Goal: Information Seeking & Learning: Learn about a topic

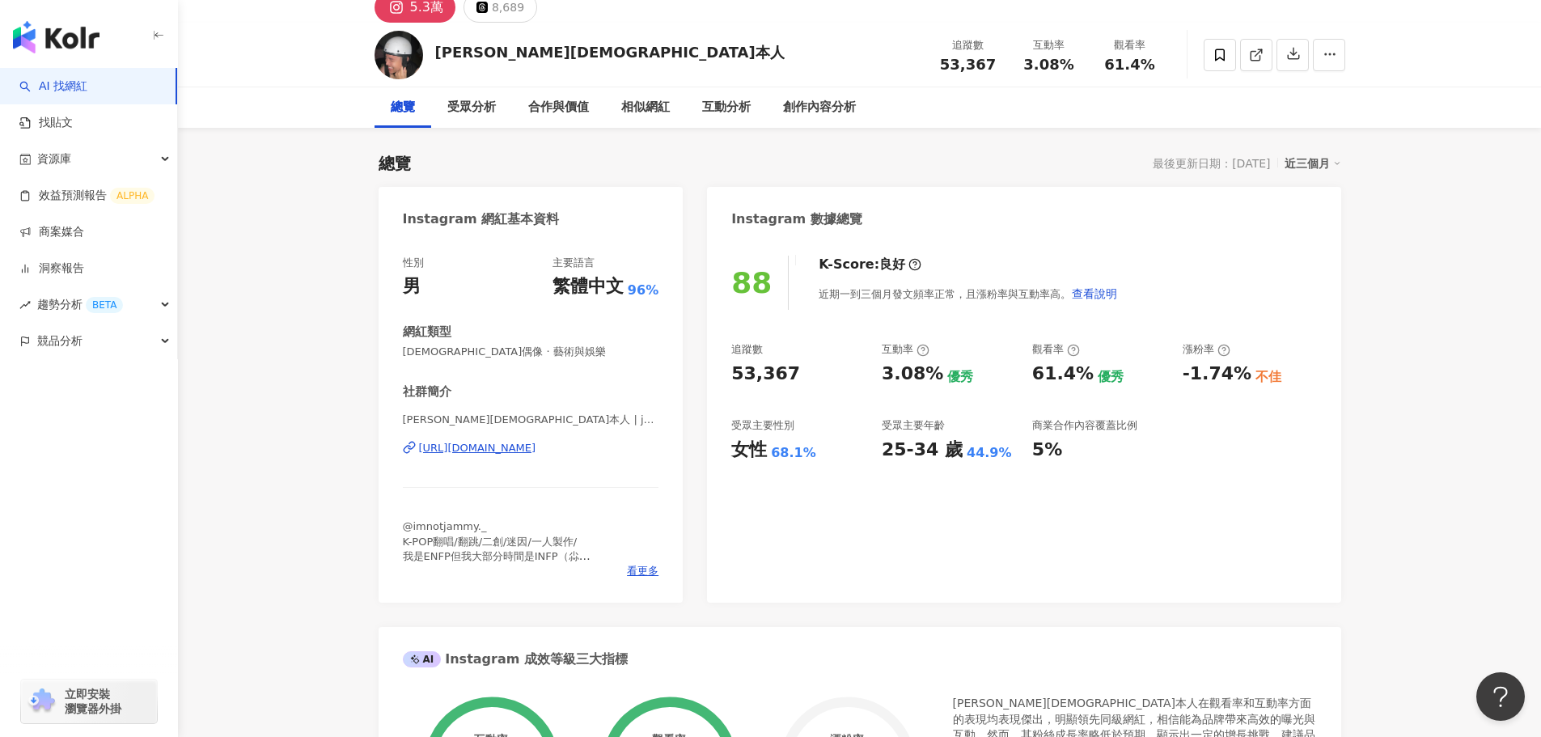
scroll to position [162, 0]
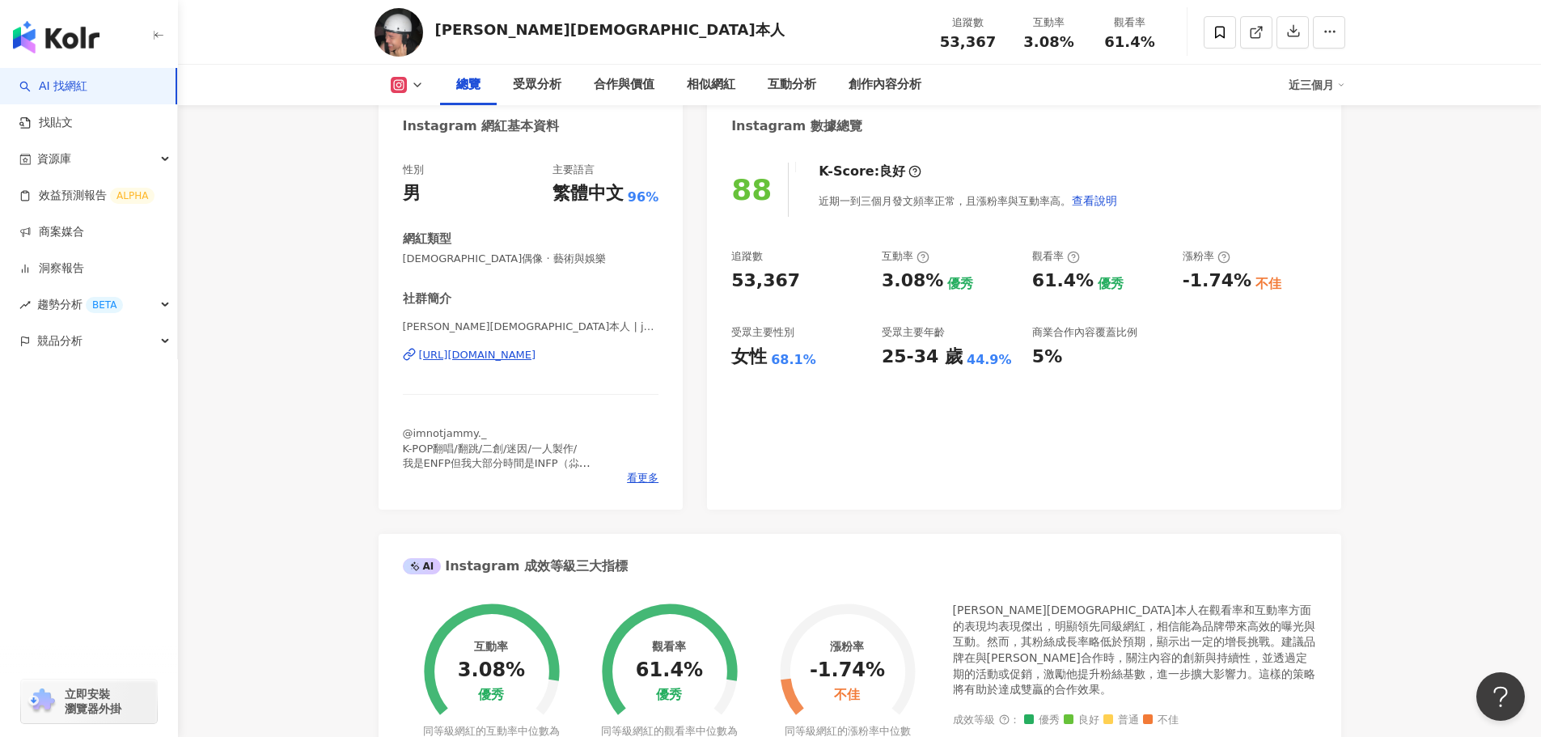
click at [557, 344] on div "傑米本人 | jammy_0413 https://www.instagram.com/jammy_0413/" at bounding box center [531, 367] width 256 height 95
click at [536, 349] on div "https://www.instagram.com/jammy_0413/" at bounding box center [477, 355] width 117 height 15
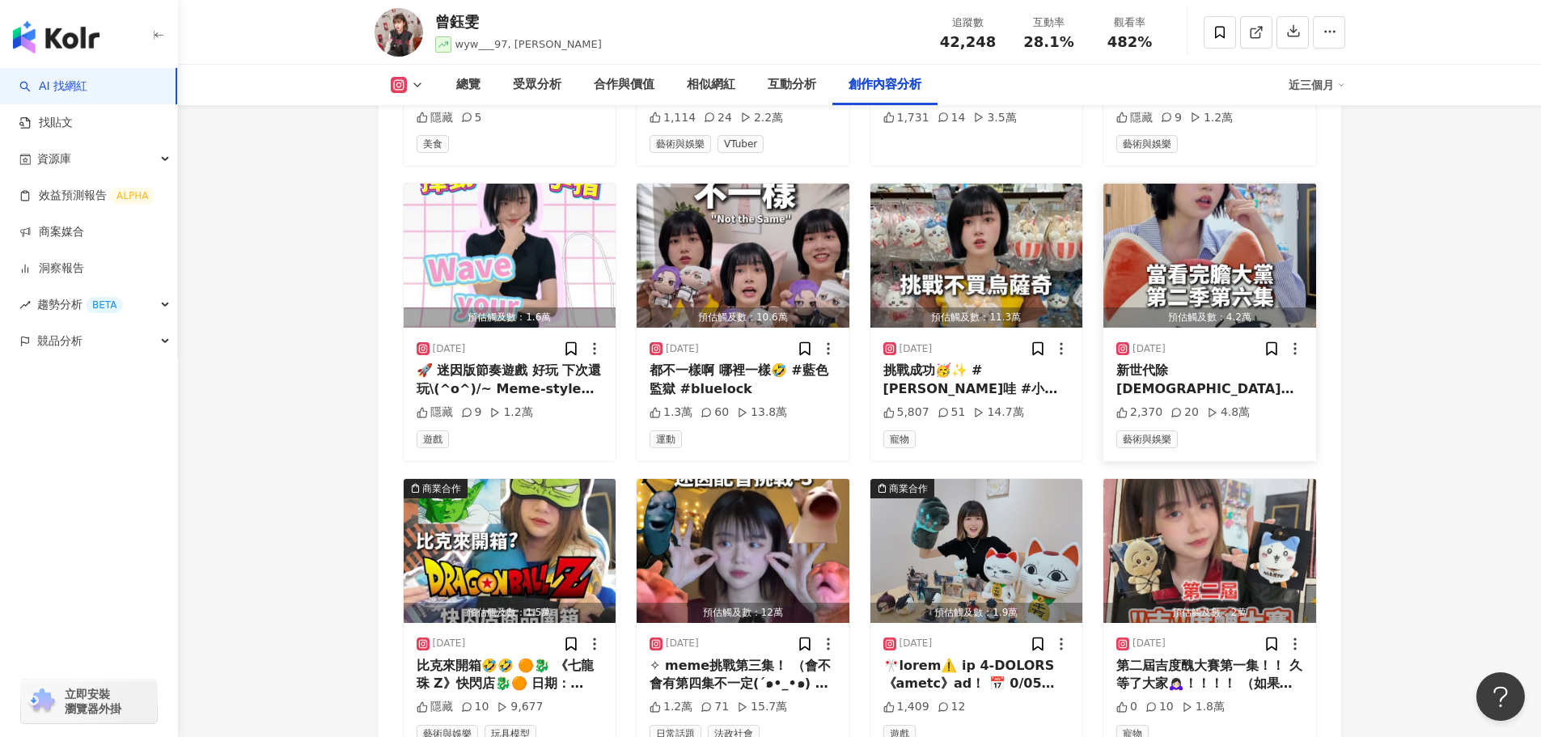
scroll to position [5387, 0]
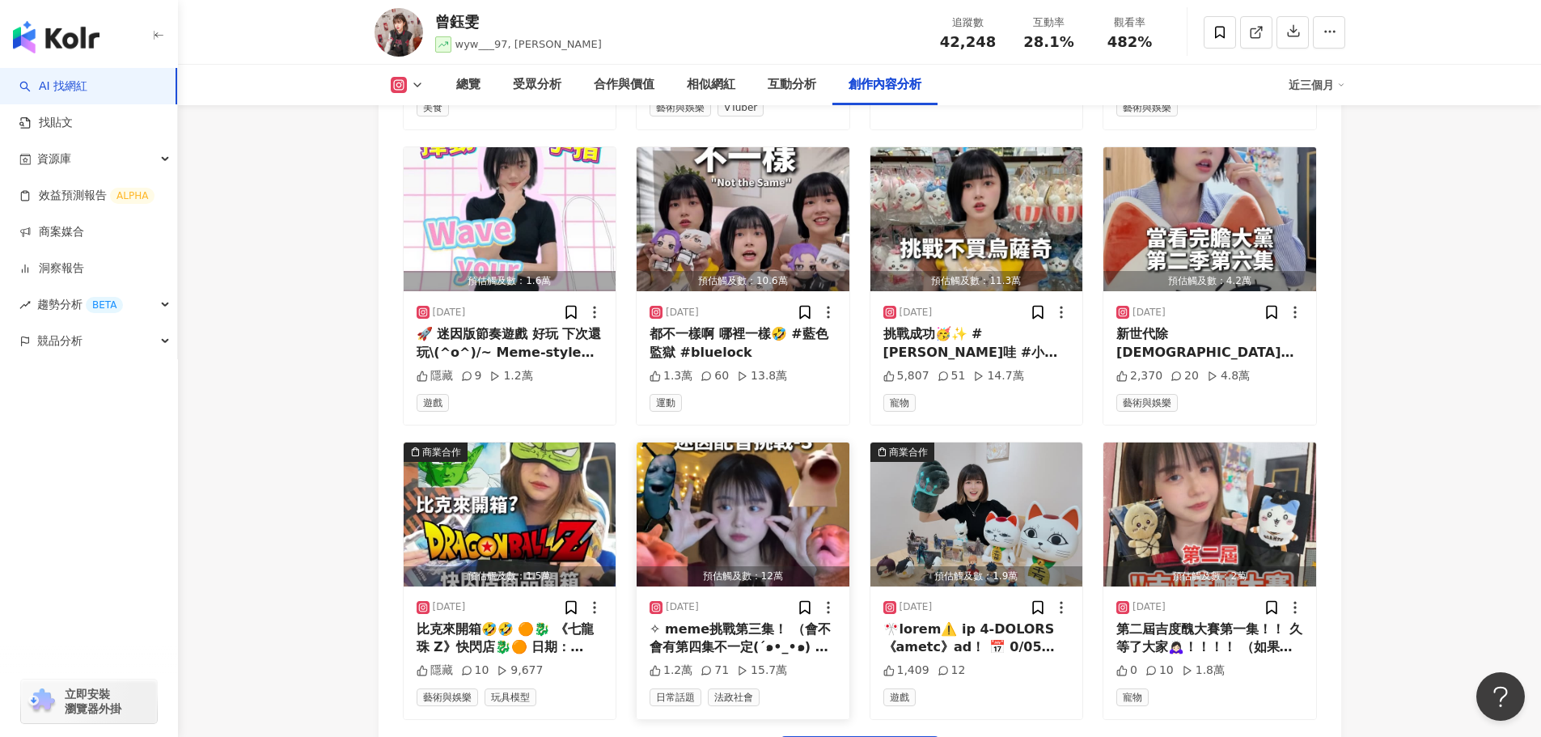
click at [736, 480] on img "button" at bounding box center [743, 514] width 213 height 144
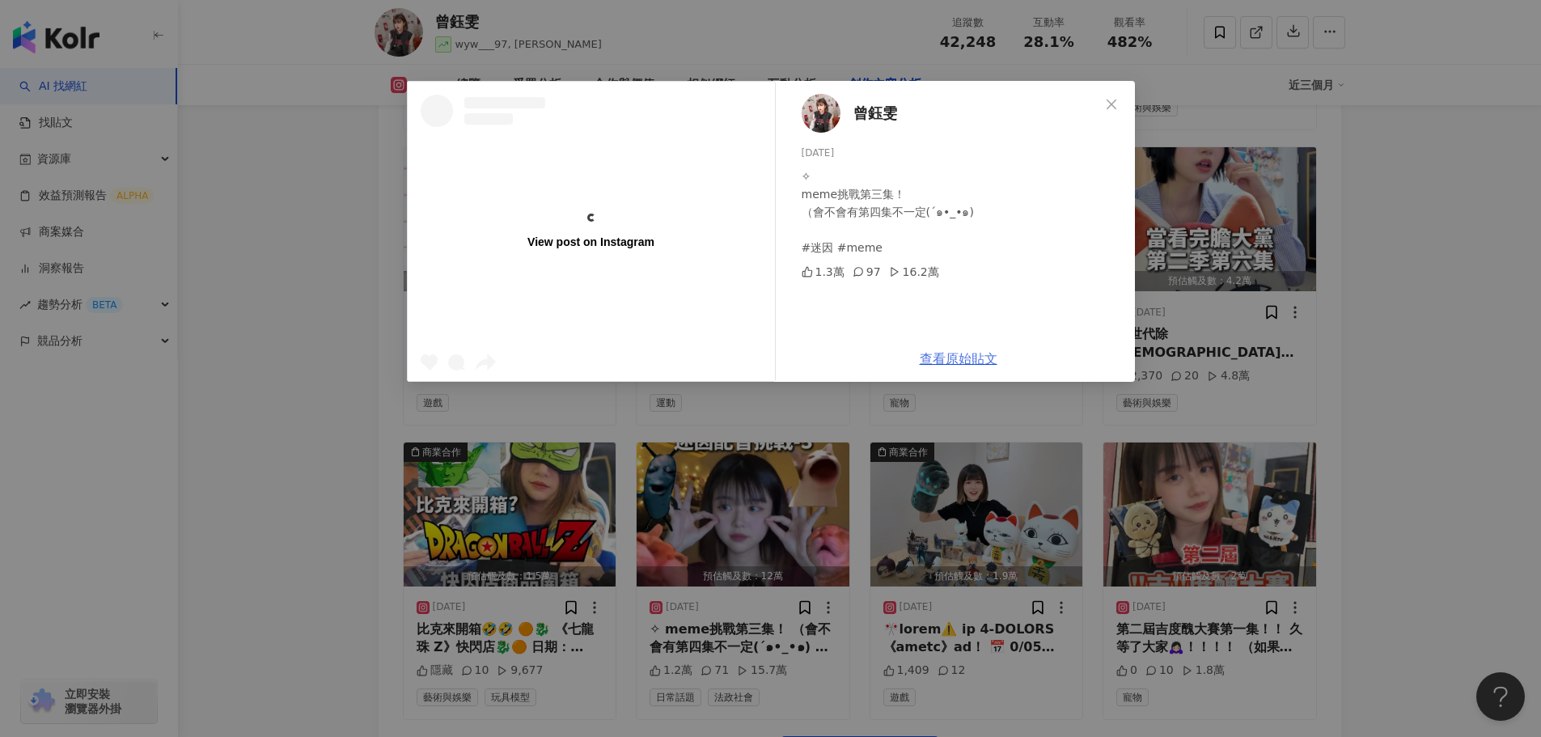
click at [952, 364] on link "查看原始貼文" at bounding box center [959, 358] width 78 height 15
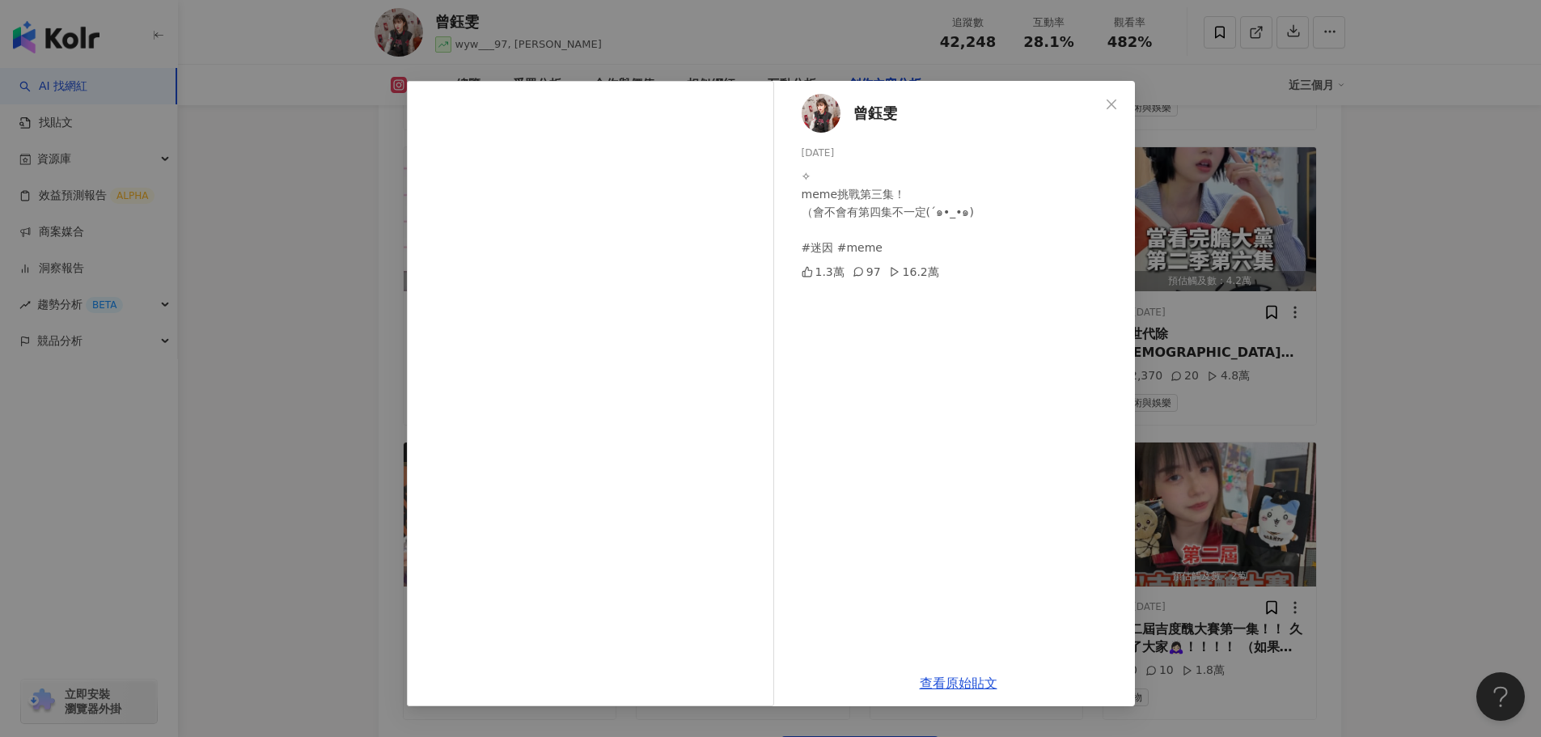
click at [303, 257] on div "曾鈺雯 2025/8/17 ✧ meme挑戰第三集！ （會不會有第四集不一定(´๑•_•๑) #迷因 #meme 1.3萬 97 16.2萬 查看原始貼文" at bounding box center [770, 368] width 1541 height 737
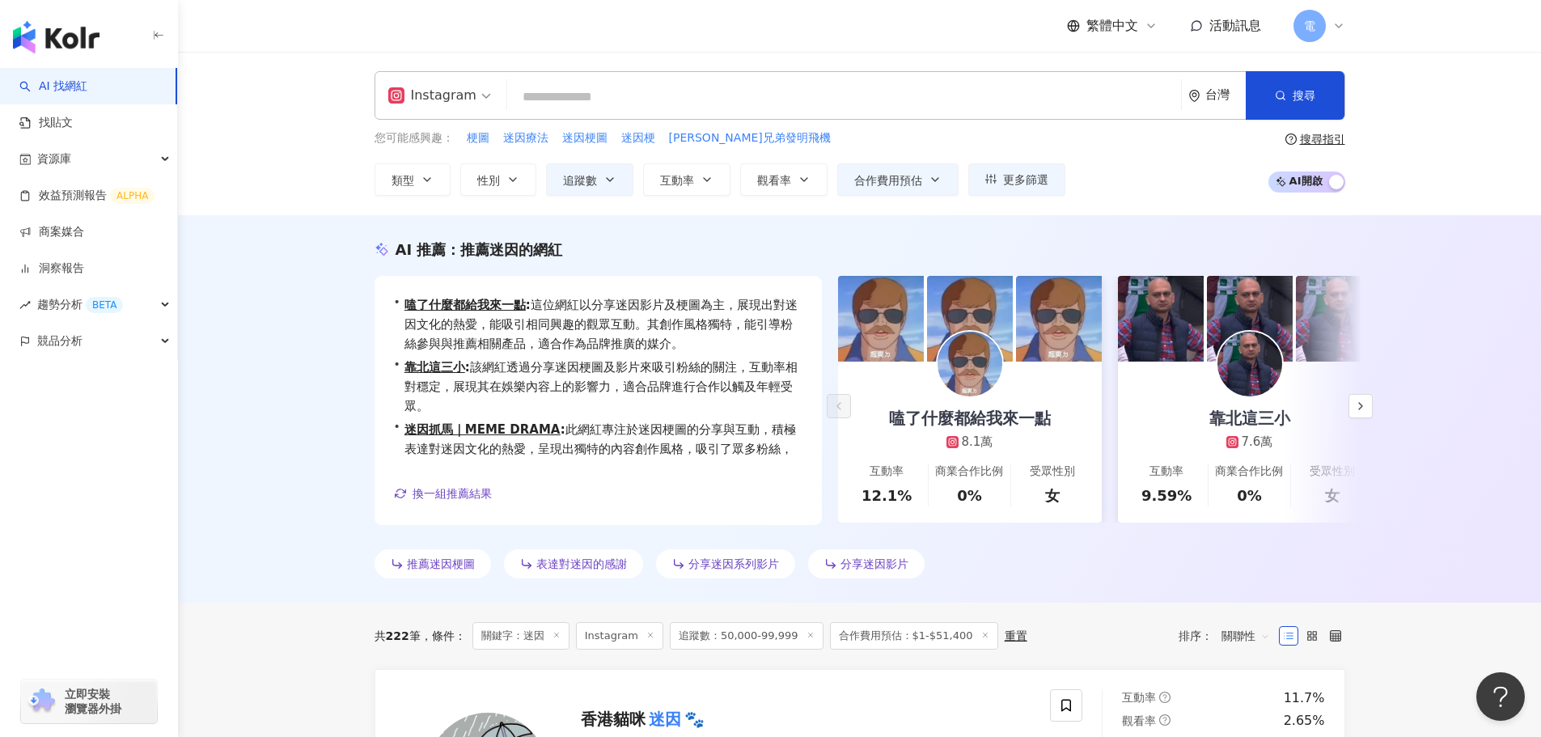
scroll to position [40, 0]
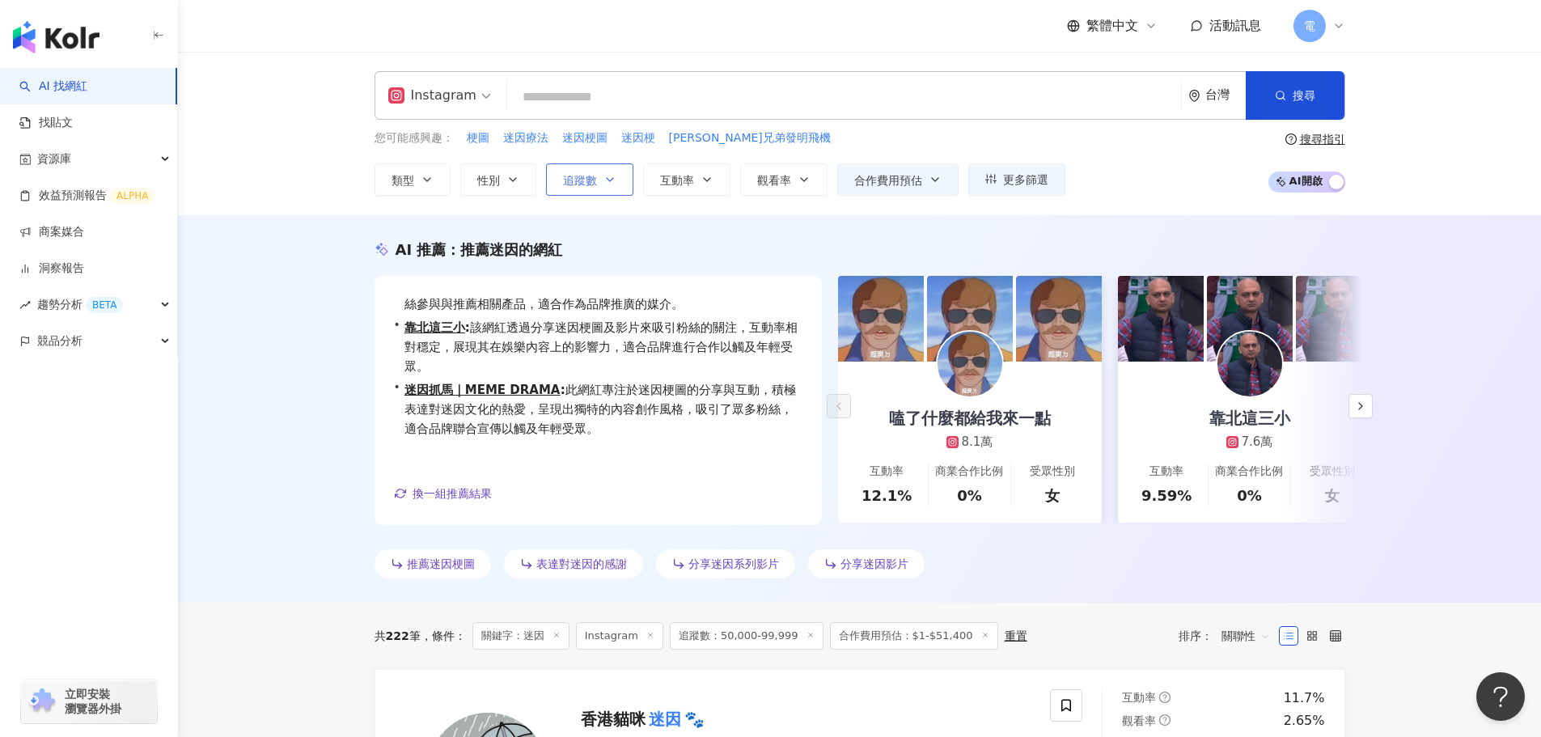
click at [593, 184] on span "追蹤數" at bounding box center [580, 180] width 34 height 13
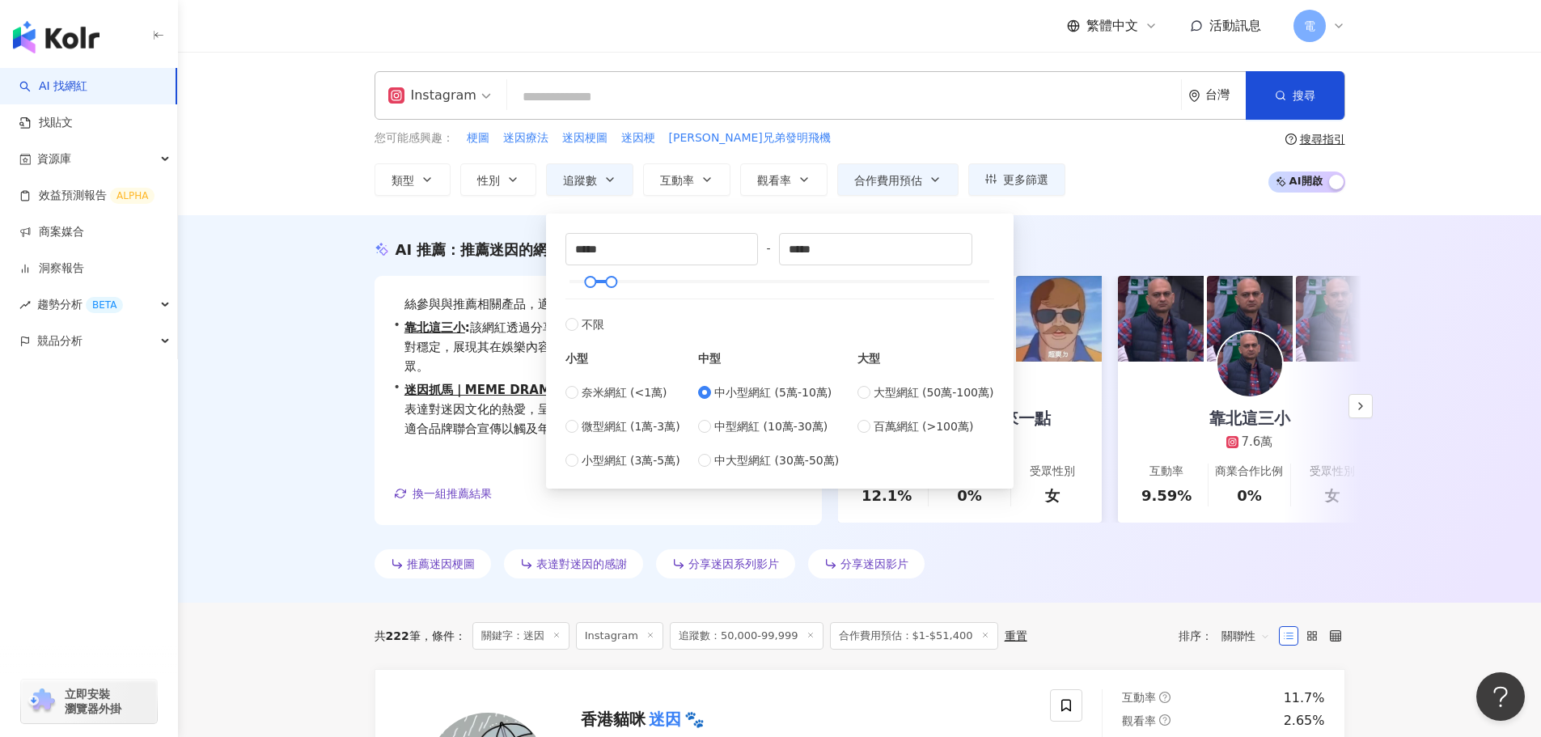
click at [756, 438] on div "中小型網紅 (5萬-10萬) 中型網紅 (10萬-30萬) 中大型網紅 (30萬-50萬)" at bounding box center [768, 426] width 141 height 86
click at [756, 434] on span "中型網紅 (10萬-30萬)" at bounding box center [770, 426] width 113 height 18
type input "******"
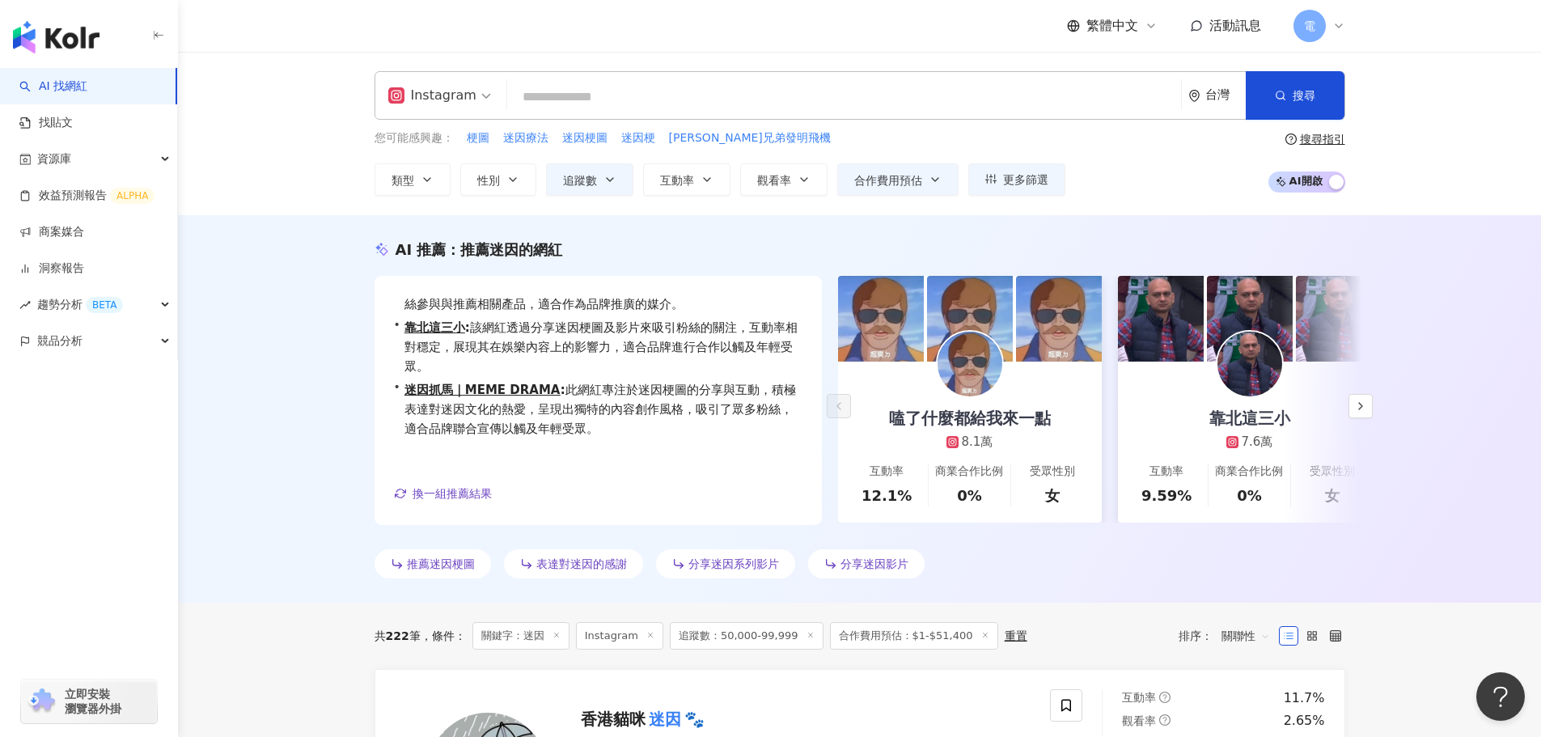
click at [281, 317] on div "AI 推薦 ： 推薦迷因的網紅 • 嗑了什麼都給我來一點 : 這位網紅以分享迷因影片及梗圖為主，展現出對迷因文化的熱愛，能吸引相同興趣的觀眾互動。其創作風格獨…" at bounding box center [859, 408] width 1363 height 387
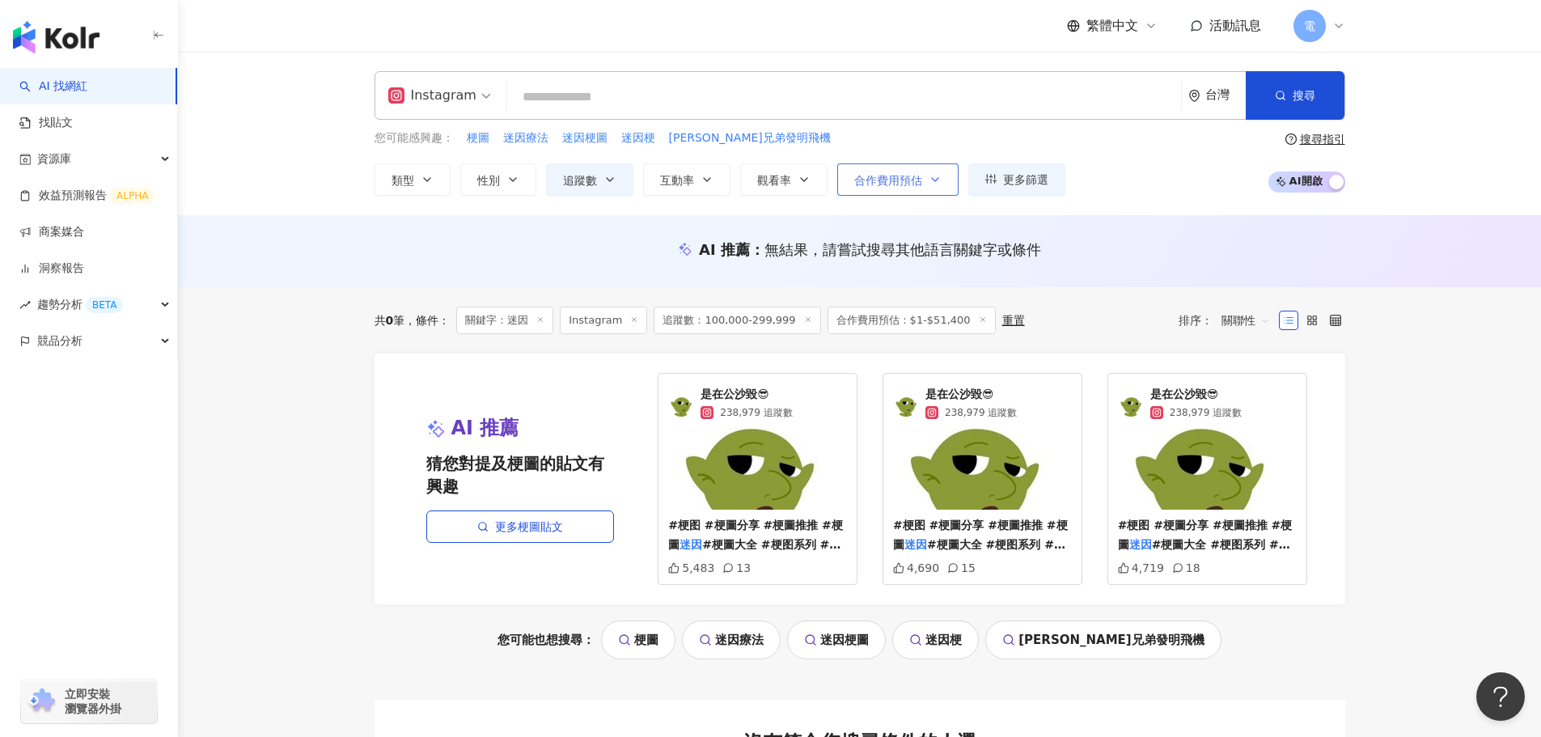
click at [905, 191] on button "合作費用預估" at bounding box center [897, 179] width 121 height 32
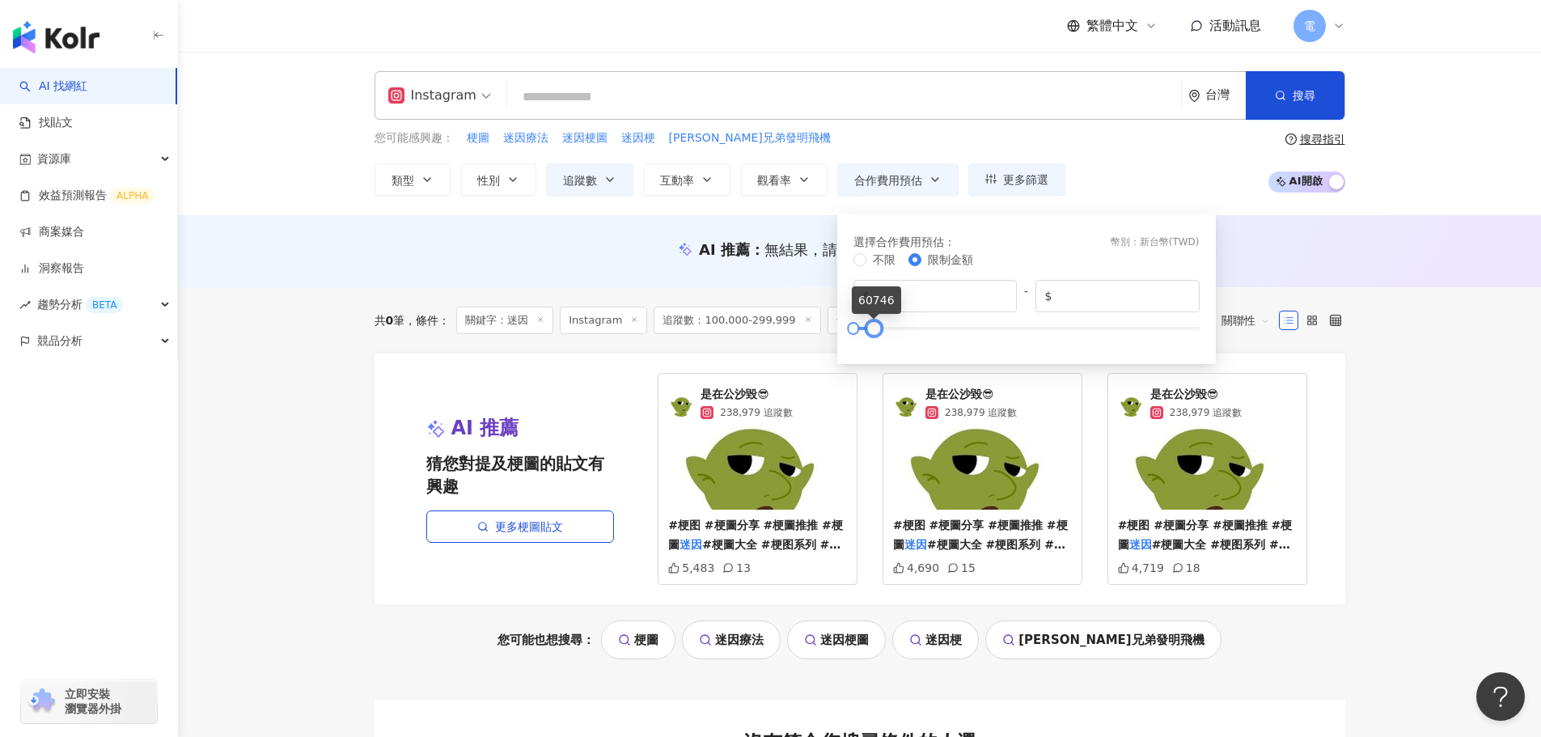
click at [873, 332] on div at bounding box center [874, 328] width 9 height 9
type input "*****"
click at [868, 332] on div at bounding box center [870, 328] width 9 height 9
click at [544, 290] on div "共 0 筆 條件 ： 關鍵字：迷因 Instagram 追蹤數：100,000-299,999 合作費用預估：$1-$51,400 重置 排序： 關聯性" at bounding box center [860, 320] width 971 height 66
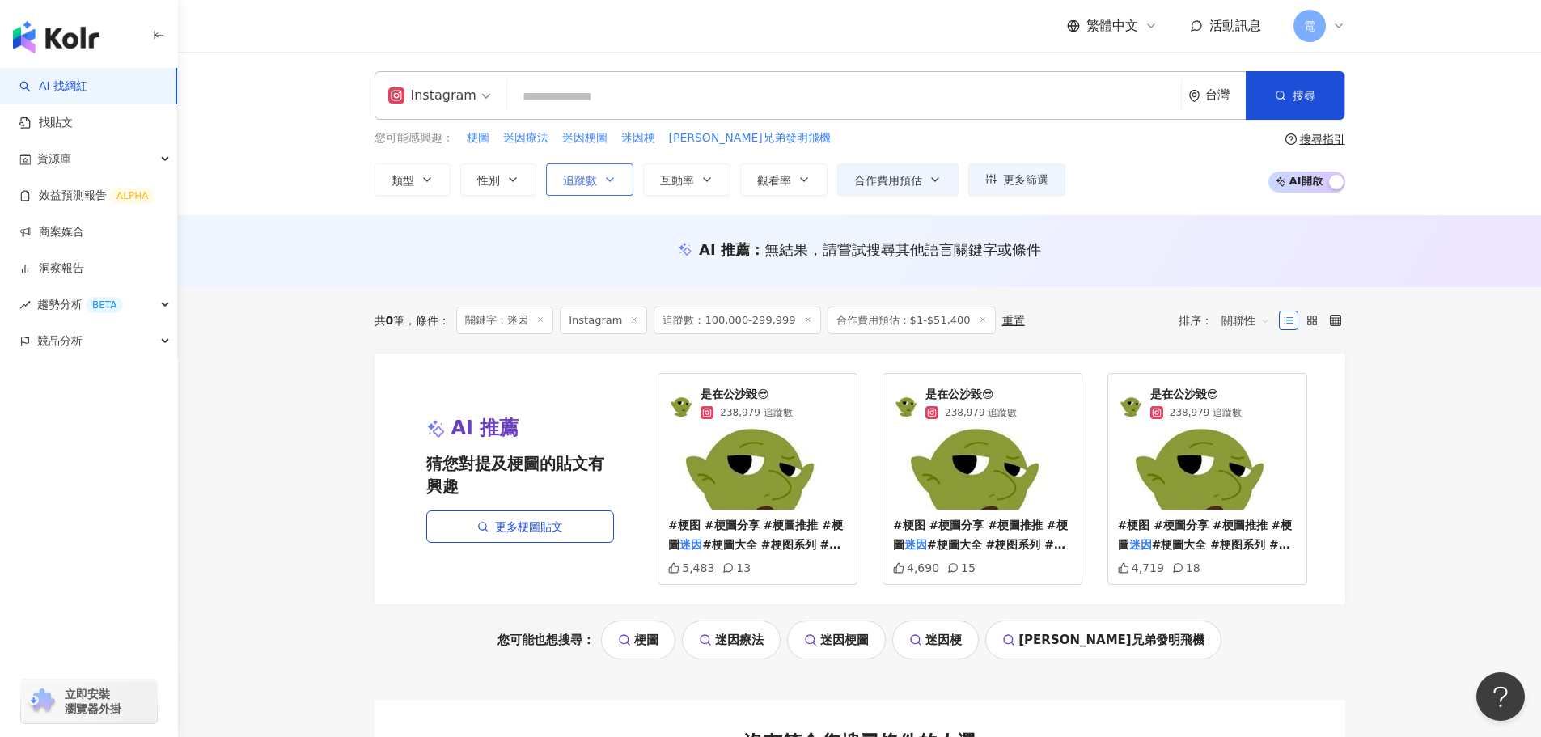
click at [558, 176] on button "追蹤數" at bounding box center [589, 179] width 87 height 32
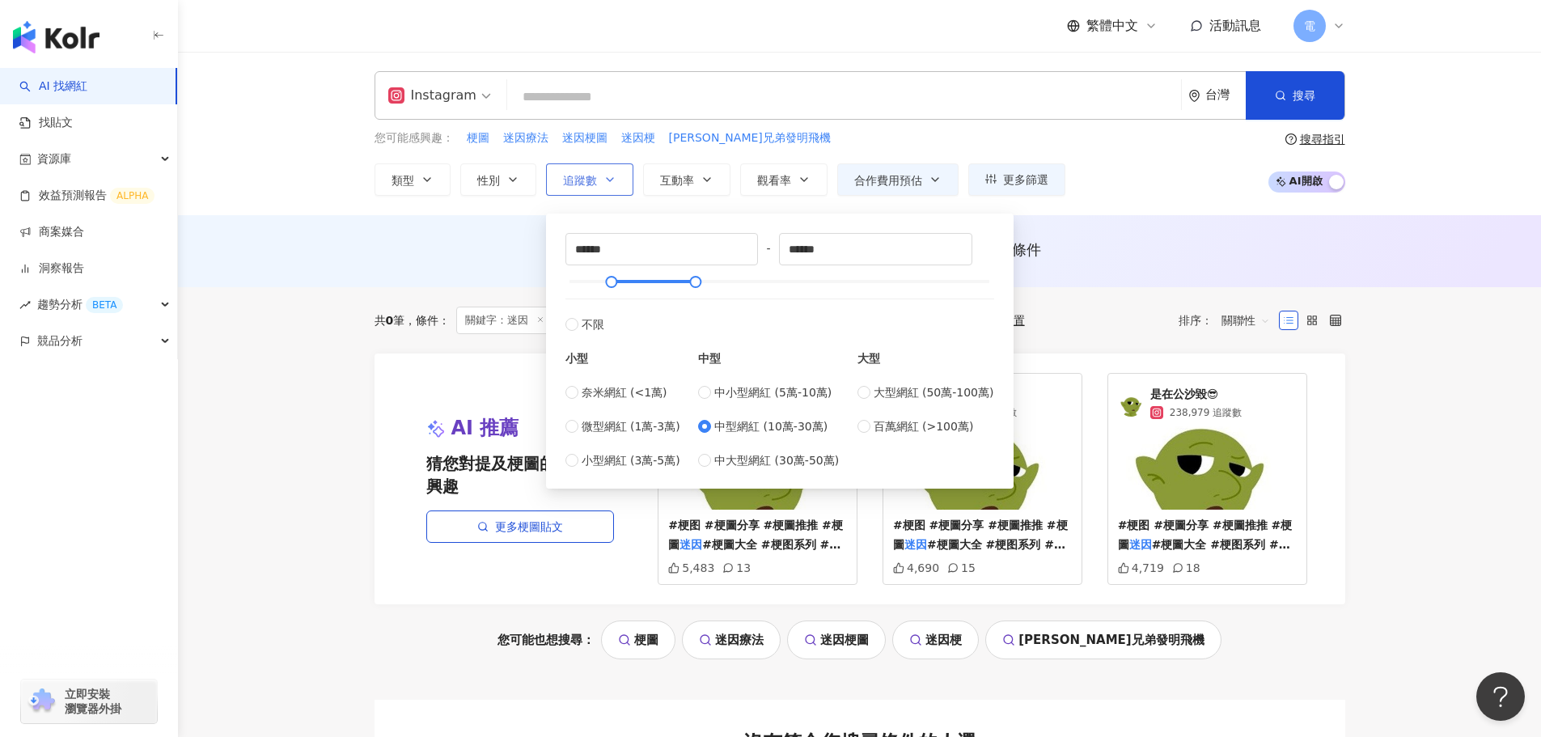
click at [558, 176] on button "追蹤數" at bounding box center [589, 179] width 87 height 32
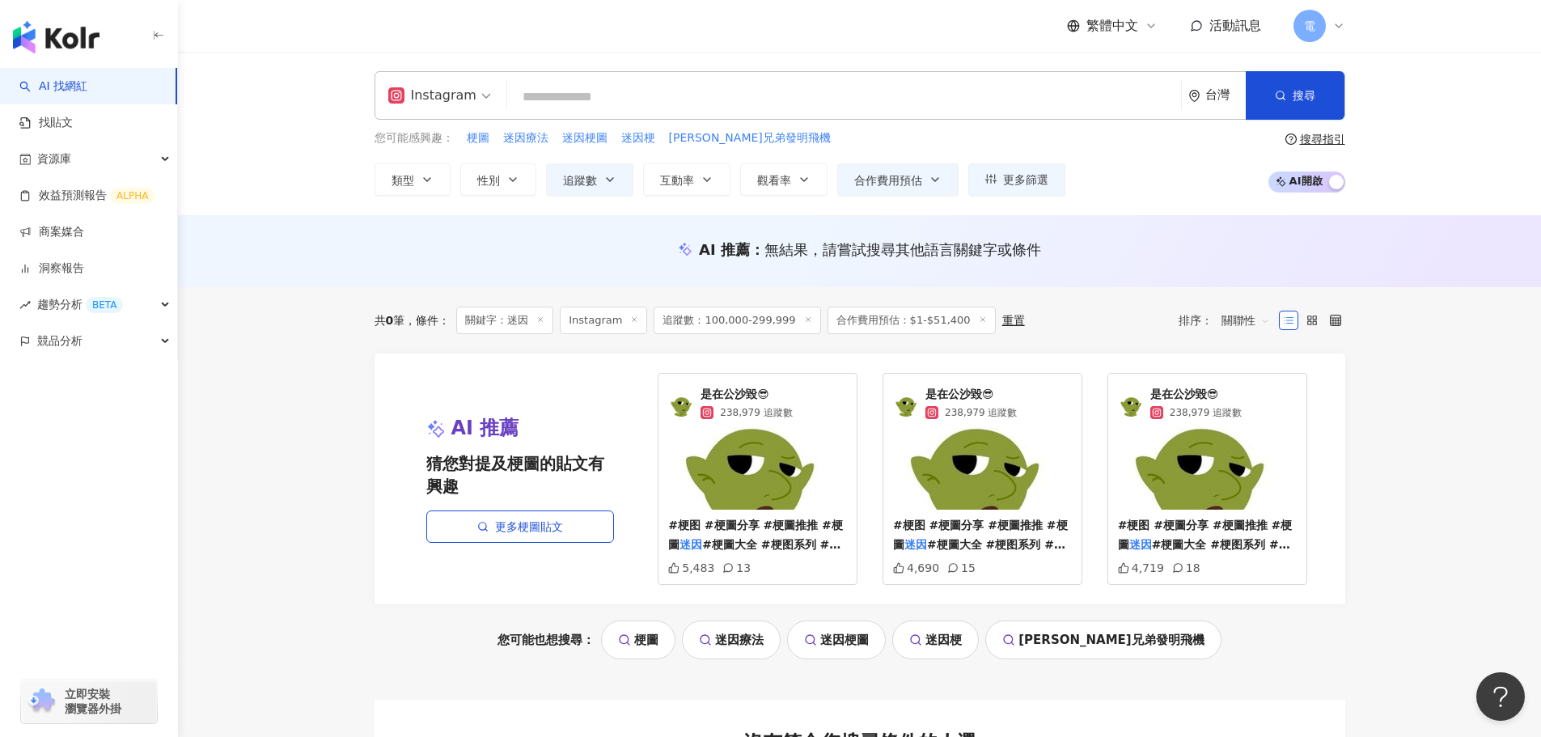
click at [64, 29] on img "button" at bounding box center [56, 37] width 87 height 32
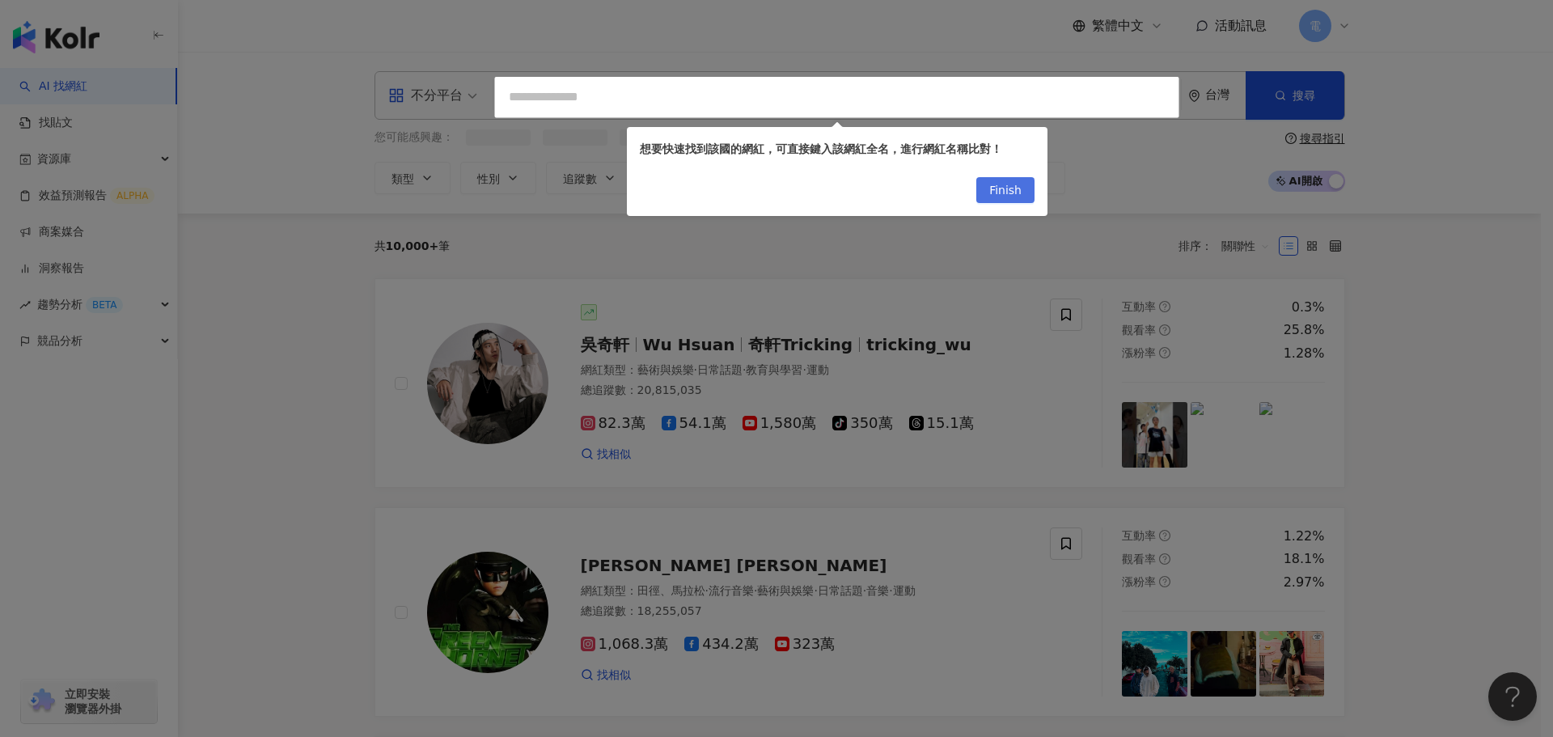
click at [1026, 188] on button "Finish" at bounding box center [1005, 190] width 58 height 26
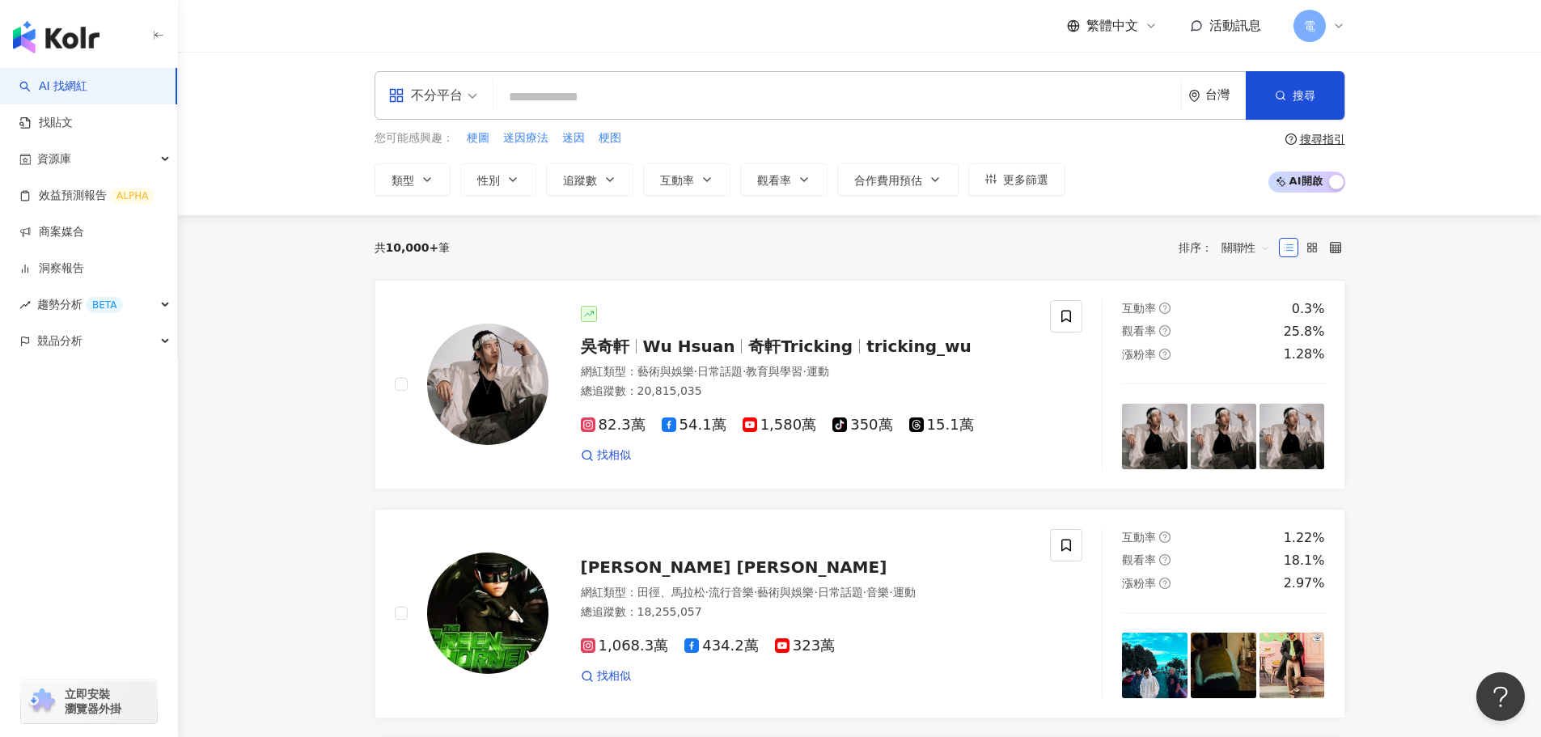
click at [959, 101] on input "search" at bounding box center [837, 97] width 675 height 31
click at [447, 88] on div "不分平台" at bounding box center [425, 96] width 74 height 26
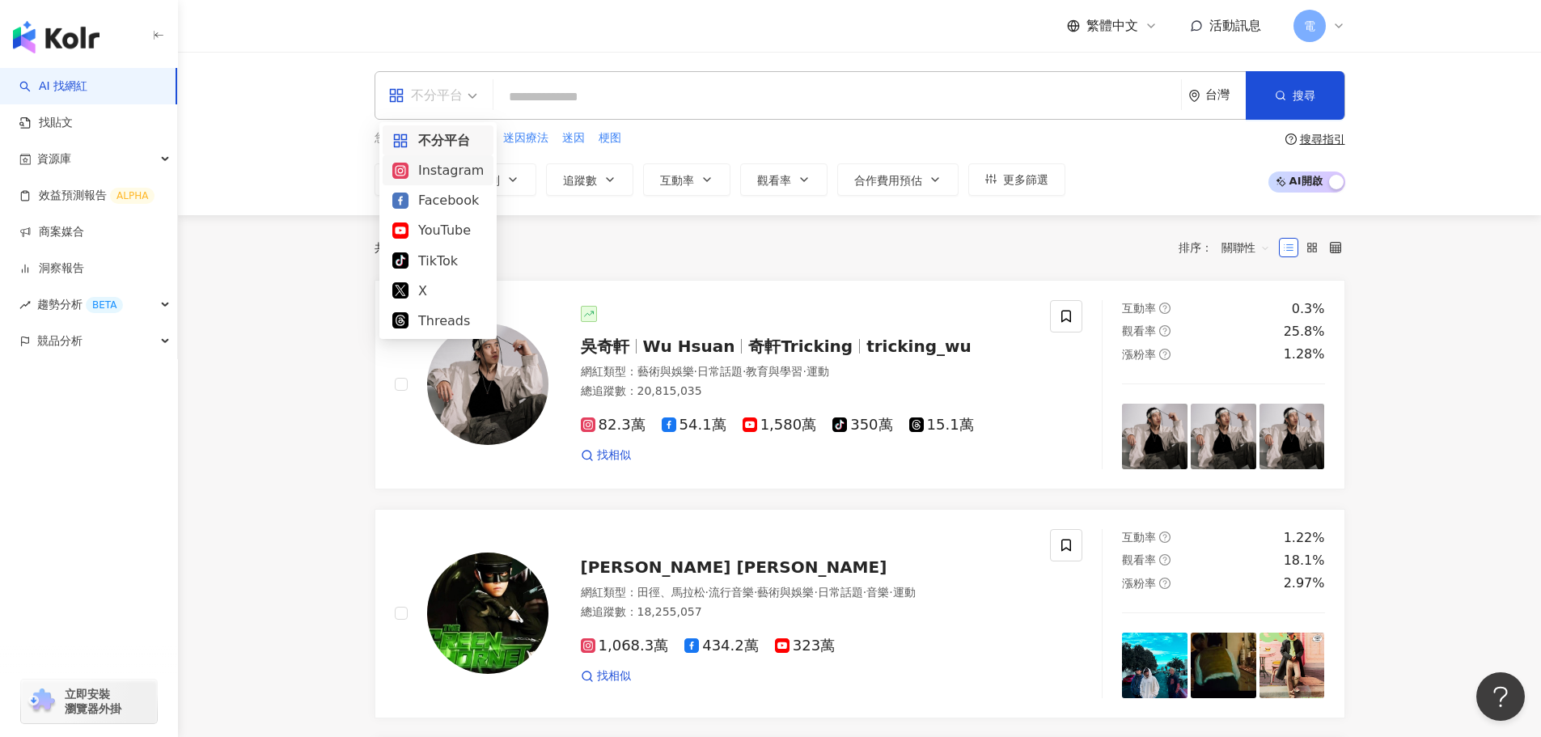
click at [453, 175] on div "Instagram" at bounding box center [437, 170] width 91 height 20
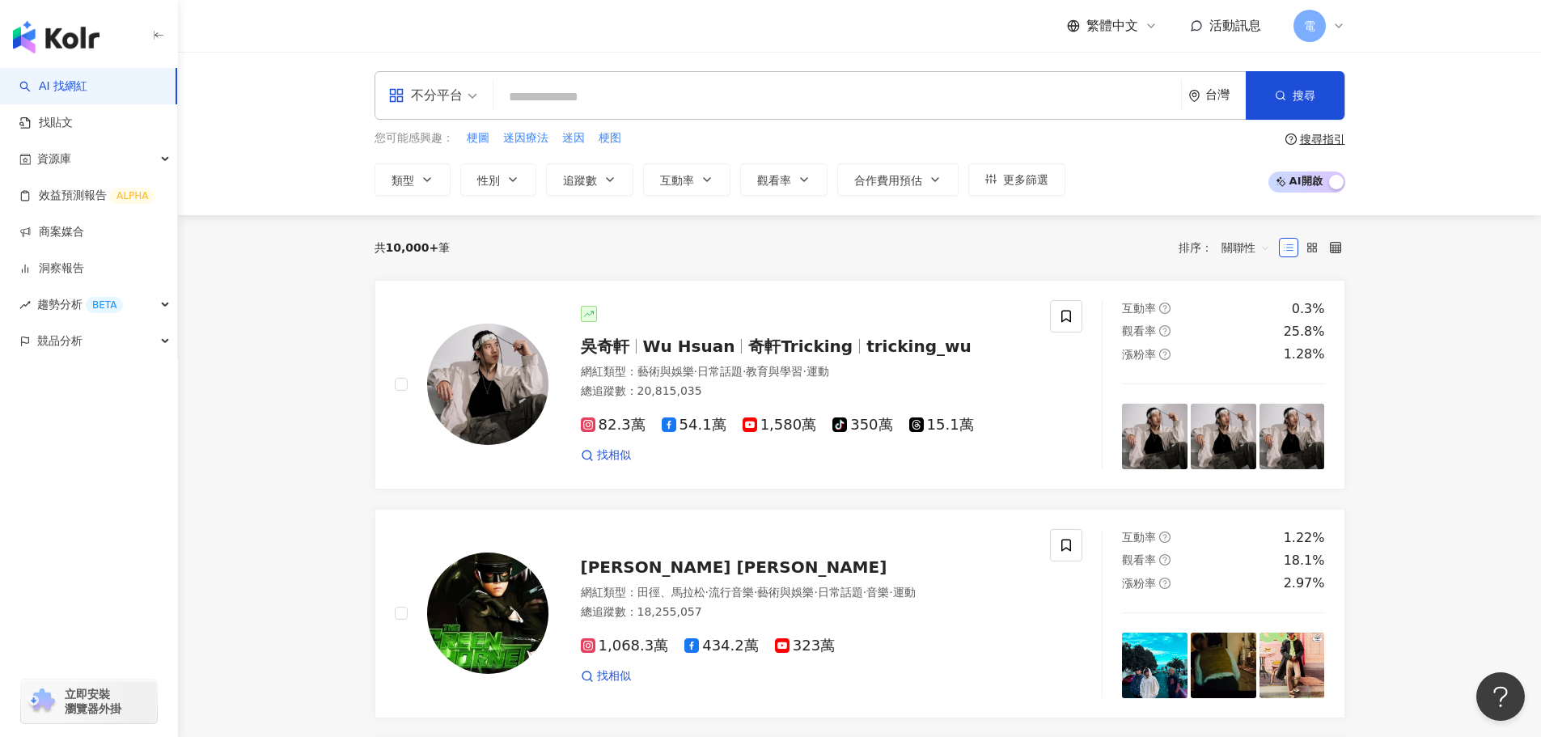
click at [667, 75] on div "all 不分平台 台灣 搜尋 6b703982-556c-41eb-a68e-8929e05963b7 𝕎𝕋𝔽~迷因 1,318 追蹤者 警察迷因 8,560…" at bounding box center [860, 95] width 971 height 49
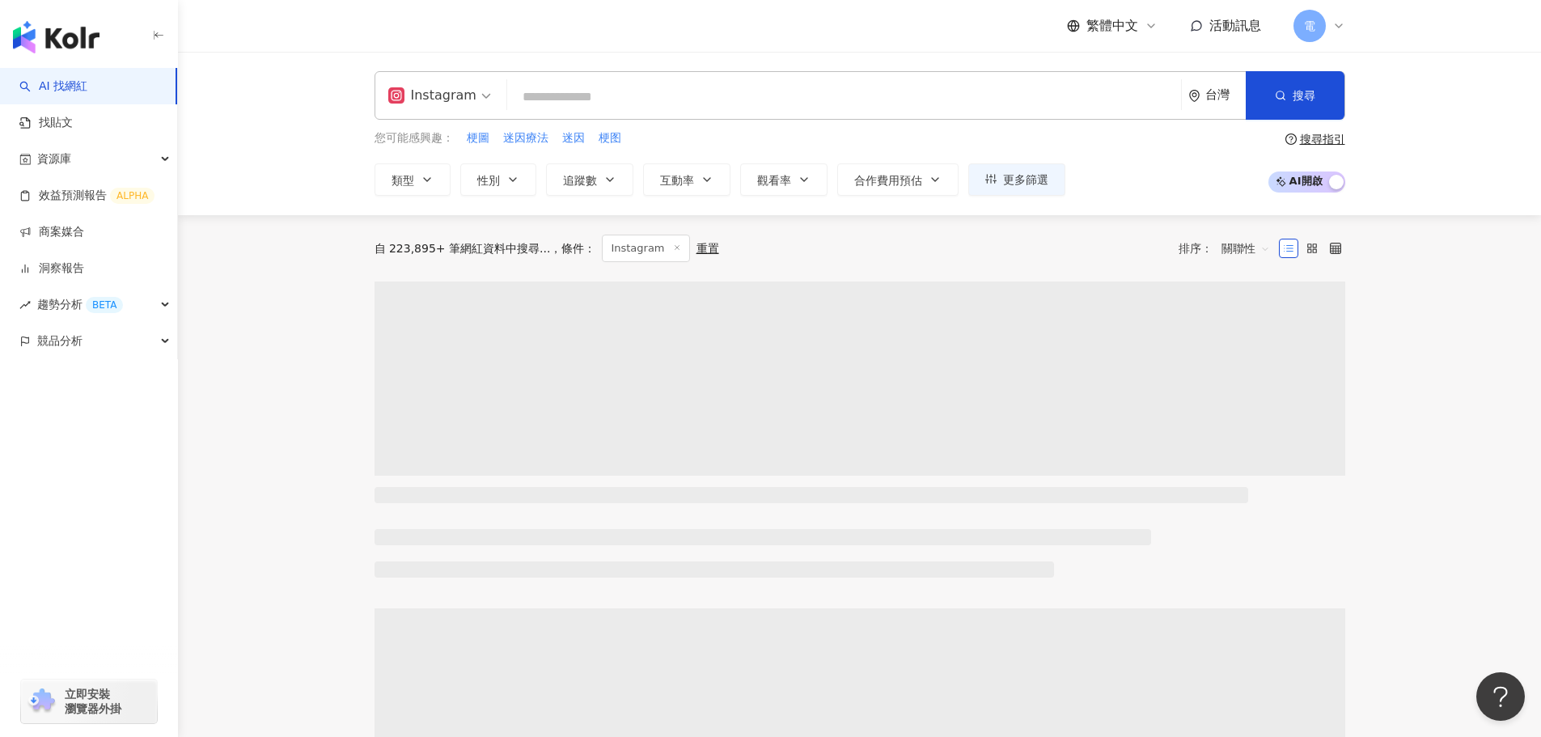
click at [658, 88] on input "search" at bounding box center [844, 97] width 661 height 31
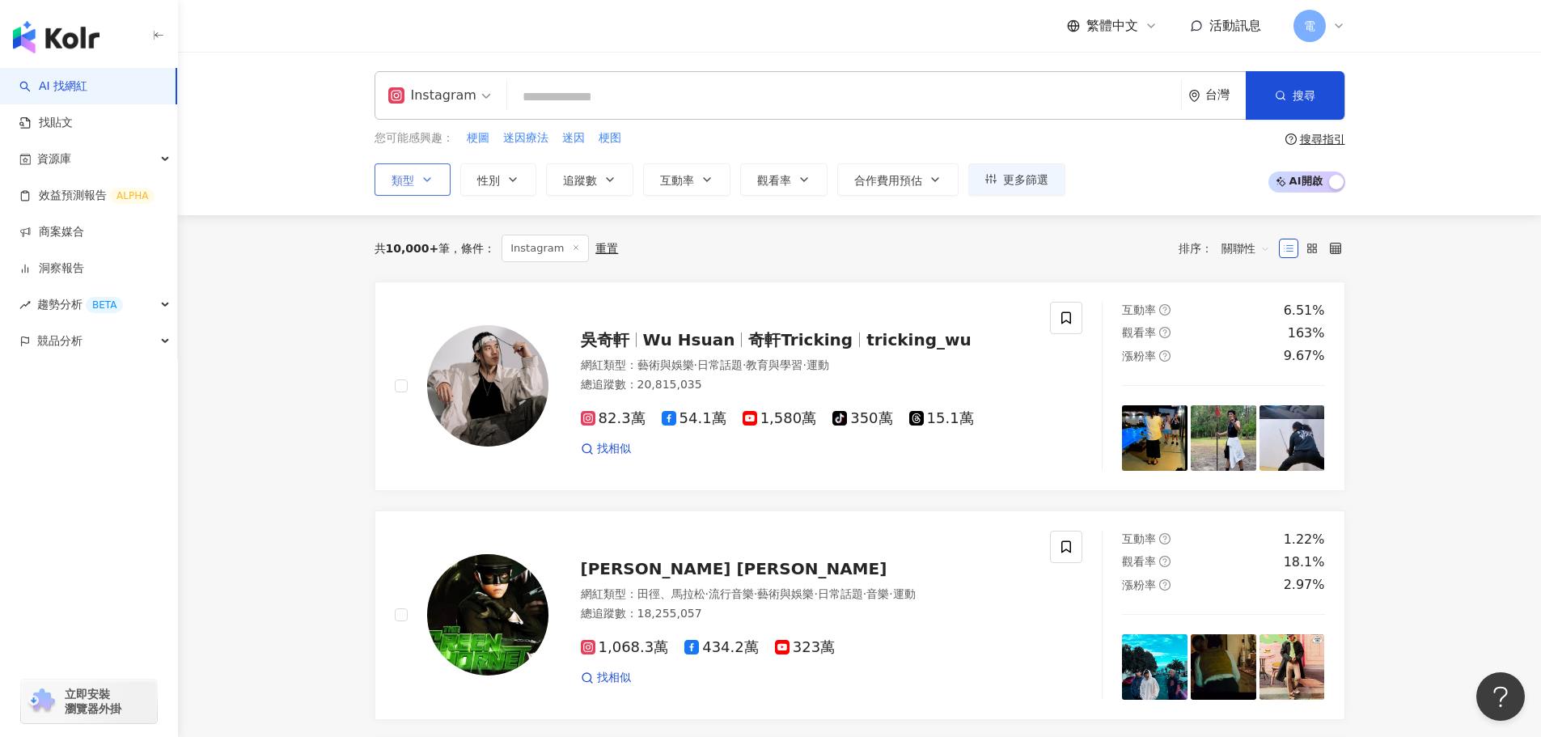
click at [438, 180] on button "類型" at bounding box center [413, 179] width 76 height 32
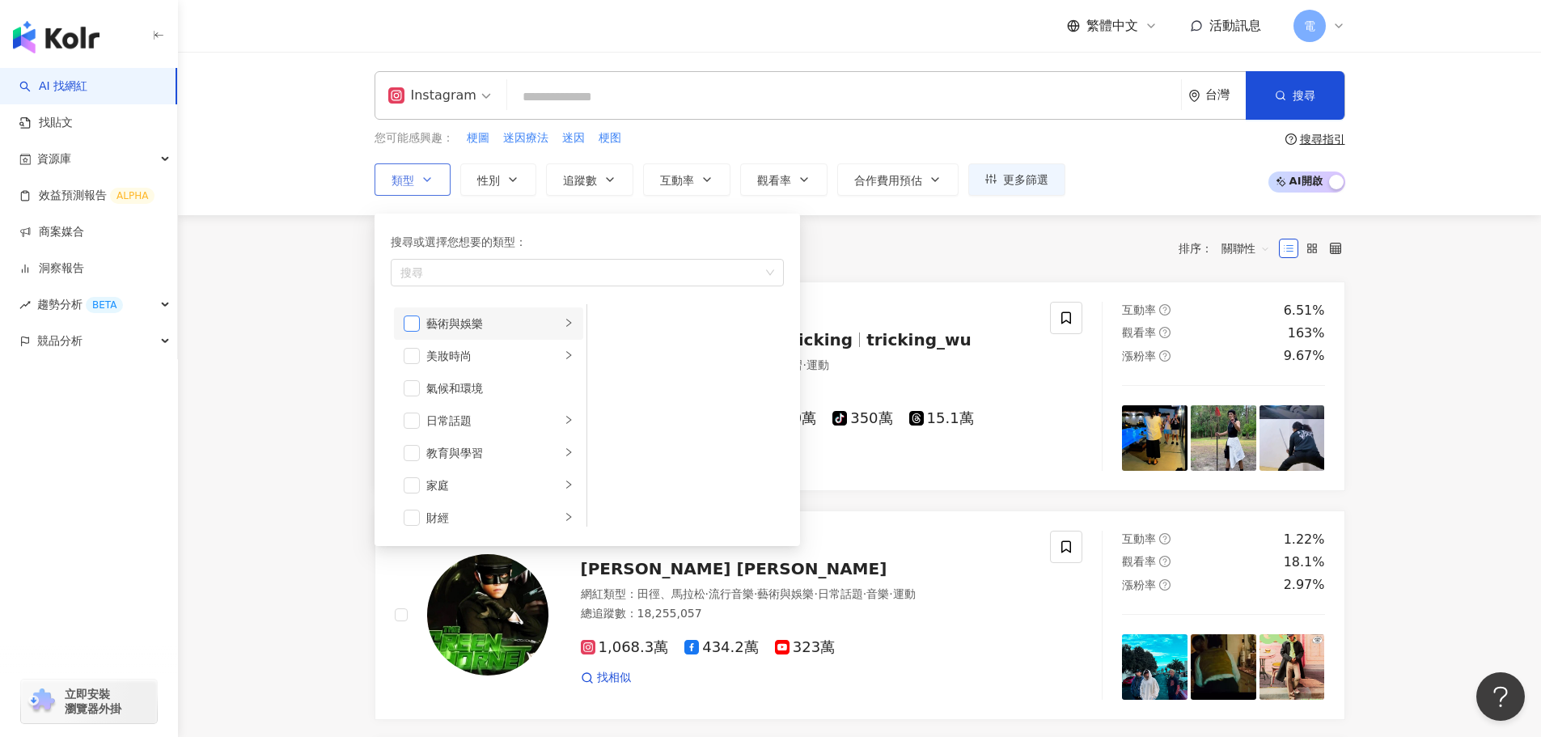
click at [412, 326] on span "button" at bounding box center [412, 323] width 16 height 16
click at [413, 413] on span "button" at bounding box center [412, 421] width 16 height 16
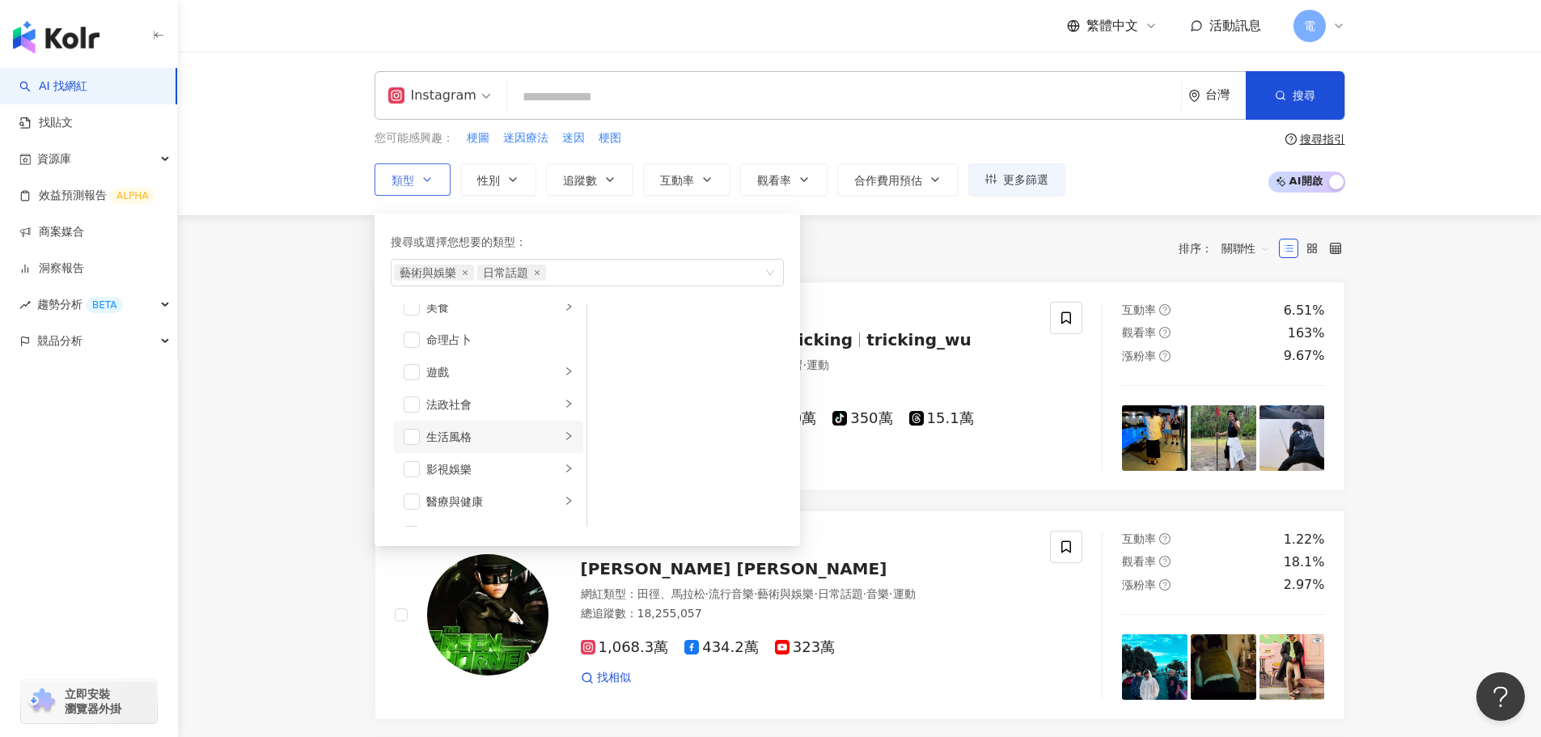
click at [465, 431] on div "生活風格" at bounding box center [493, 437] width 134 height 18
click at [468, 468] on div "影視娛樂" at bounding box center [493, 469] width 134 height 18
click at [613, 480] on span "button" at bounding box center [608, 475] width 16 height 16
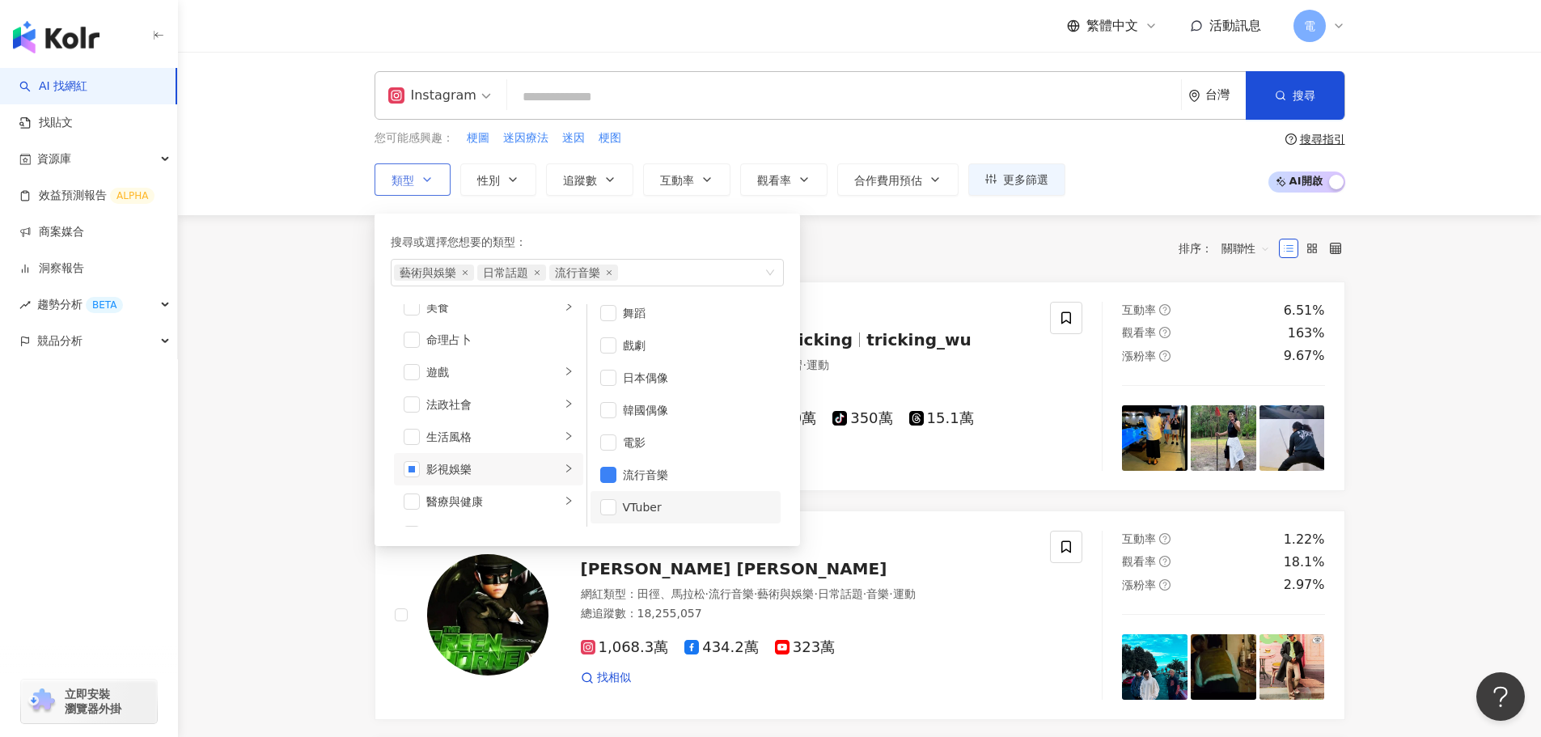
scroll to position [162, 0]
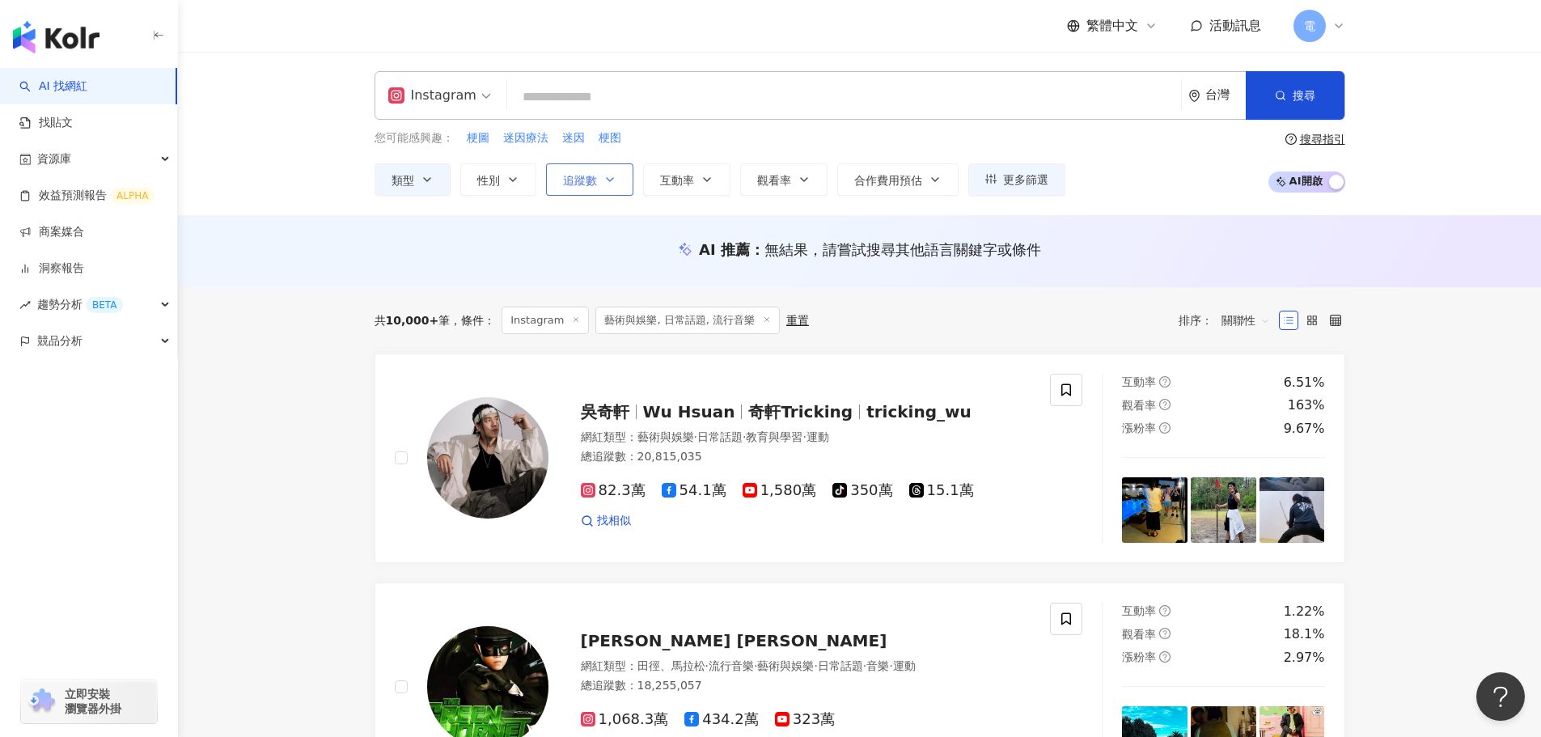
click at [619, 185] on button "追蹤數" at bounding box center [589, 179] width 87 height 32
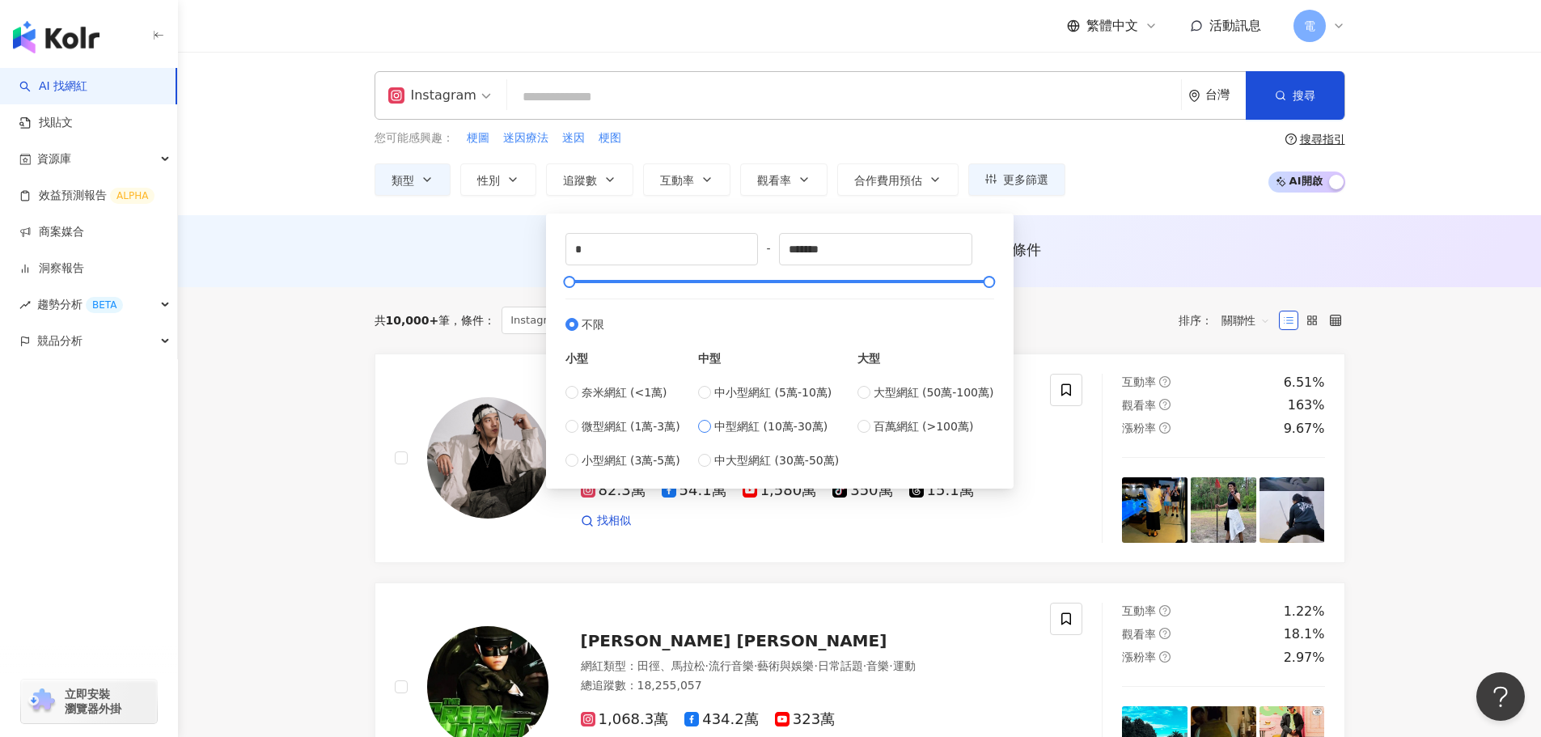
click at [788, 418] on span "中型網紅 (10萬-30萬)" at bounding box center [770, 426] width 113 height 18
type input "******"
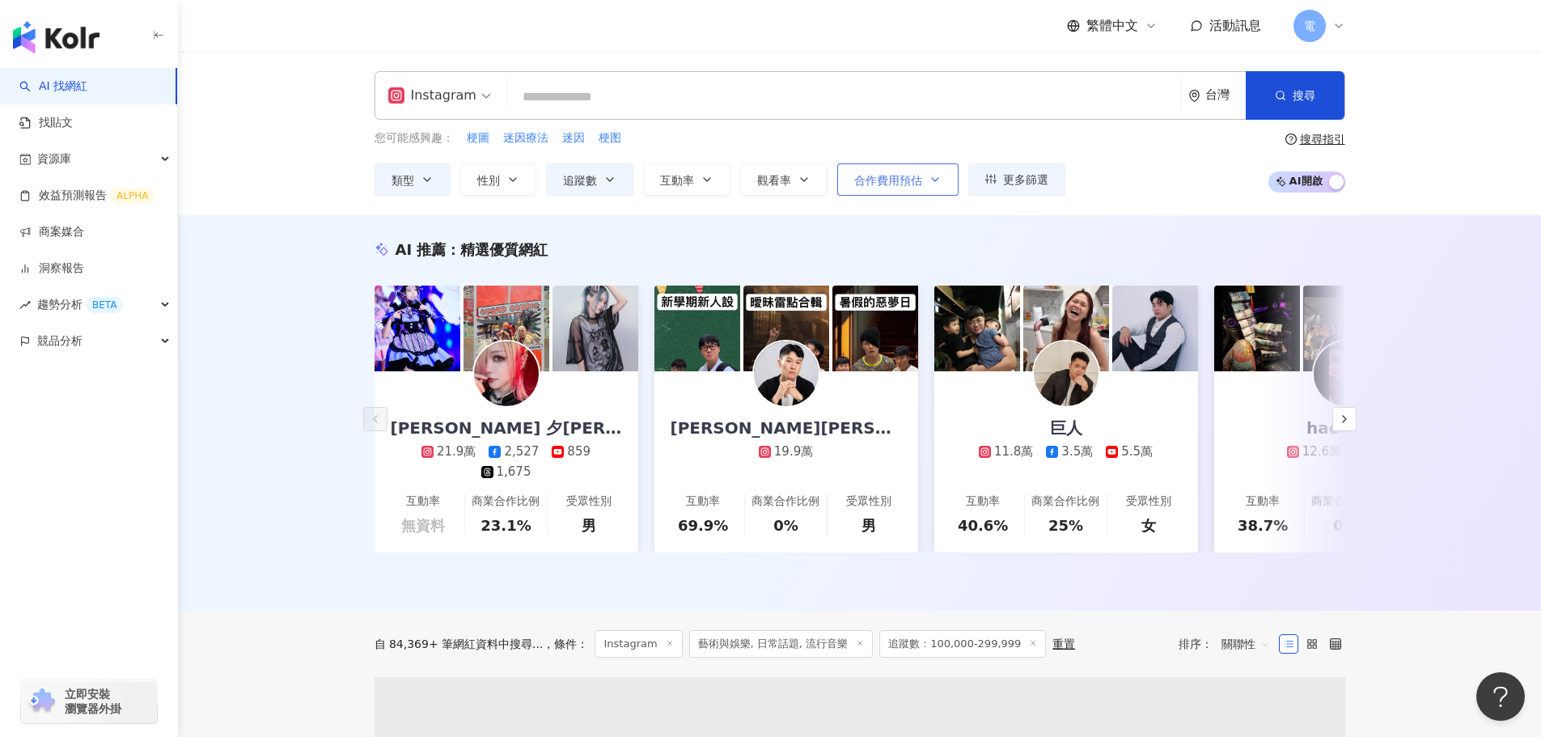
click at [867, 184] on span "合作費用預估" at bounding box center [888, 180] width 68 height 13
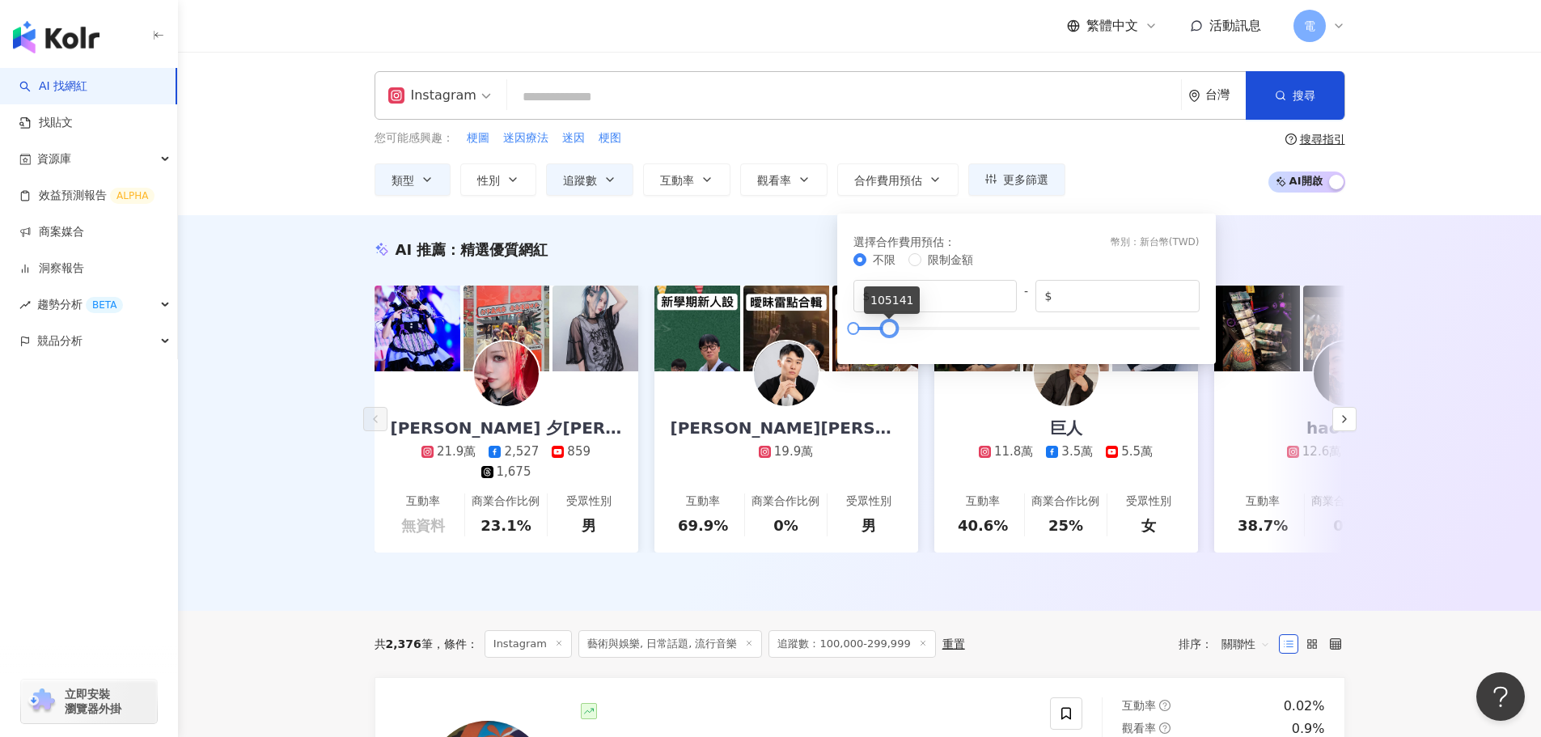
drag, startPoint x: 1190, startPoint y: 329, endPoint x: 883, endPoint y: 337, distance: 306.7
click at [885, 332] on div at bounding box center [889, 328] width 9 height 9
click at [1099, 299] on input "******" at bounding box center [1123, 296] width 134 height 18
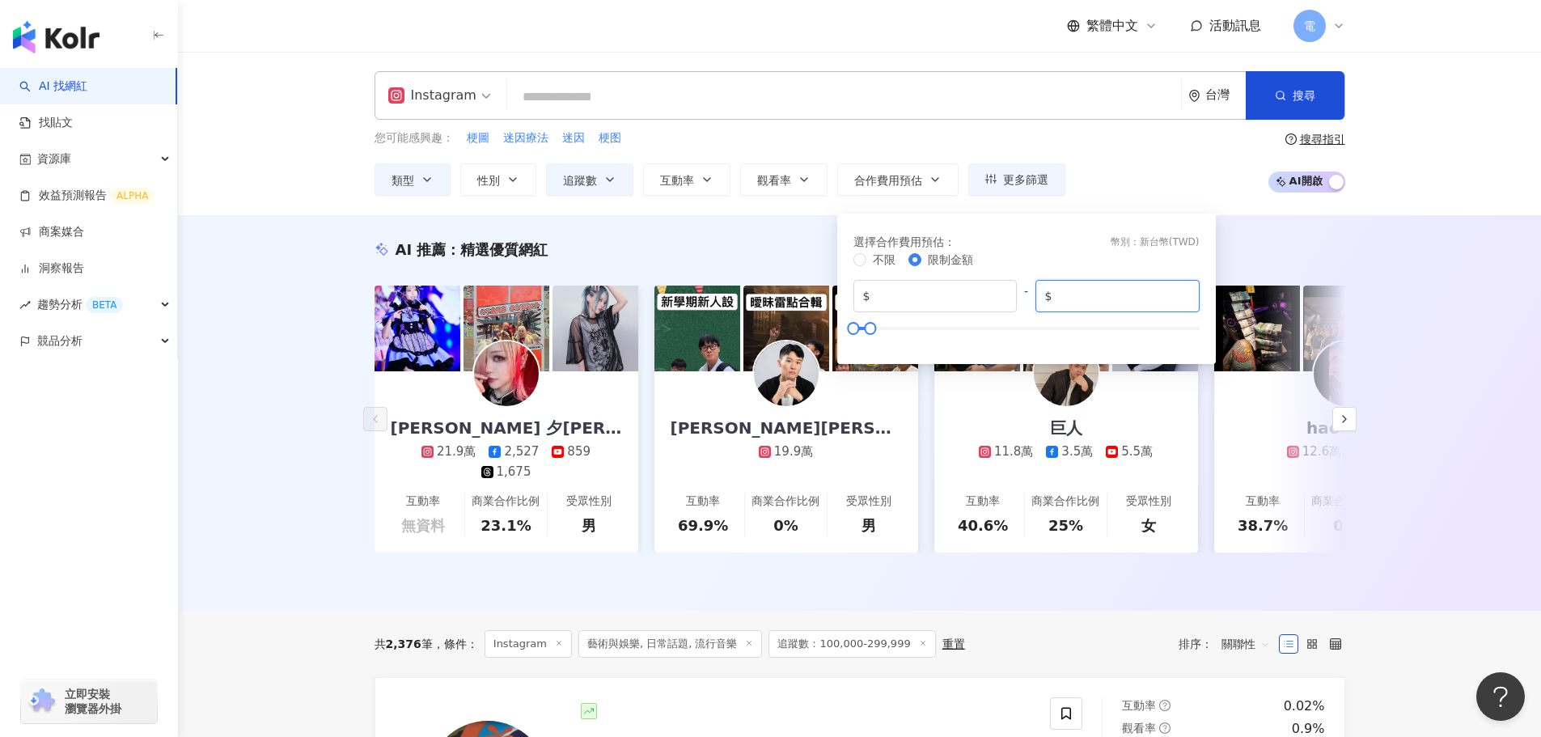
type input "*****"
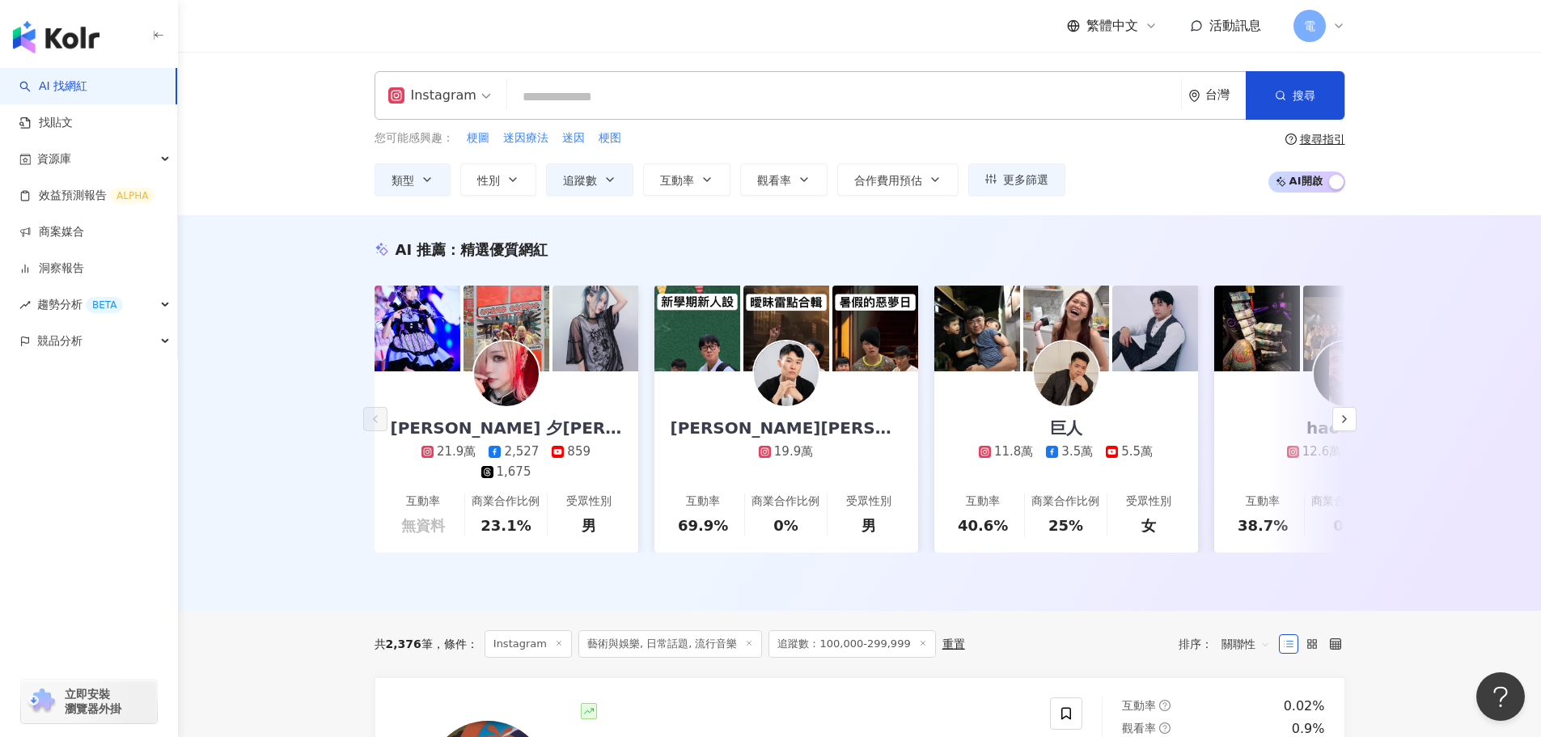
click at [1130, 186] on div "您可能感興趣： 梗圖 迷因療法 迷因 梗图 類型 性別 追蹤數 互動率 觀看率 合作費用預估 更多篩選 ****** - ****** 不限 小型 奈米網紅 …" at bounding box center [860, 162] width 971 height 66
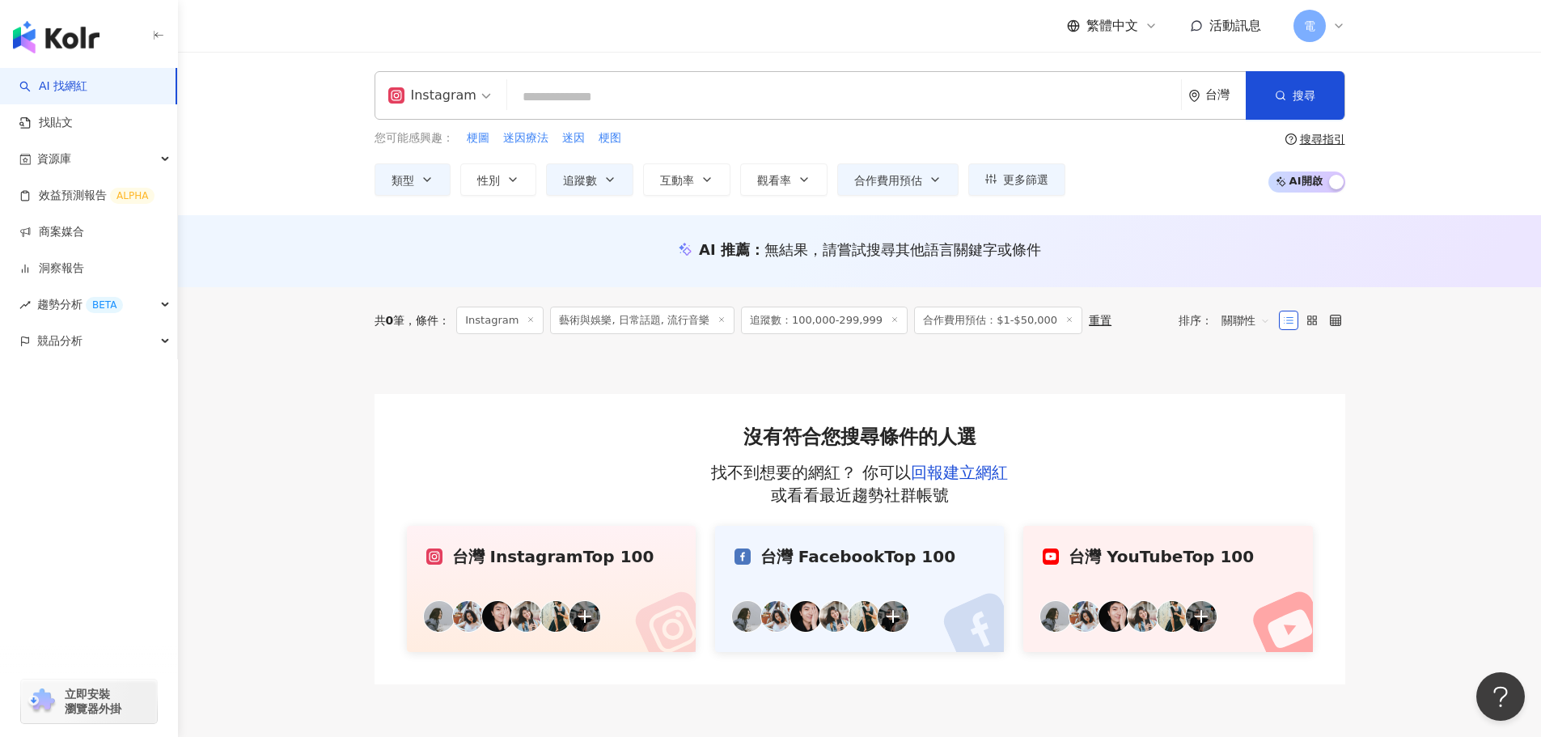
click at [1022, 323] on span "合作費用預估：$1-$50,000" at bounding box center [998, 321] width 168 height 28
click at [1065, 322] on icon at bounding box center [1069, 319] width 8 height 8
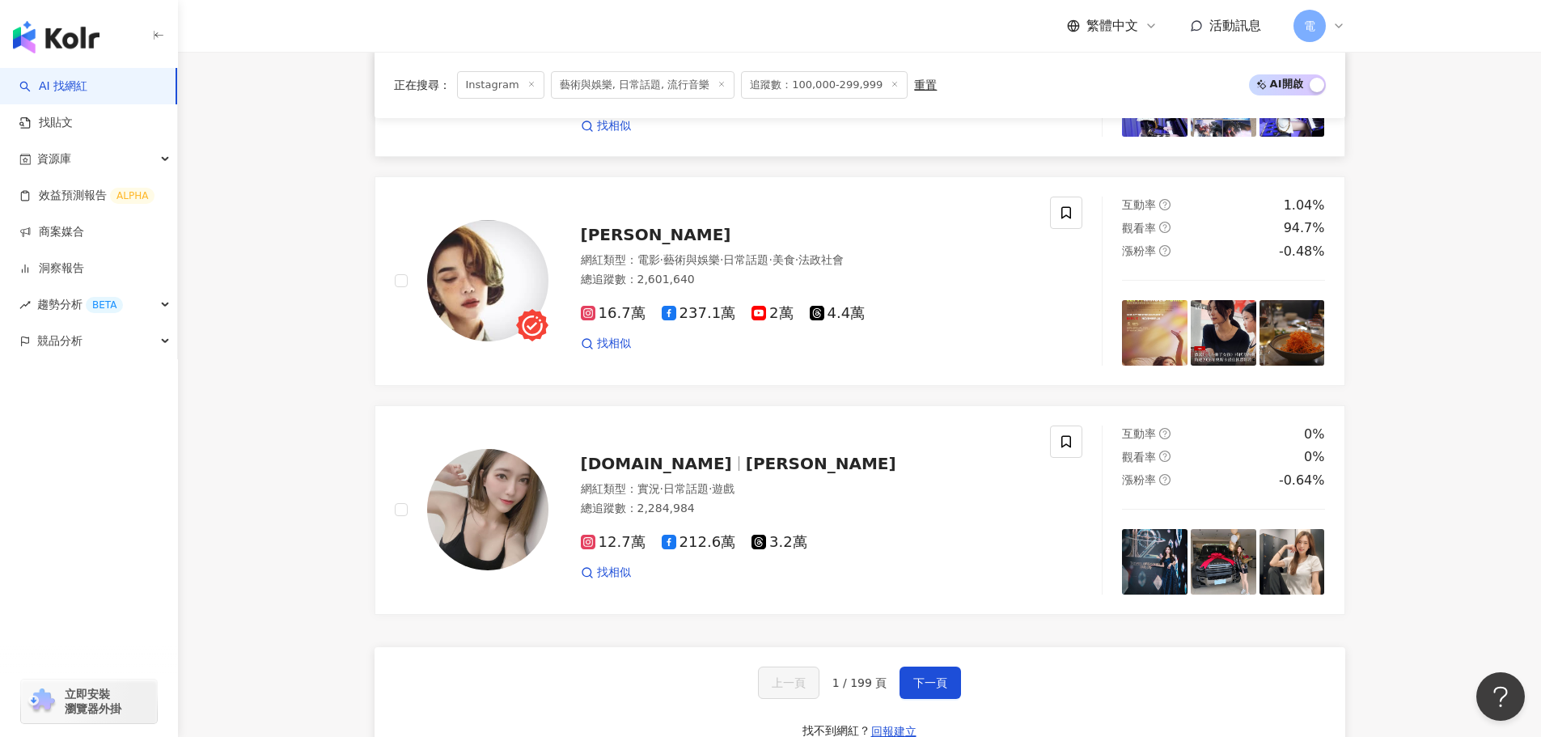
scroll to position [2993, 0]
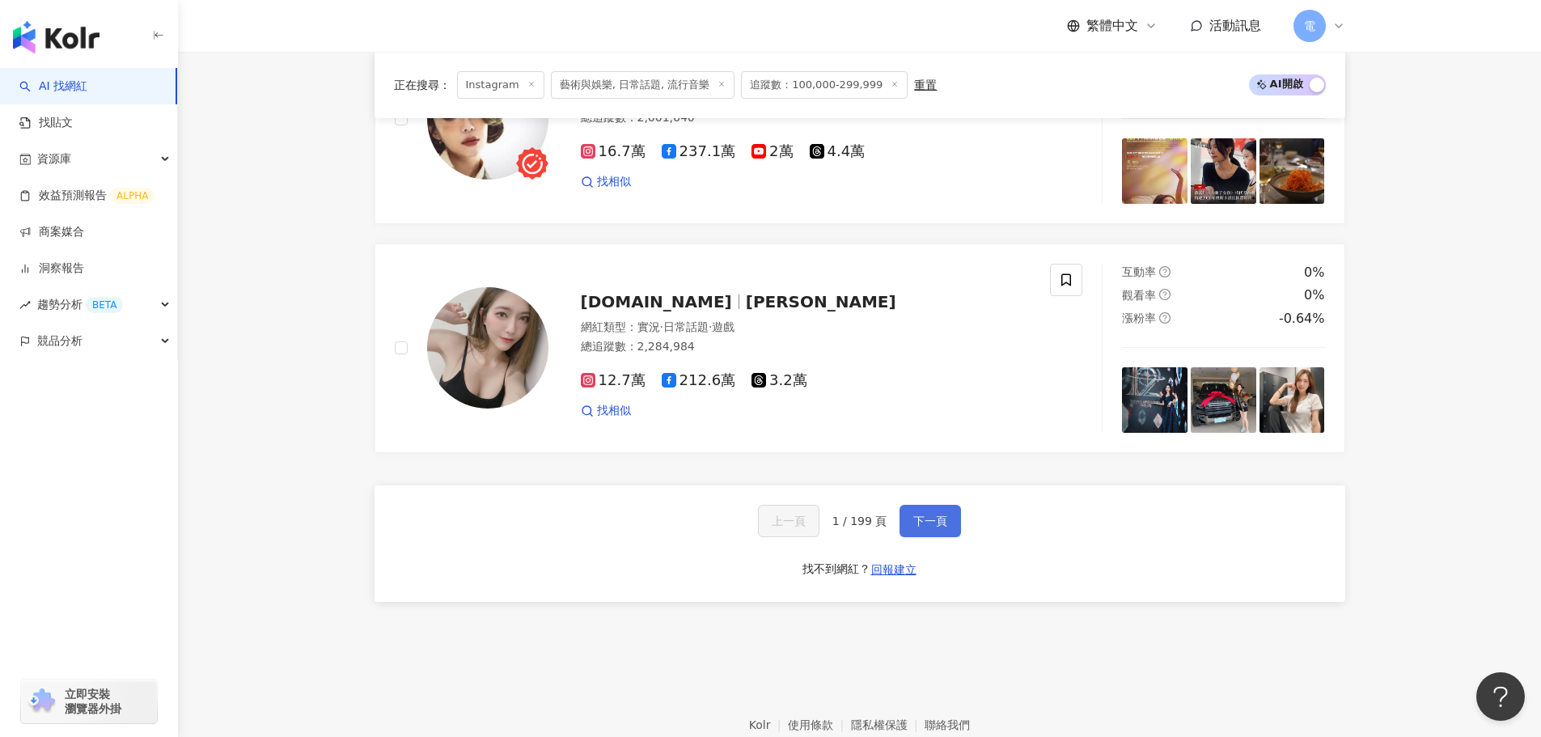
click at [936, 514] on span "下一頁" at bounding box center [930, 520] width 34 height 13
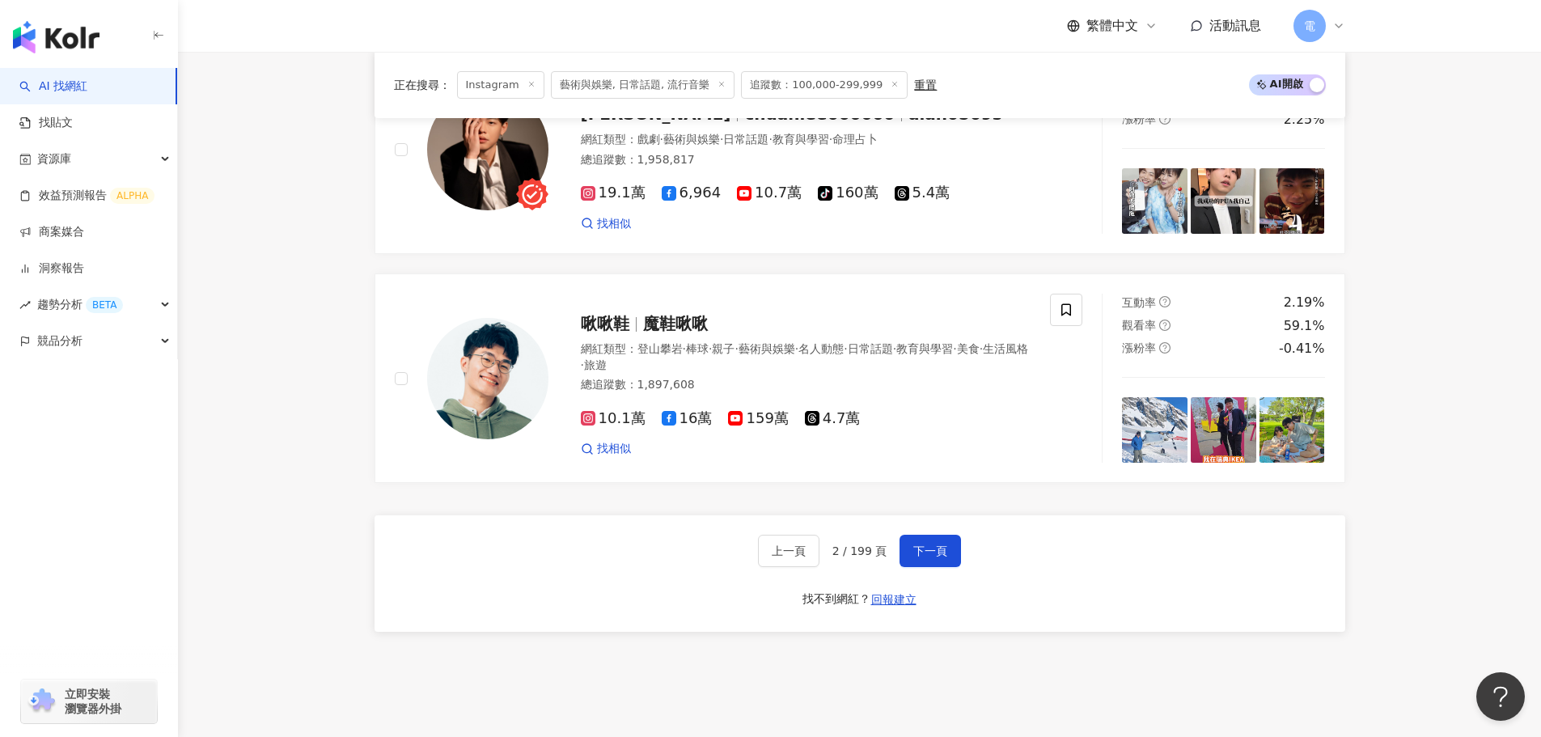
scroll to position [2968, 0]
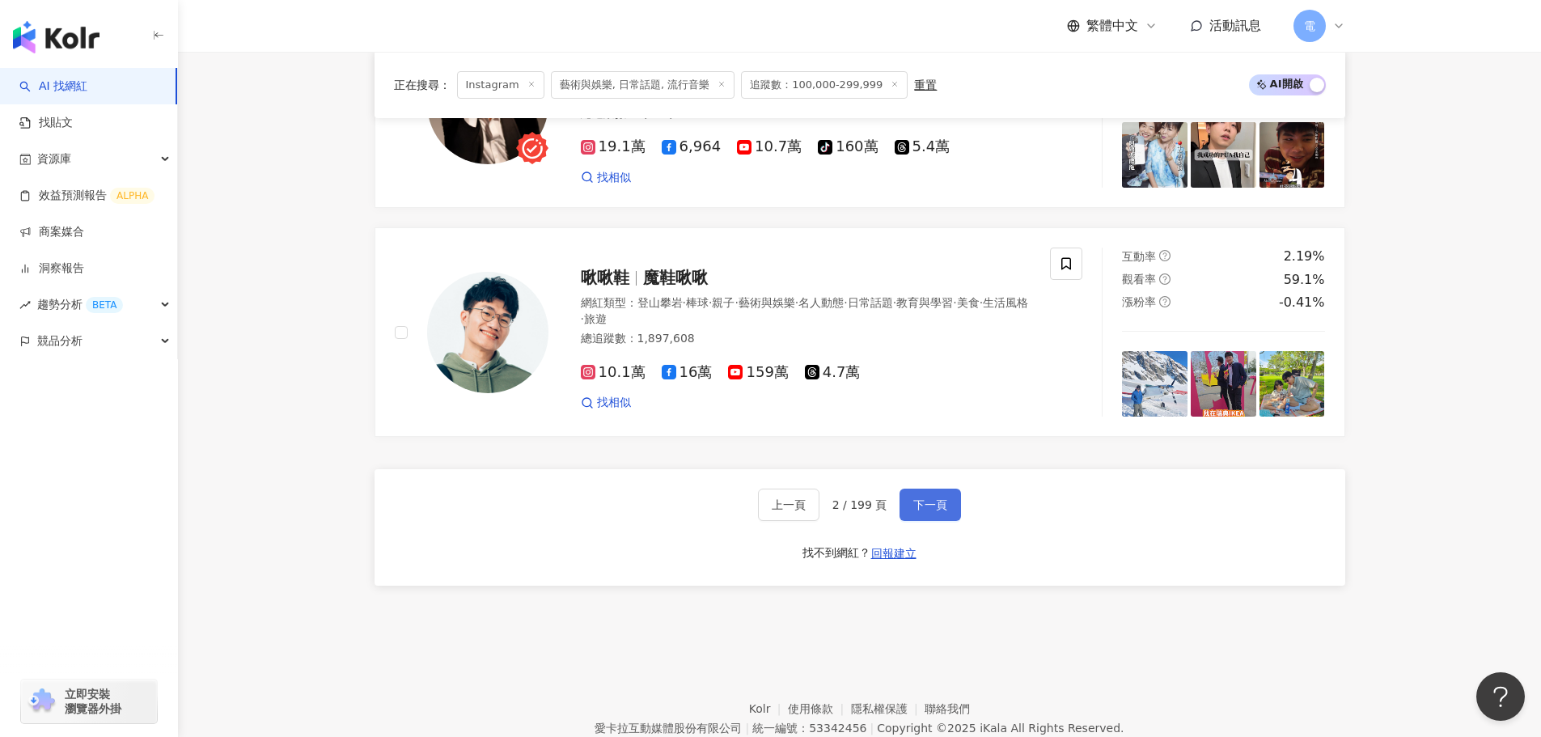
click at [930, 511] on span "下一頁" at bounding box center [930, 504] width 34 height 13
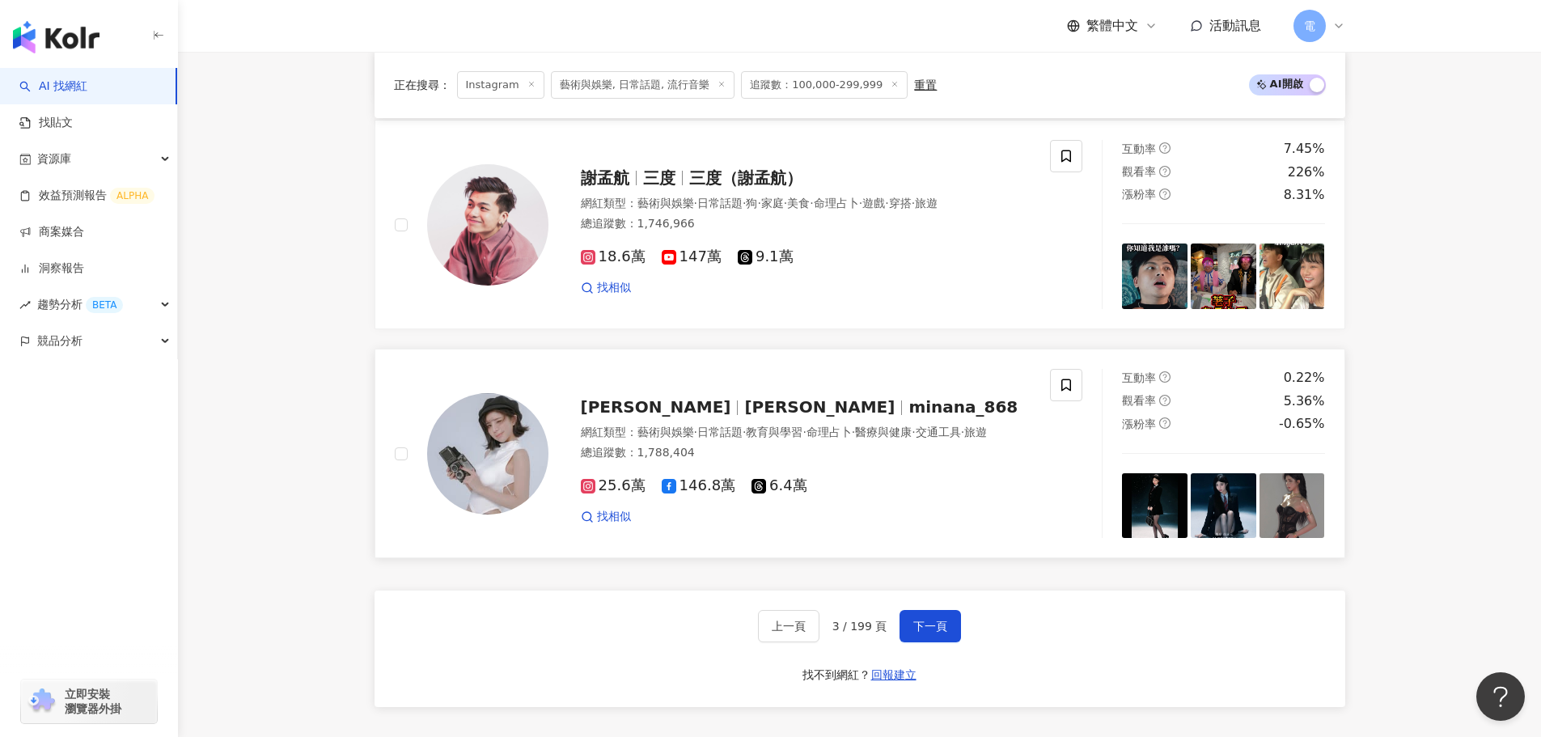
scroll to position [2922, 0]
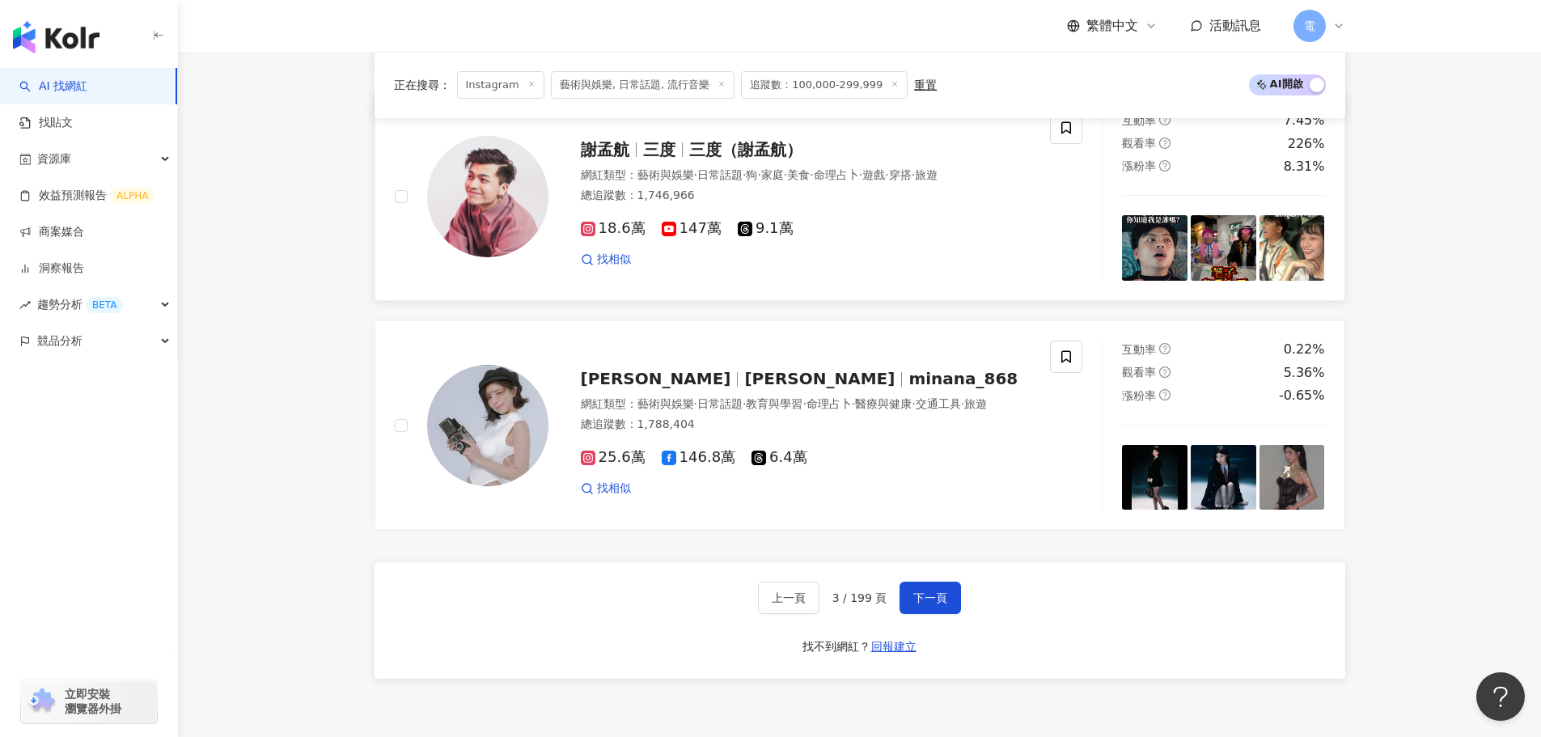
click at [643, 156] on span "三度" at bounding box center [659, 149] width 32 height 19
click at [955, 597] on button "下一頁" at bounding box center [929, 598] width 61 height 32
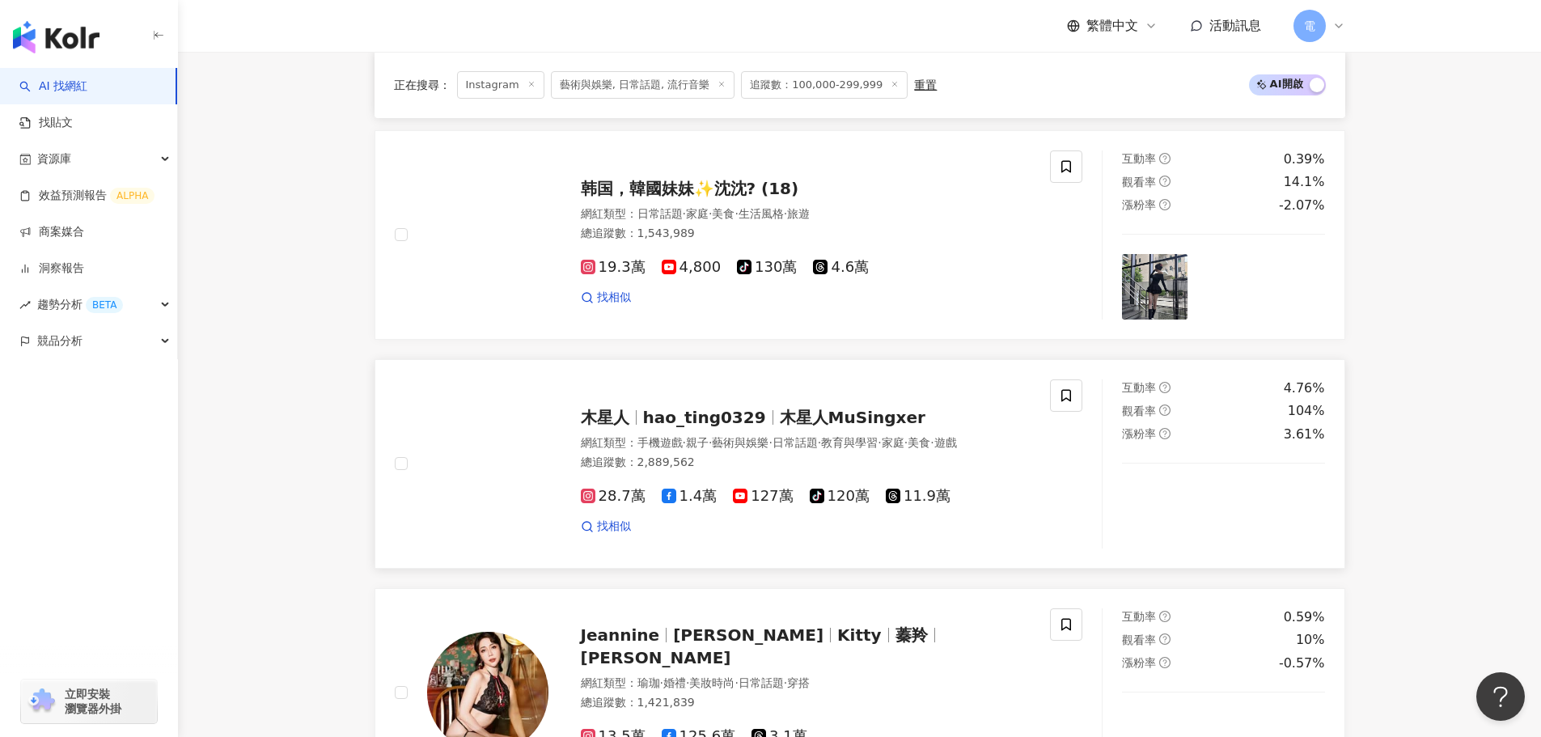
scroll to position [2831, 0]
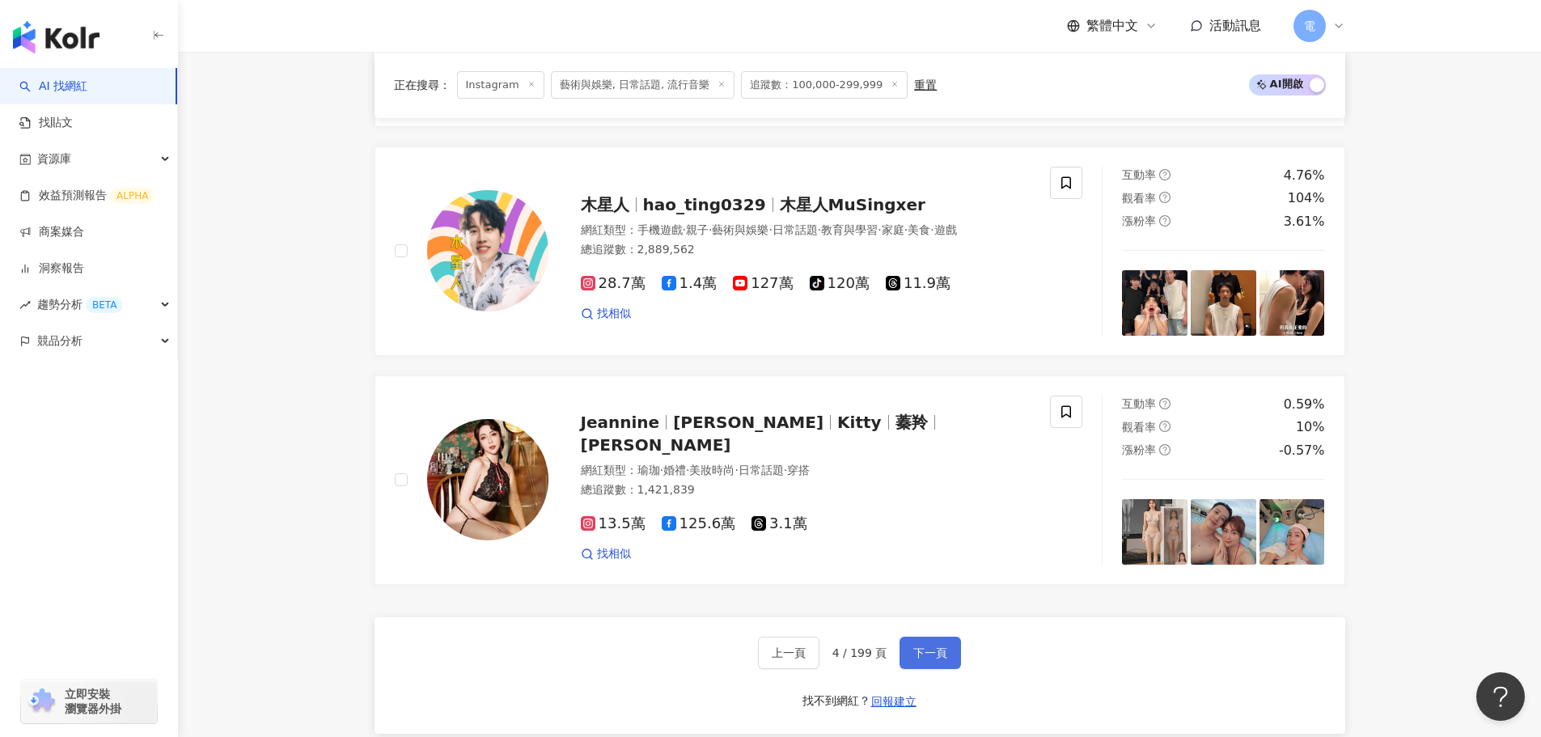
click at [929, 650] on span "下一頁" at bounding box center [930, 652] width 34 height 13
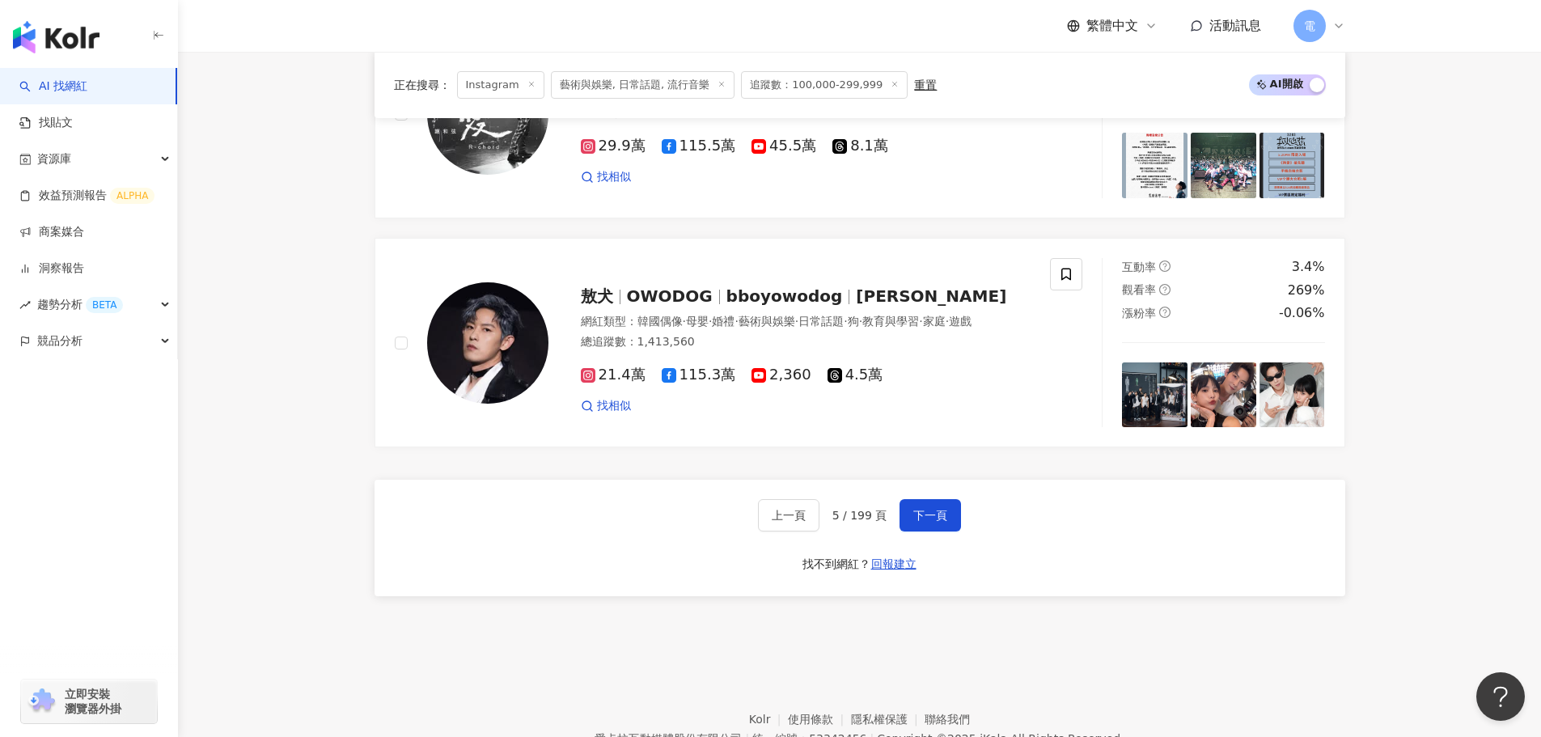
scroll to position [3049, 0]
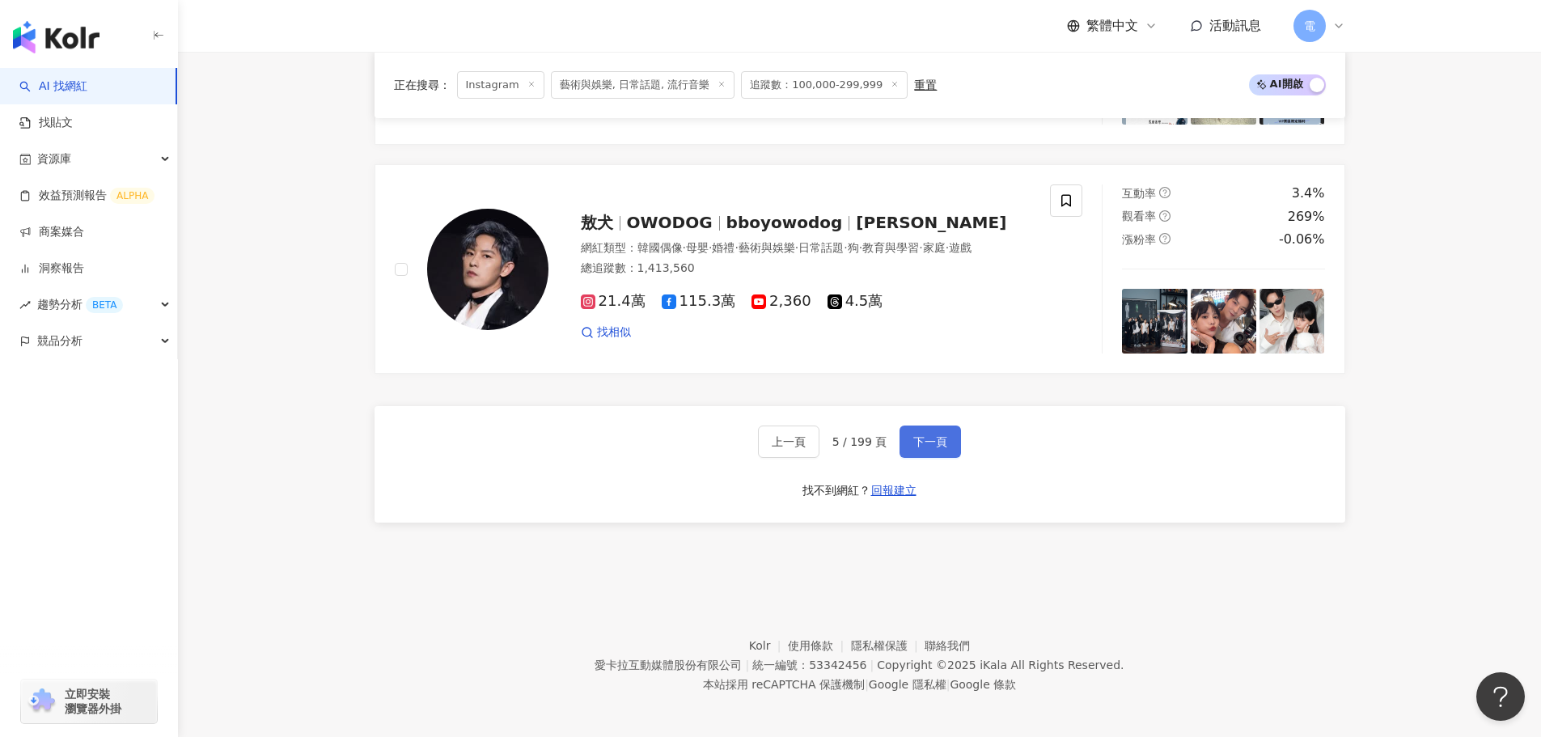
click at [921, 435] on span "下一頁" at bounding box center [930, 441] width 34 height 13
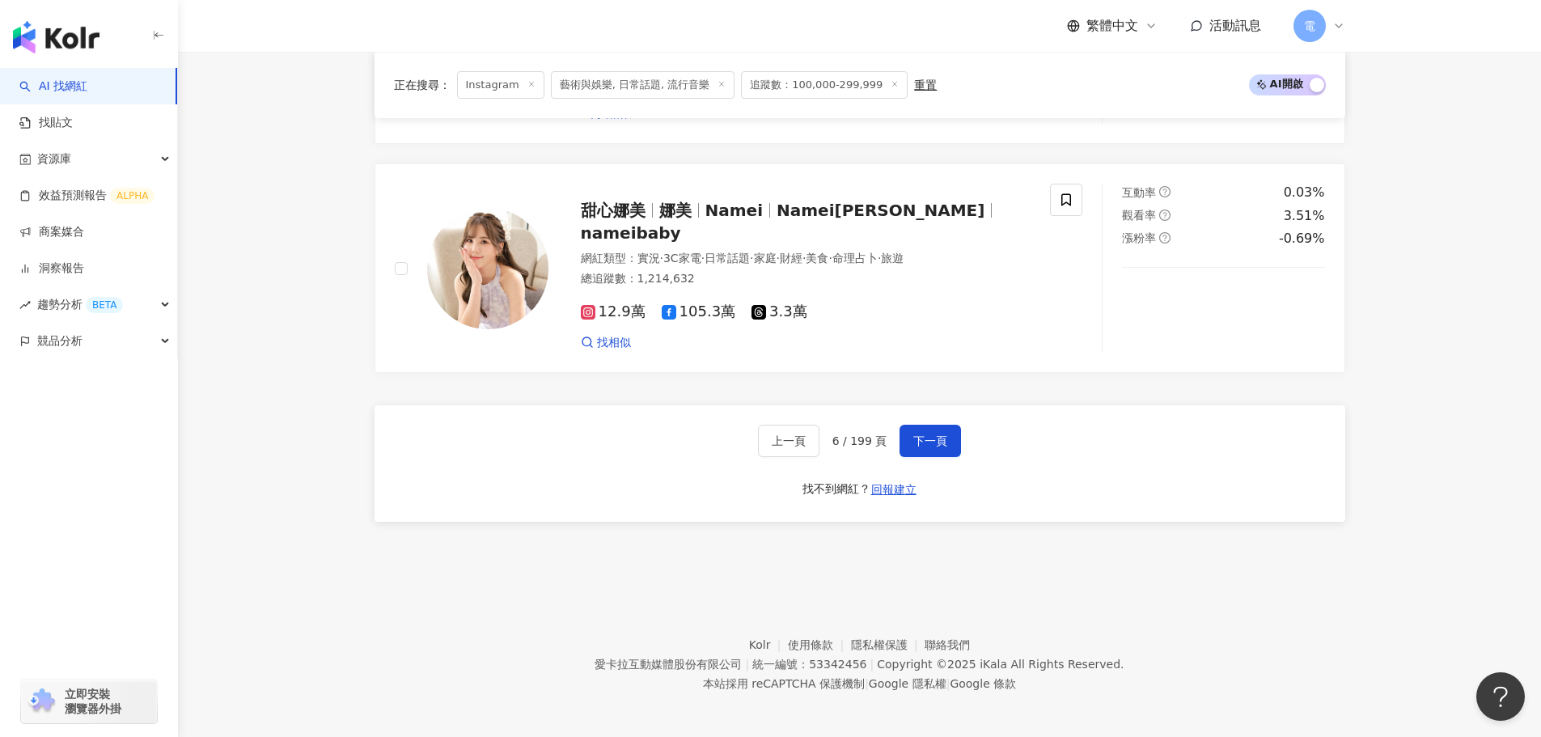
scroll to position [3033, 0]
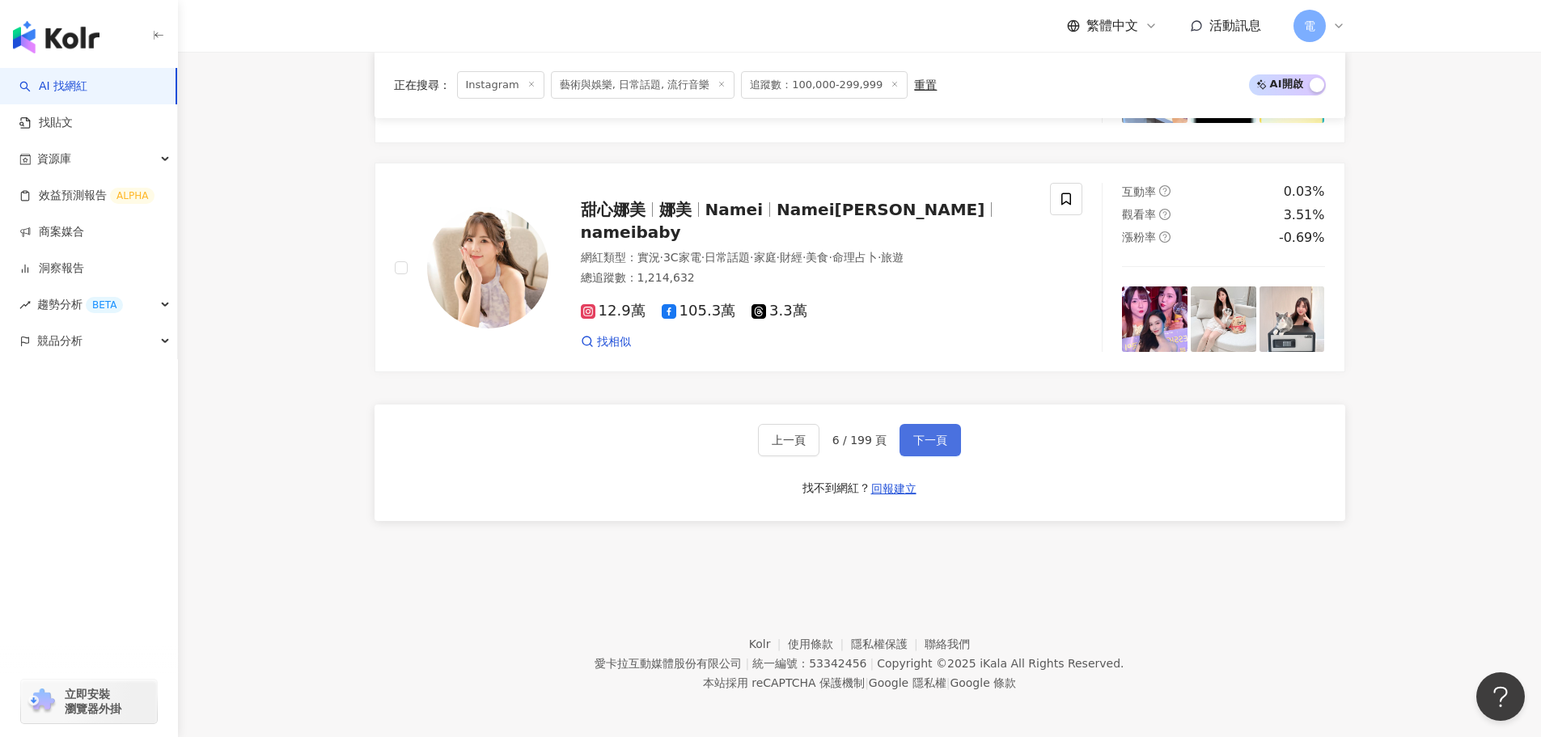
click at [954, 447] on button "下一頁" at bounding box center [929, 440] width 61 height 32
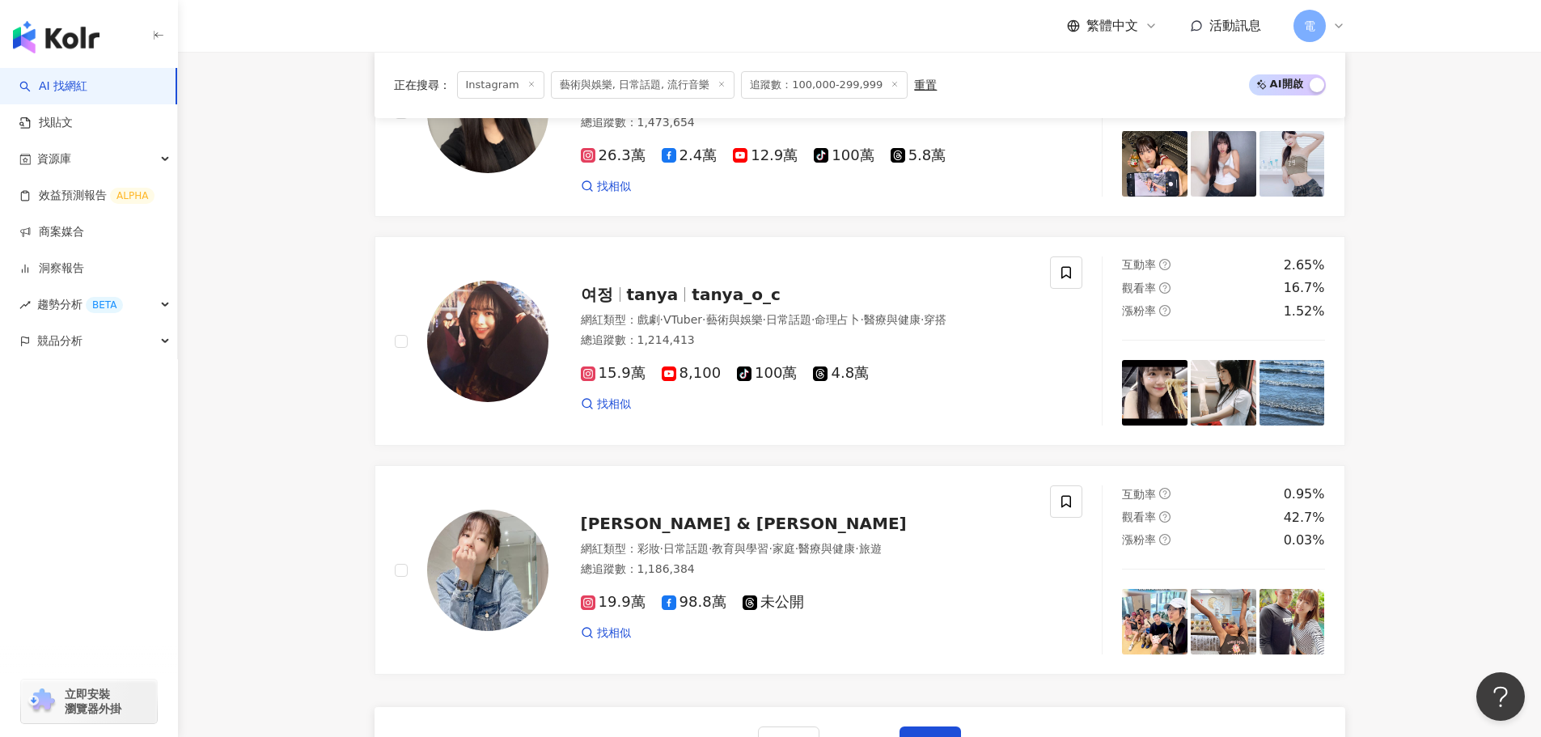
scroll to position [0, 0]
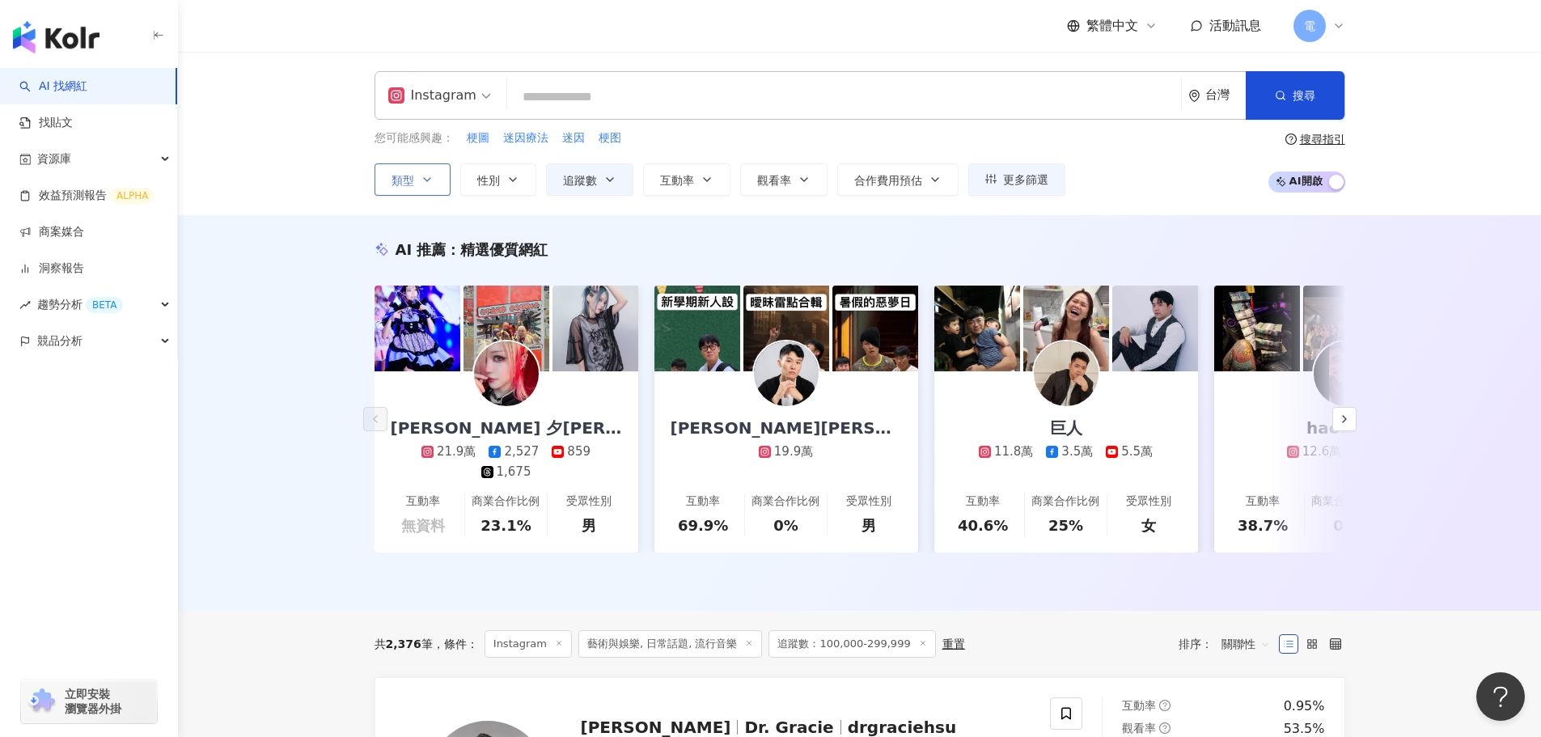
click at [418, 176] on button "類型" at bounding box center [413, 179] width 76 height 32
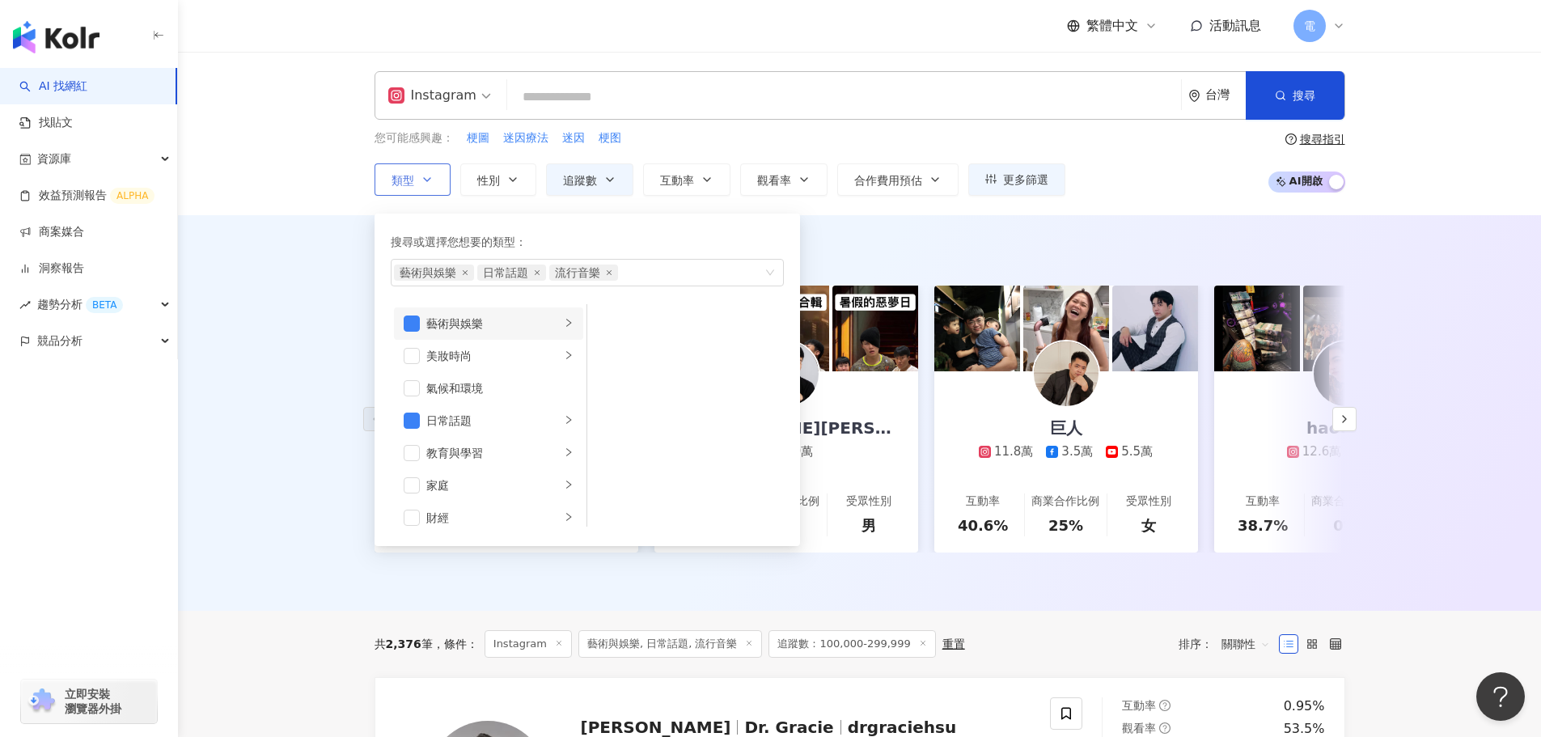
click at [521, 307] on li "藝術與娛樂" at bounding box center [488, 323] width 189 height 32
click at [612, 328] on span "button" at bounding box center [608, 323] width 16 height 16
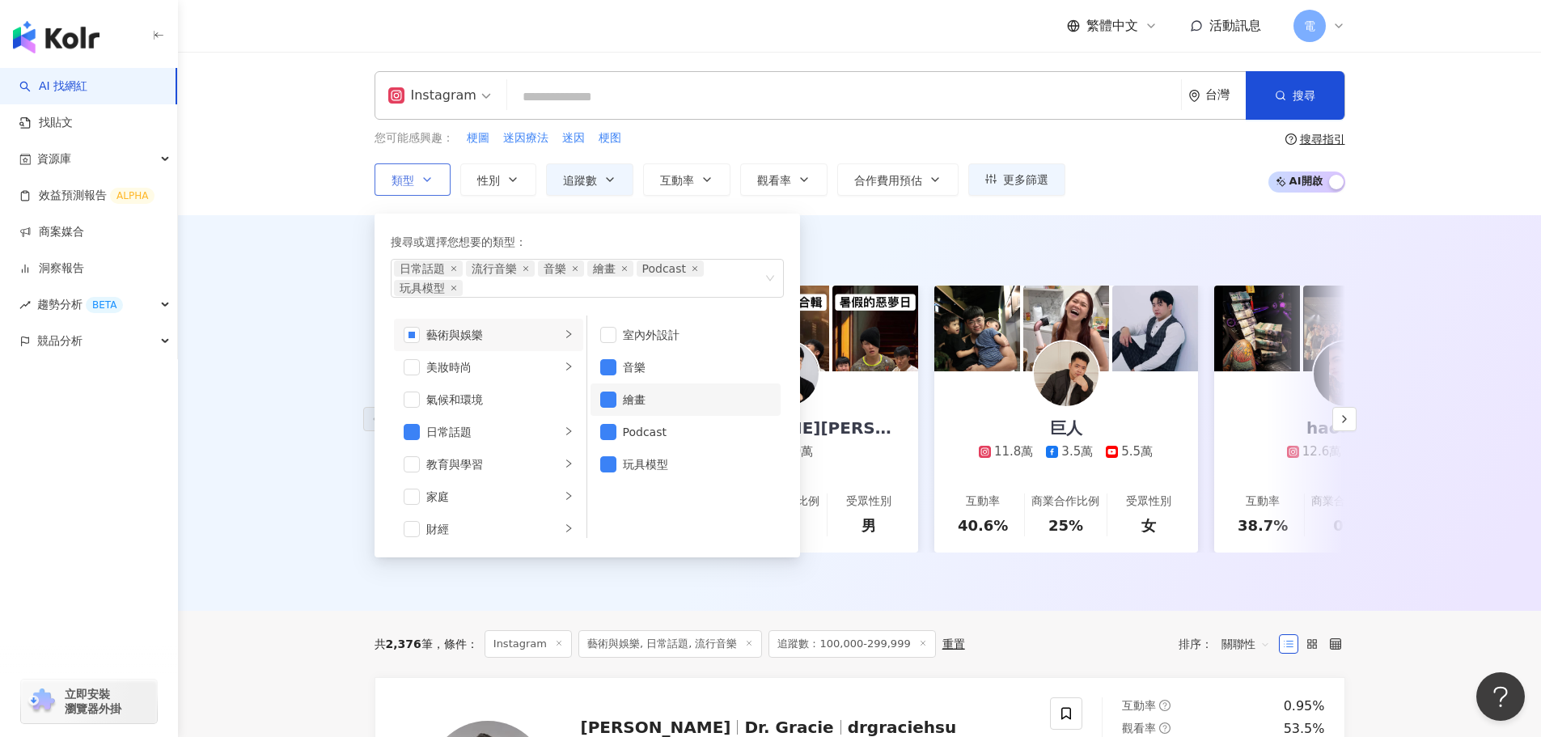
click at [616, 400] on li "繪畫" at bounding box center [685, 399] width 190 height 32
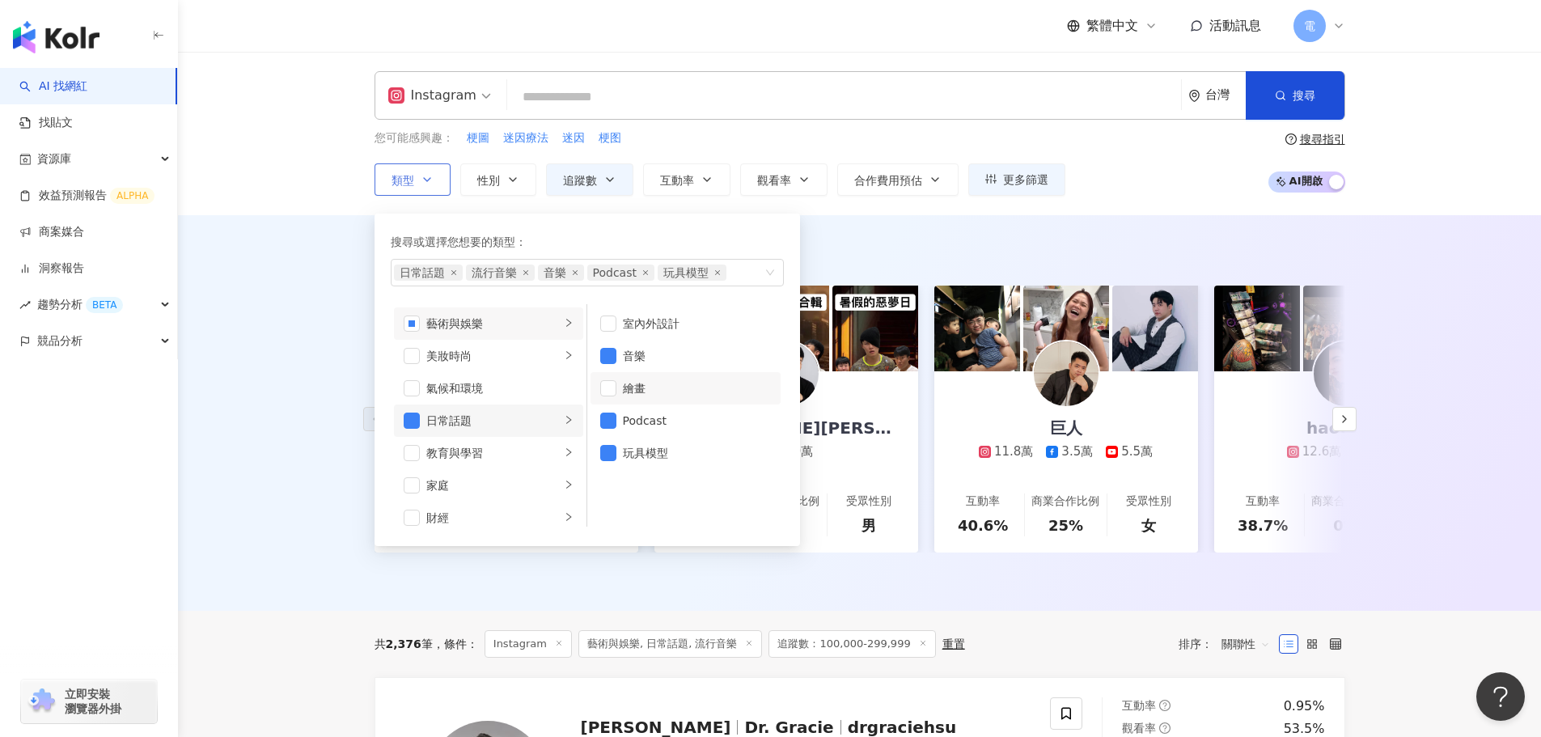
click at [453, 422] on div "日常話題" at bounding box center [493, 421] width 134 height 18
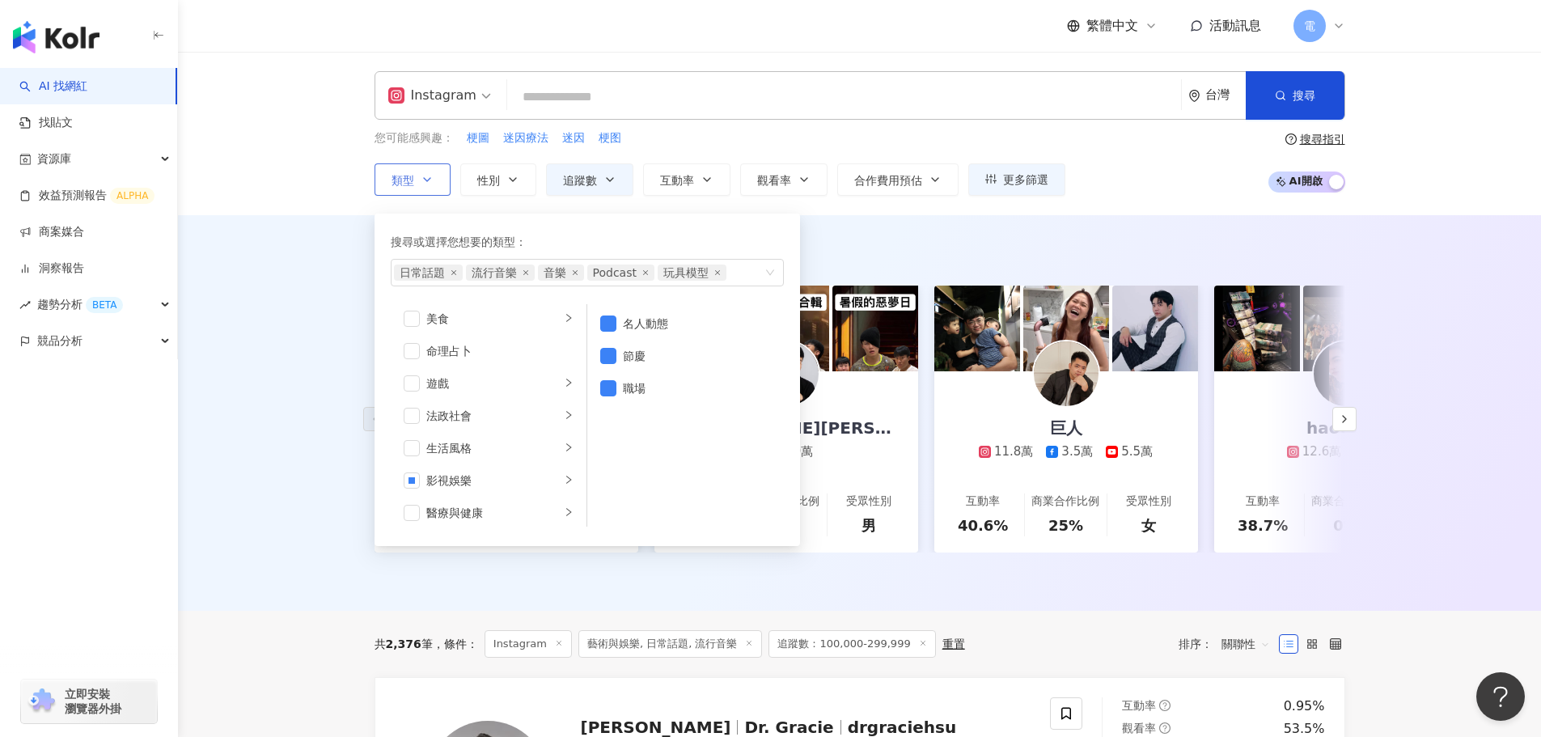
scroll to position [324, 0]
click at [522, 387] on div "影視娛樂" at bounding box center [493, 388] width 134 height 18
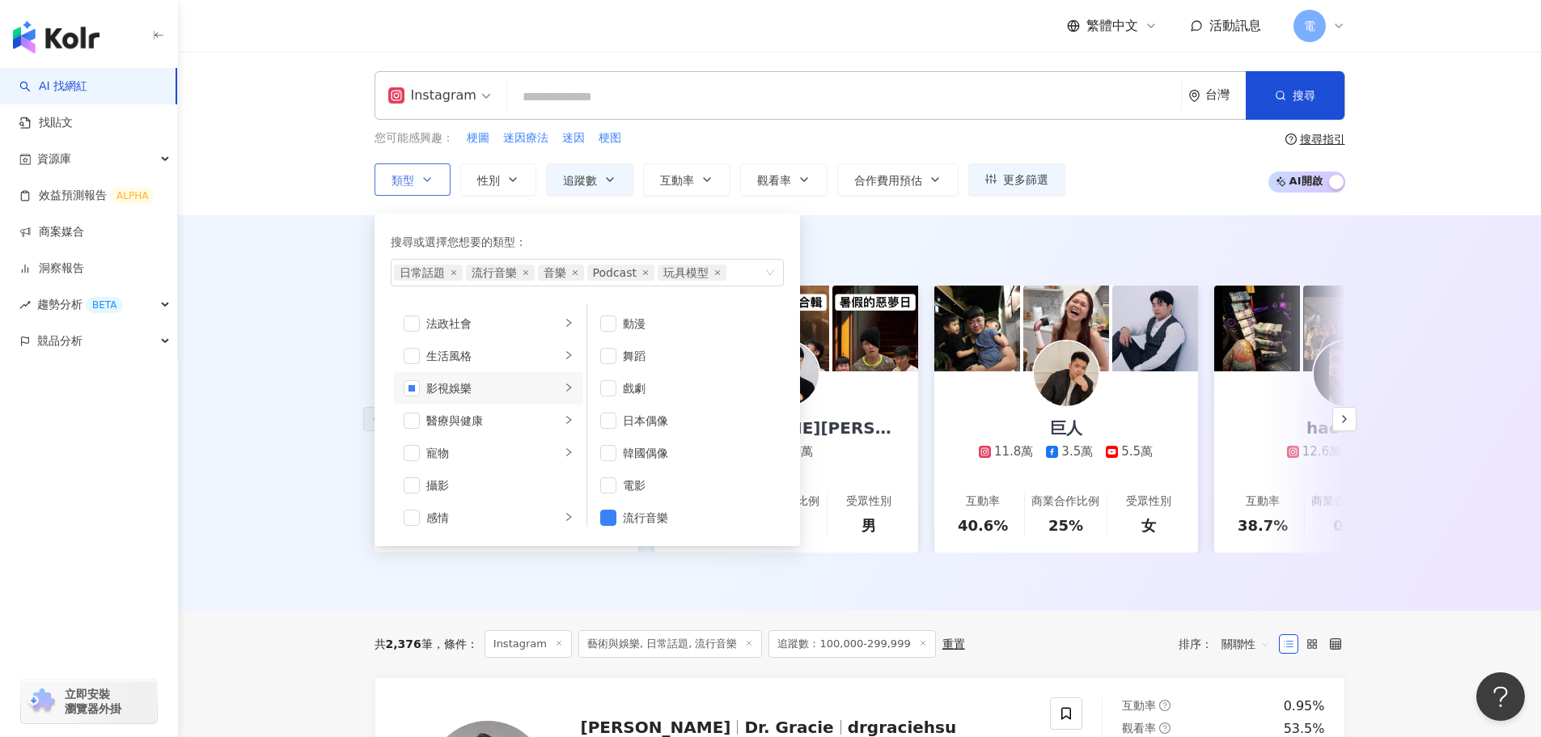
scroll to position [43, 0]
click at [247, 451] on div "AI 推薦 ： 精選優質網紅 Yuki Rubymoon 夕比月露 21.9萬 2,527 859 1,675 互動率 無資料 商業合作比例 23.1% 受眾…" at bounding box center [859, 413] width 1363 height 396
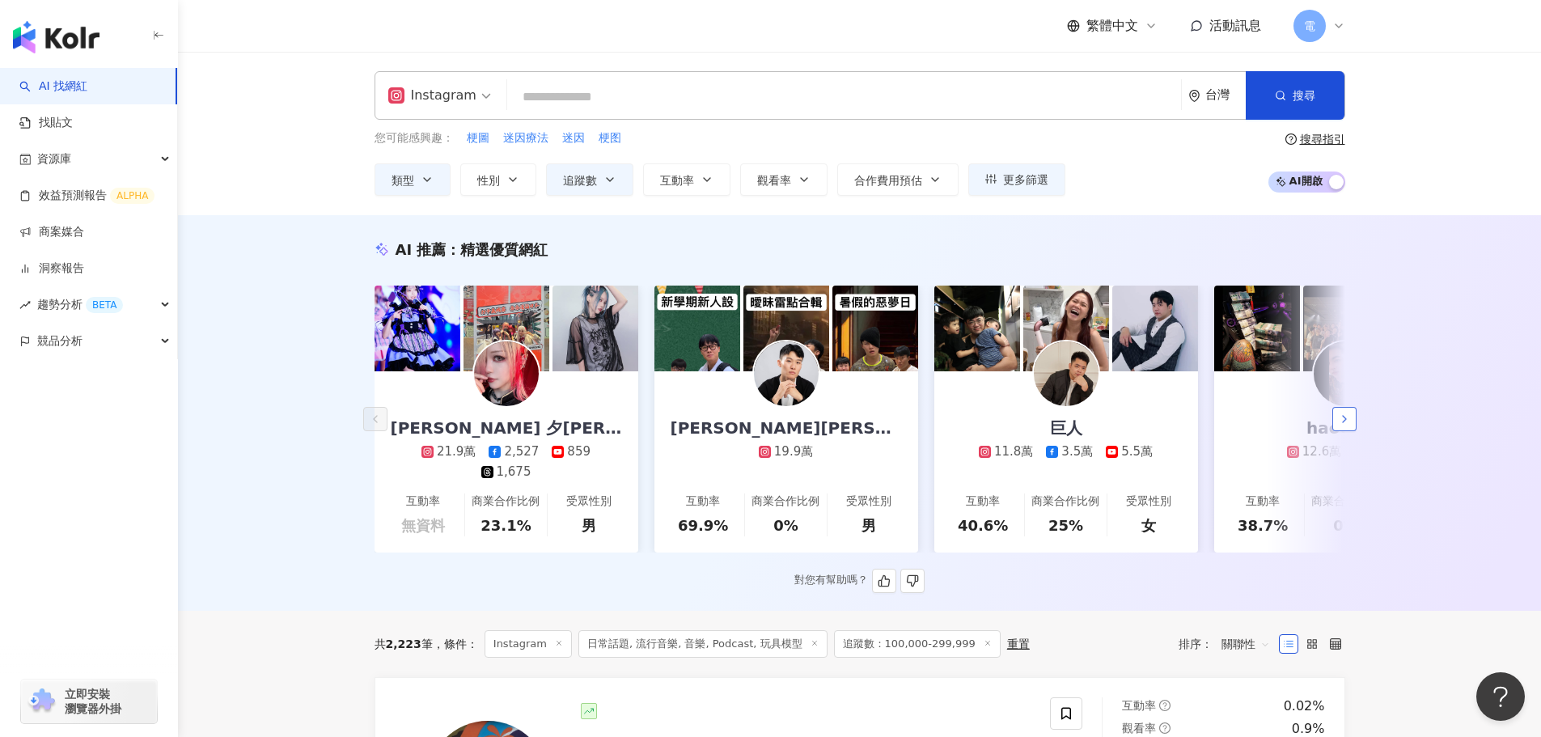
click at [1341, 425] on icon "button" at bounding box center [1344, 419] width 13 height 13
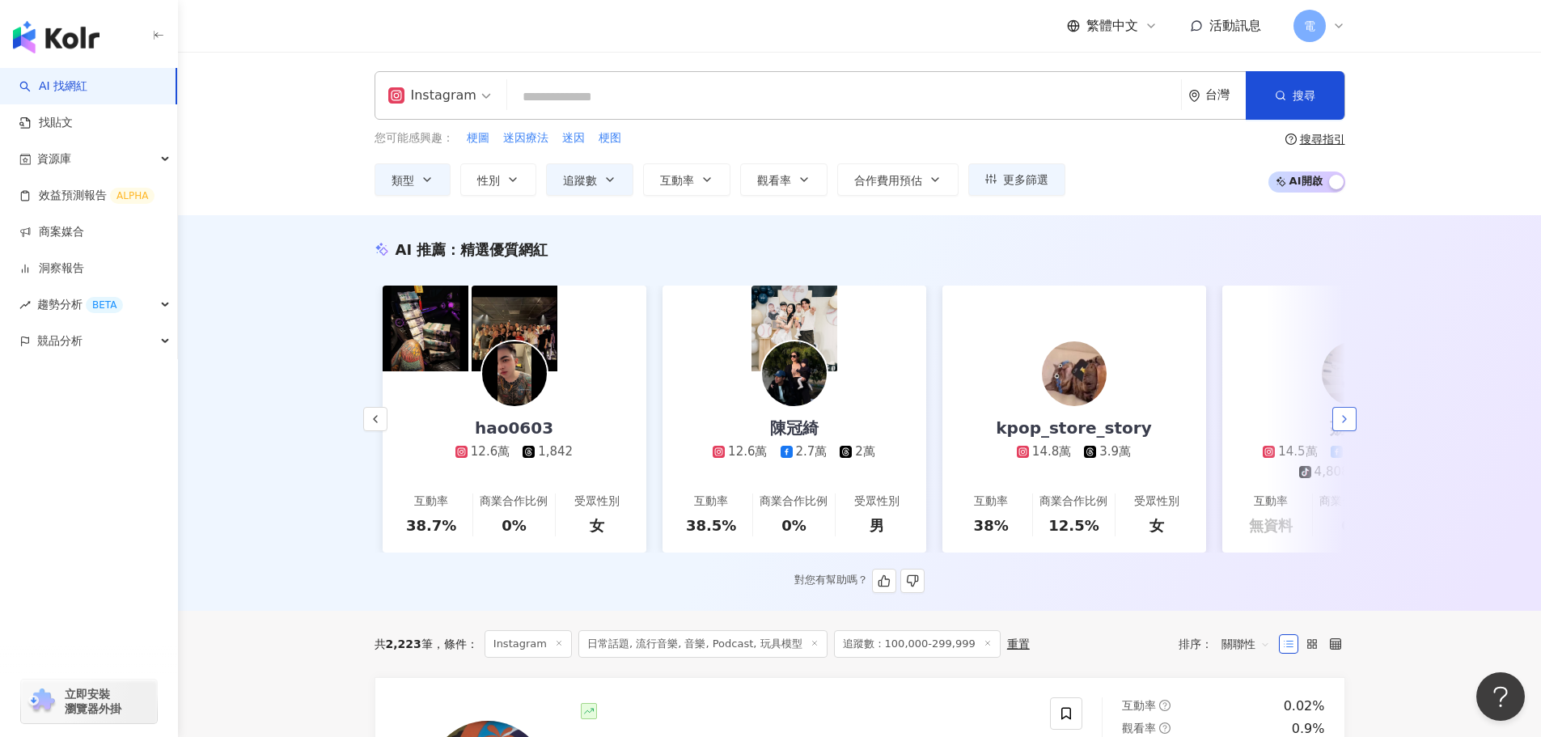
scroll to position [0, 840]
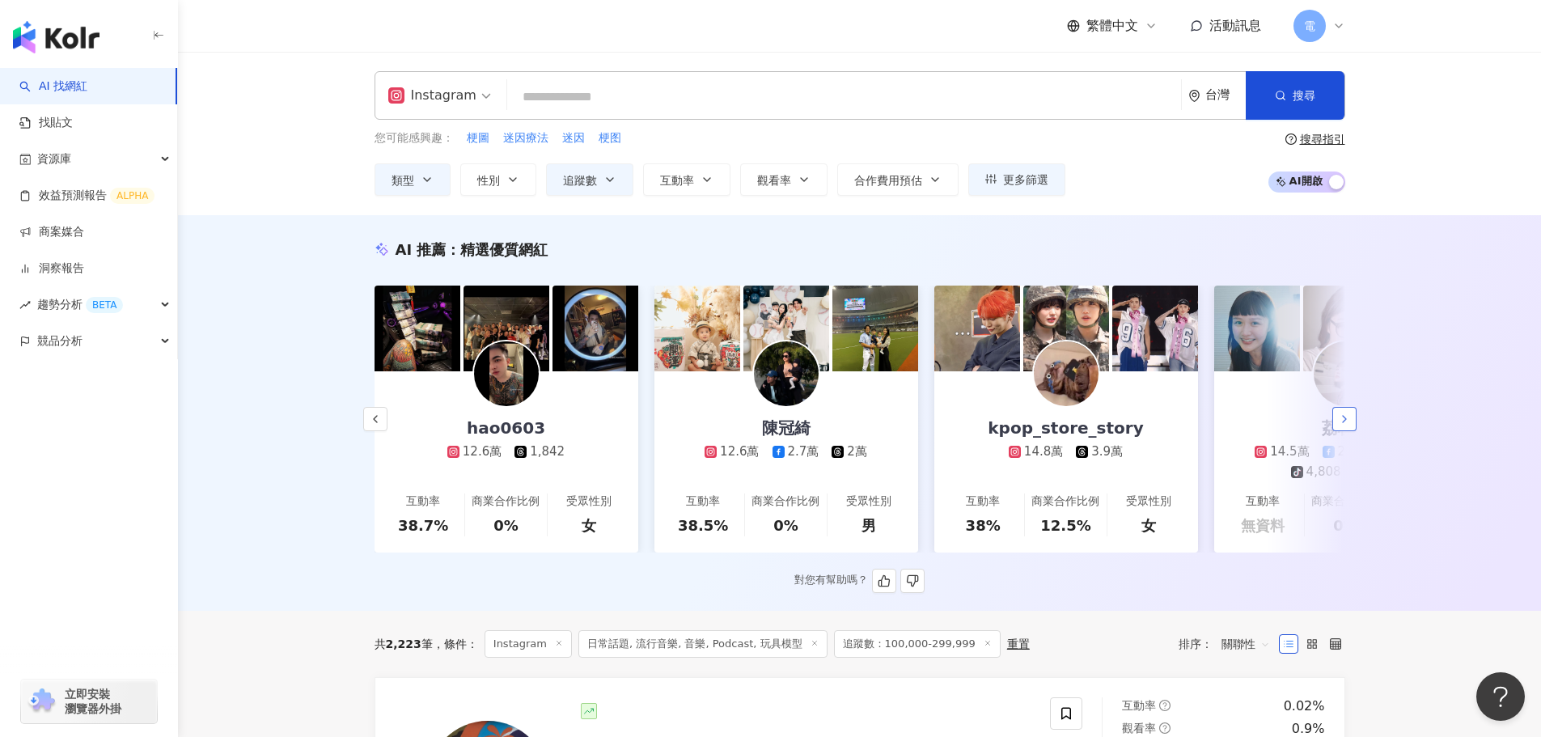
click at [1341, 425] on icon "button" at bounding box center [1344, 419] width 13 height 13
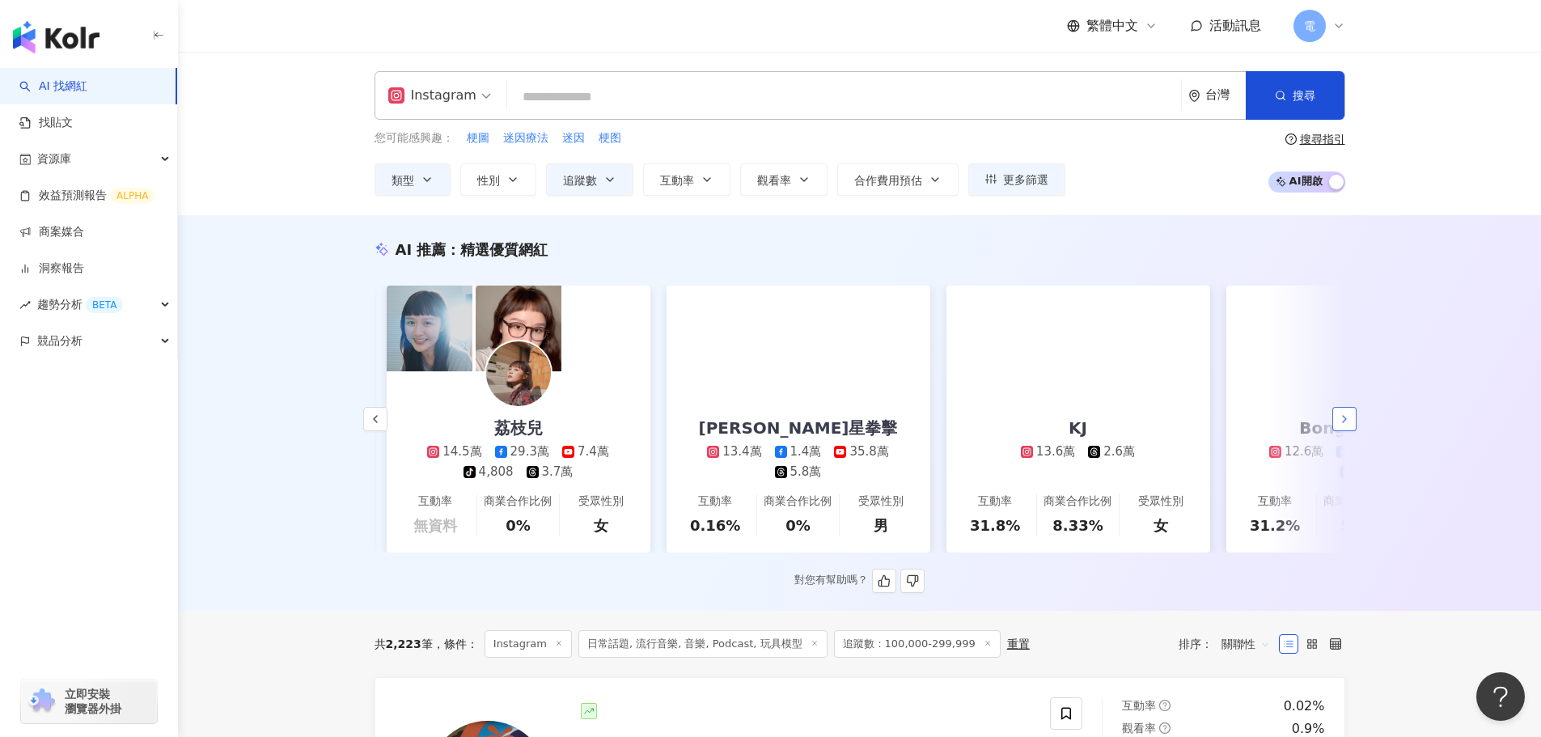
scroll to position [0, 1679]
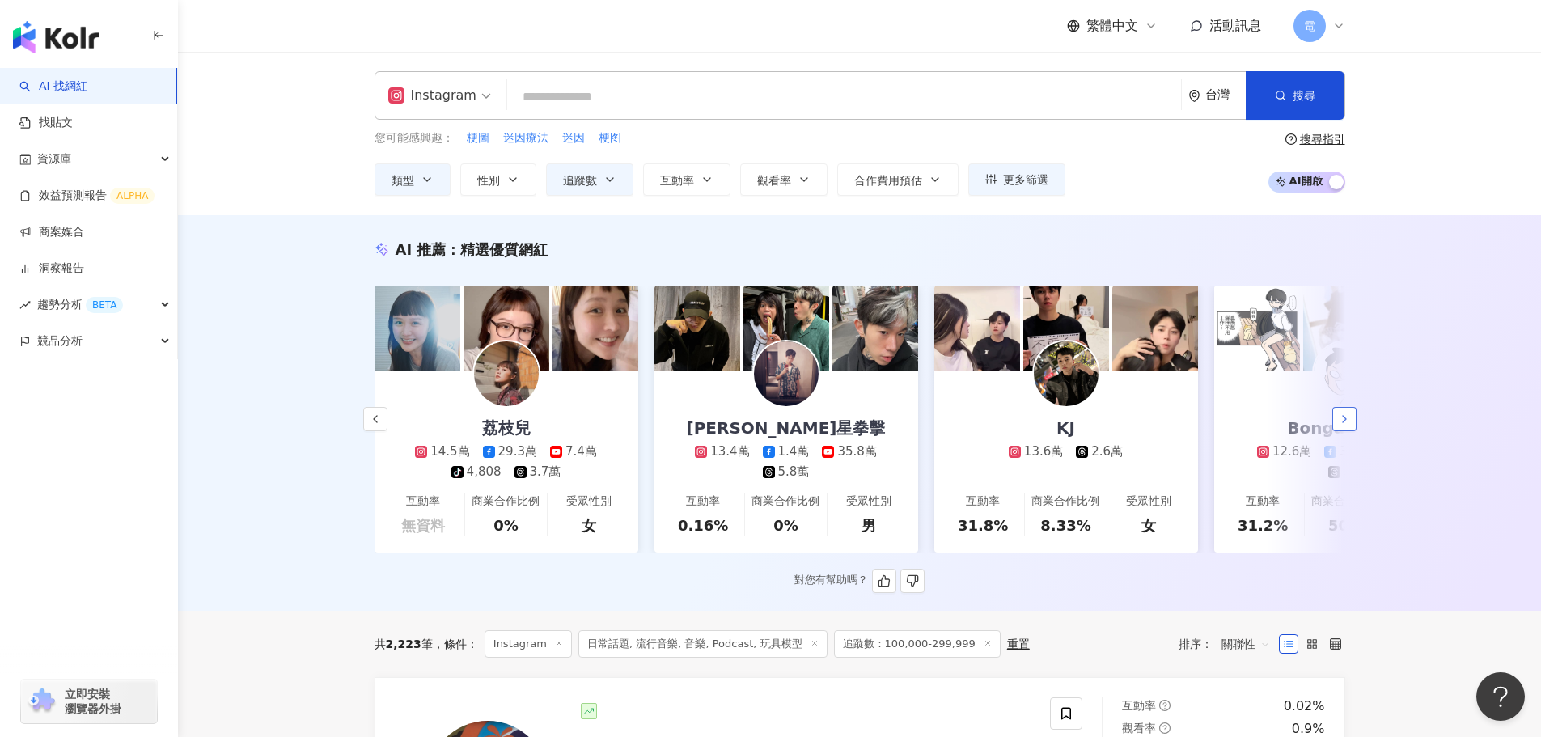
click at [1341, 425] on icon "button" at bounding box center [1344, 419] width 13 height 13
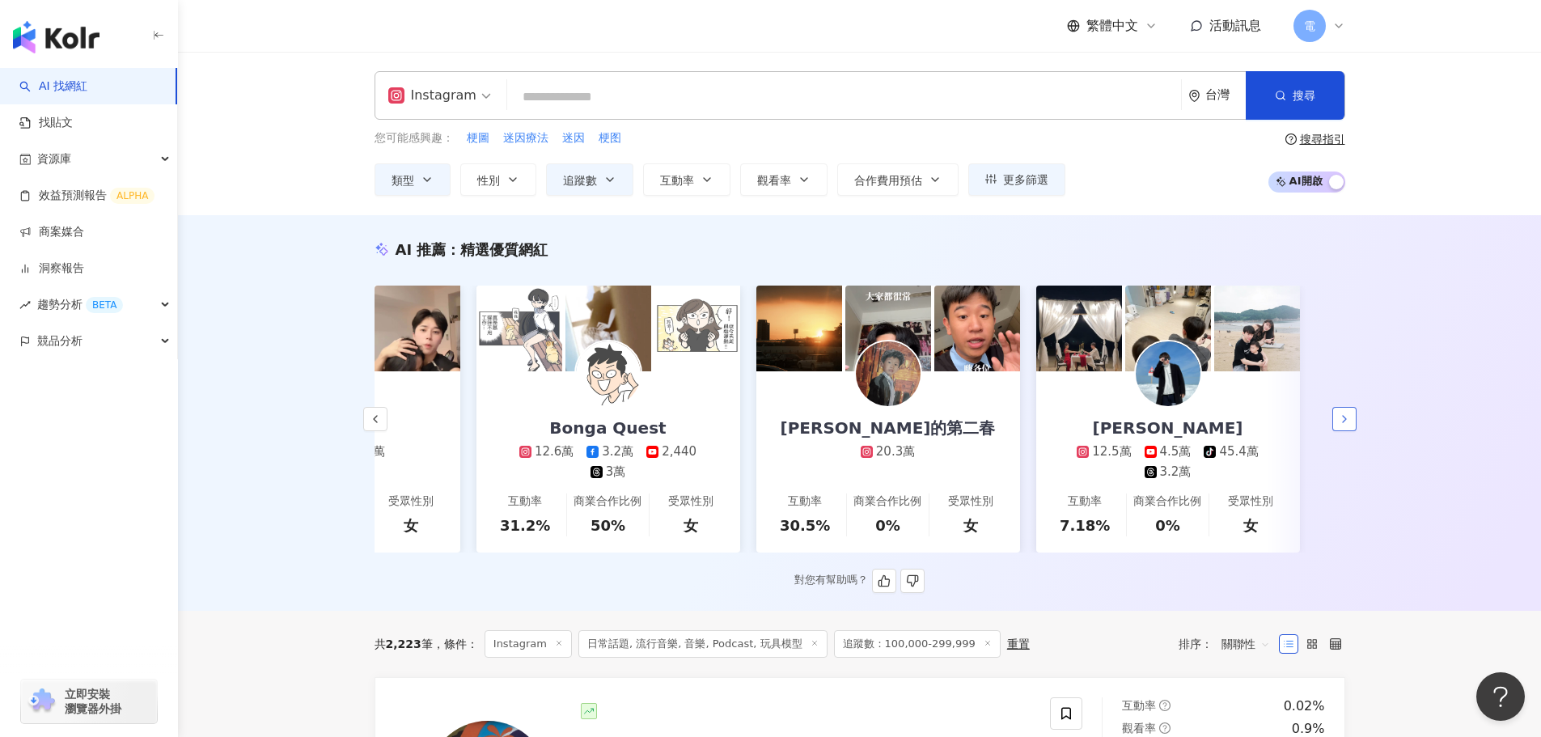
scroll to position [0, 2420]
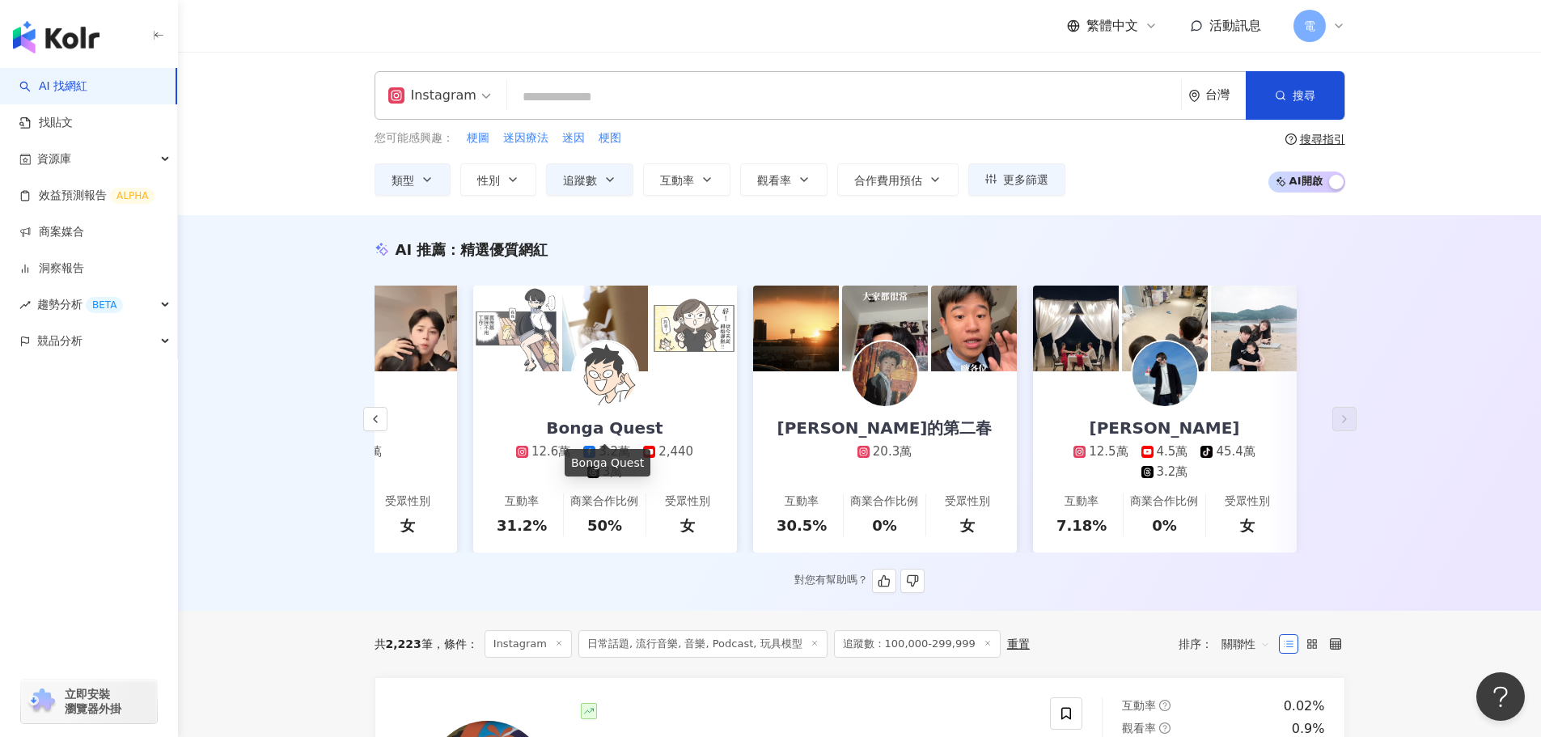
click at [650, 433] on div "Bonga Quest" at bounding box center [604, 428] width 149 height 23
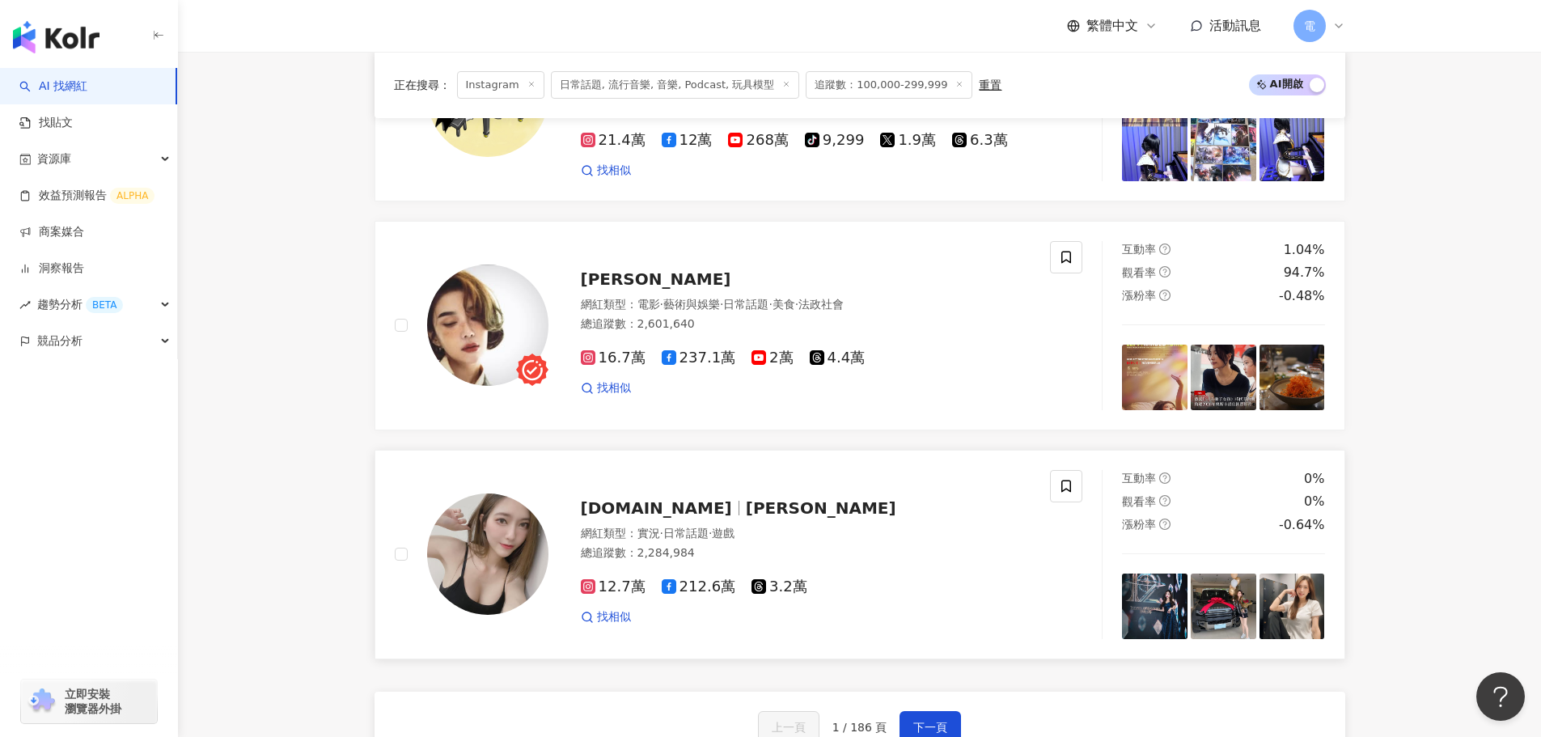
scroll to position [3053, 0]
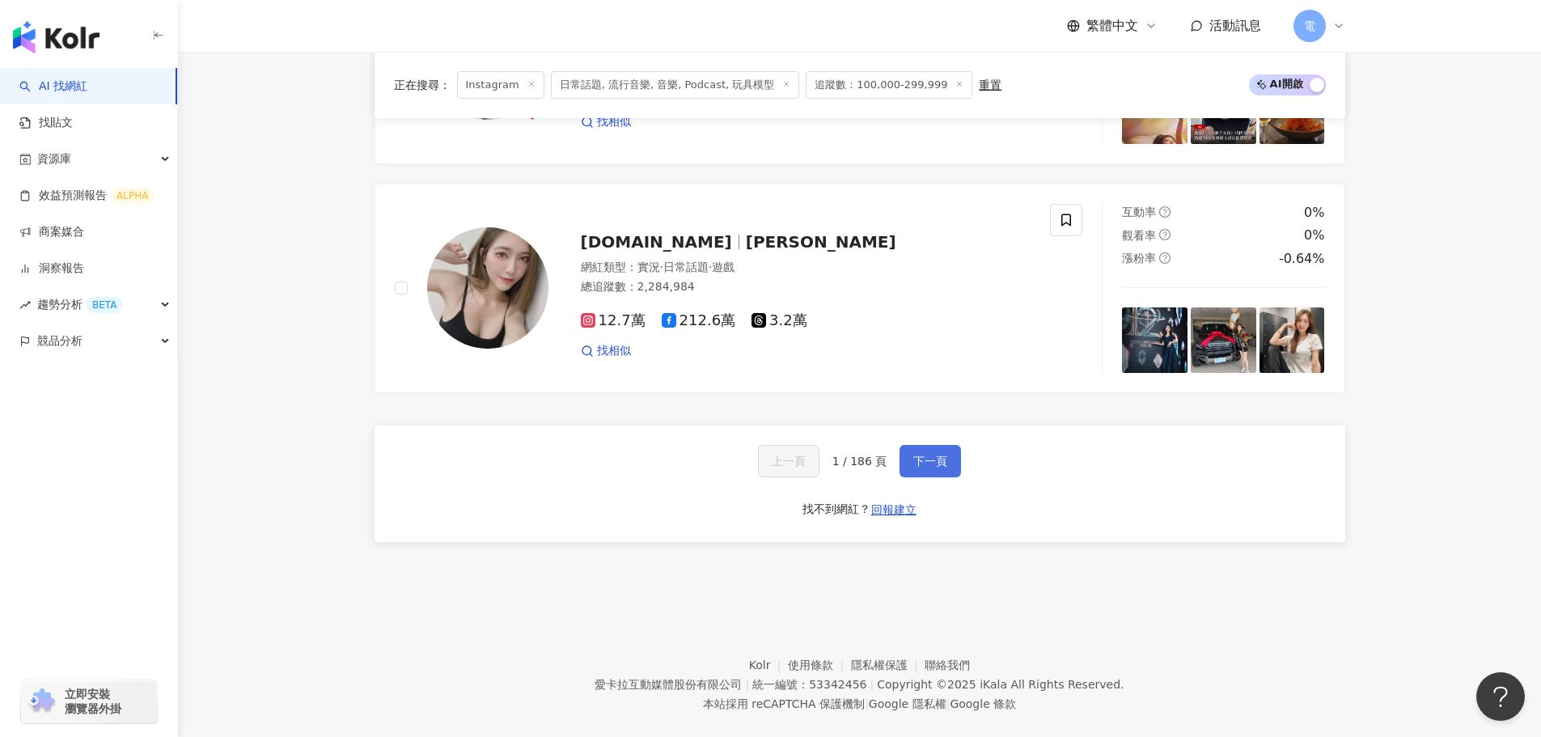
click at [930, 455] on span "下一頁" at bounding box center [930, 461] width 34 height 13
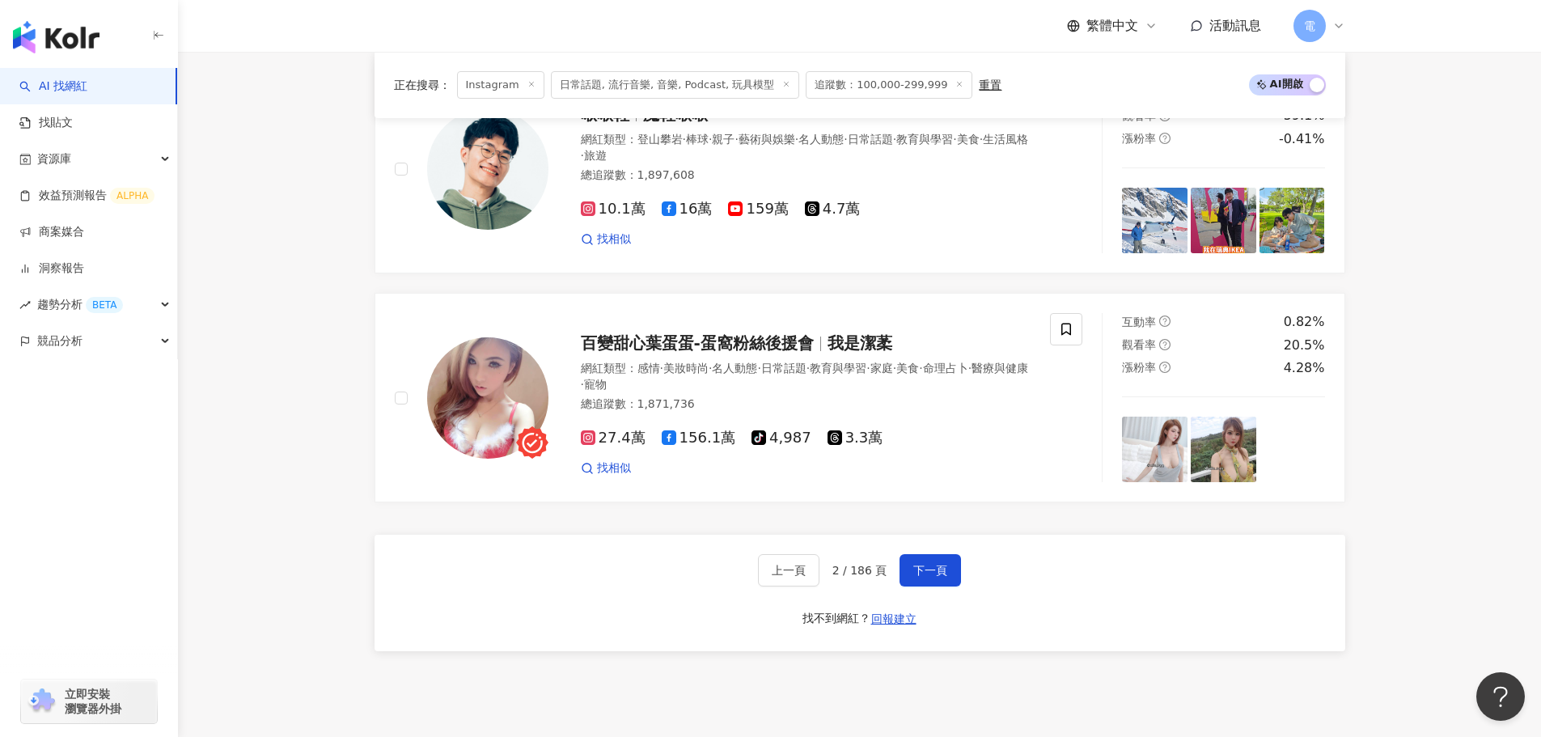
scroll to position [3049, 0]
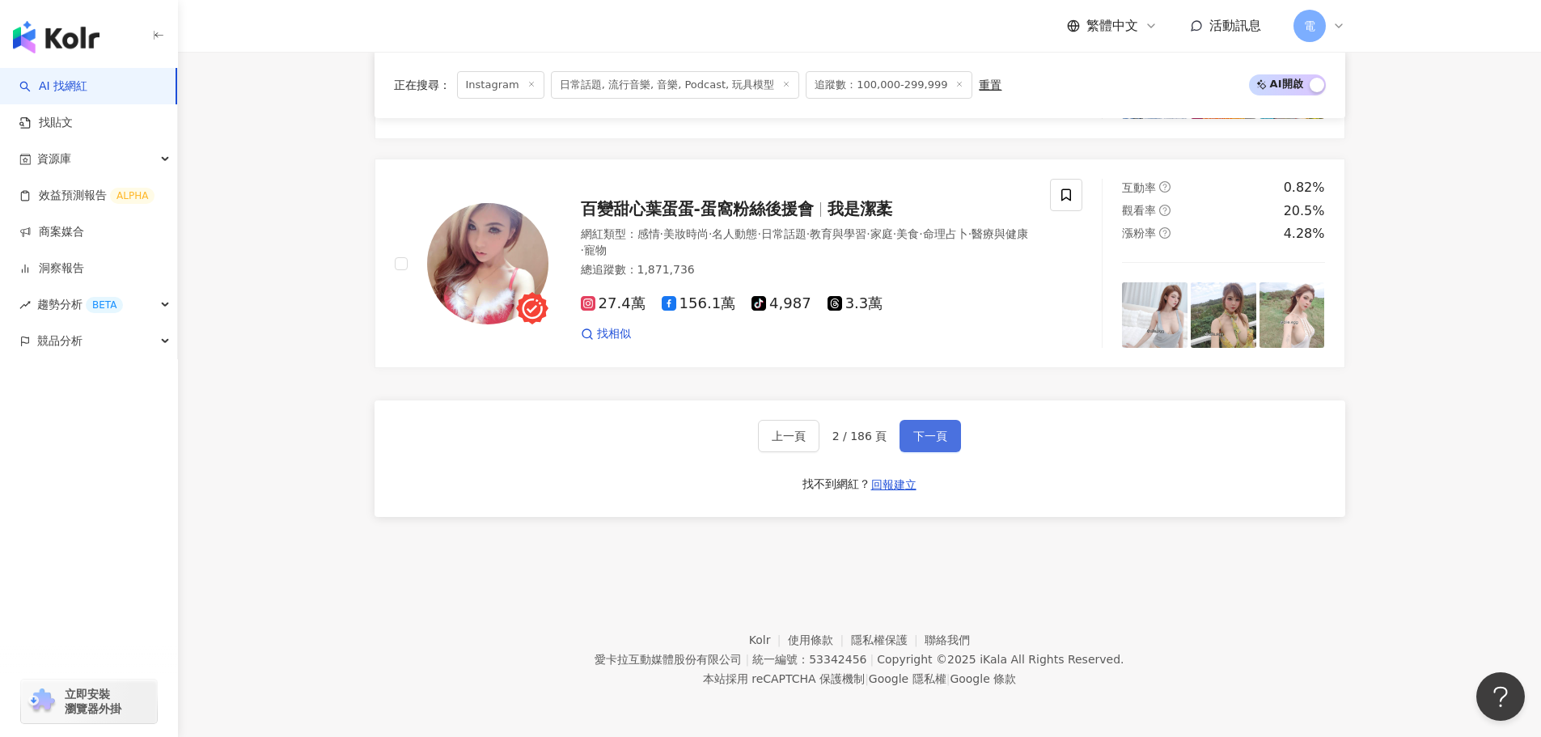
click at [929, 423] on button "下一頁" at bounding box center [929, 436] width 61 height 32
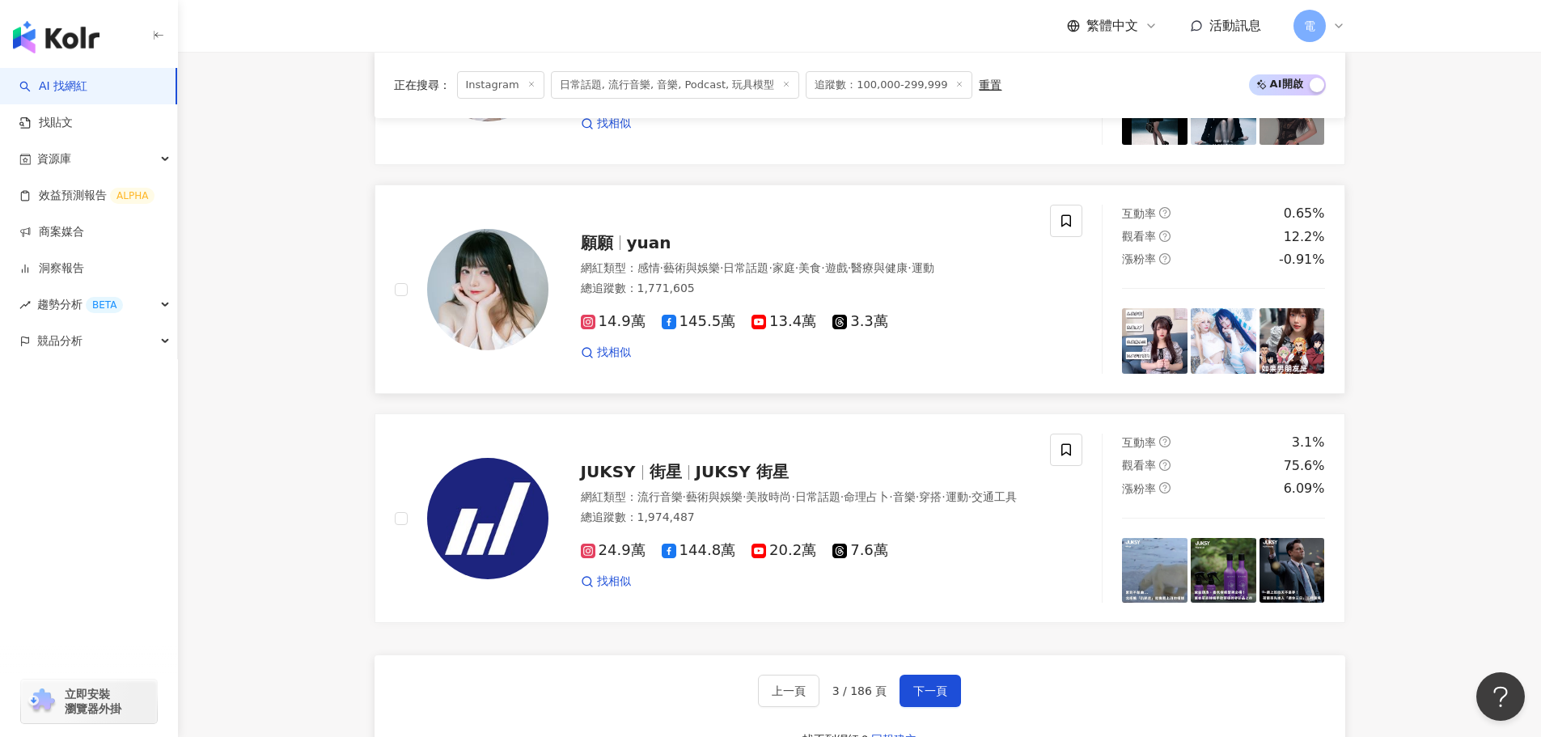
scroll to position [2907, 0]
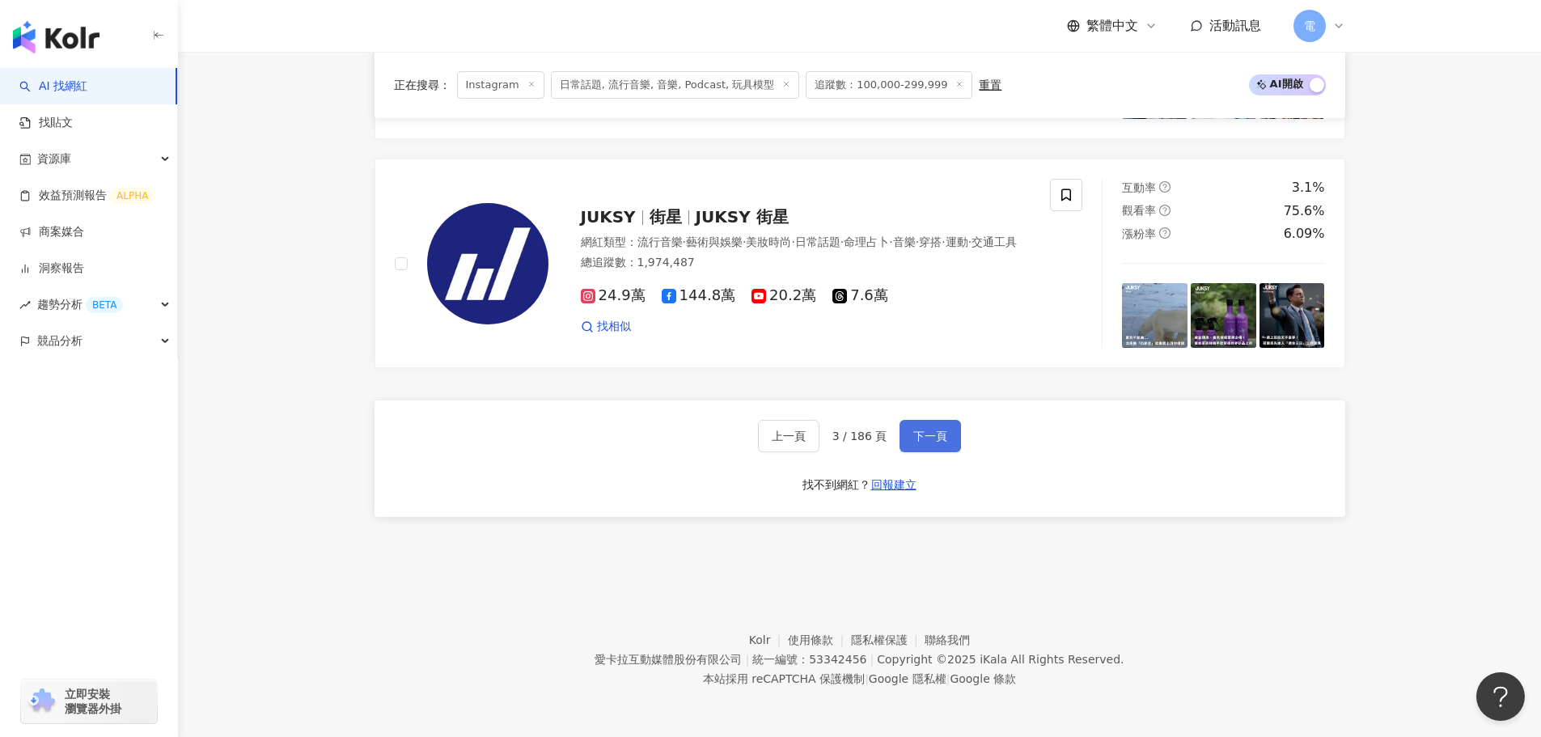
click at [928, 432] on span "下一頁" at bounding box center [930, 436] width 34 height 13
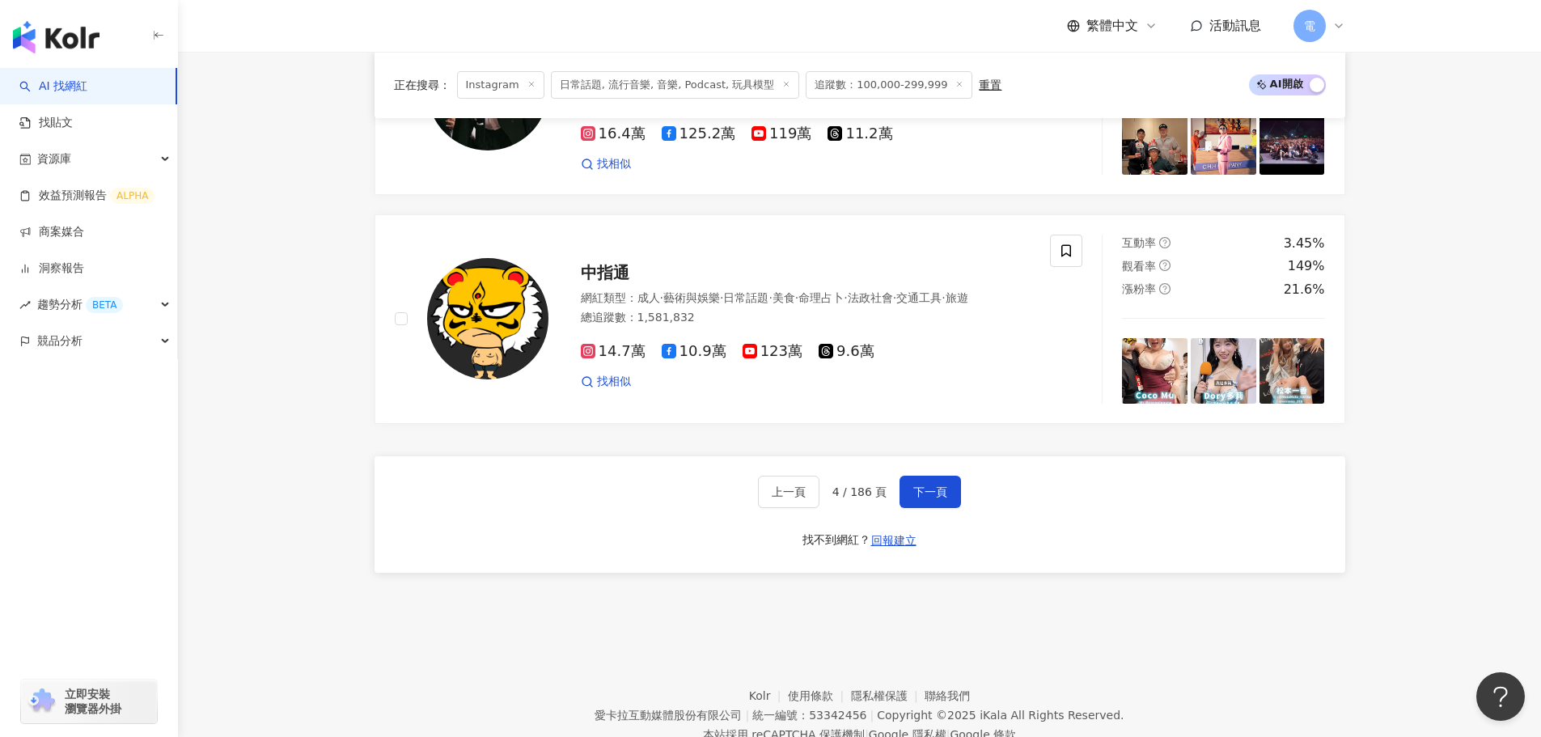
scroll to position [2993, 0]
click at [917, 504] on button "下一頁" at bounding box center [929, 491] width 61 height 32
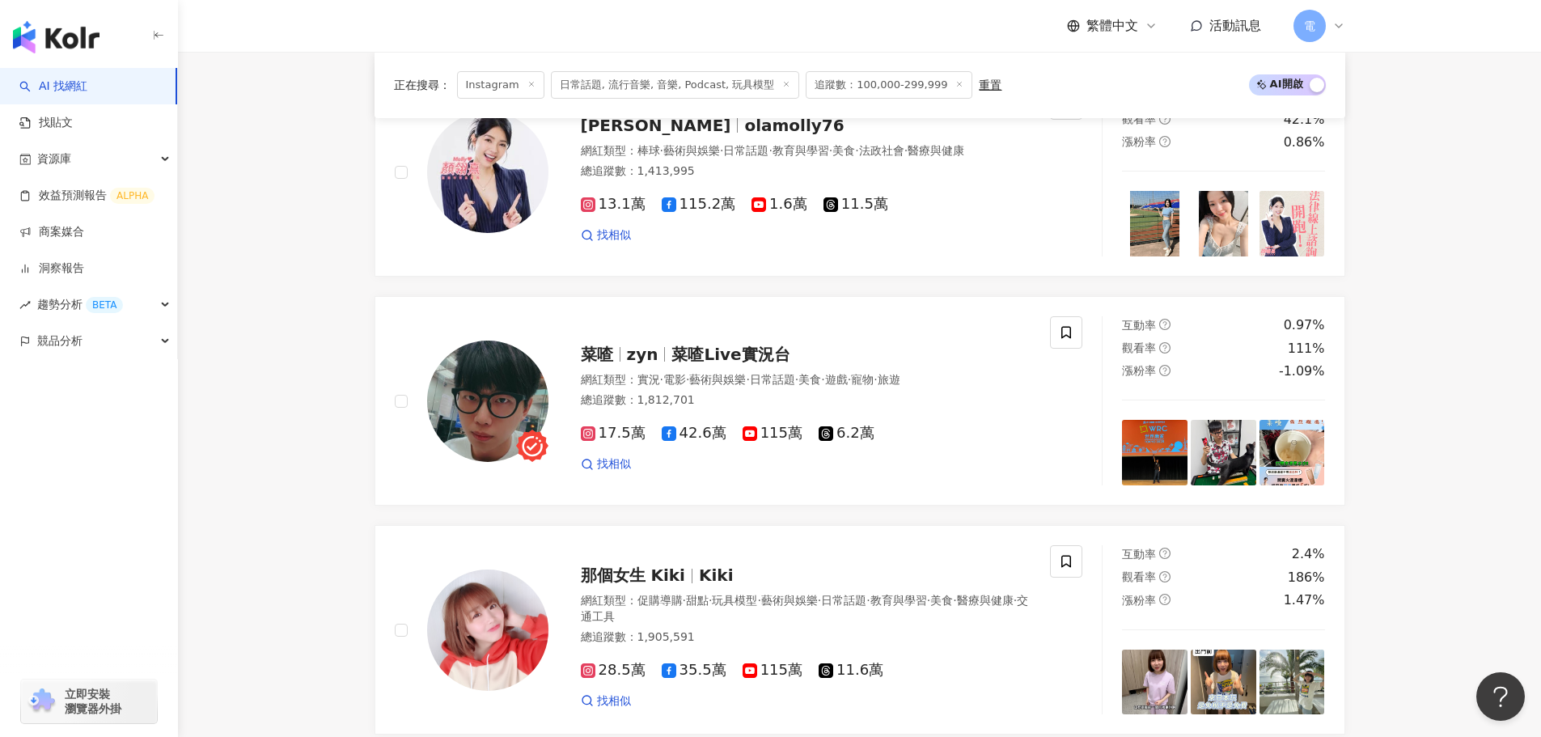
scroll to position [2831, 0]
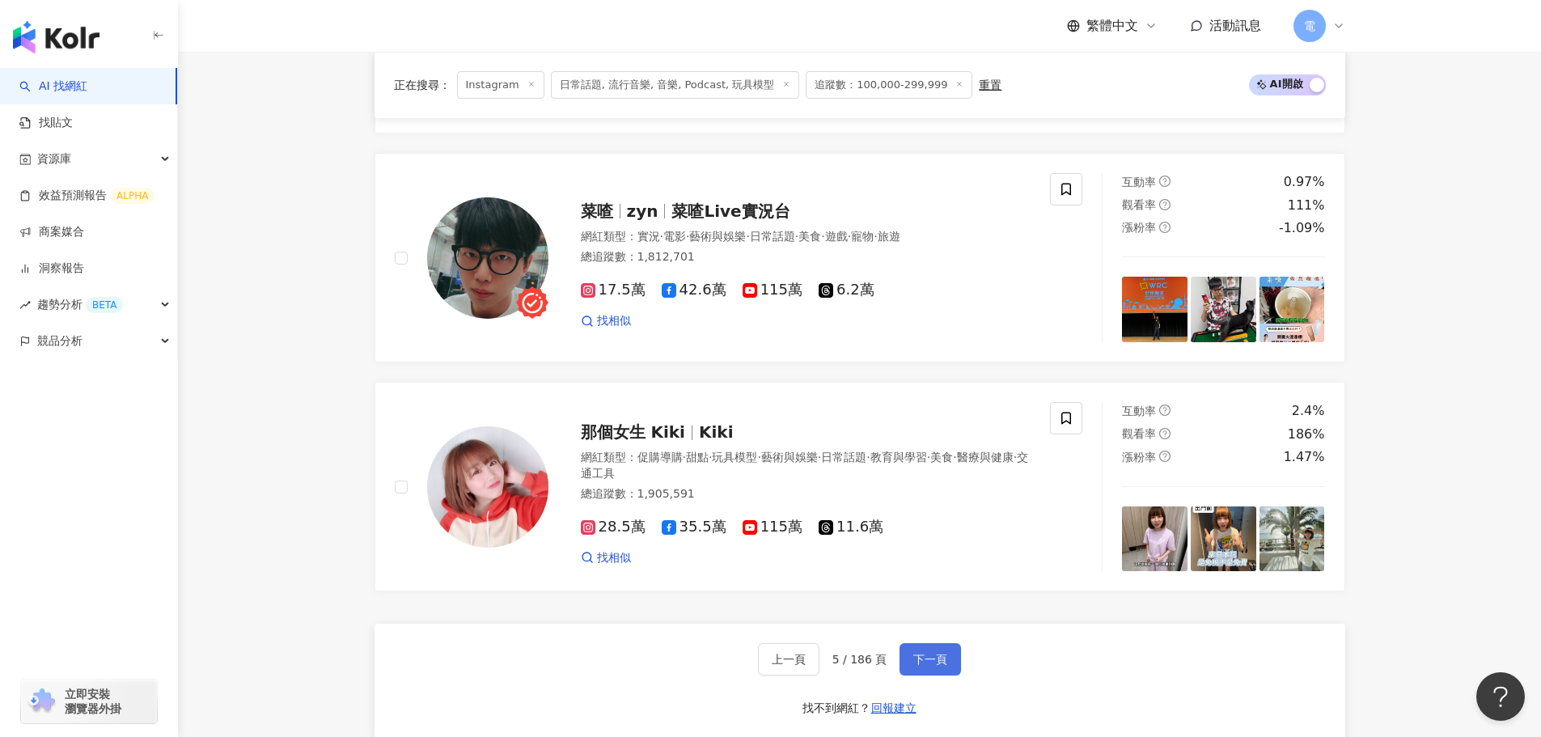
click at [936, 659] on span "下一頁" at bounding box center [930, 659] width 34 height 13
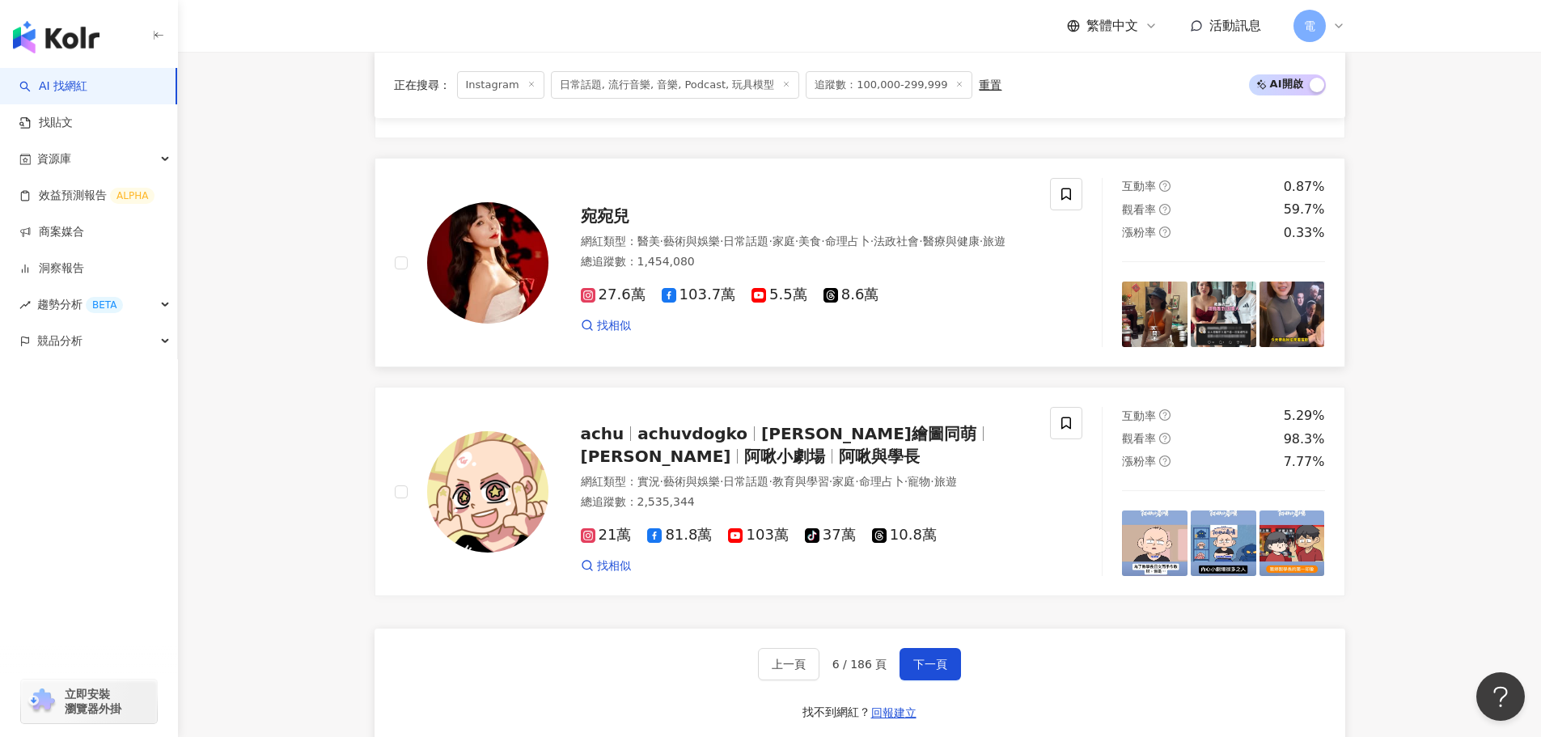
scroll to position [2896, 0]
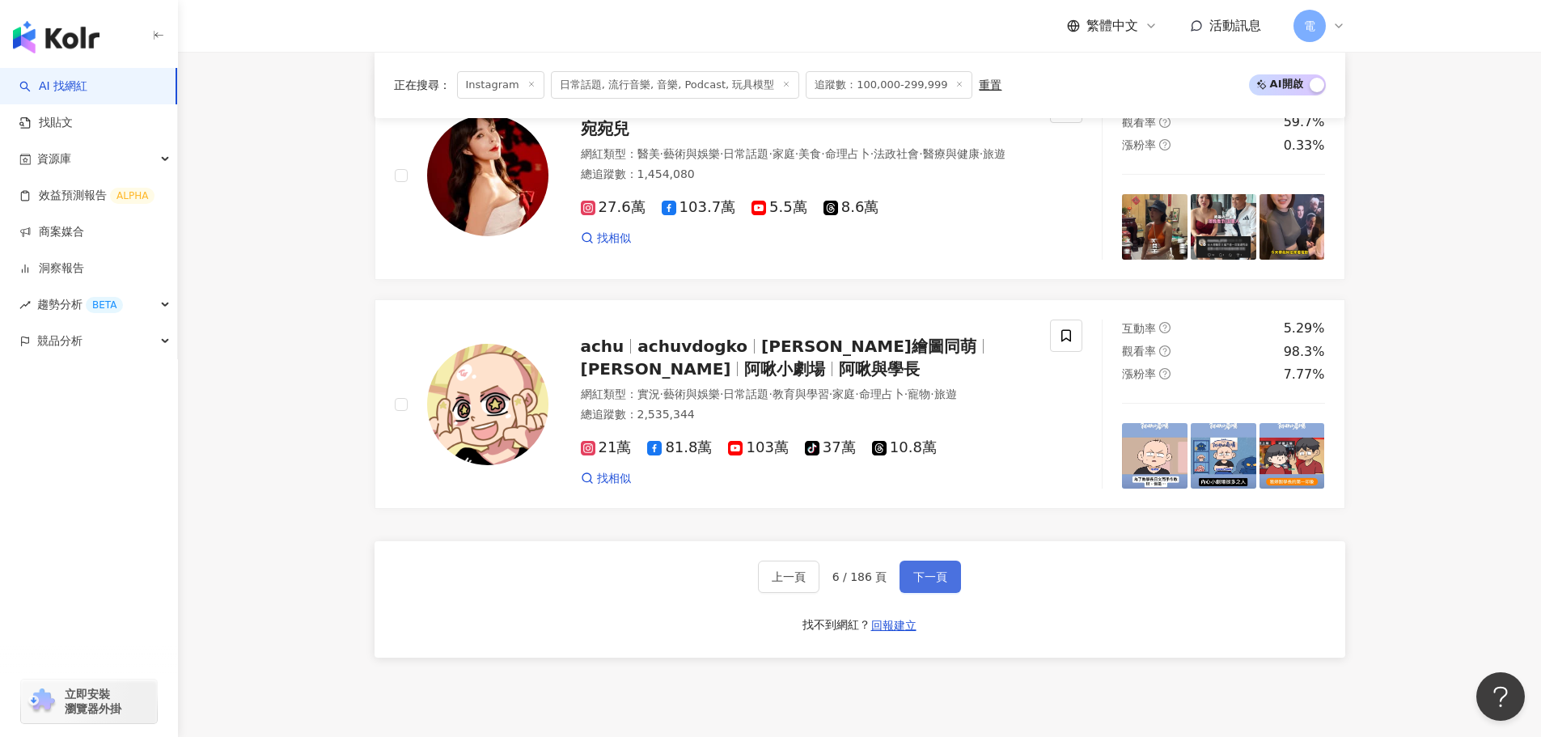
click at [919, 593] on button "下一頁" at bounding box center [929, 577] width 61 height 32
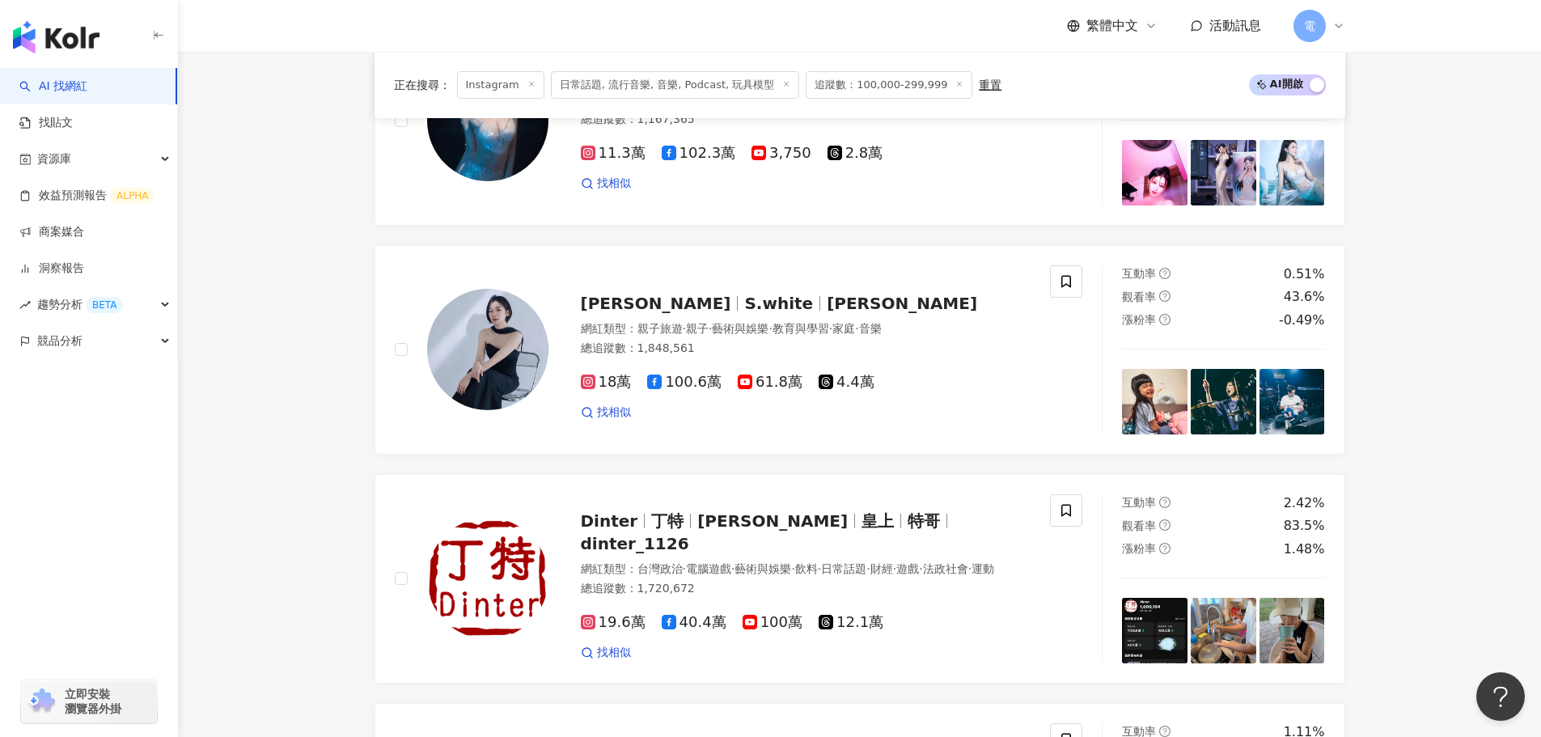
scroll to position [2885, 0]
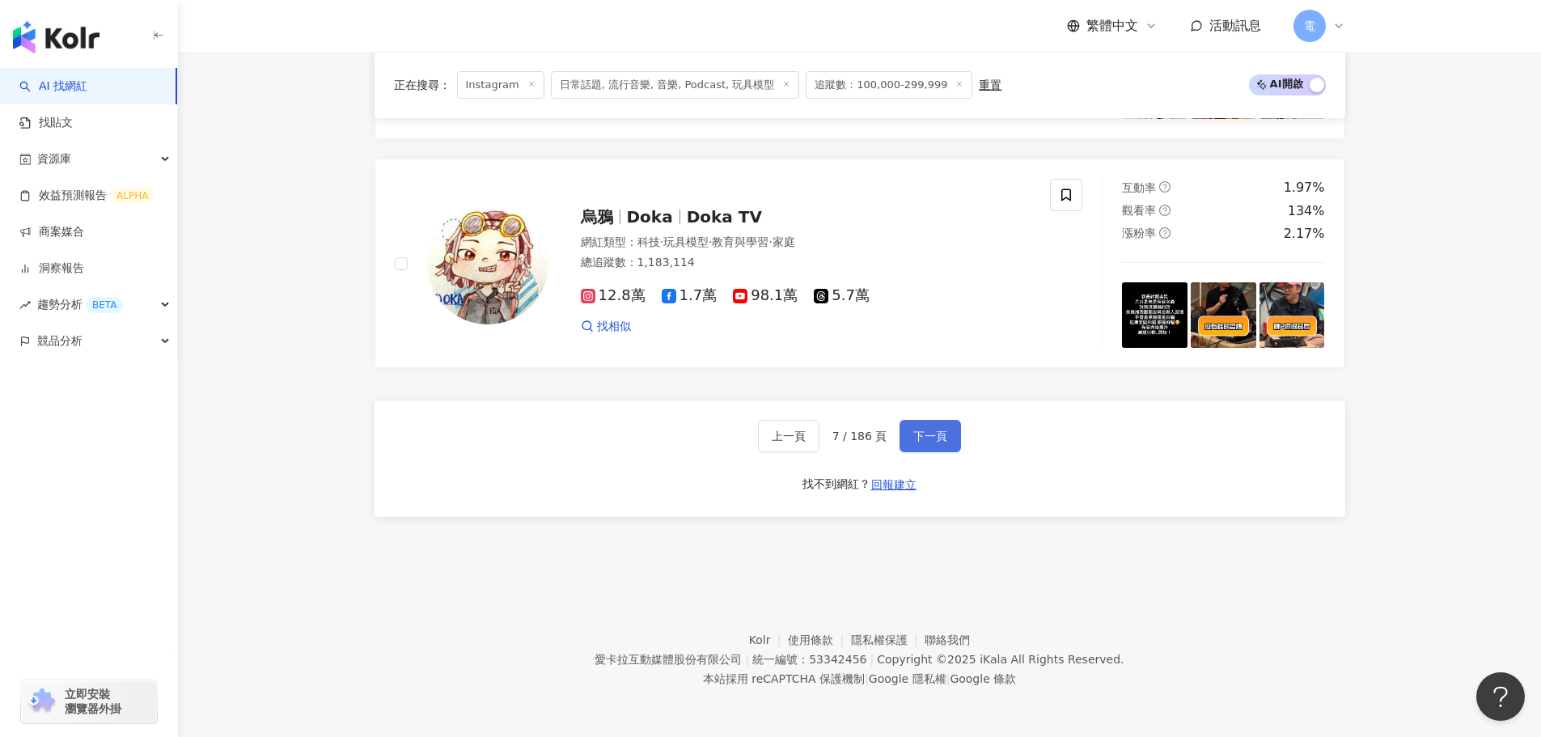
click at [936, 442] on span "下一頁" at bounding box center [930, 436] width 34 height 13
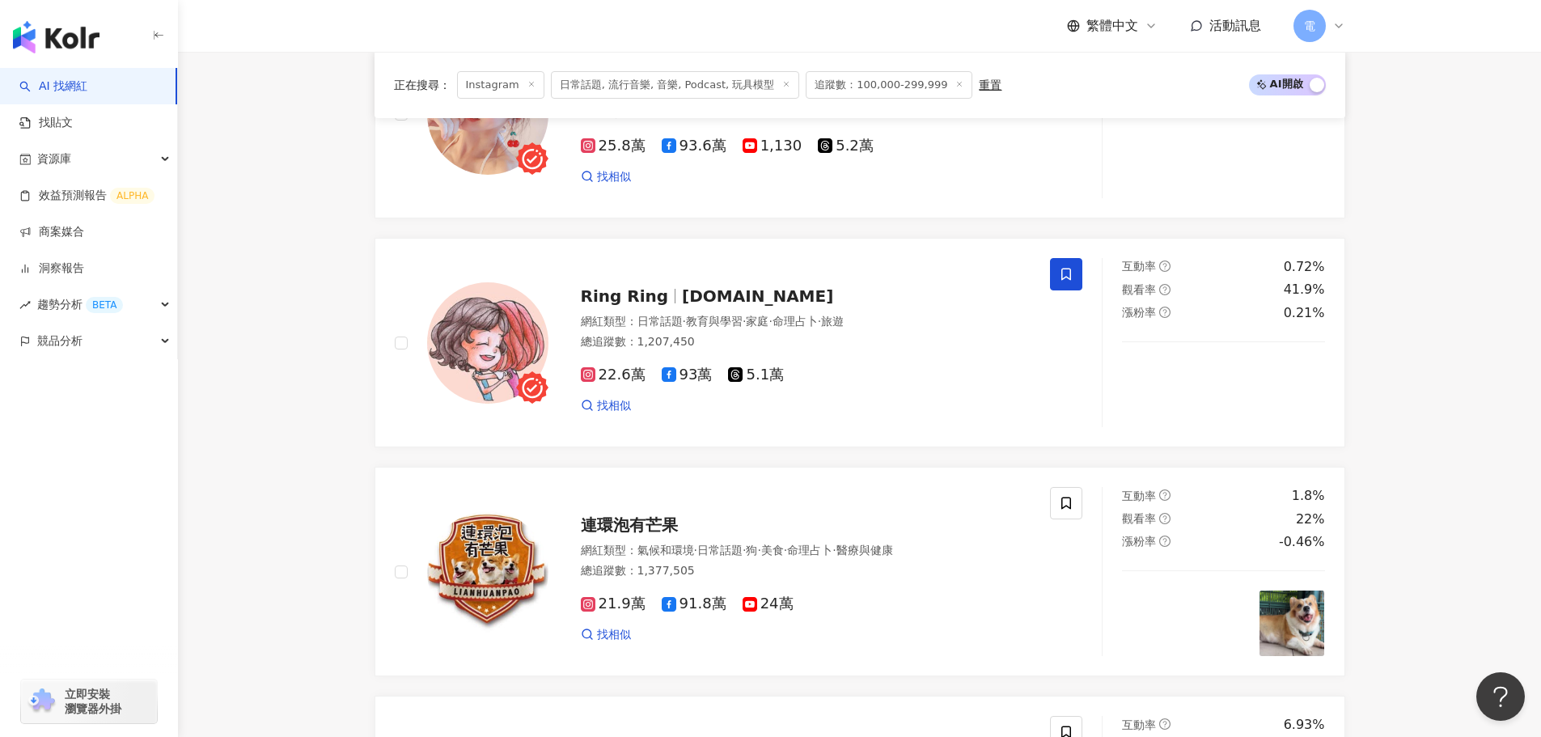
scroll to position [2076, 0]
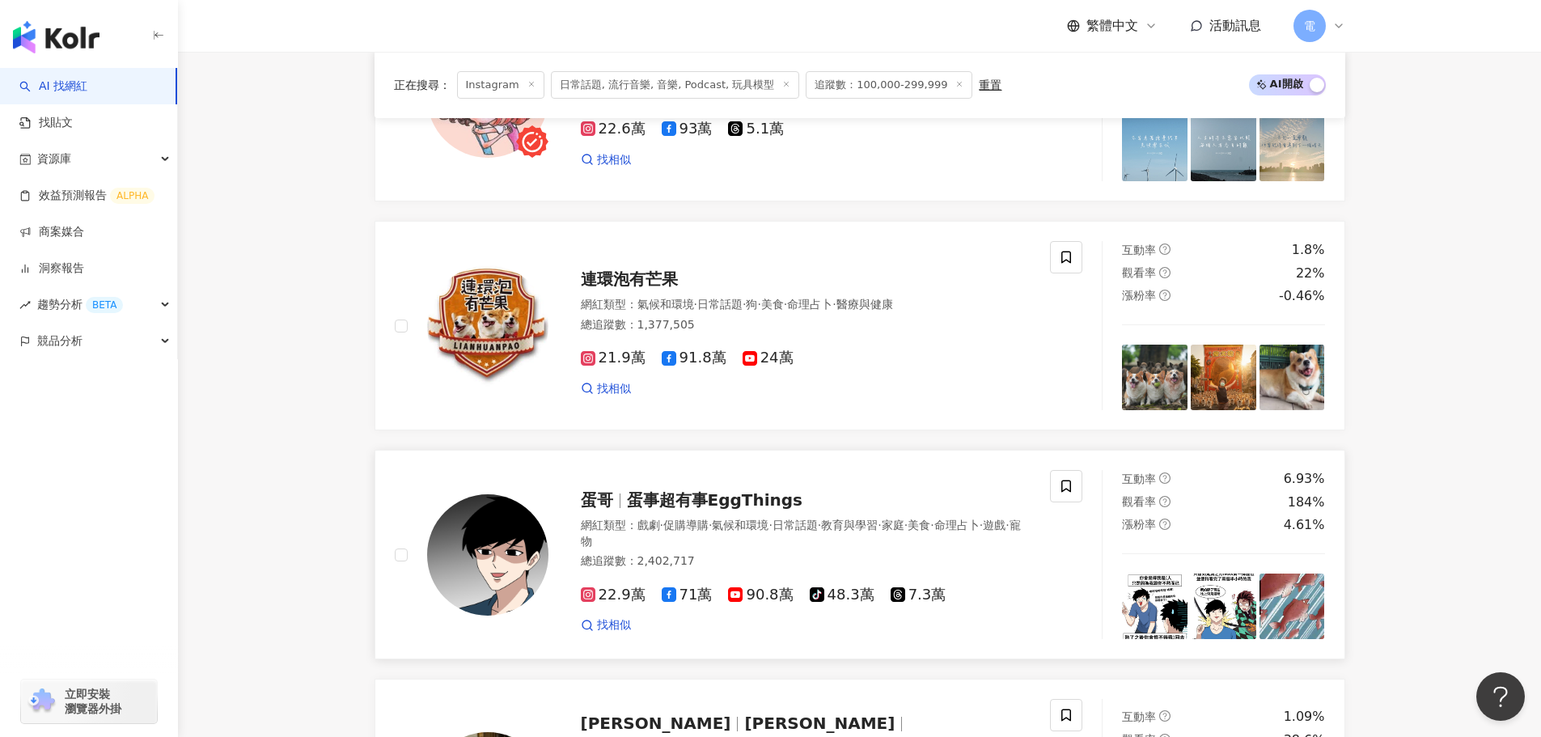
click at [754, 502] on span "蛋事超有事EggThings" at bounding box center [715, 499] width 176 height 19
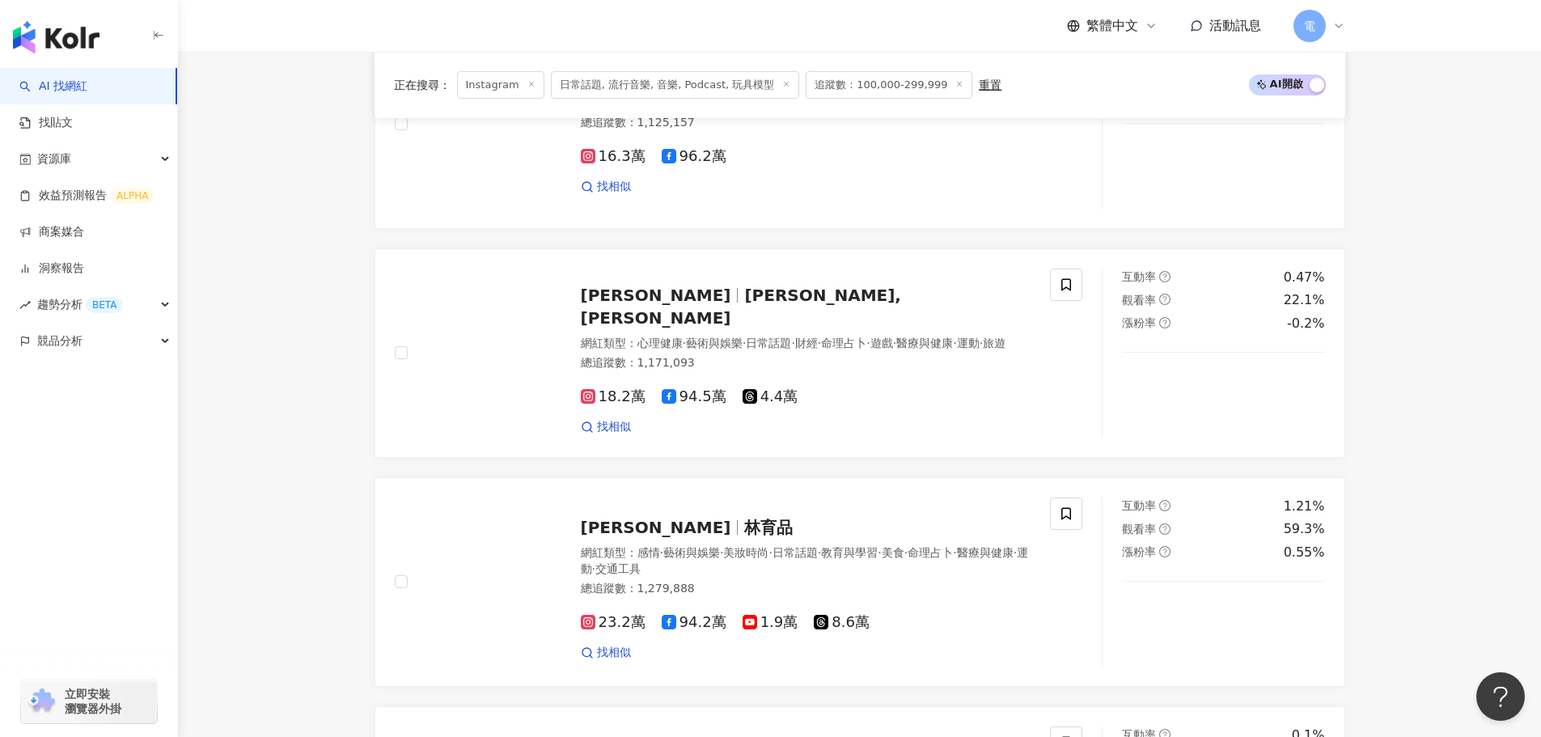
scroll to position [1132, 0]
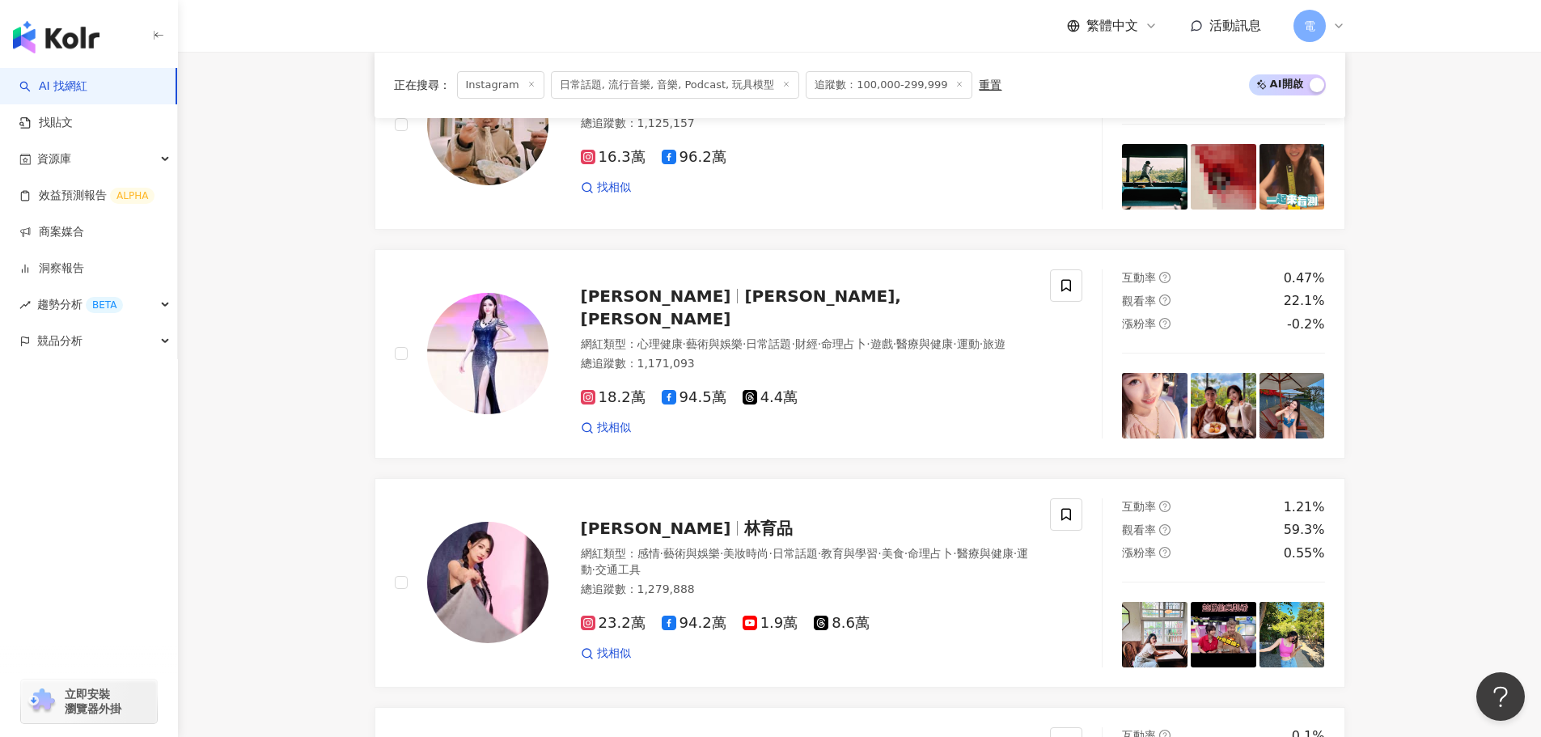
click at [686, 92] on span "日常話題, 流行音樂, 音樂, Podcast, 玩具模型" at bounding box center [675, 85] width 249 height 28
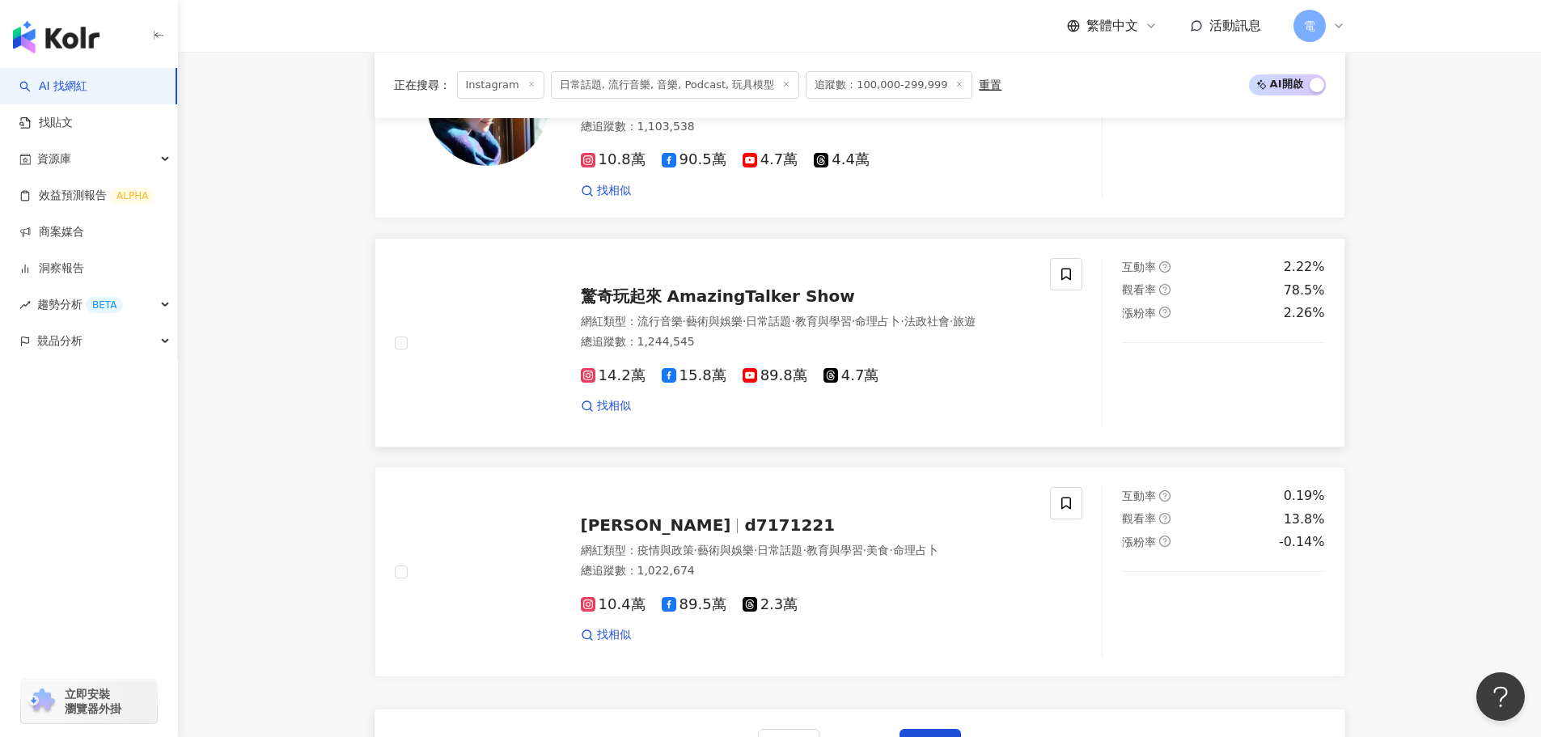
scroll to position [2912, 0]
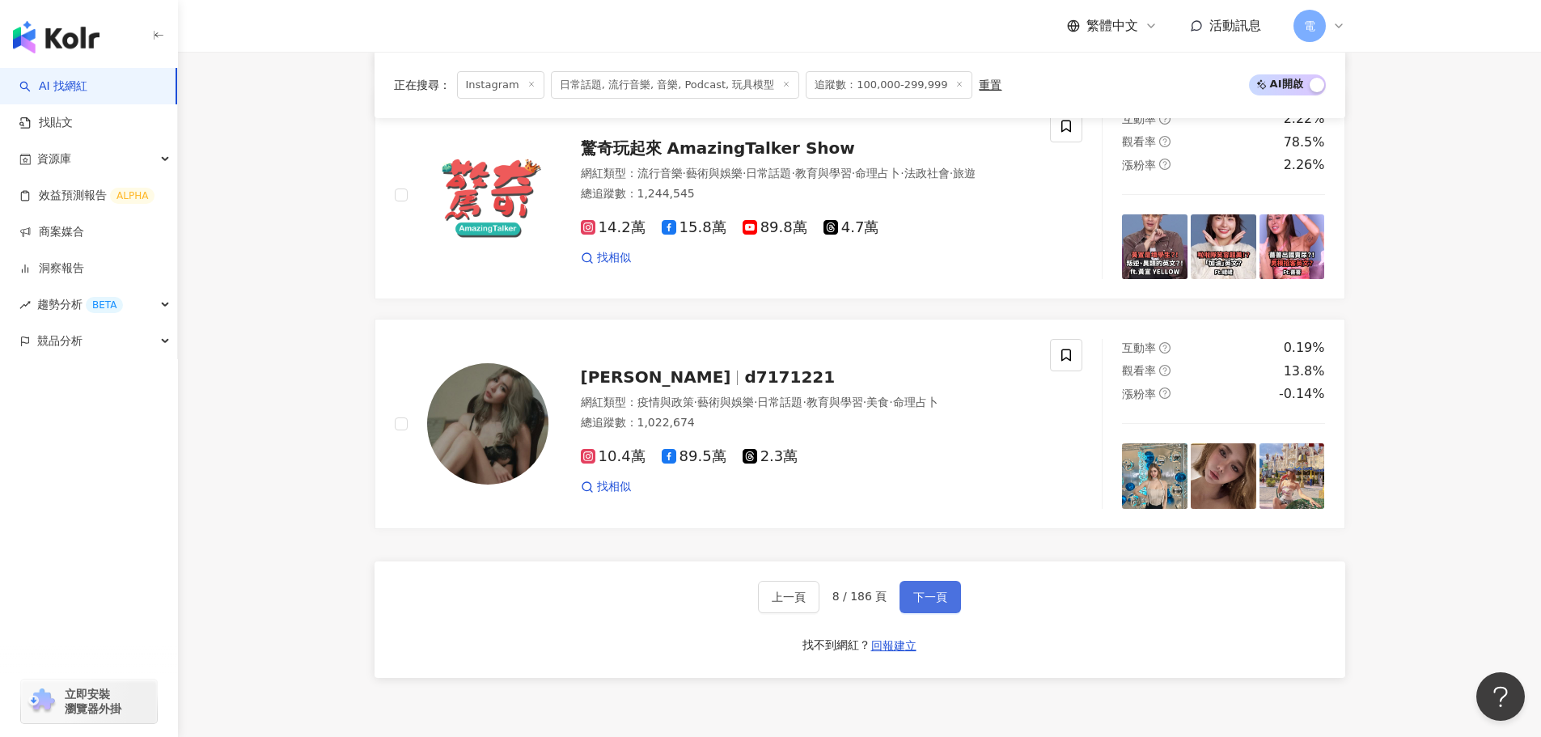
click at [950, 582] on button "下一頁" at bounding box center [929, 597] width 61 height 32
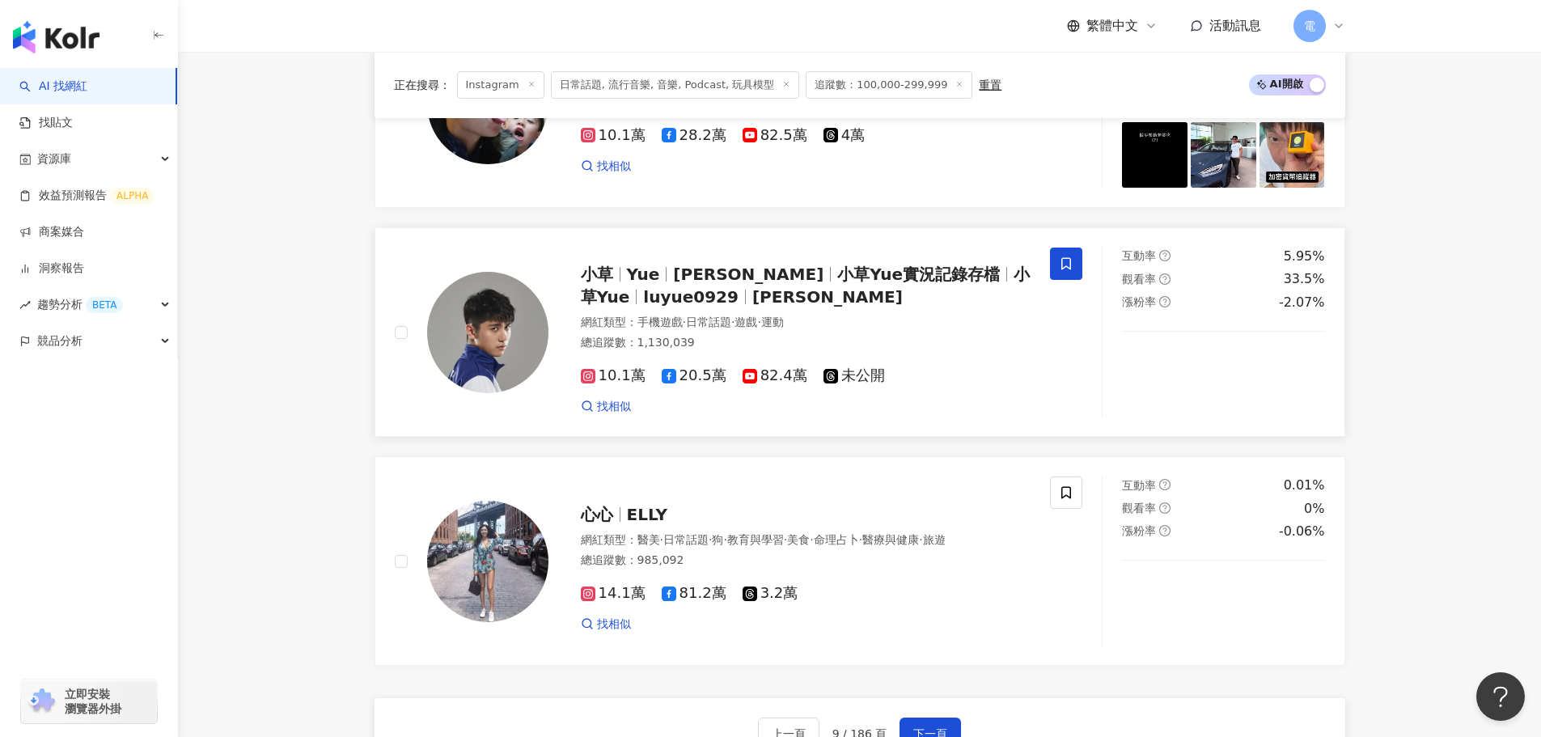
scroll to position [2916, 0]
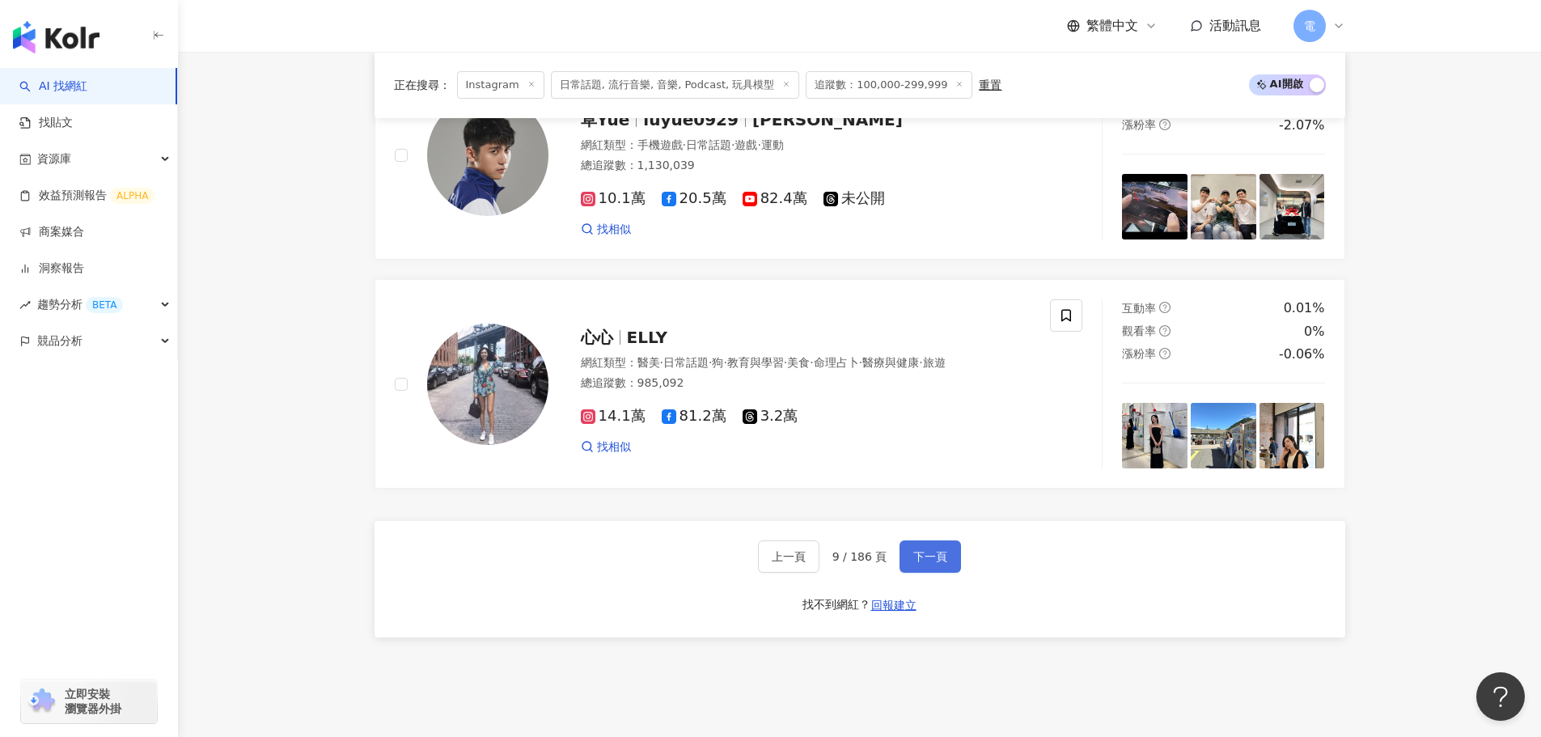
click at [946, 558] on button "下一頁" at bounding box center [929, 556] width 61 height 32
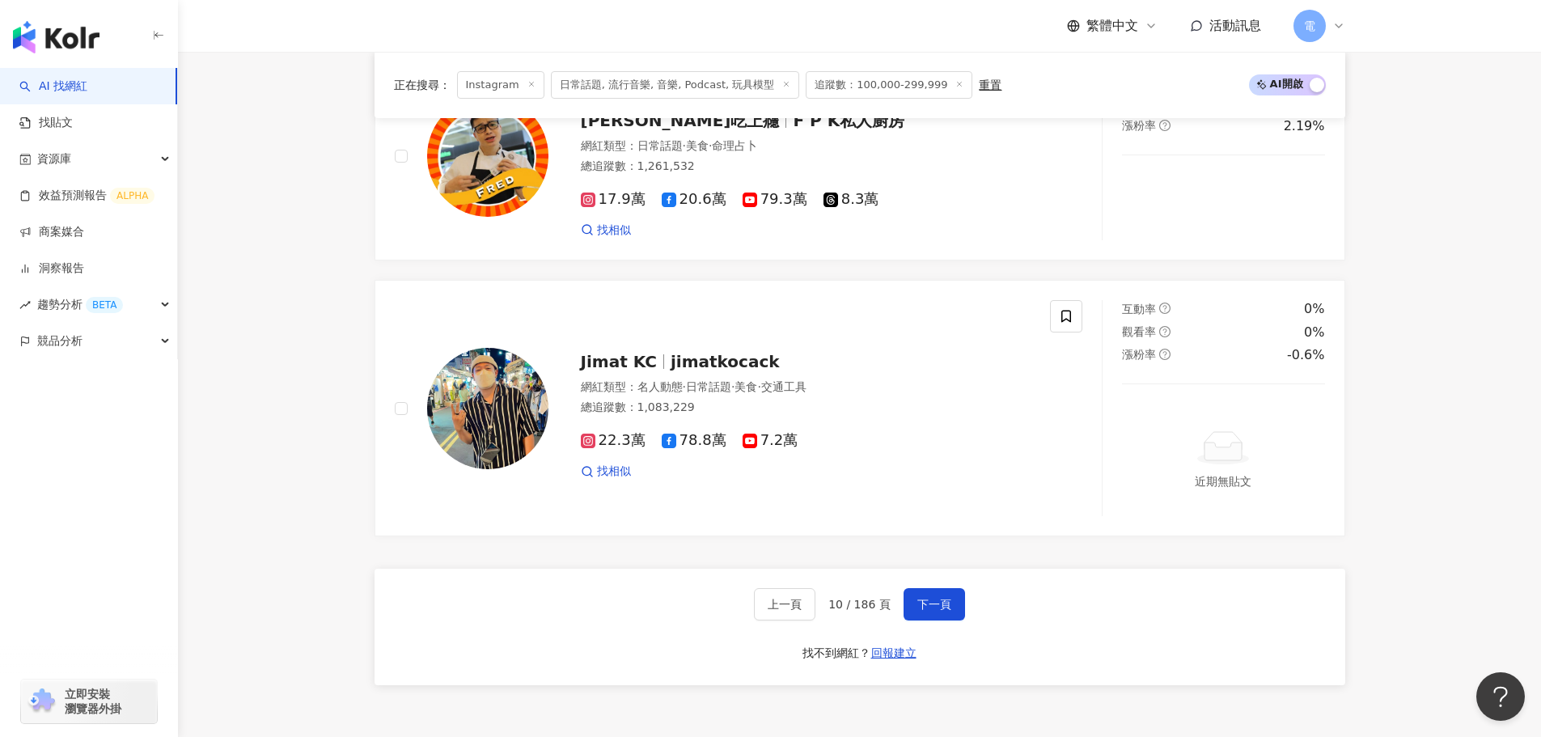
scroll to position [2925, 0]
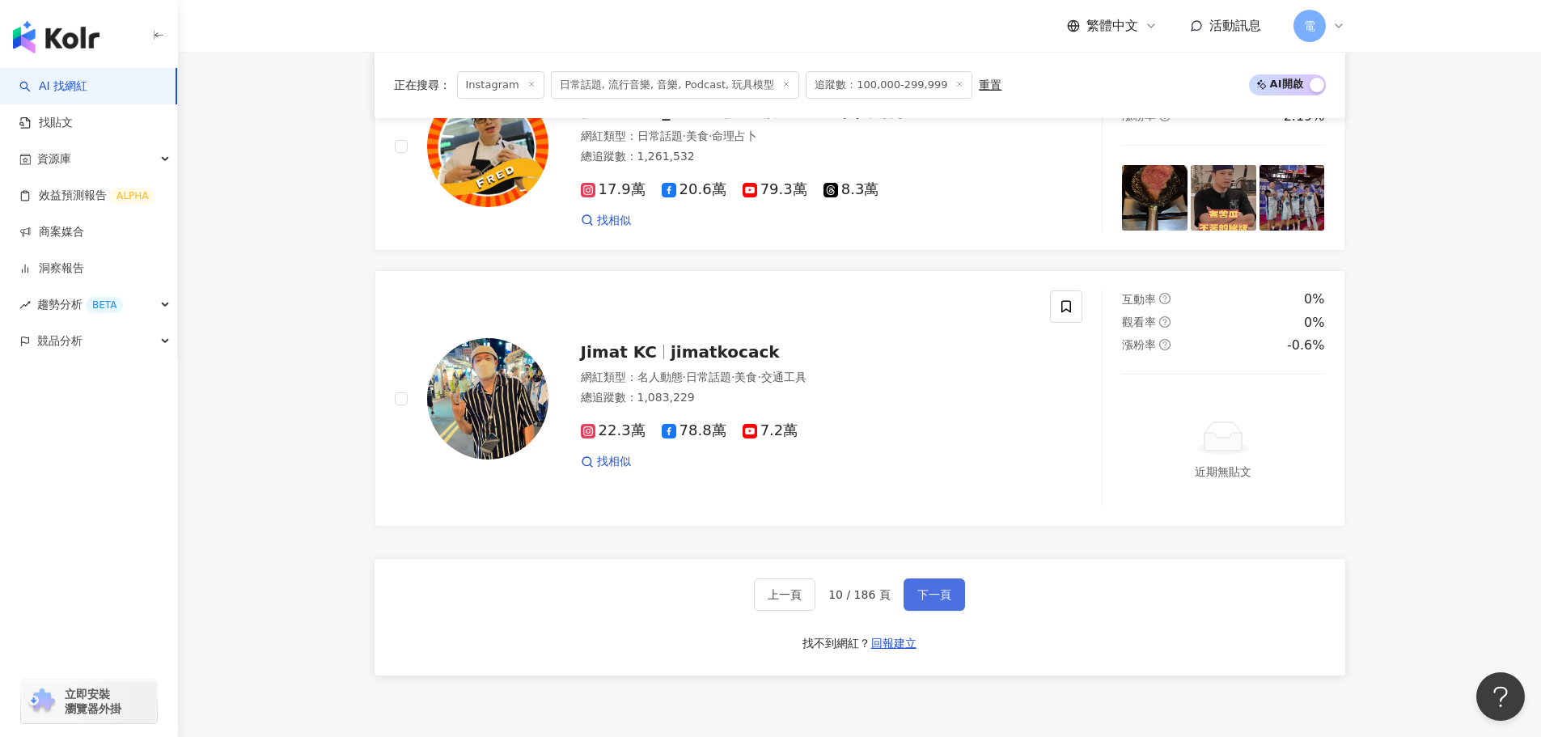
click at [942, 601] on span "下一頁" at bounding box center [934, 594] width 34 height 13
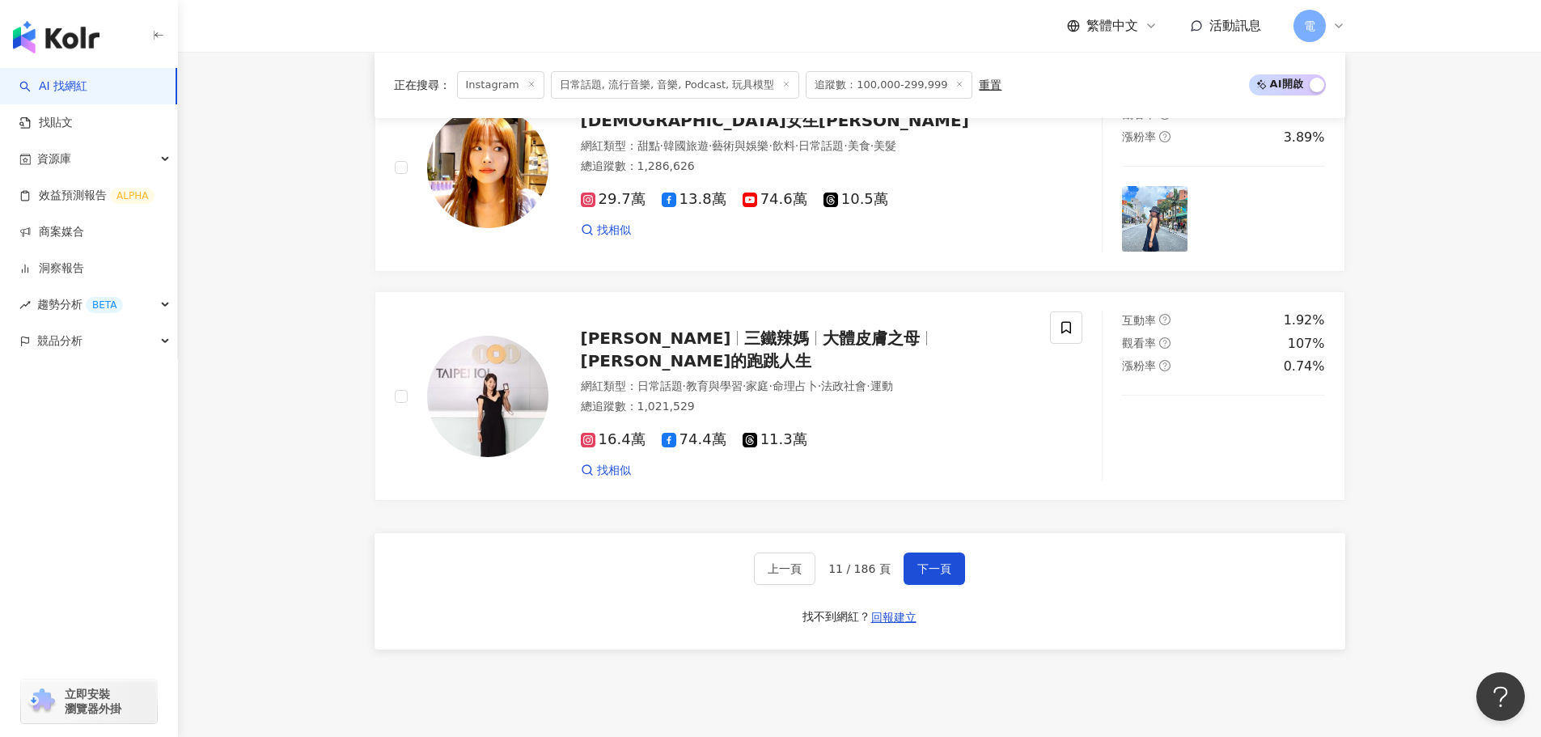
scroll to position [3049, 0]
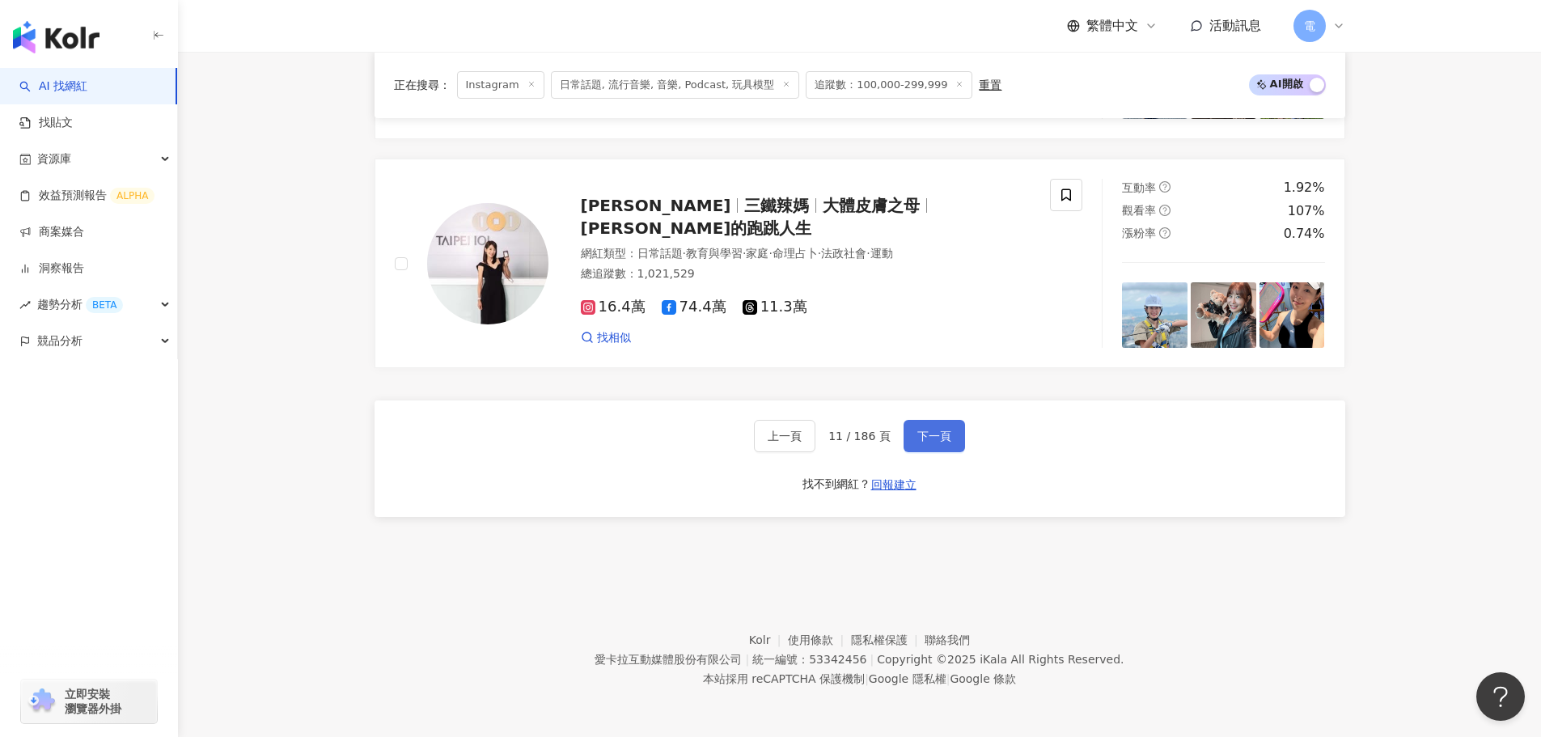
click at [945, 442] on span "下一頁" at bounding box center [934, 436] width 34 height 13
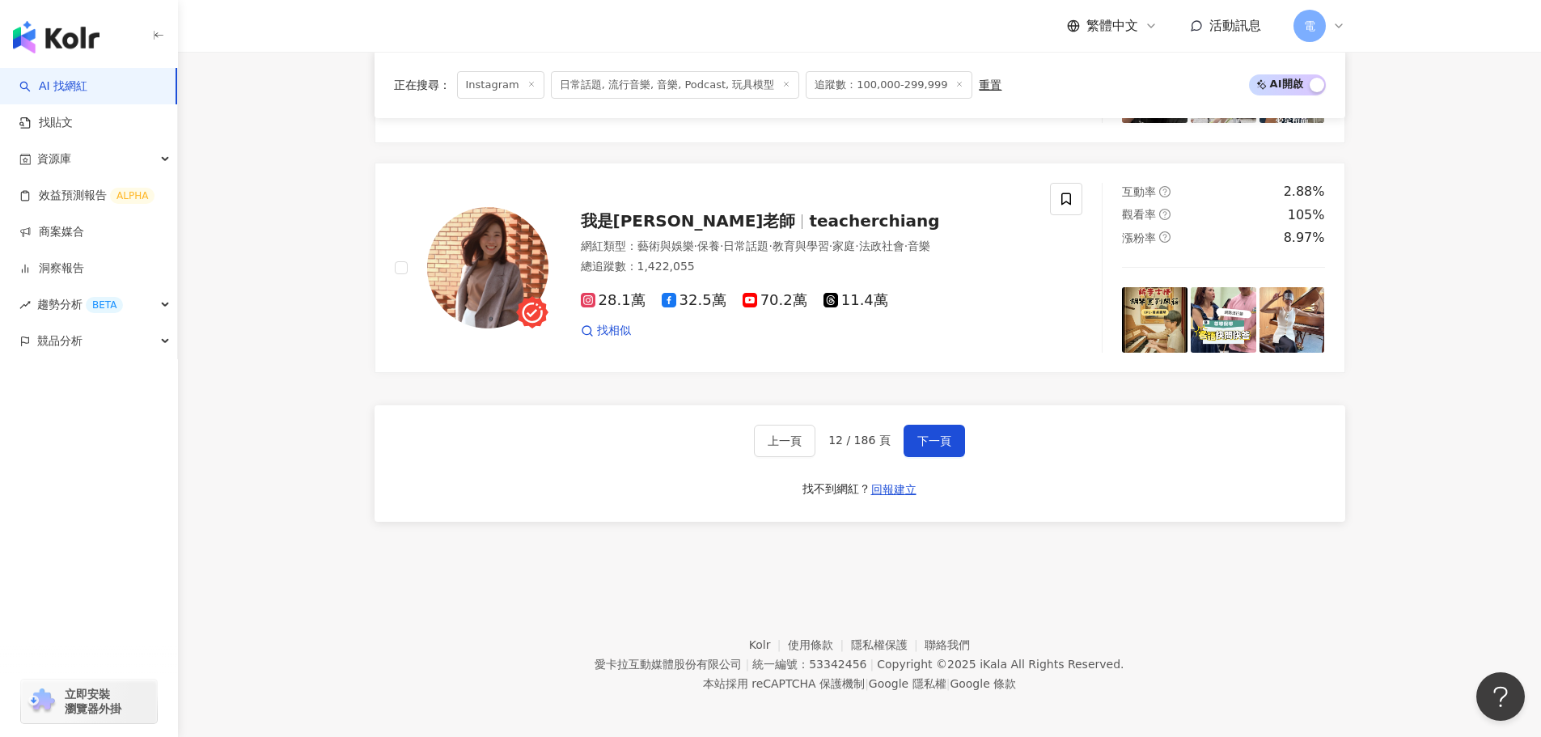
scroll to position [3068, 0]
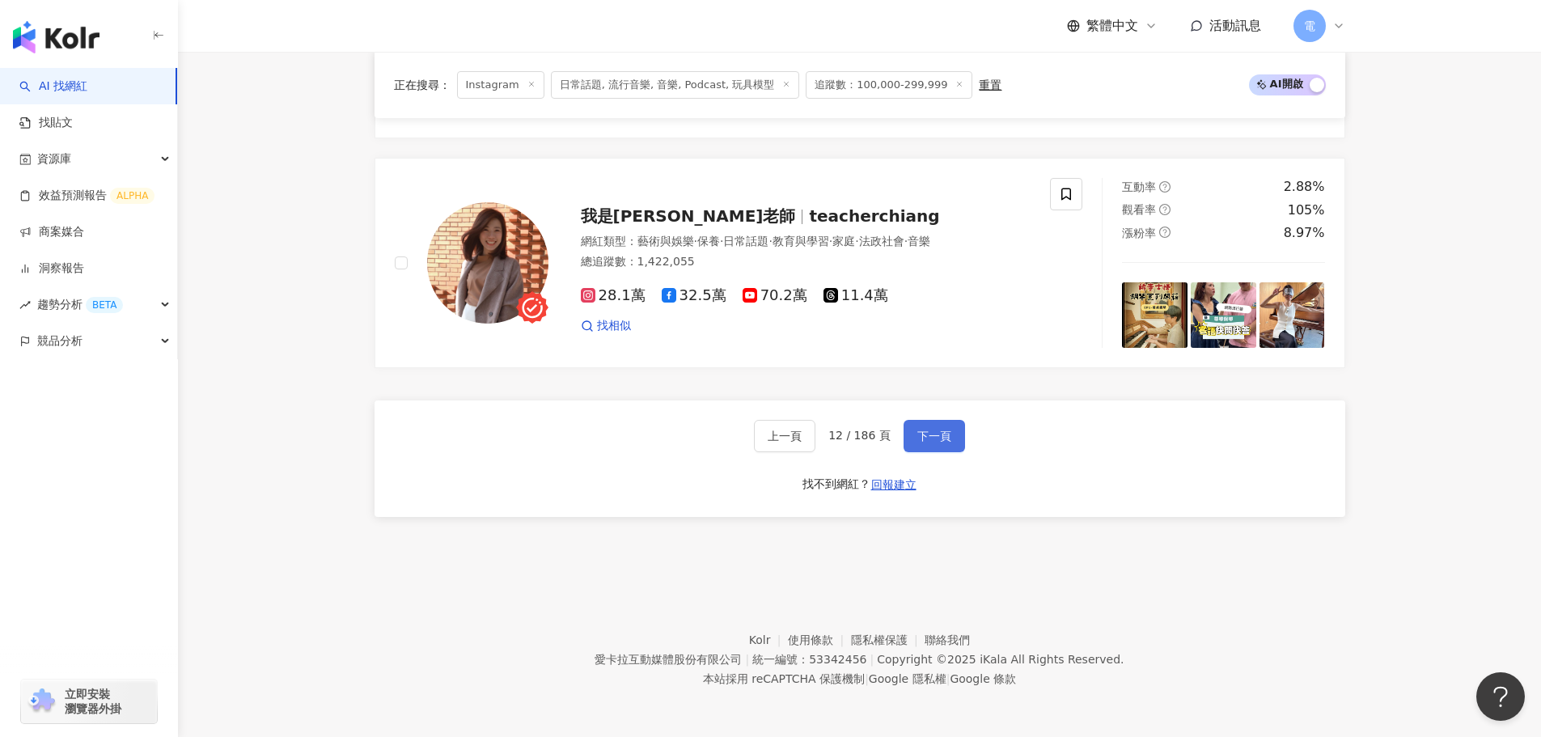
click at [956, 452] on button "下一頁" at bounding box center [934, 436] width 61 height 32
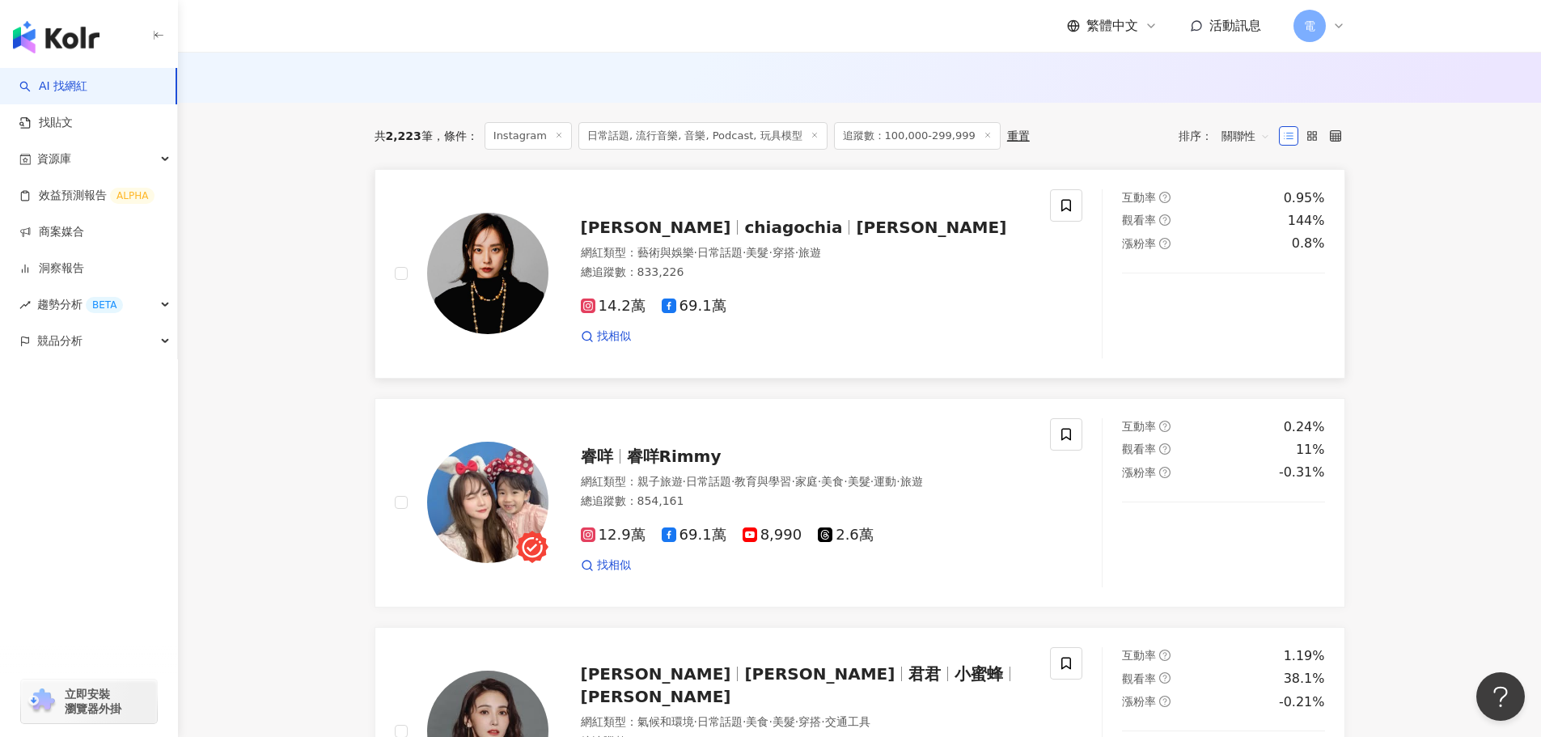
scroll to position [728, 0]
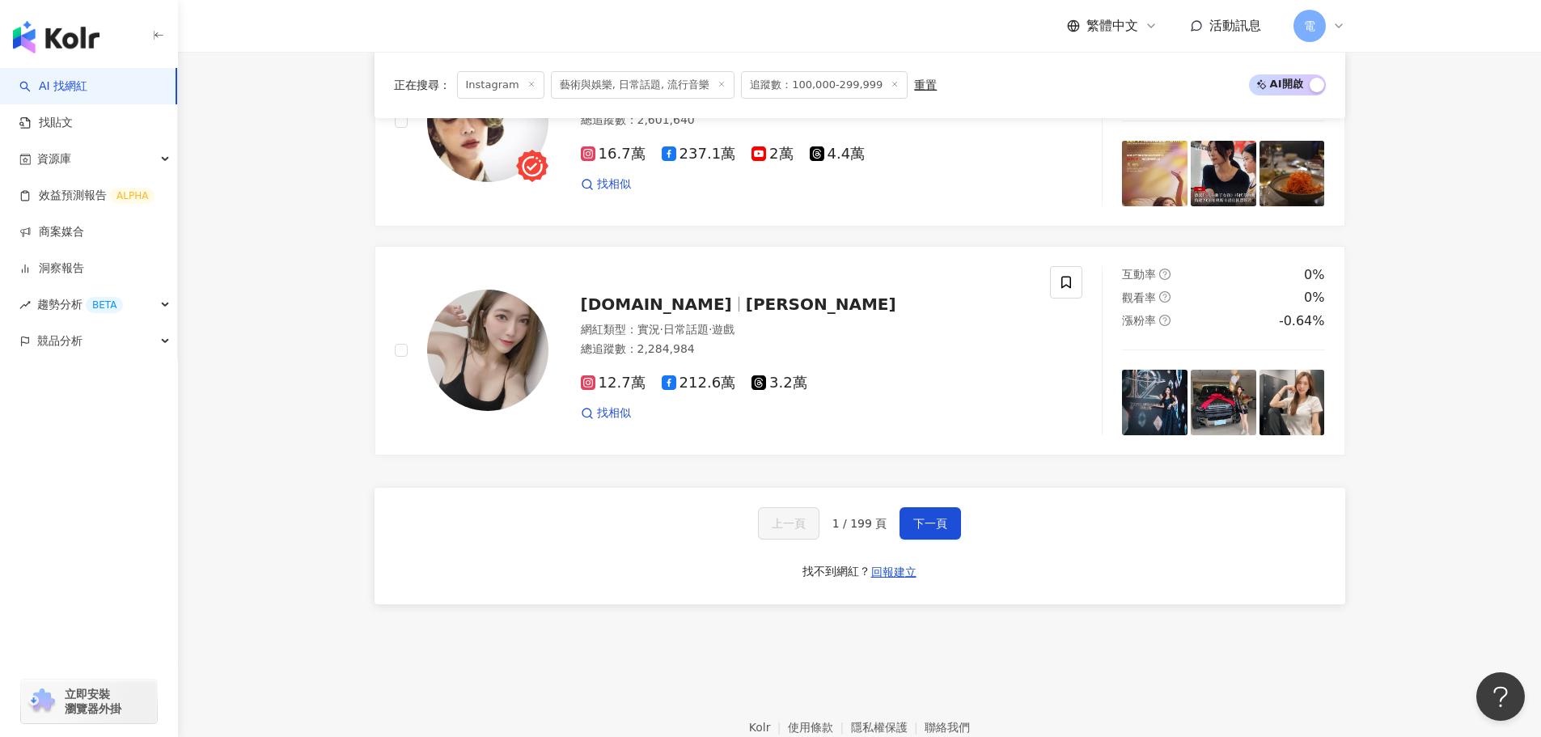
scroll to position [3053, 0]
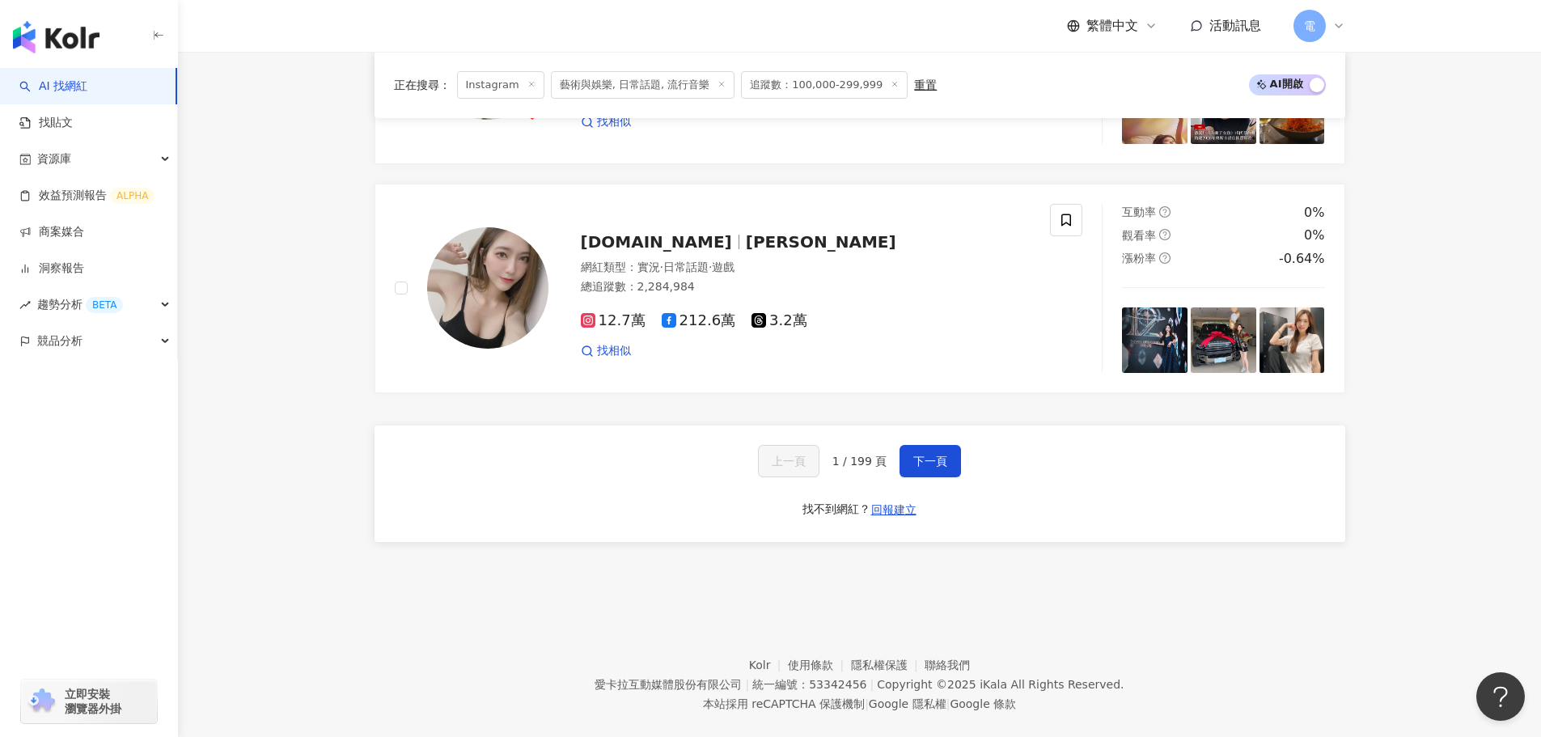
click at [857, 455] on span "1 / 199 頁" at bounding box center [859, 461] width 55 height 13
click at [970, 438] on div "上一頁 1 / 199 頁 下一頁 找不到網紅？ 回報建立" at bounding box center [860, 483] width 971 height 116
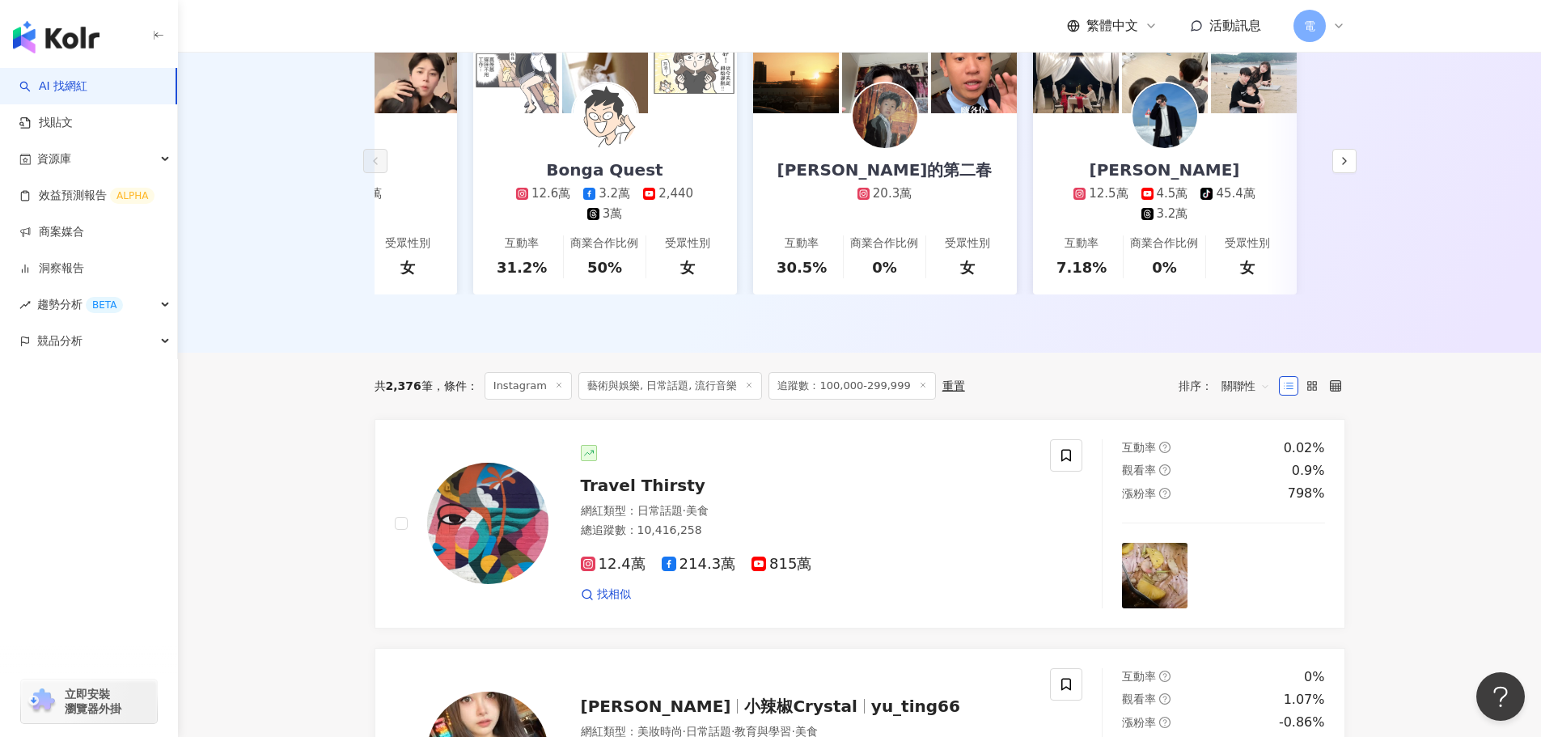
scroll to position [0, 0]
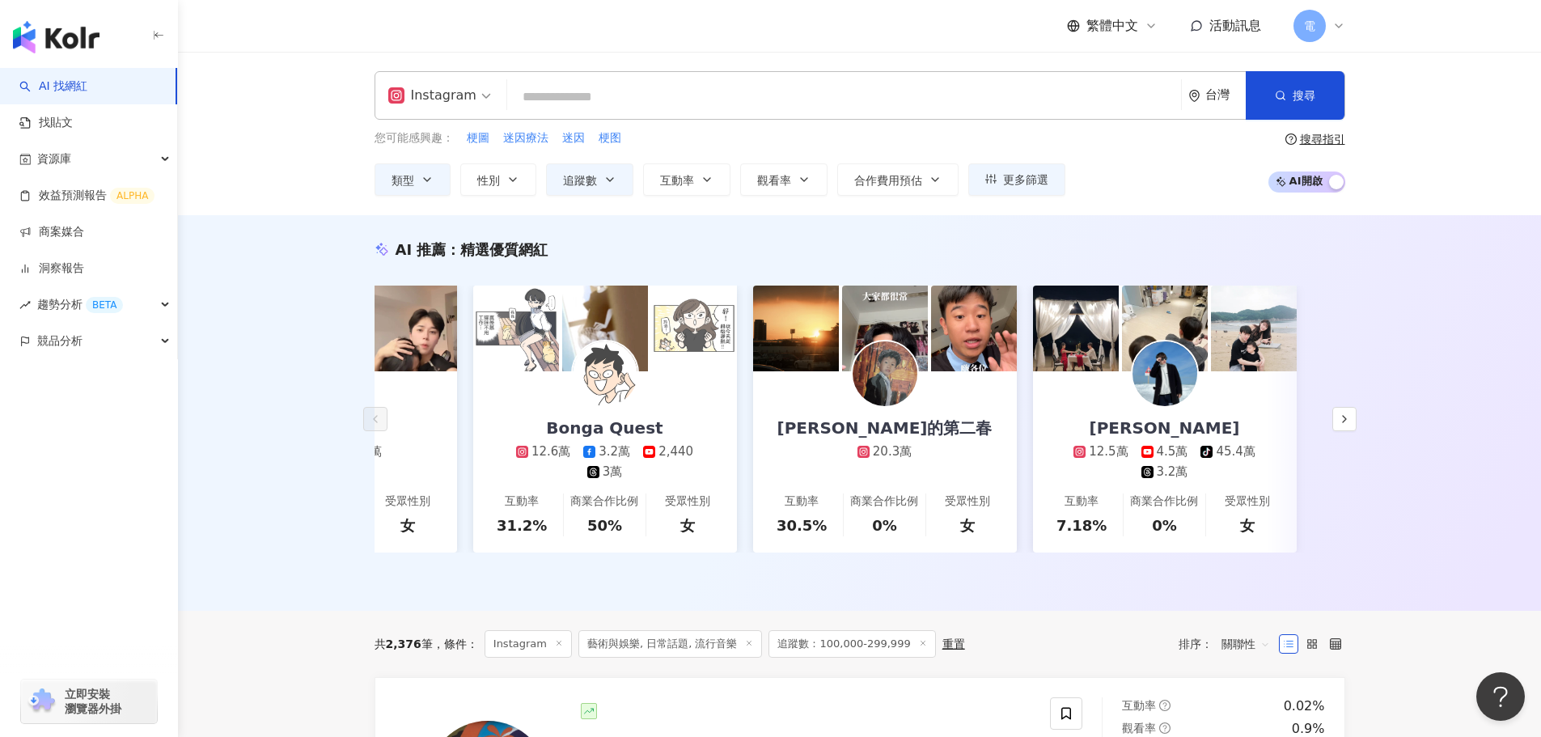
click at [704, 105] on input "search" at bounding box center [844, 97] width 661 height 31
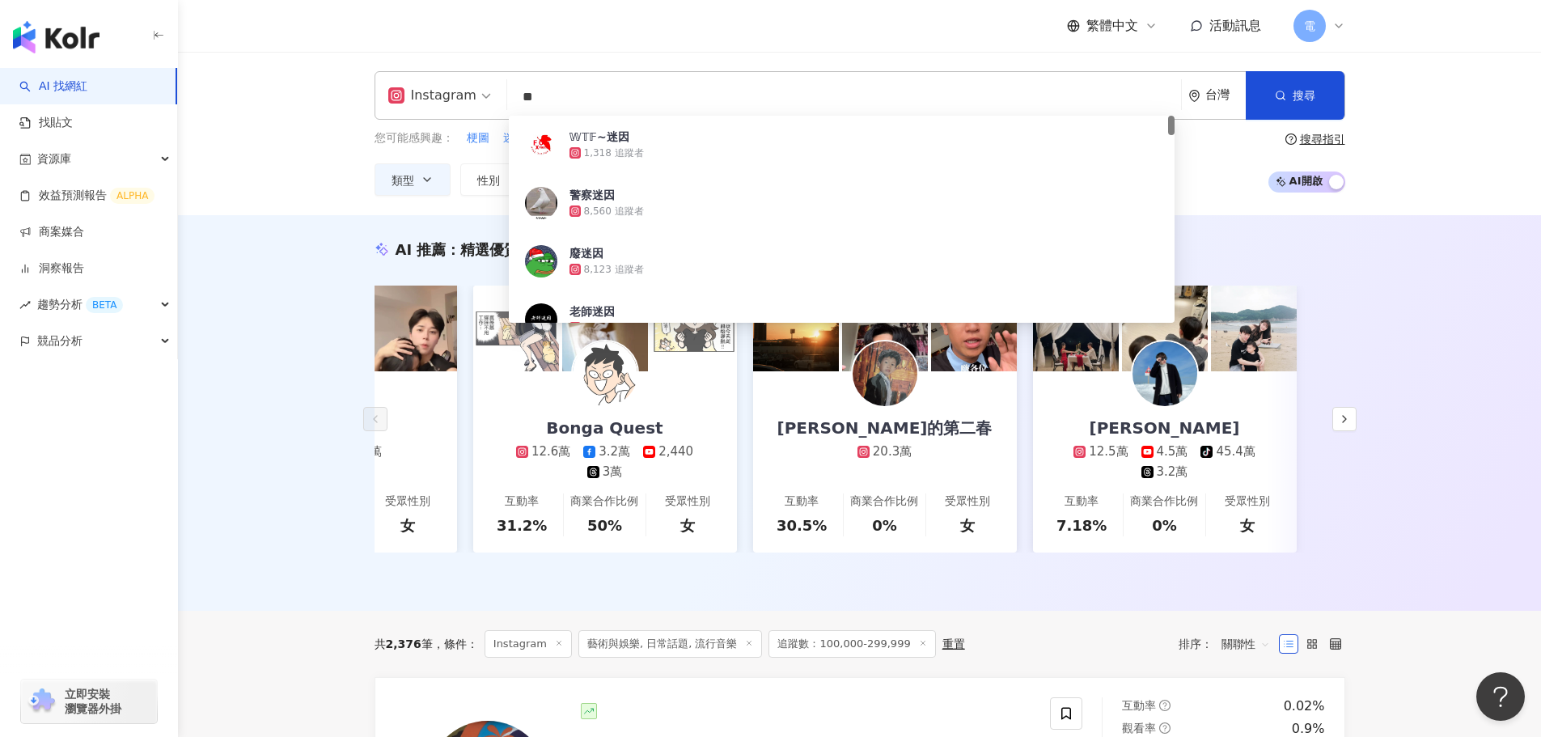
type input "*"
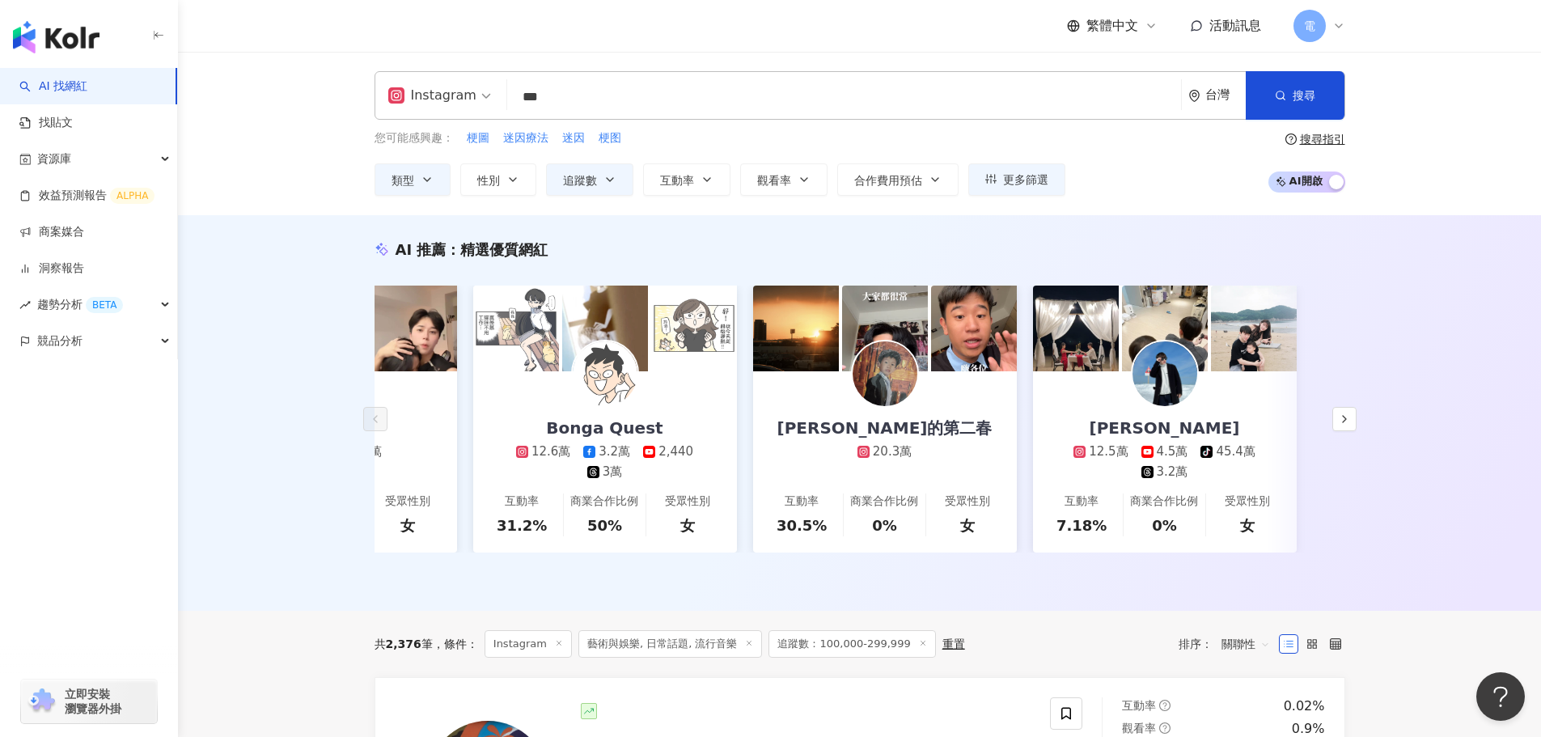
type input "***"
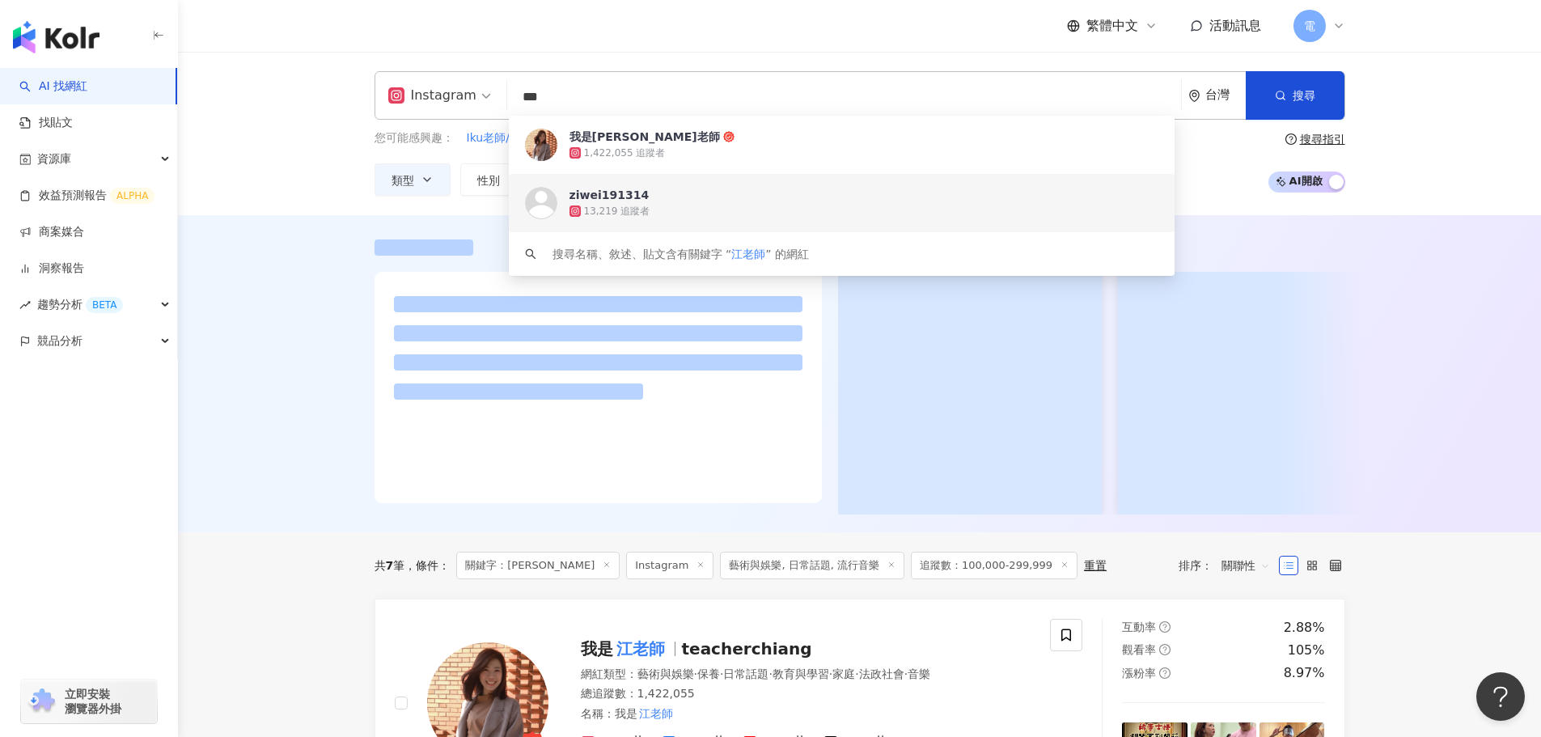
scroll to position [81, 0]
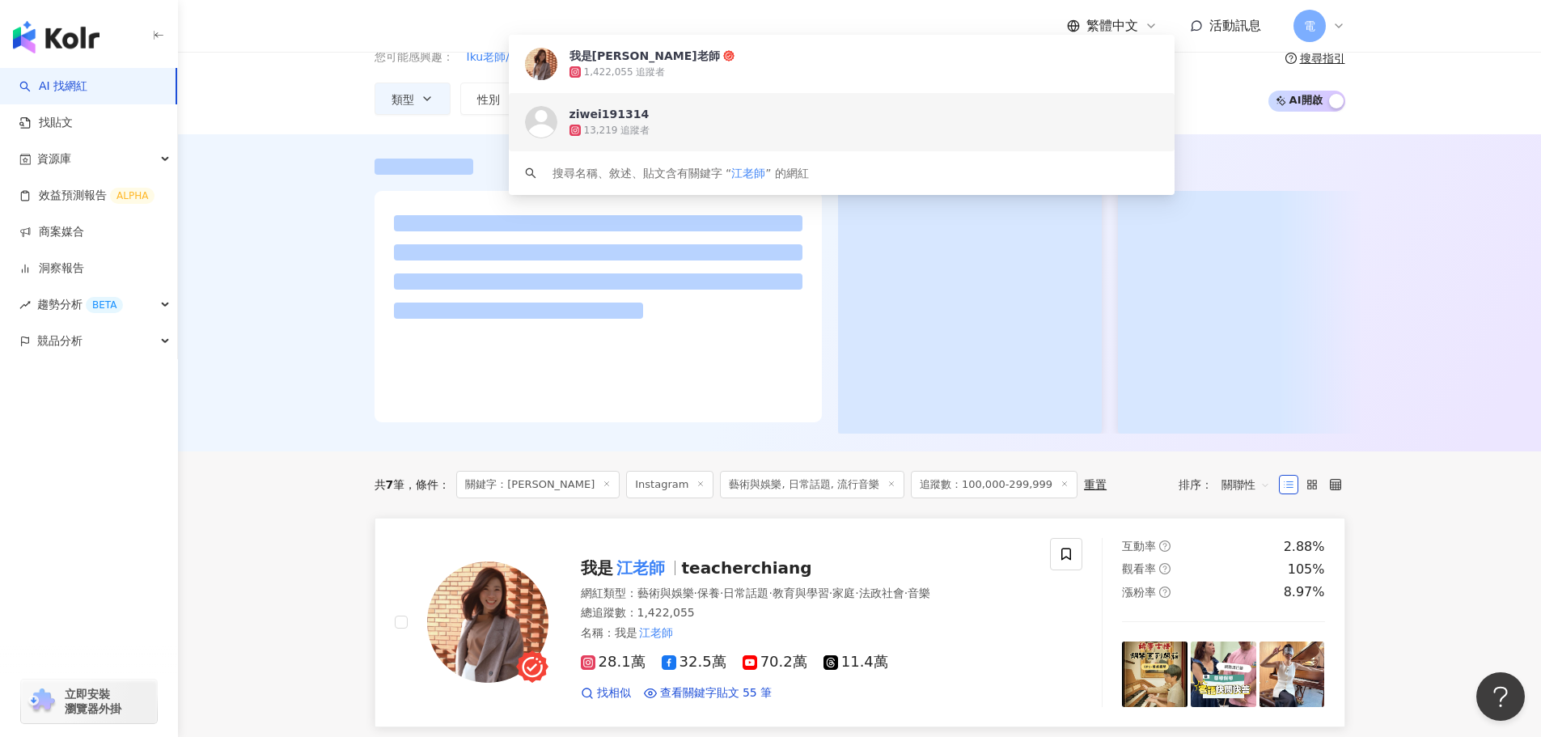
click at [746, 577] on span "teacherchiang" at bounding box center [747, 567] width 130 height 19
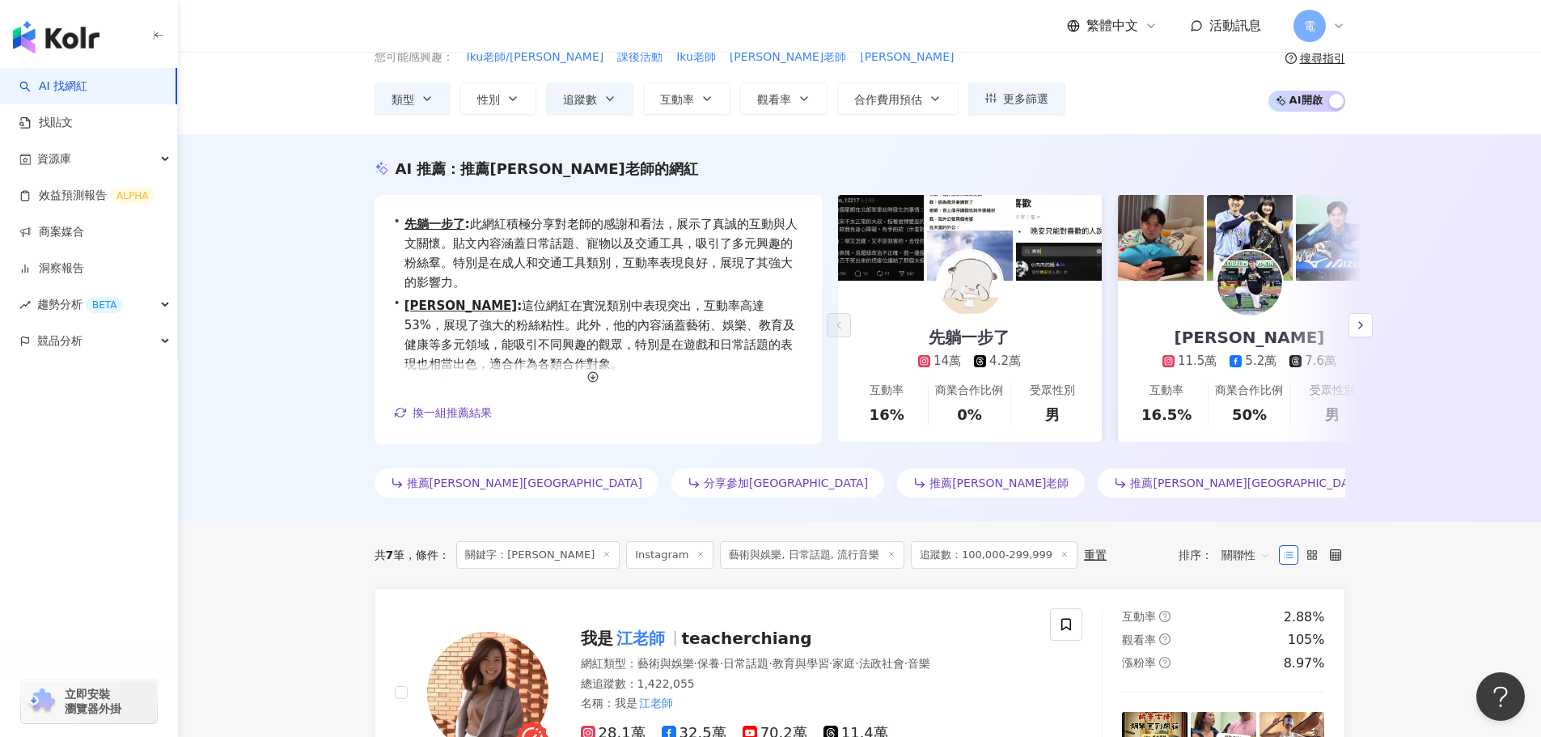
click at [320, 421] on div "AI 推薦 ： 推薦江老師的網紅 • 先躺一步了 : 此網紅積極分享對老師的感謝和看法，展示了真誠的互動與人文關懷。貼文內容涵蓋日常話題、寵物以及交通工具，吸…" at bounding box center [859, 327] width 1363 height 387
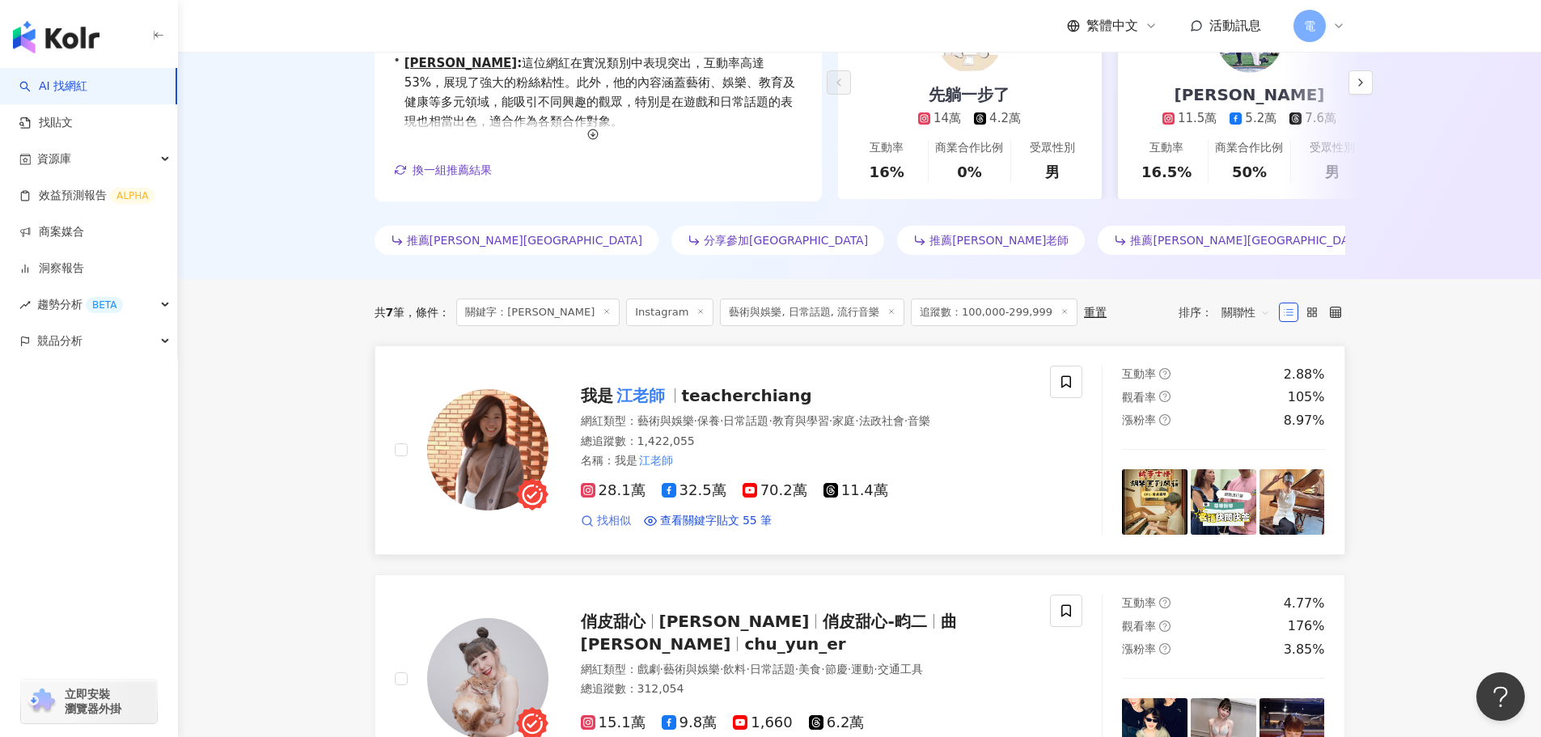
click at [607, 527] on span "找相似" at bounding box center [614, 521] width 34 height 16
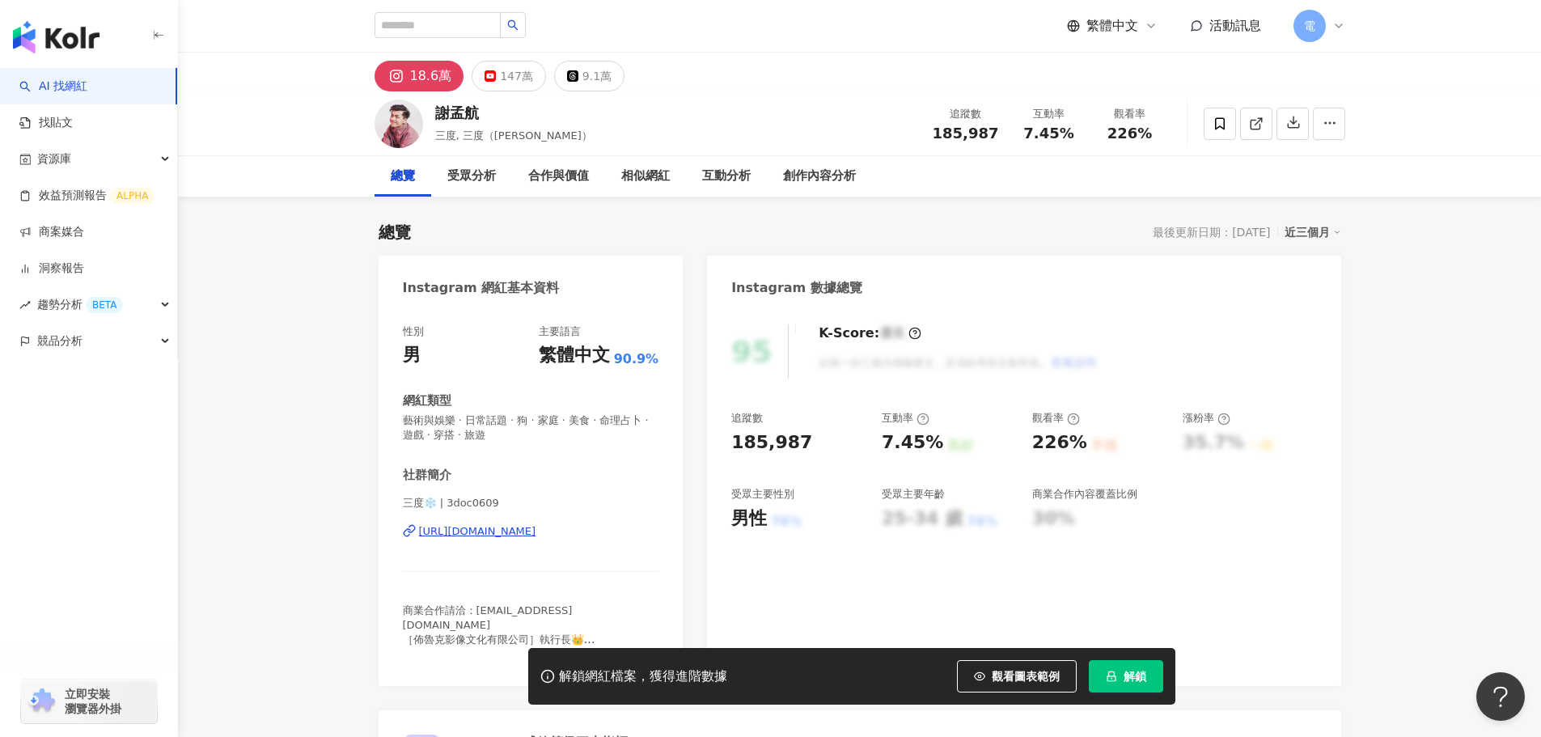
click at [522, 548] on div "三度❄️ | 3doc0609 https://www.instagram.com/3doc0609/" at bounding box center [531, 543] width 256 height 95
click at [531, 525] on div "https://www.instagram.com/3doc0609/" at bounding box center [477, 531] width 117 height 15
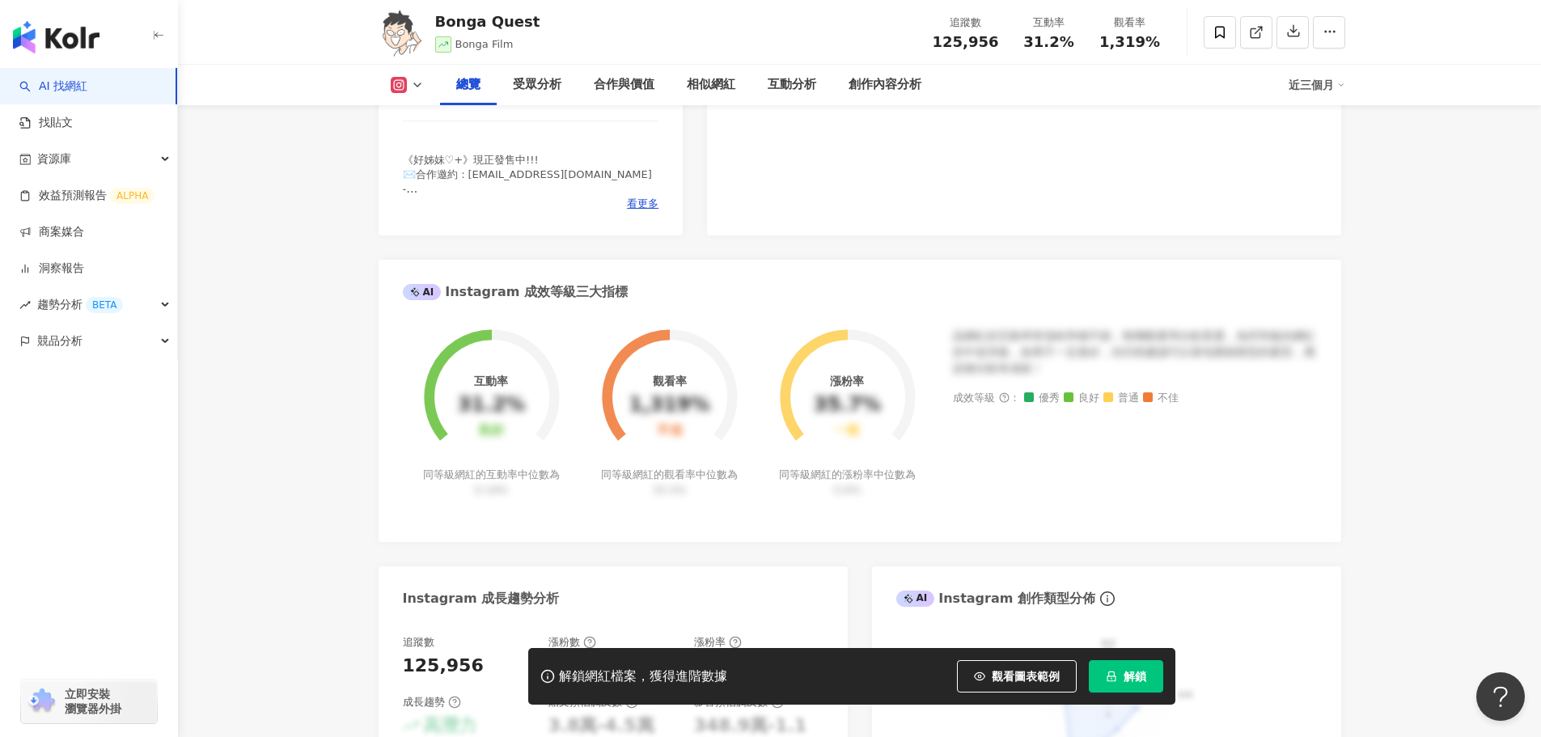
scroll to position [243, 0]
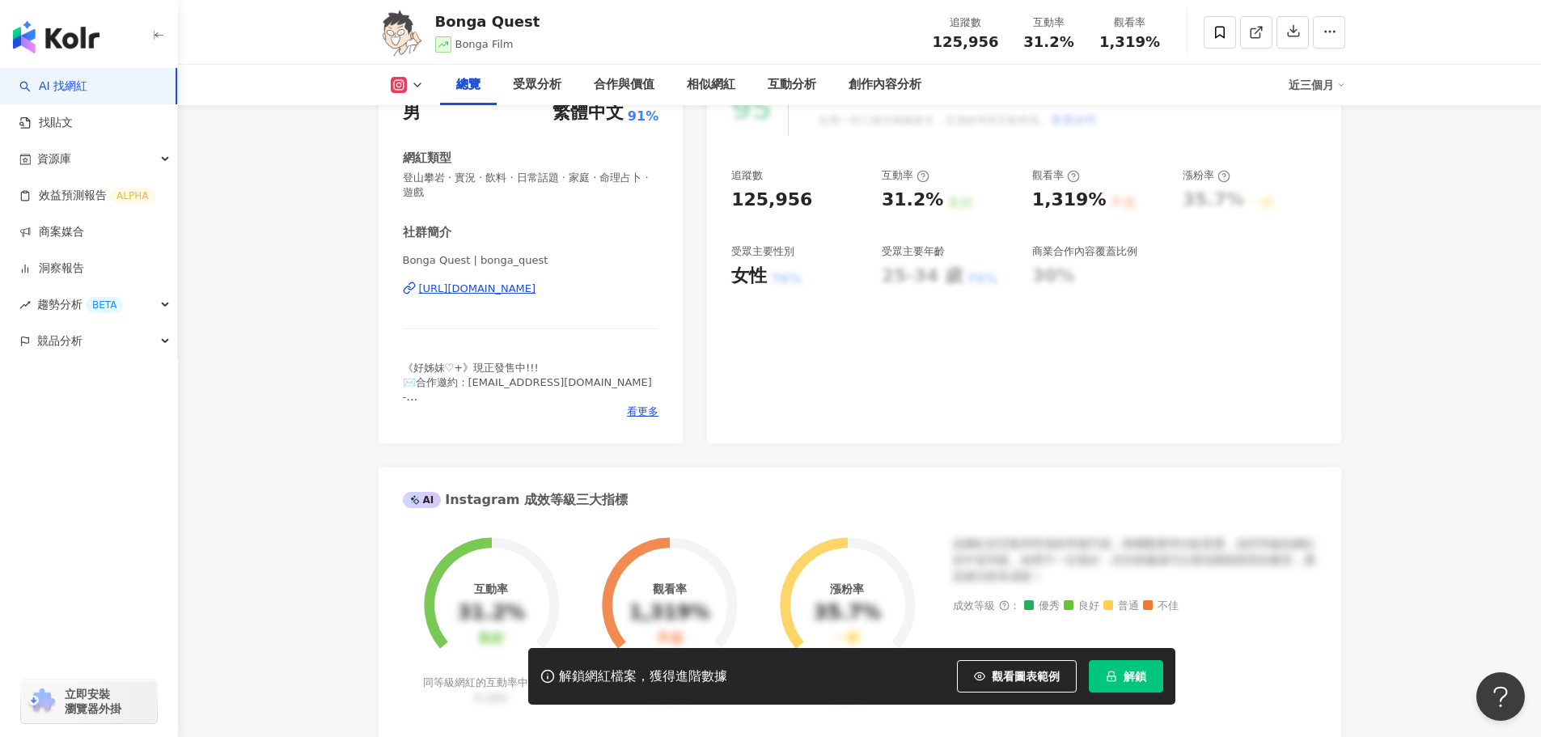
click at [536, 291] on div "https://www.instagram.com/bonga_quest/" at bounding box center [477, 288] width 117 height 15
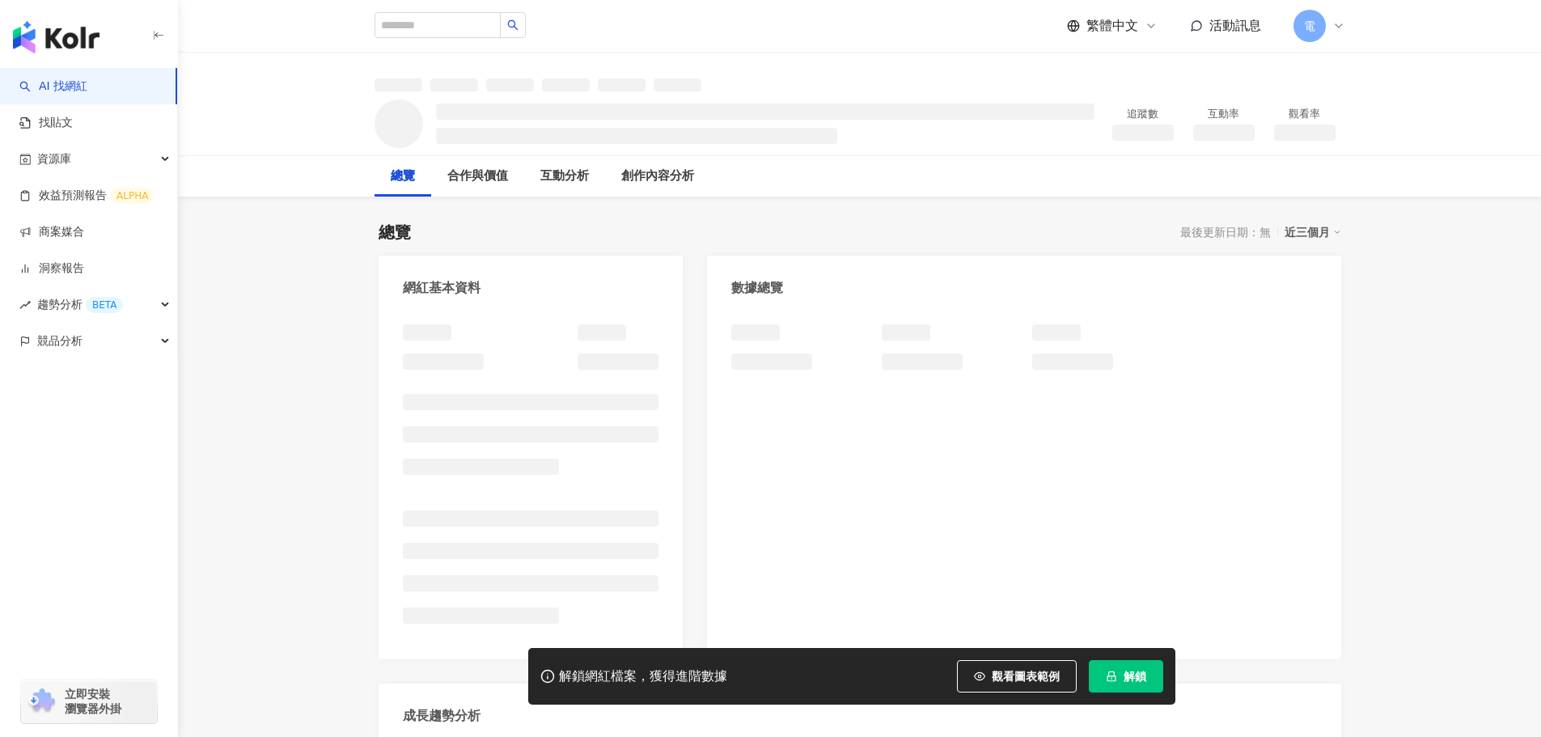
scroll to position [81, 0]
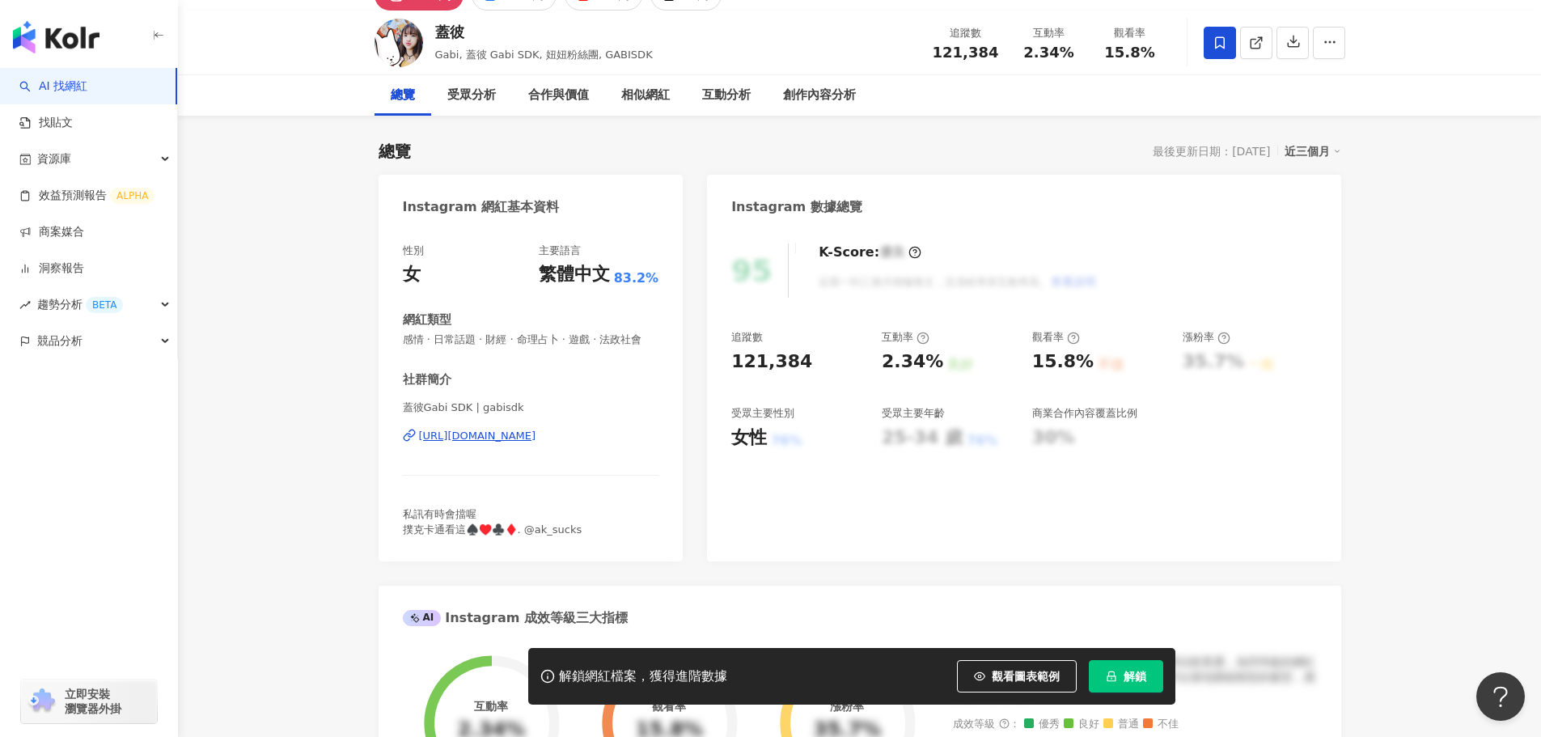
click at [536, 443] on div "https://www.instagram.com/gabisdk/" at bounding box center [477, 436] width 117 height 15
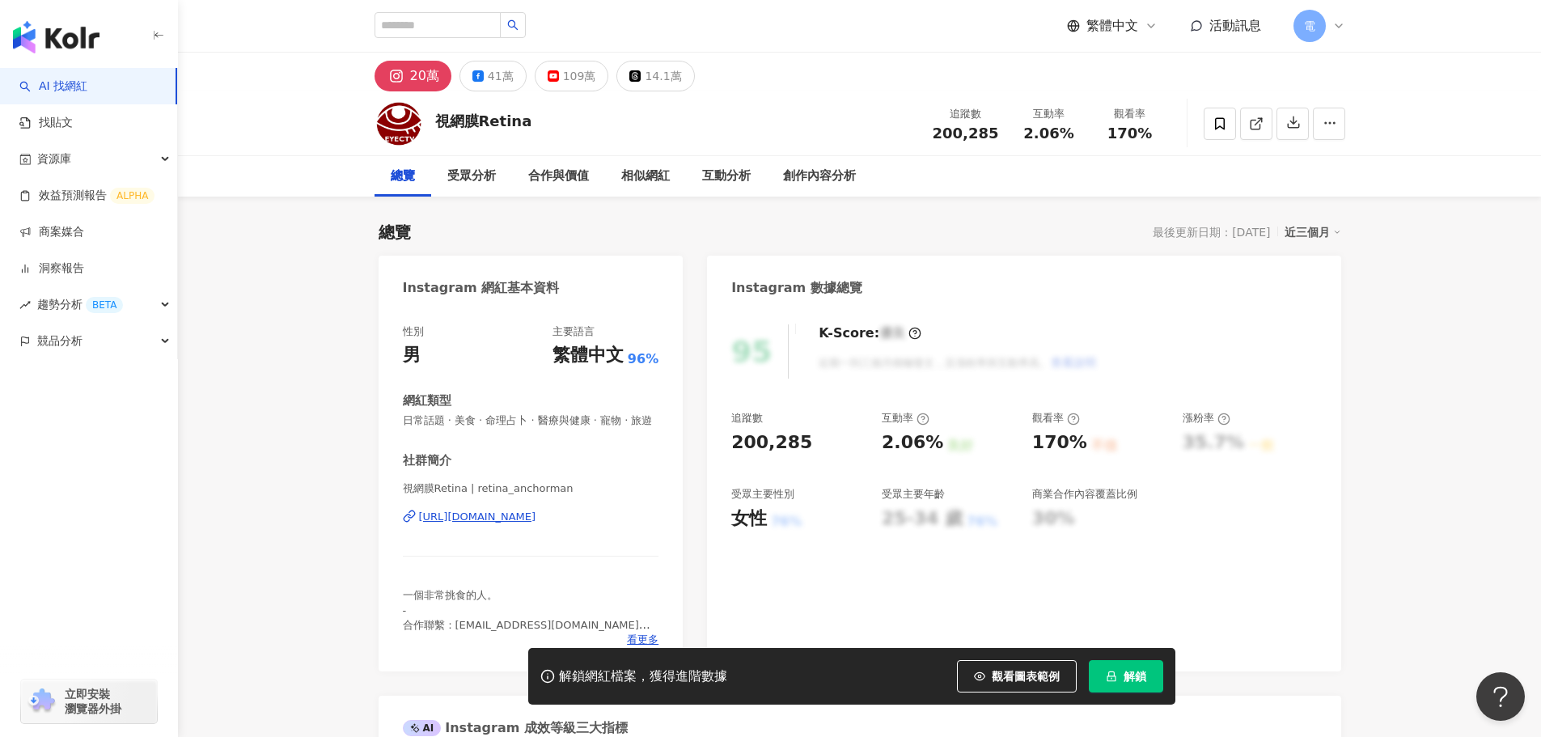
click at [563, 540] on div "視網膜Retina | retina_anchorman [URL][DOMAIN_NAME]" at bounding box center [531, 528] width 256 height 95
click at [536, 524] on div "https://www.instagram.com/retina_anchorman/" at bounding box center [477, 517] width 117 height 15
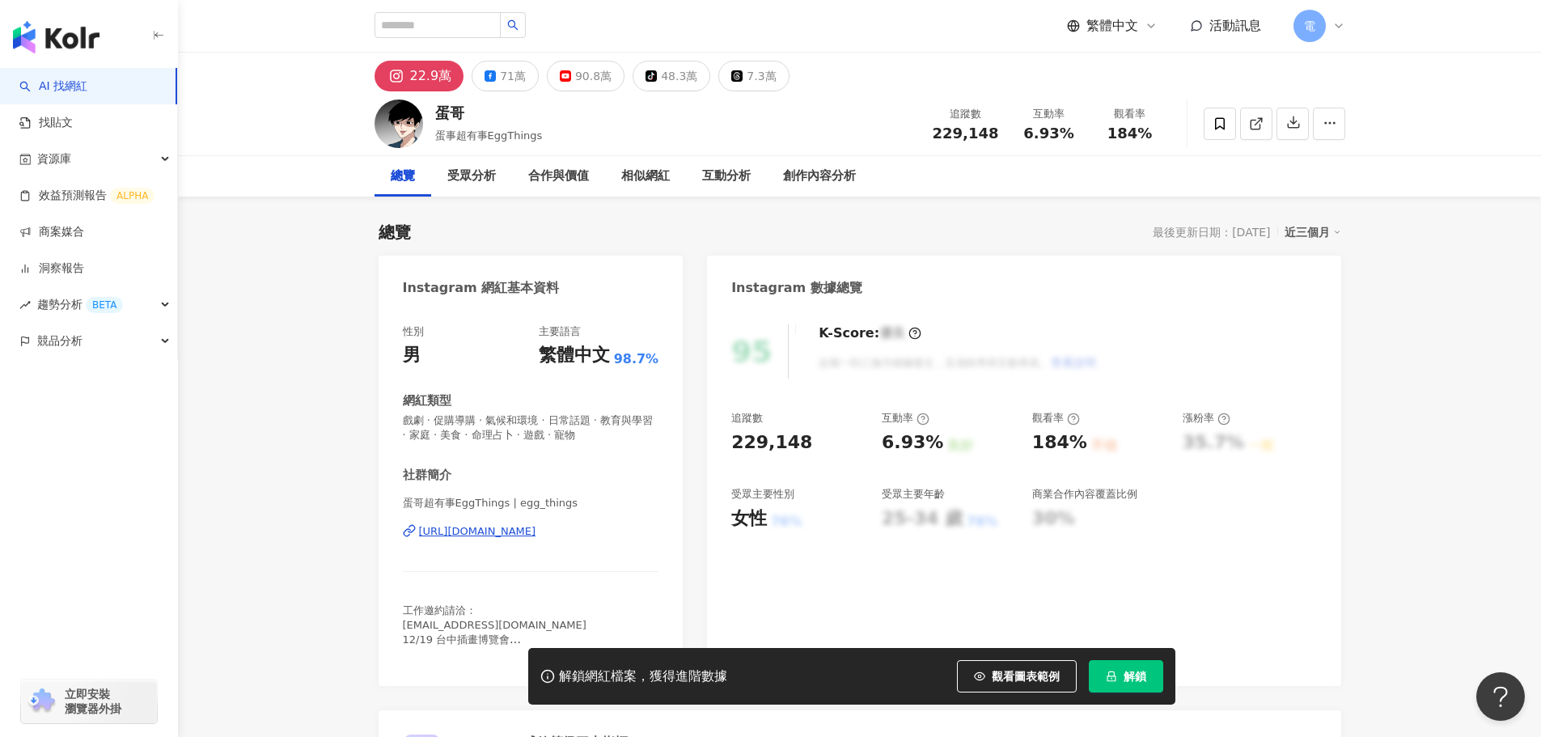
click at [536, 532] on div "[URL][DOMAIN_NAME]" at bounding box center [477, 531] width 117 height 15
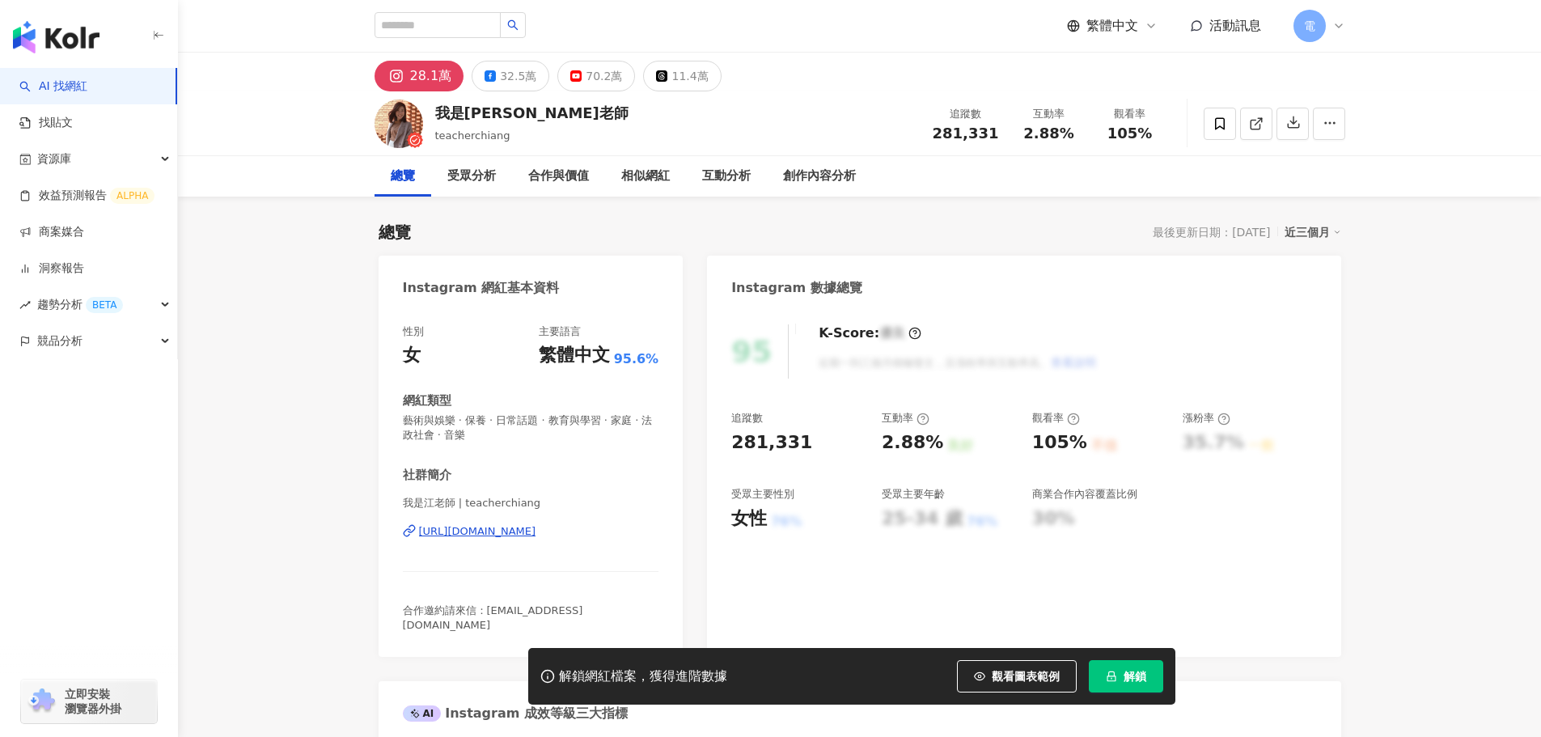
click at [603, 540] on div "我是[PERSON_NAME]老師 | teacherchiang [URL][DOMAIN_NAME]" at bounding box center [531, 543] width 256 height 95
drag, startPoint x: 603, startPoint y: 535, endPoint x: 460, endPoint y: 57, distance: 498.3
click at [536, 535] on div "[URL][DOMAIN_NAME]" at bounding box center [477, 531] width 117 height 15
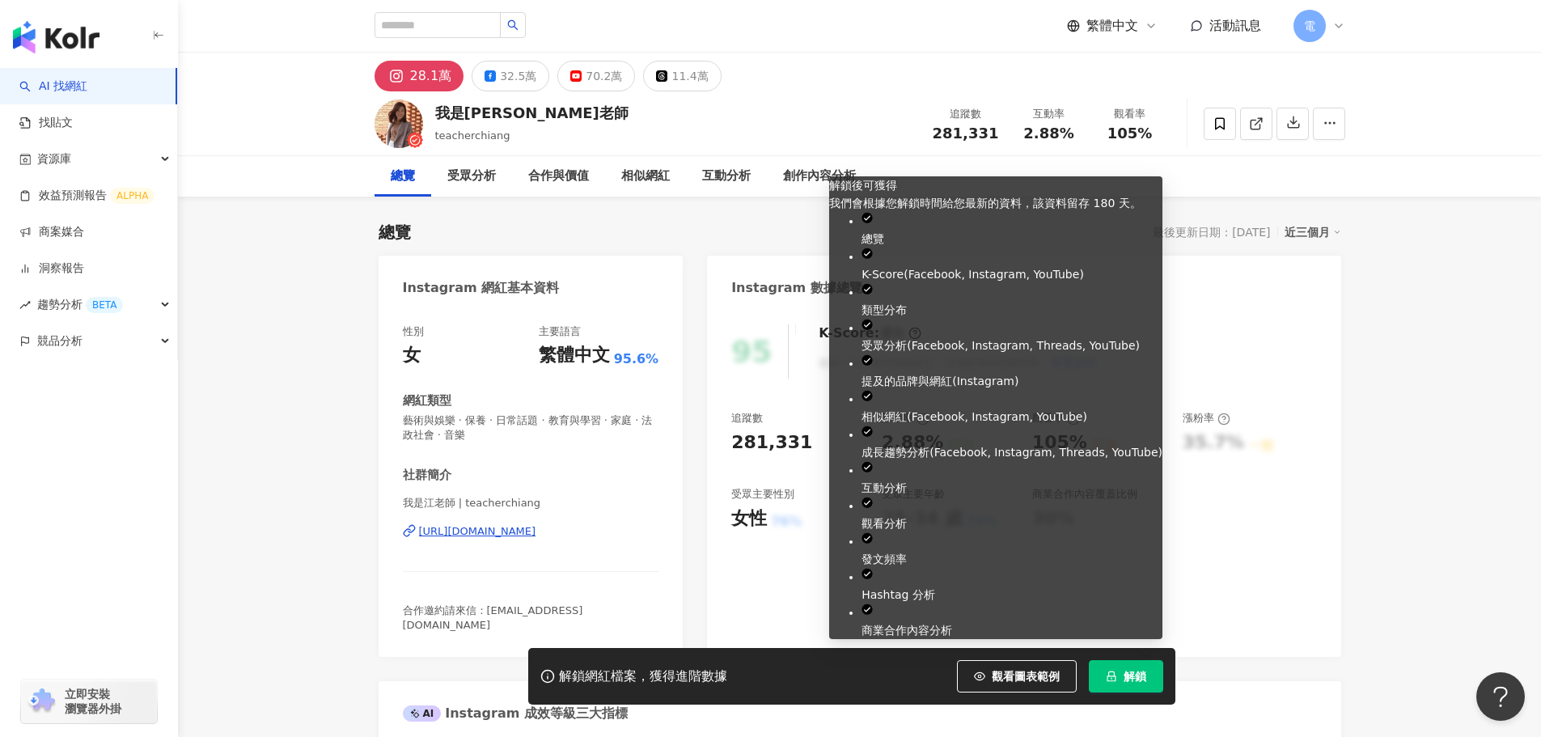
click at [1141, 675] on span "解鎖" at bounding box center [1135, 676] width 23 height 13
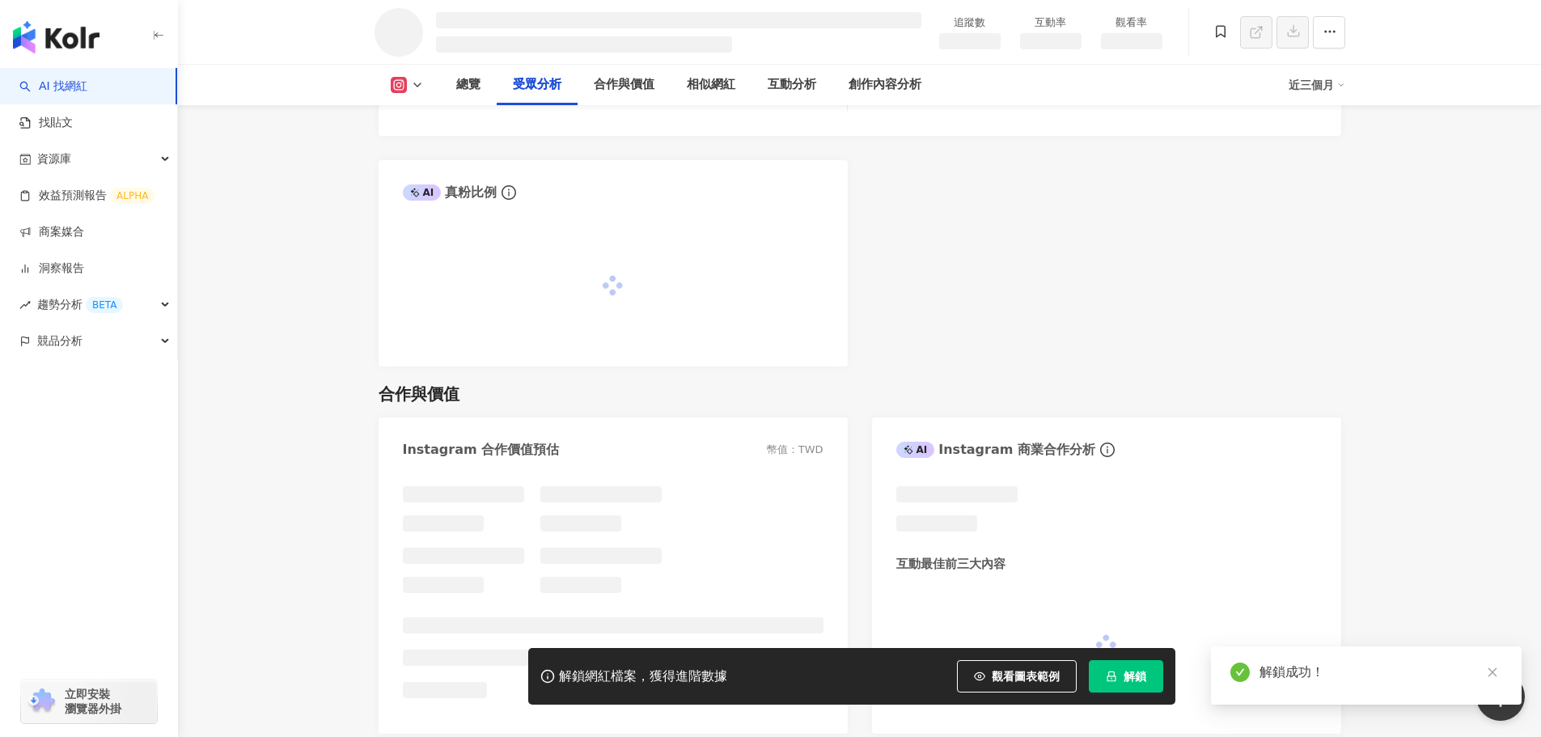
scroll to position [1737, 0]
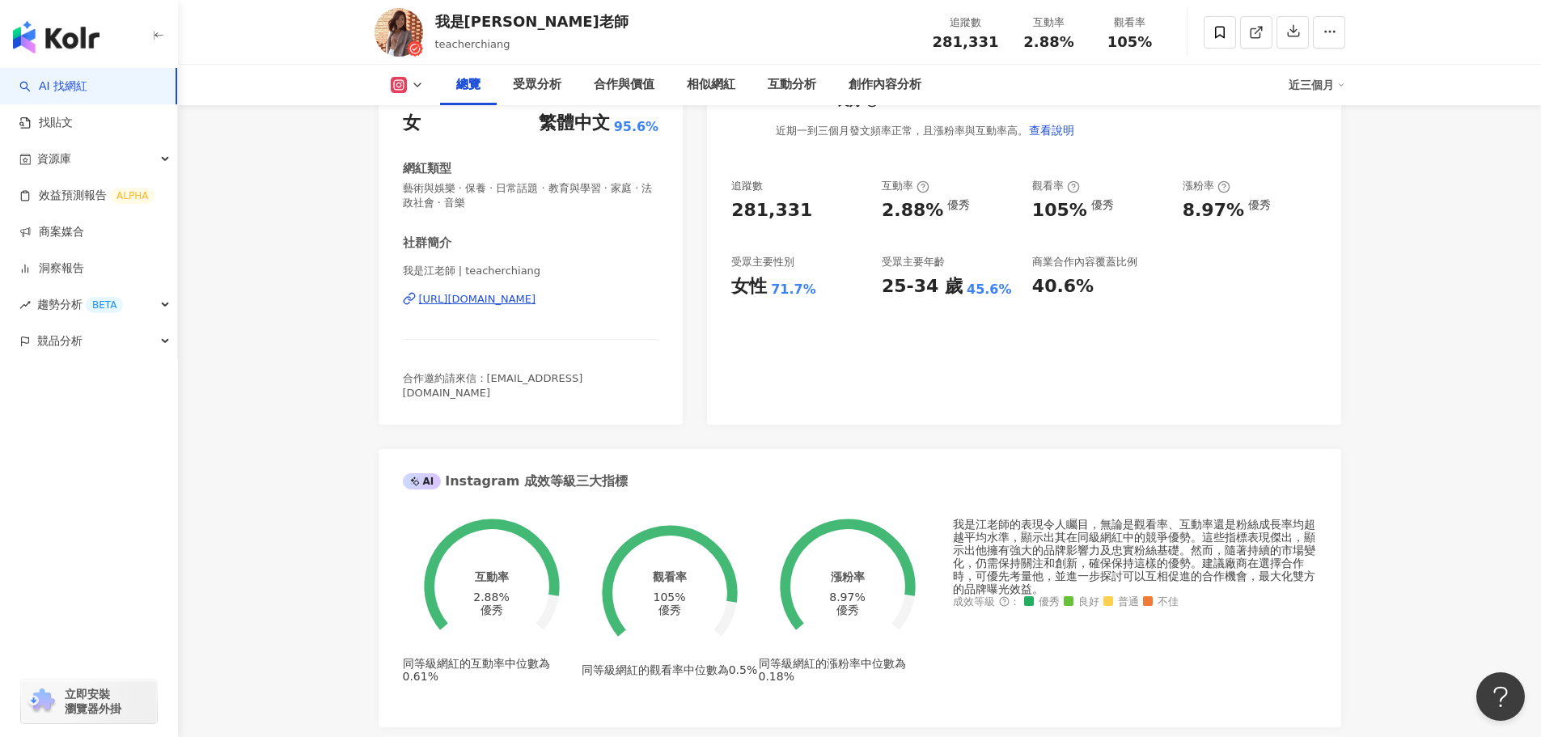
scroll to position [162, 0]
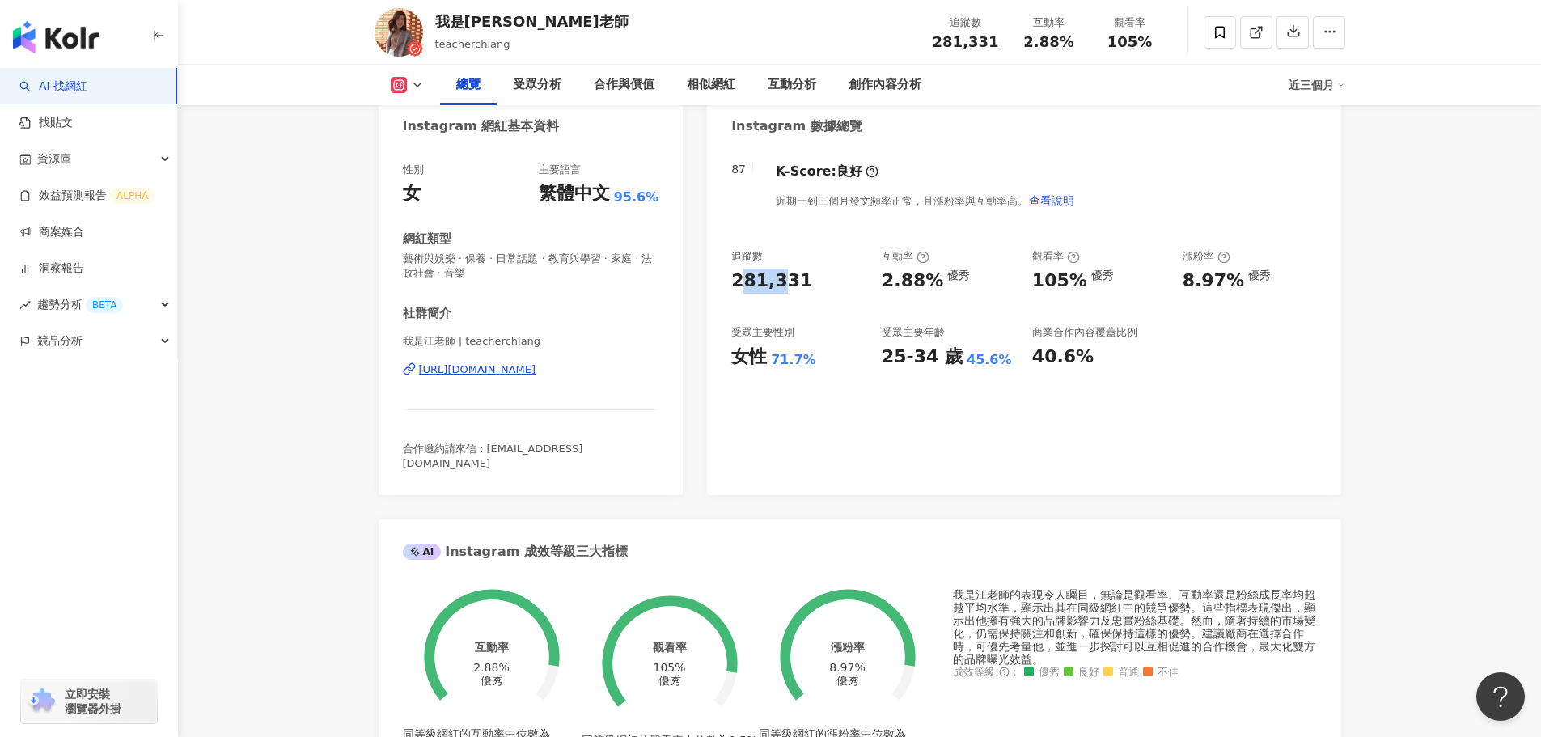
drag, startPoint x: 777, startPoint y: 285, endPoint x: 735, endPoint y: 286, distance: 41.3
click at [735, 286] on div "281,331" at bounding box center [771, 281] width 81 height 25
click at [736, 286] on div "281,331" at bounding box center [771, 281] width 81 height 25
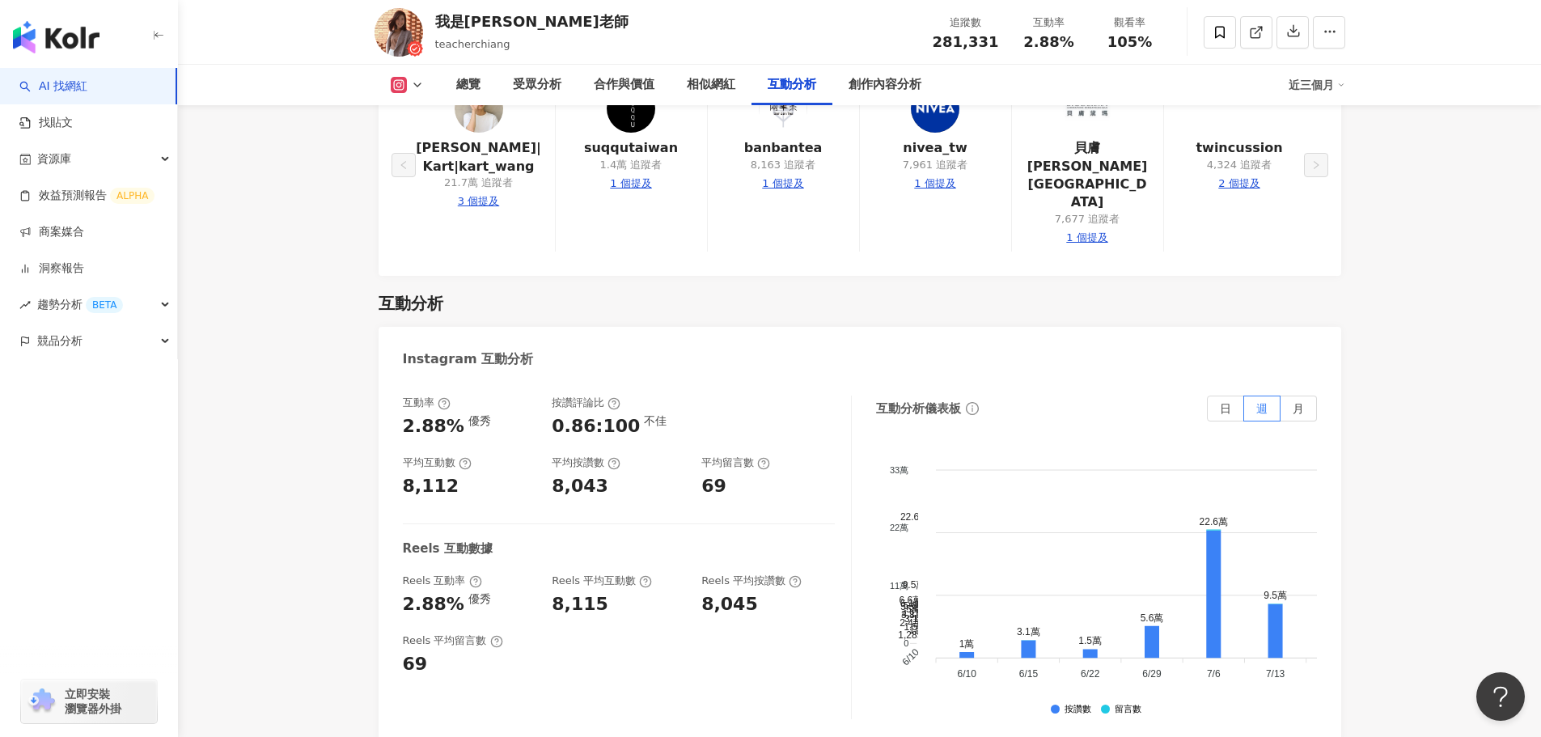
scroll to position [3155, 0]
drag, startPoint x: 552, startPoint y: 455, endPoint x: 751, endPoint y: 463, distance: 200.0
click at [689, 575] on div "Reels 互動率 2.88% 優秀 Reels 平均互動數 8,115 Reels 平均按讚數 8,045" at bounding box center [619, 597] width 432 height 44
click at [748, 557] on div "互動率 2.88% 優秀 按讚評論比 0.86:100 不佳 平均互動數 8,112 平均按讚數 8,043 平均留言數 69 Reels 互動數據 Reel…" at bounding box center [627, 559] width 449 height 324
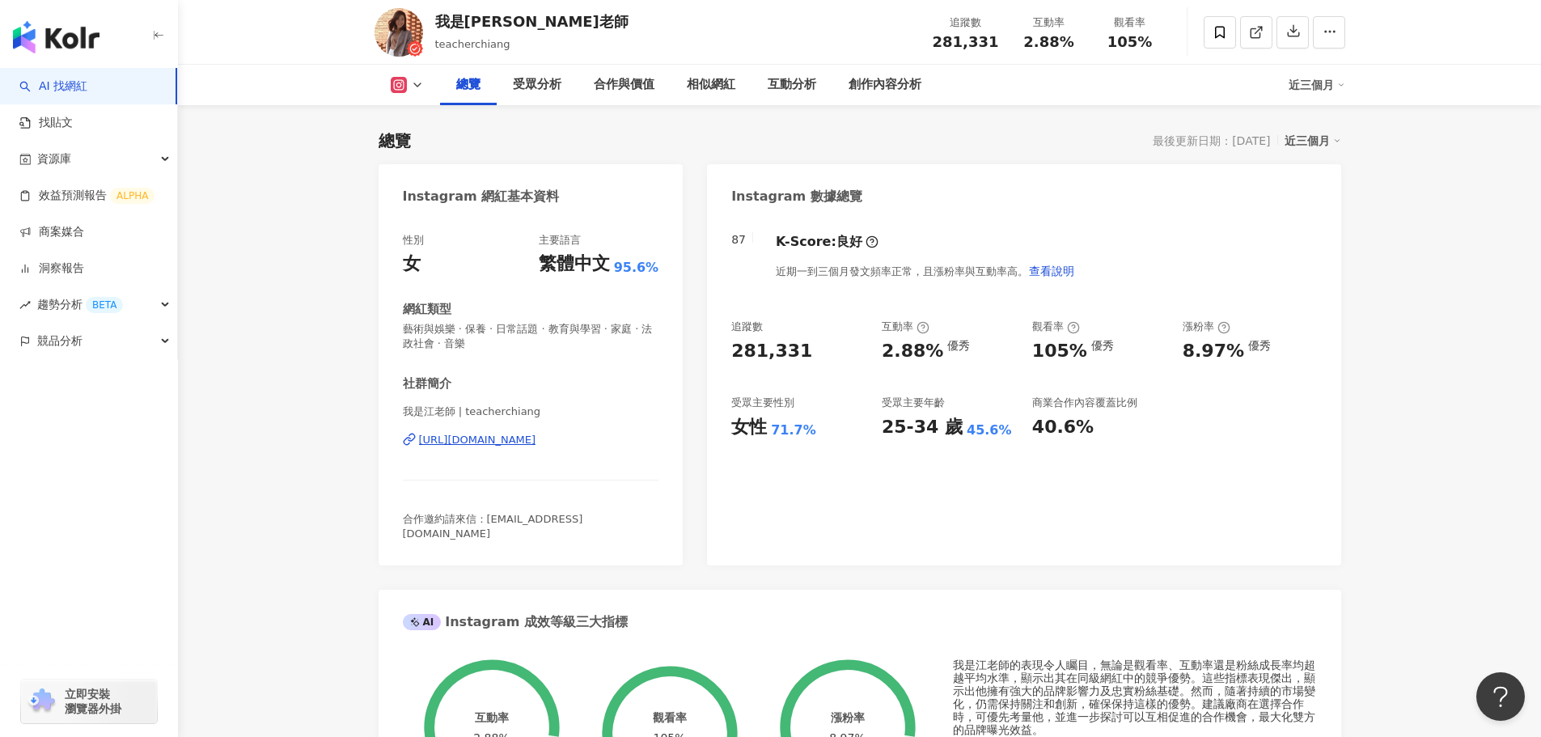
scroll to position [0, 0]
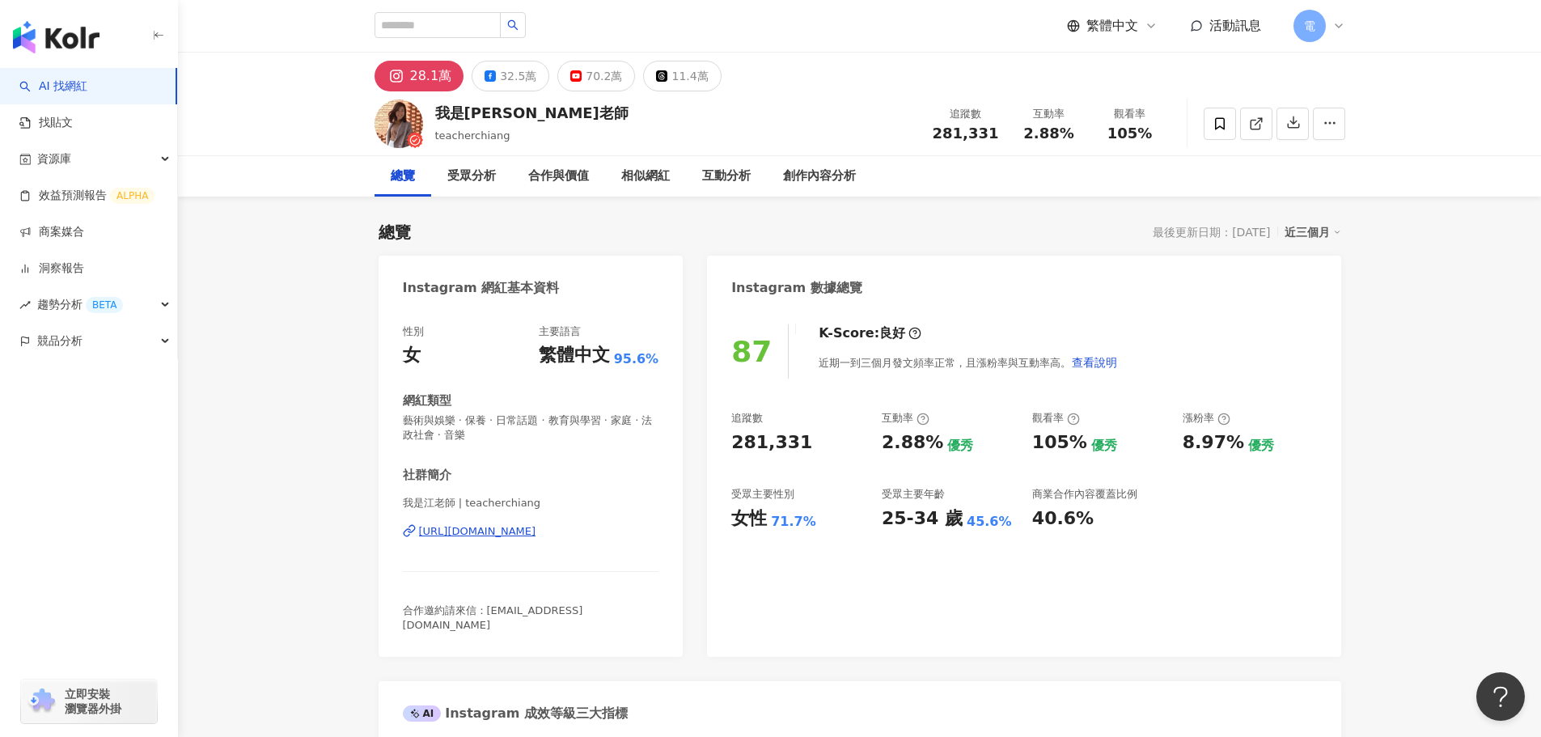
click at [87, 79] on link "AI 找網紅" at bounding box center [53, 86] width 68 height 16
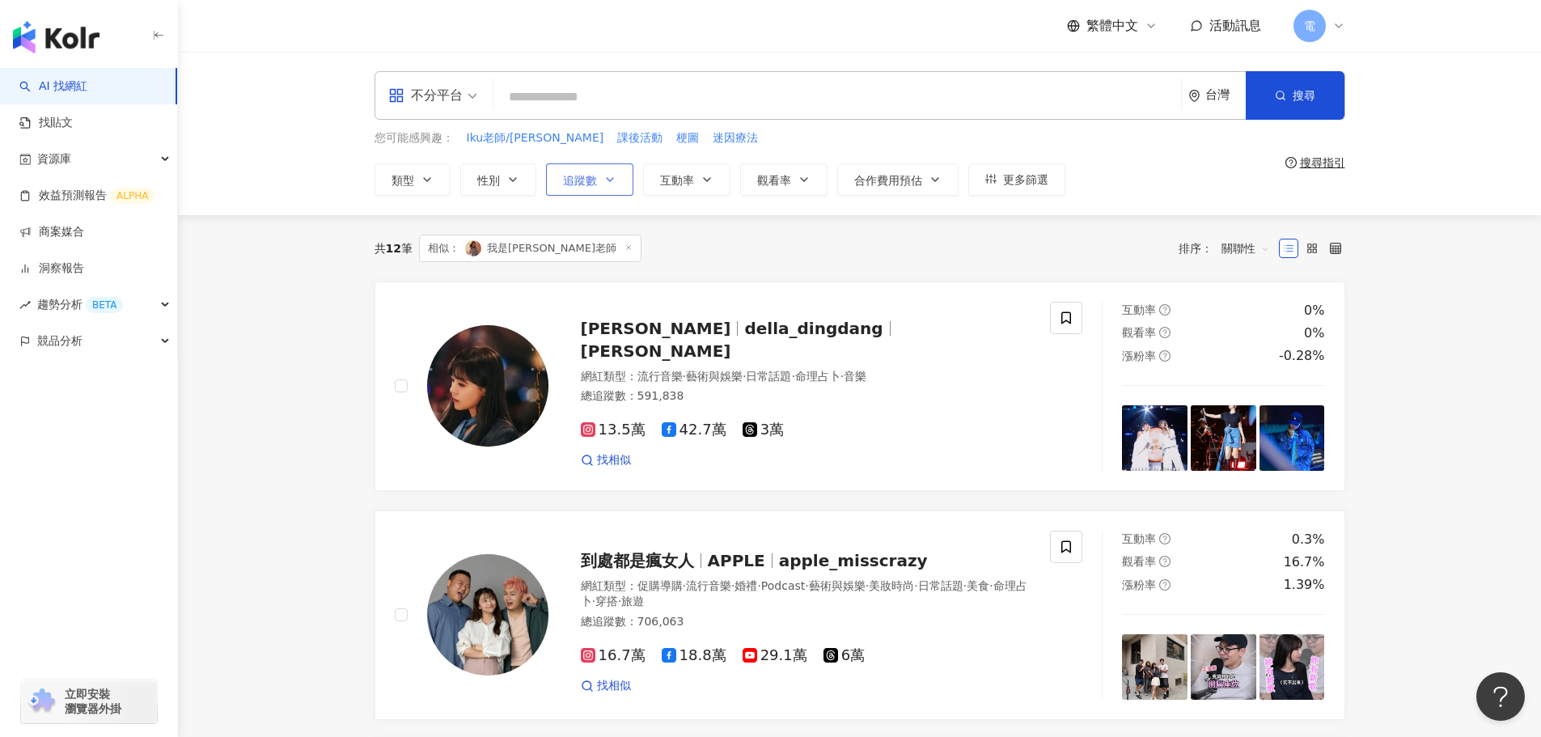
click at [598, 187] on button "追蹤數" at bounding box center [589, 179] width 87 height 32
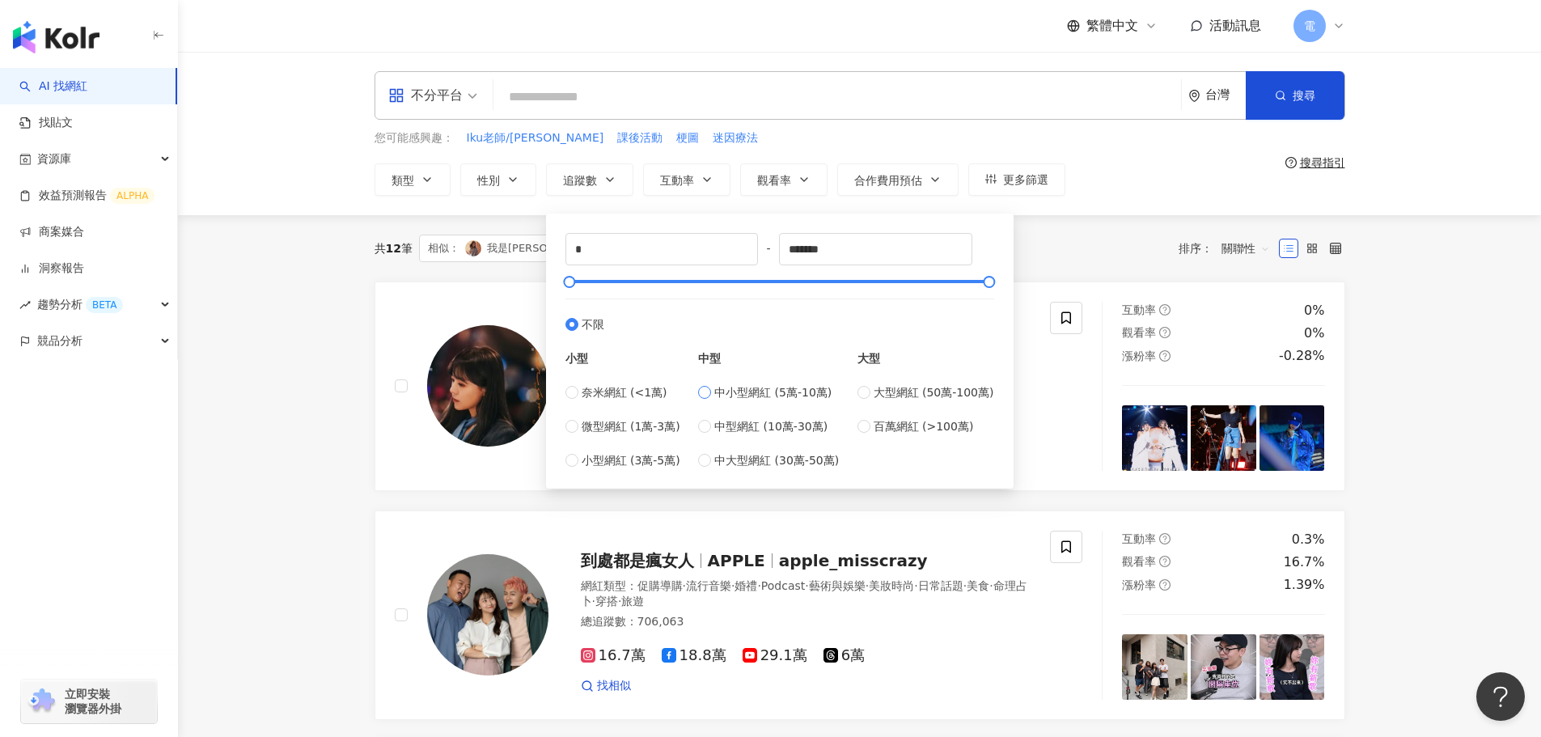
click at [738, 394] on span "中小型網紅 (5萬-10萬)" at bounding box center [772, 392] width 117 height 18
type input "*****"
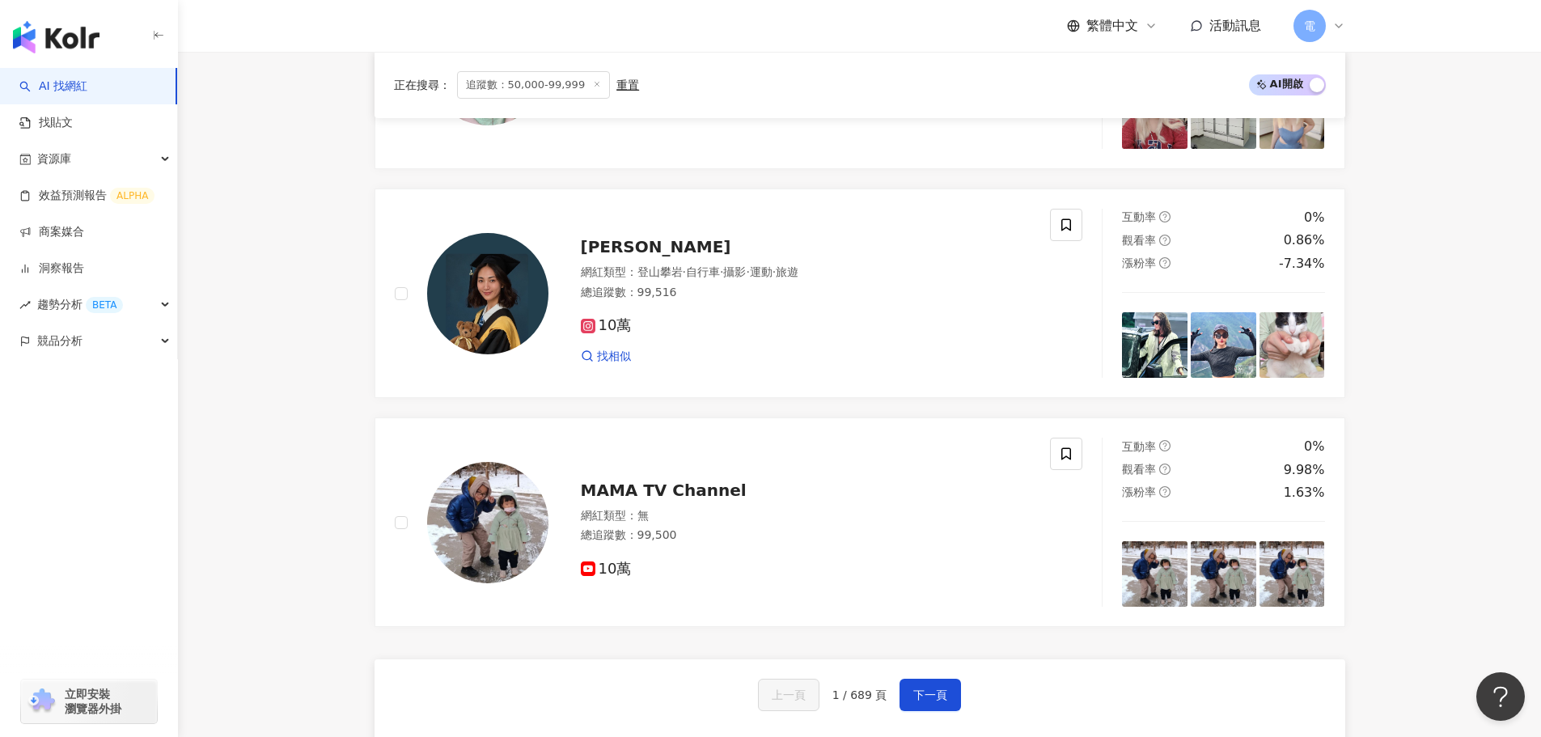
scroll to position [2912, 0]
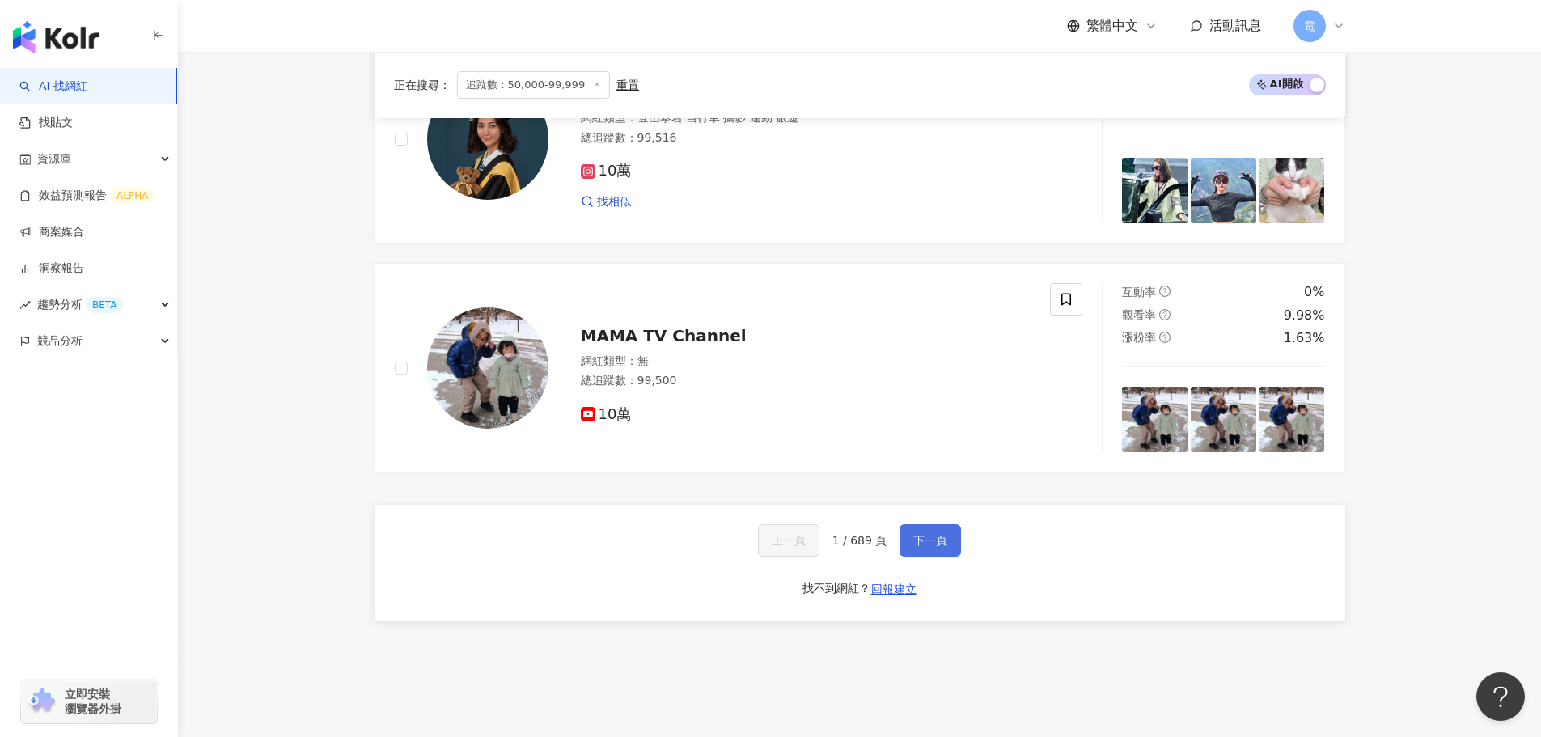
click at [936, 547] on span "下一頁" at bounding box center [930, 540] width 34 height 13
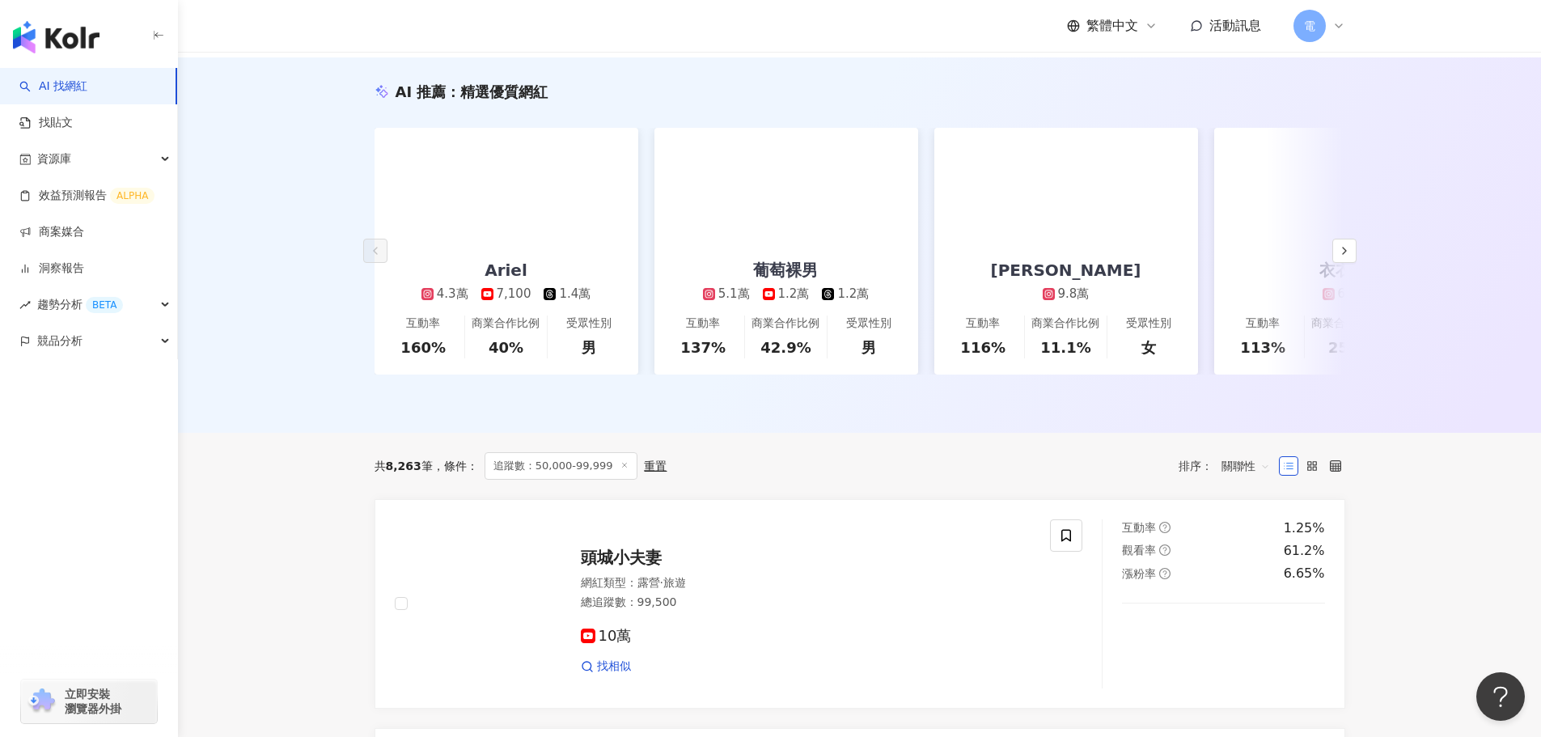
scroll to position [0, 0]
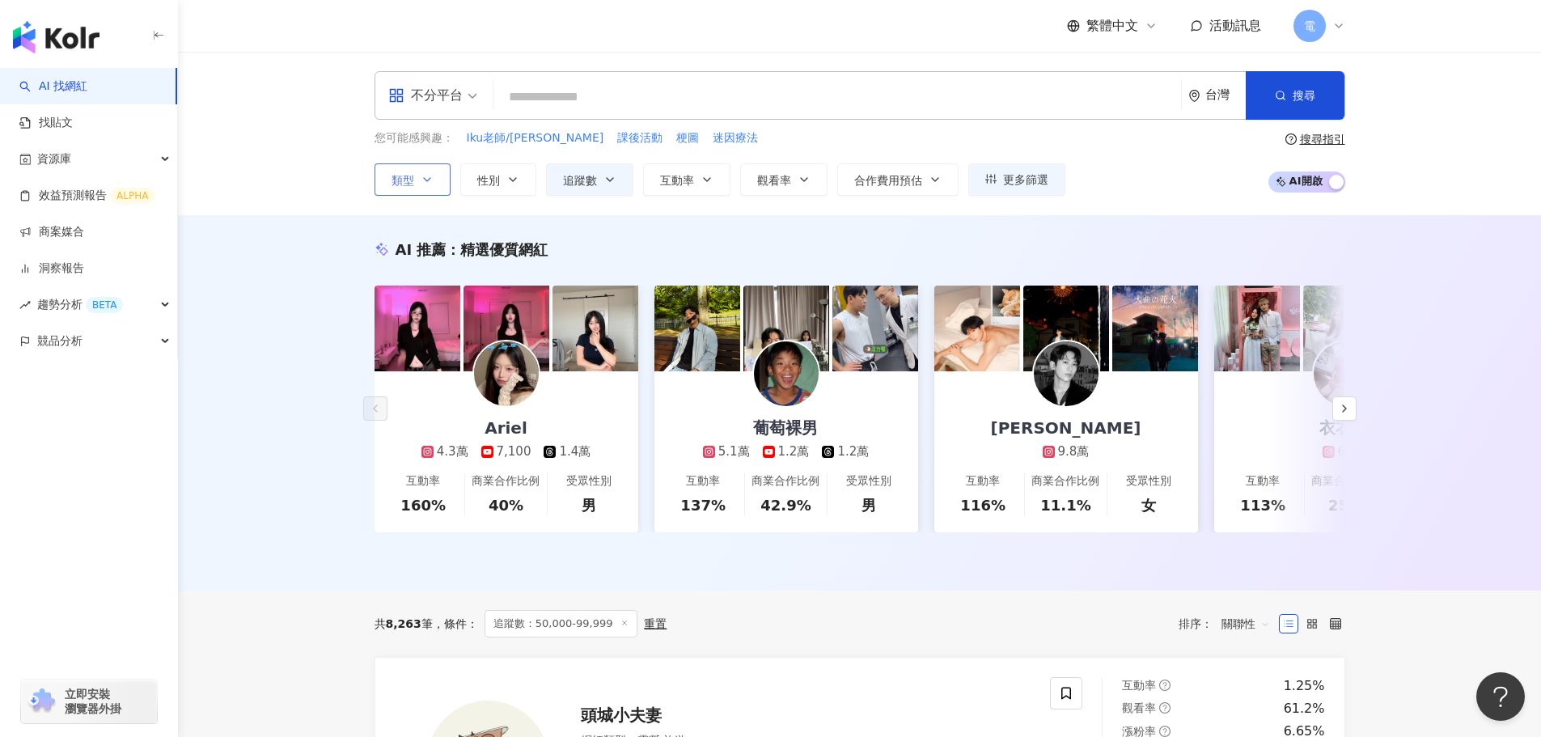
click at [424, 176] on icon "button" at bounding box center [427, 179] width 13 height 13
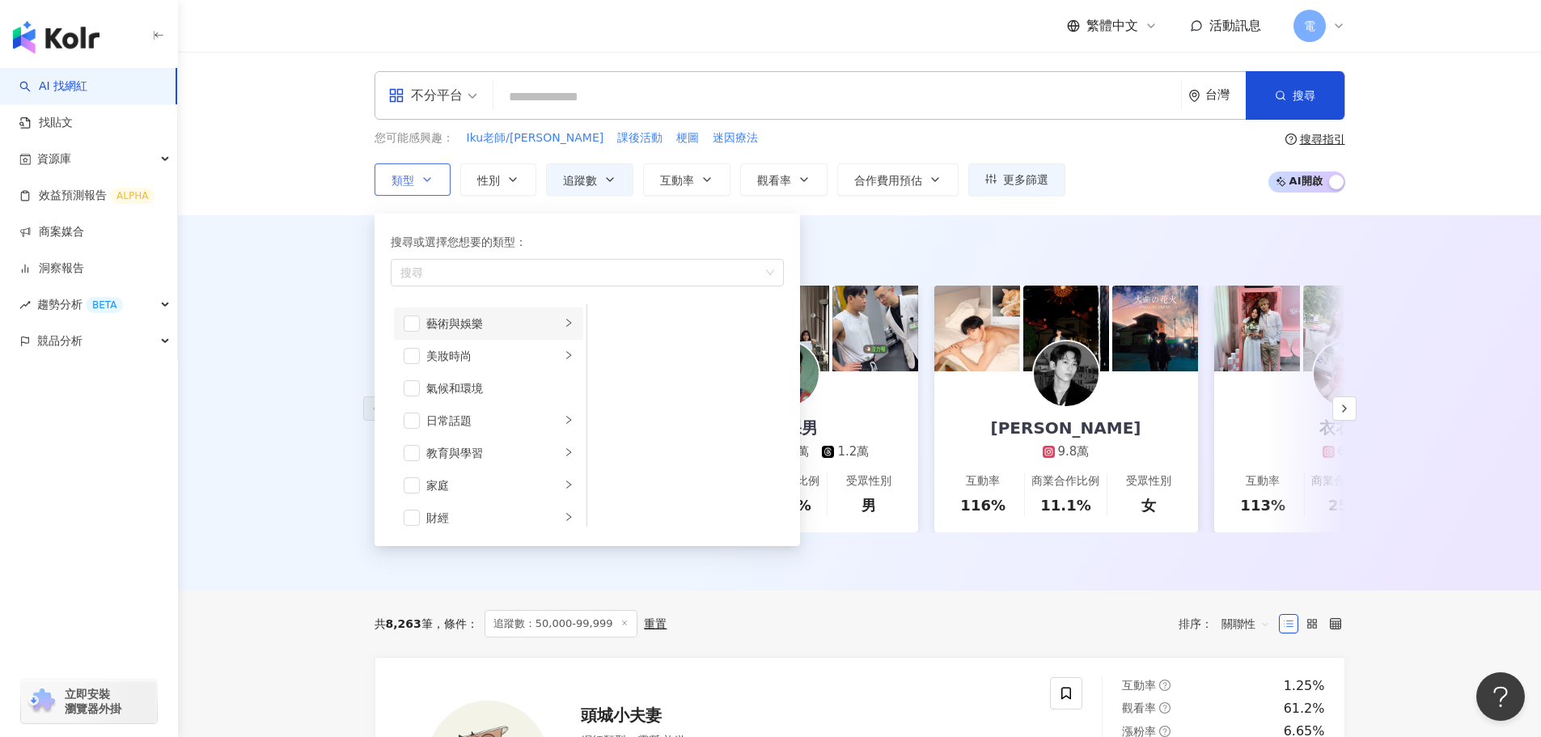
click at [446, 328] on div "藝術與娛樂" at bounding box center [493, 324] width 134 height 18
click at [634, 355] on div "音樂" at bounding box center [697, 356] width 148 height 18
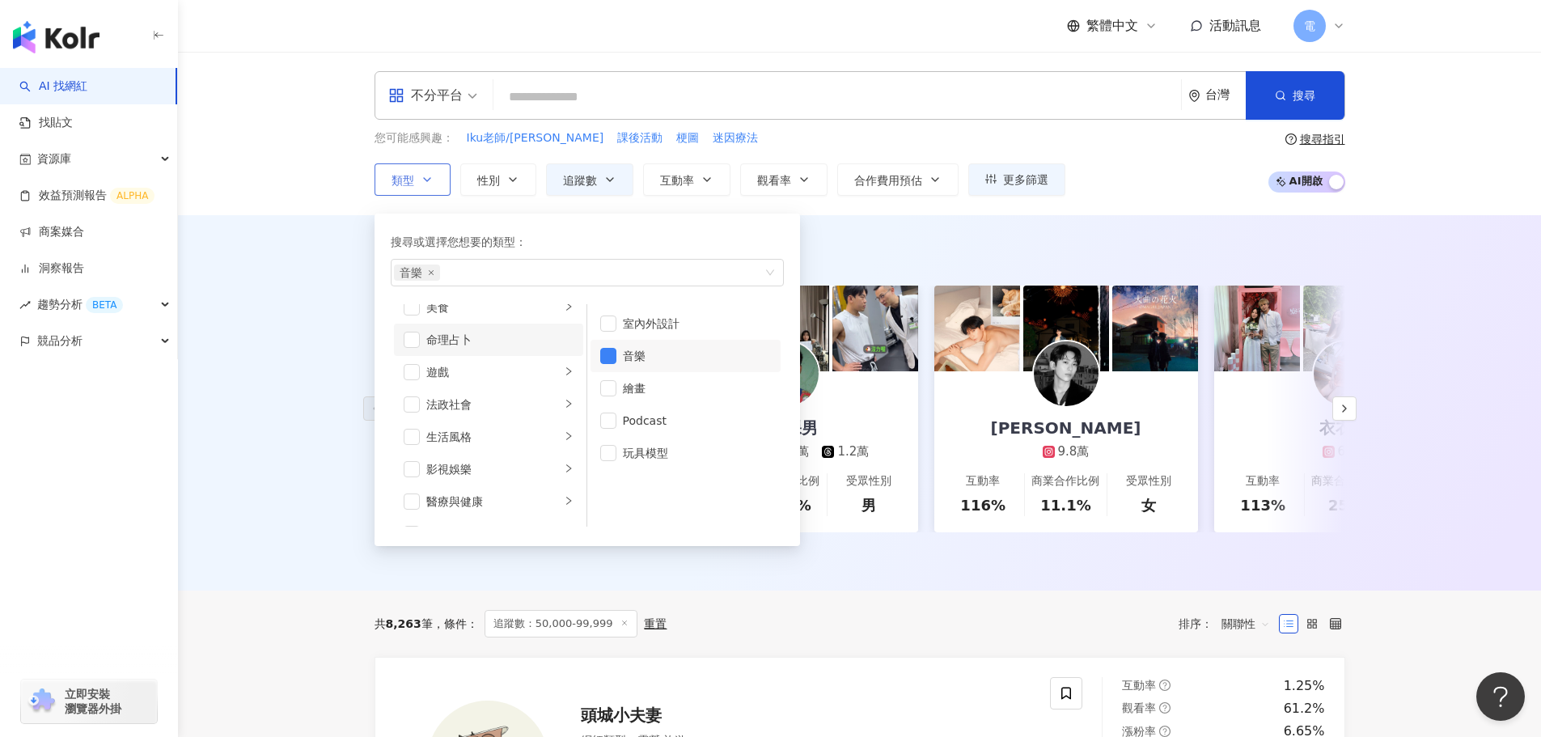
scroll to position [324, 0]
click at [502, 391] on div "影視娛樂" at bounding box center [493, 388] width 134 height 18
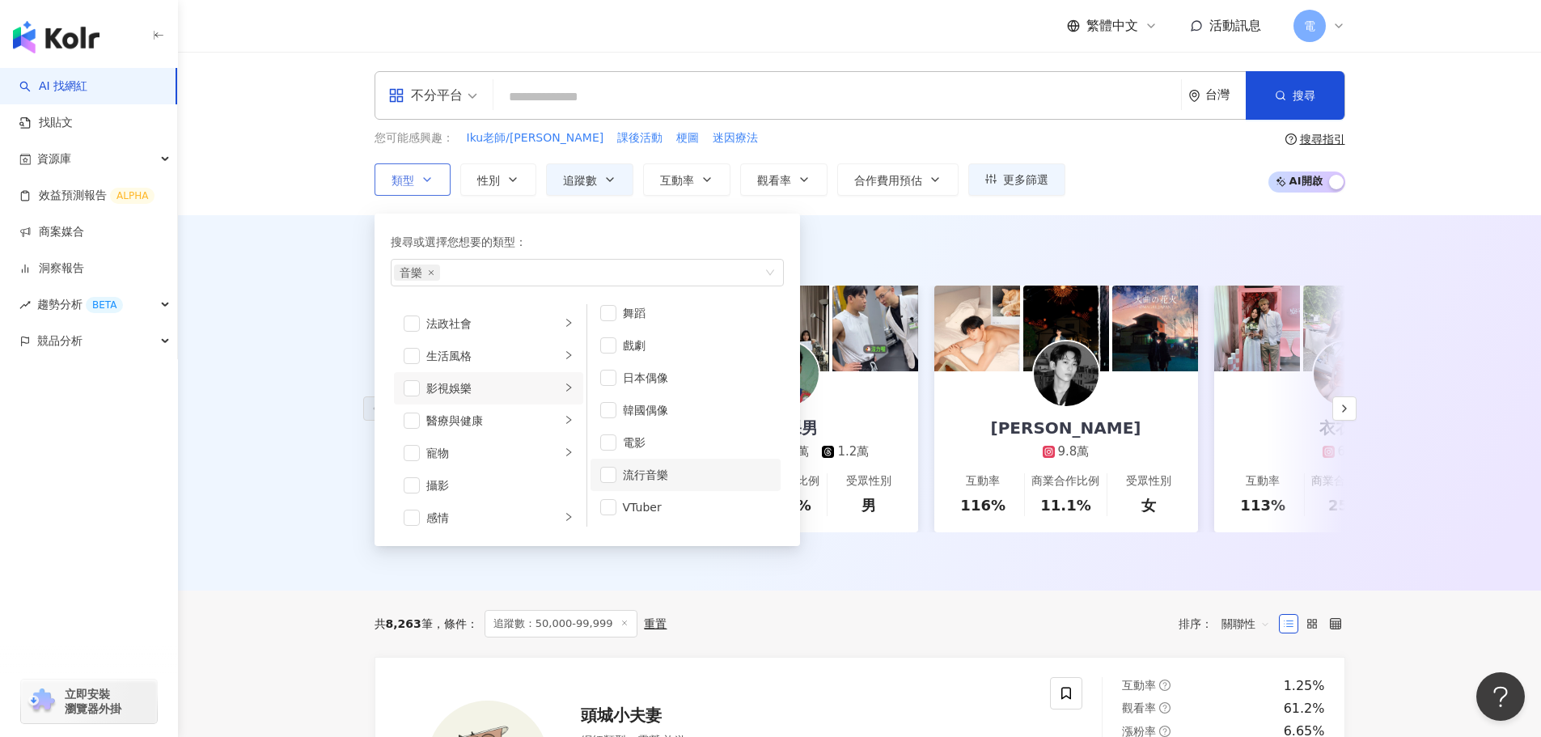
click at [668, 466] on div "流行音樂" at bounding box center [697, 475] width 148 height 18
click at [246, 510] on div "AI 推薦 ： 精選優質網紅 Ariel 4.3萬 7,100 1.4萬 互動率 160% 商業合作比例 40% 受眾性別 男 葡萄裸男 5.1萬 1.2萬 …" at bounding box center [859, 402] width 1363 height 375
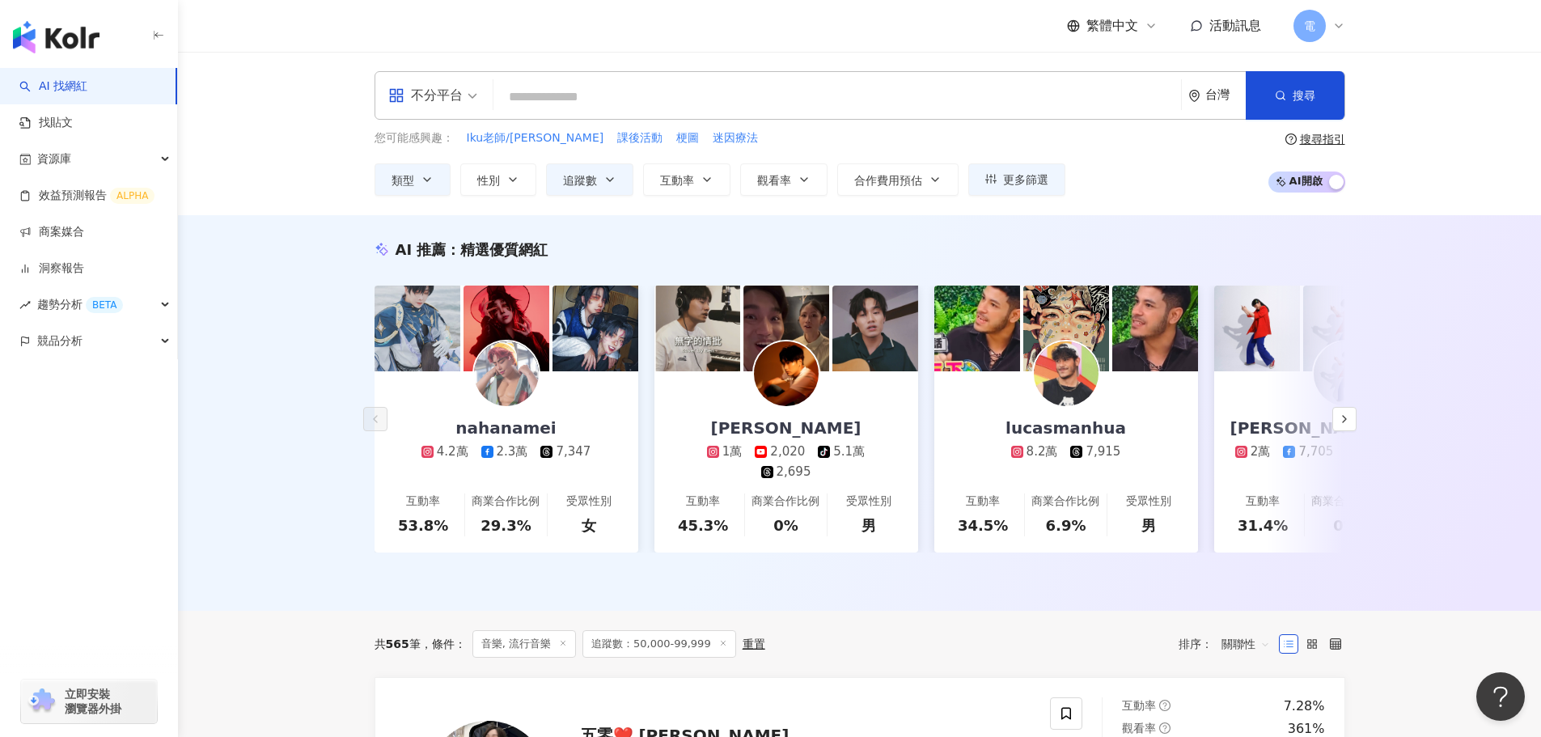
click at [468, 98] on span "不分平台" at bounding box center [432, 96] width 89 height 26
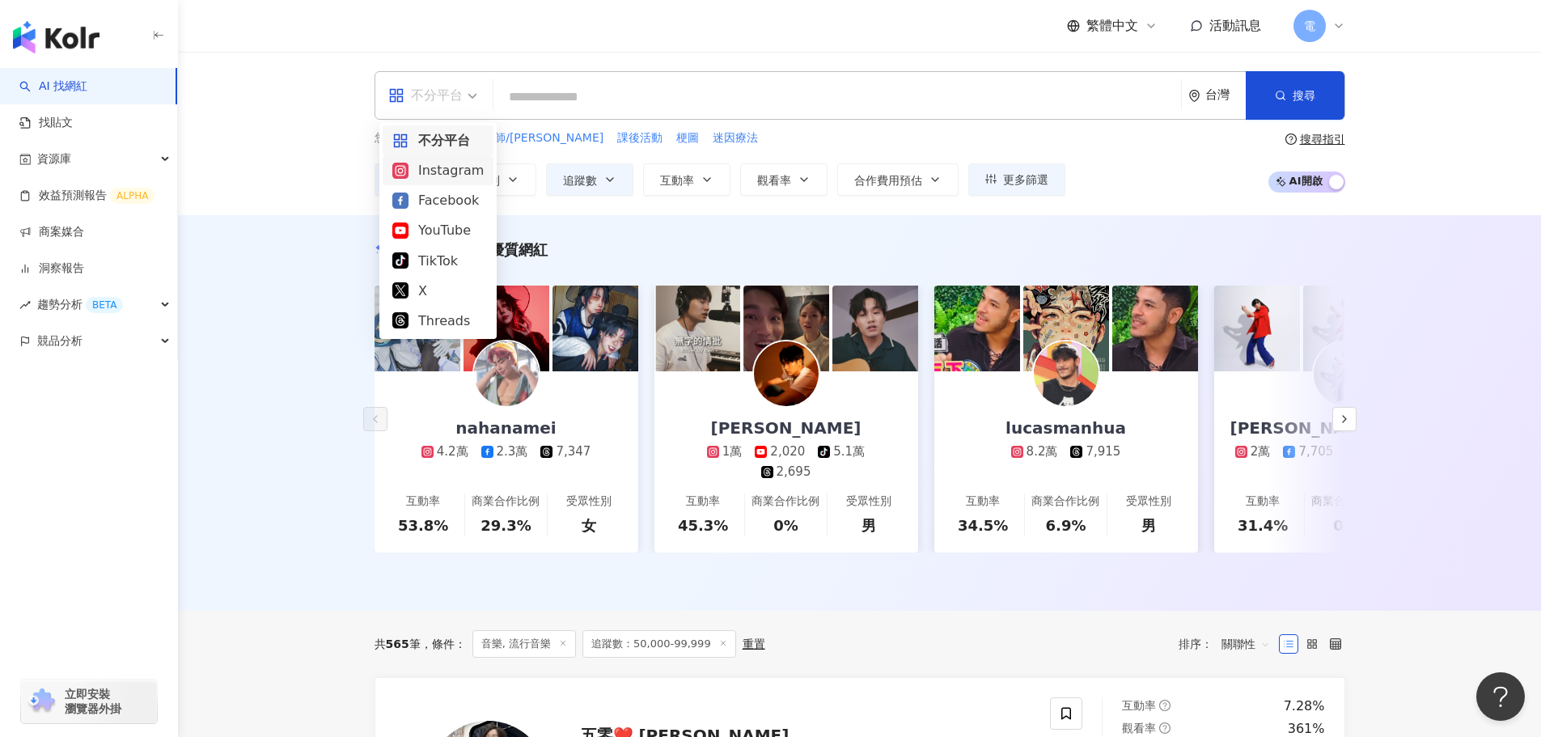
click at [458, 166] on div "Instagram" at bounding box center [437, 170] width 91 height 20
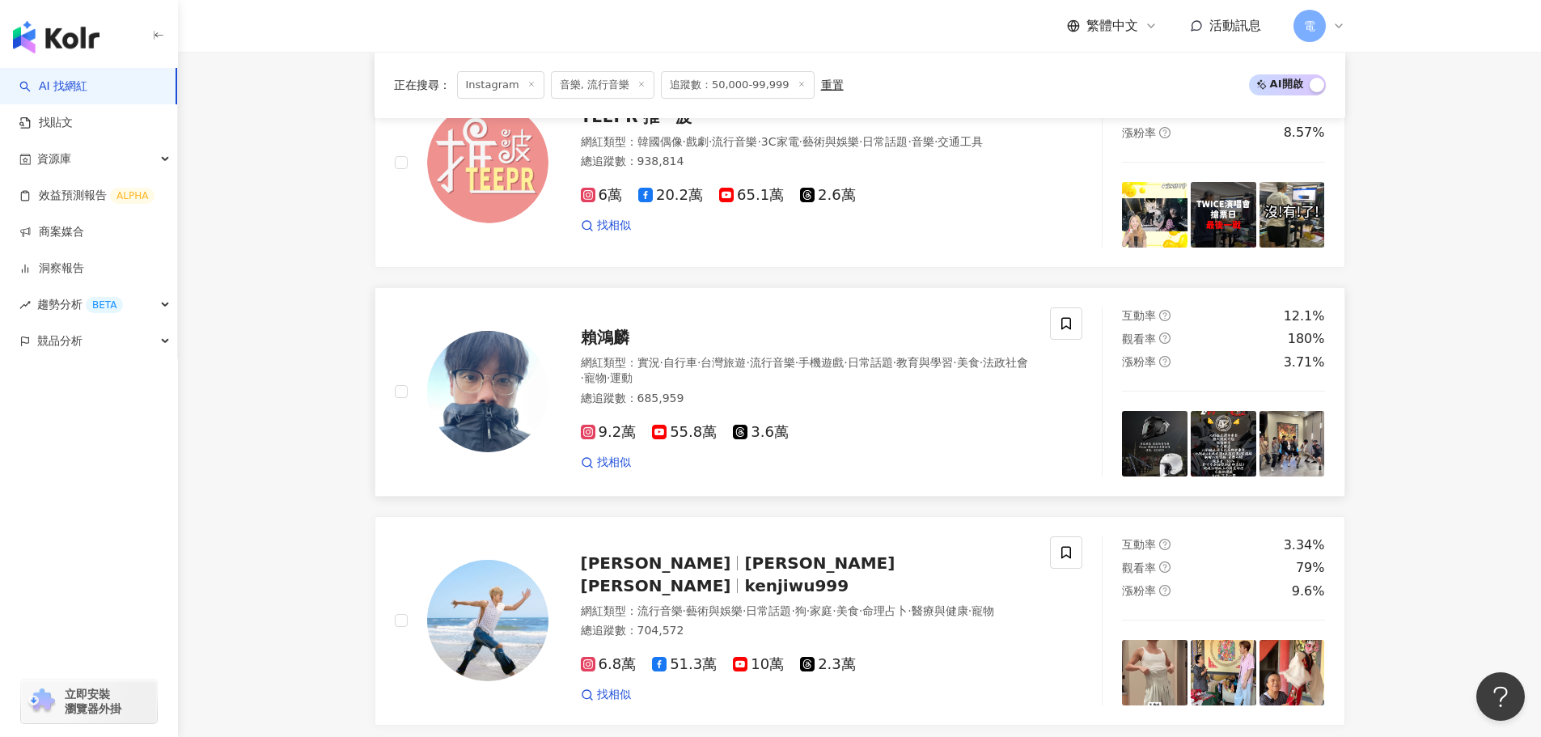
scroll to position [809, 0]
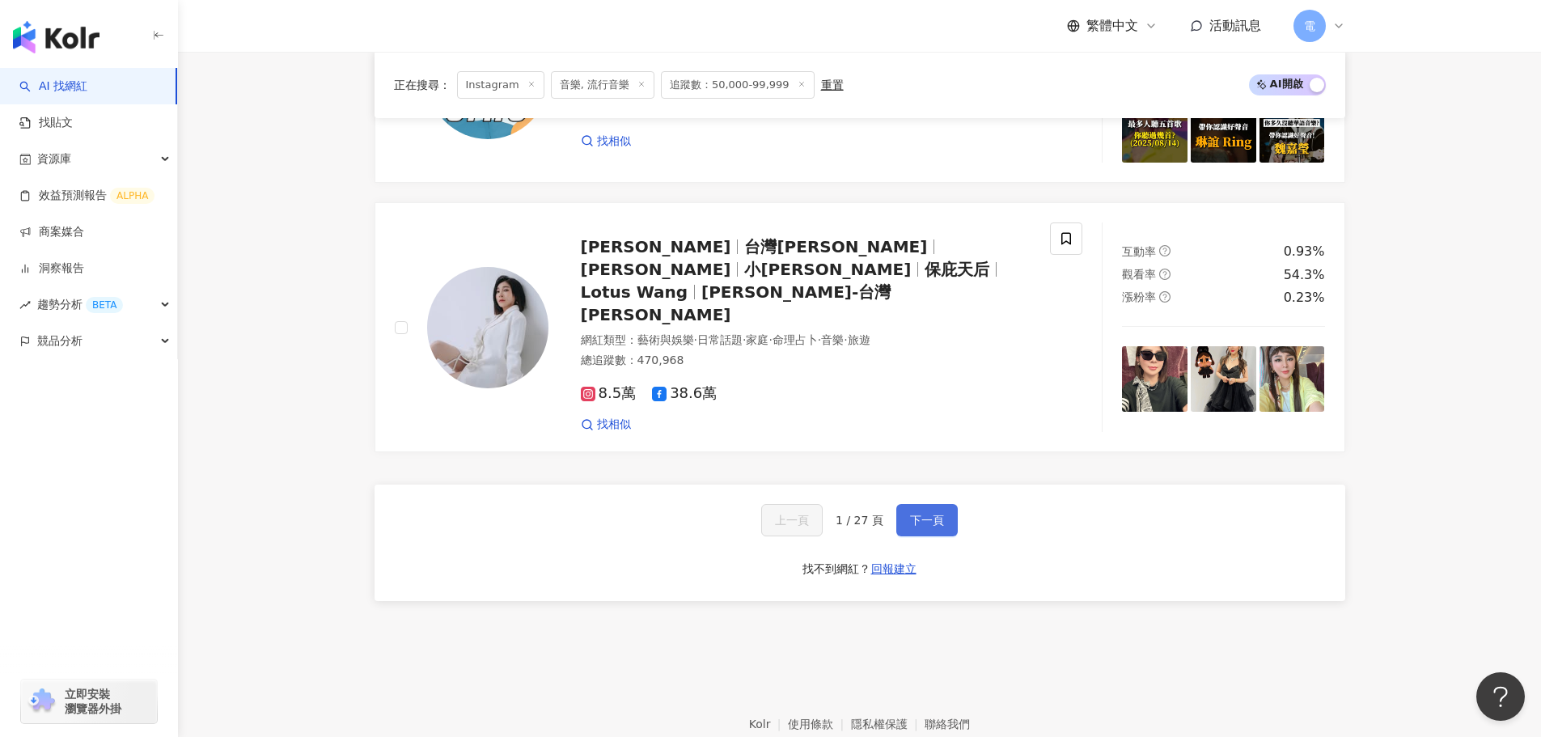
click at [926, 504] on button "下一頁" at bounding box center [926, 520] width 61 height 32
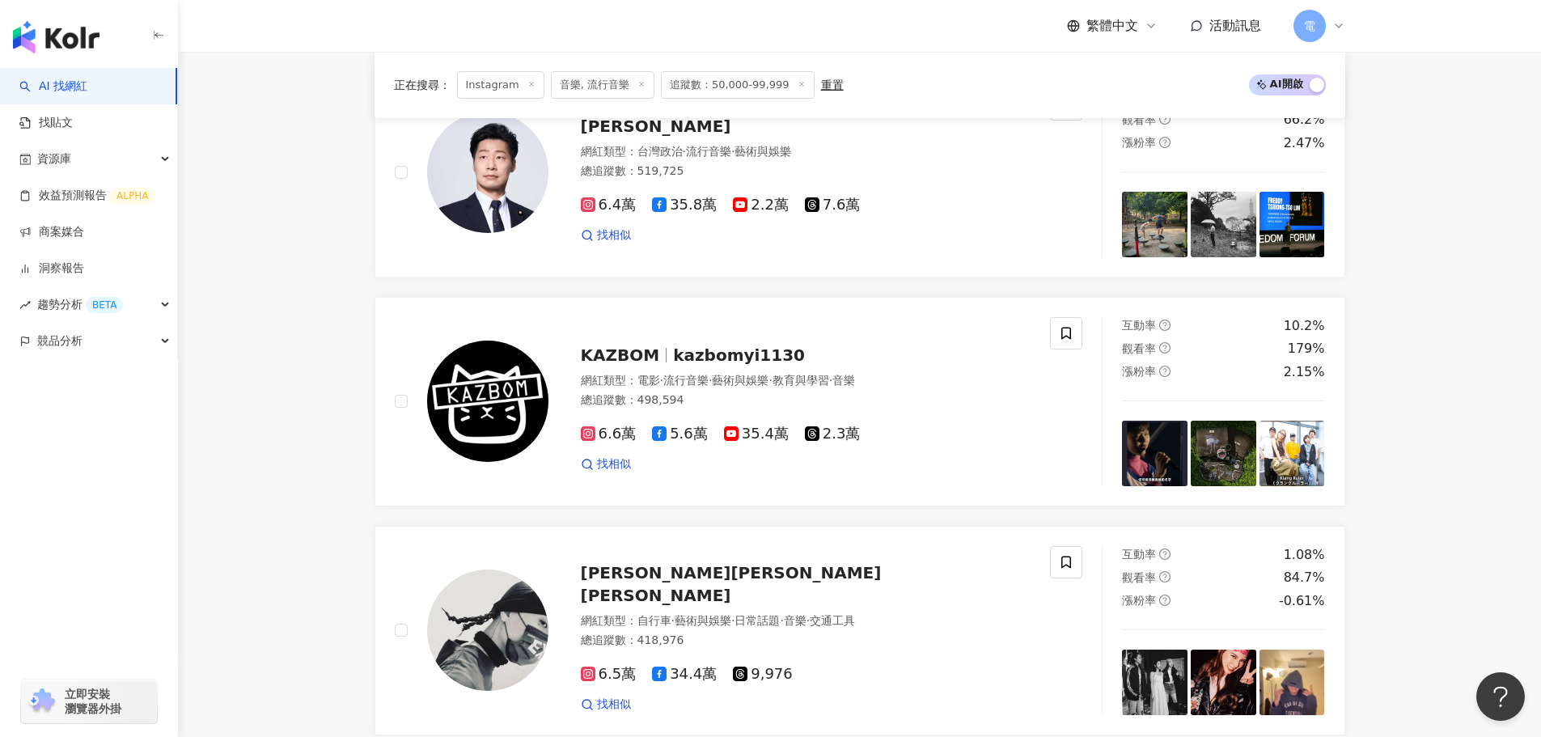
scroll to position [1618, 0]
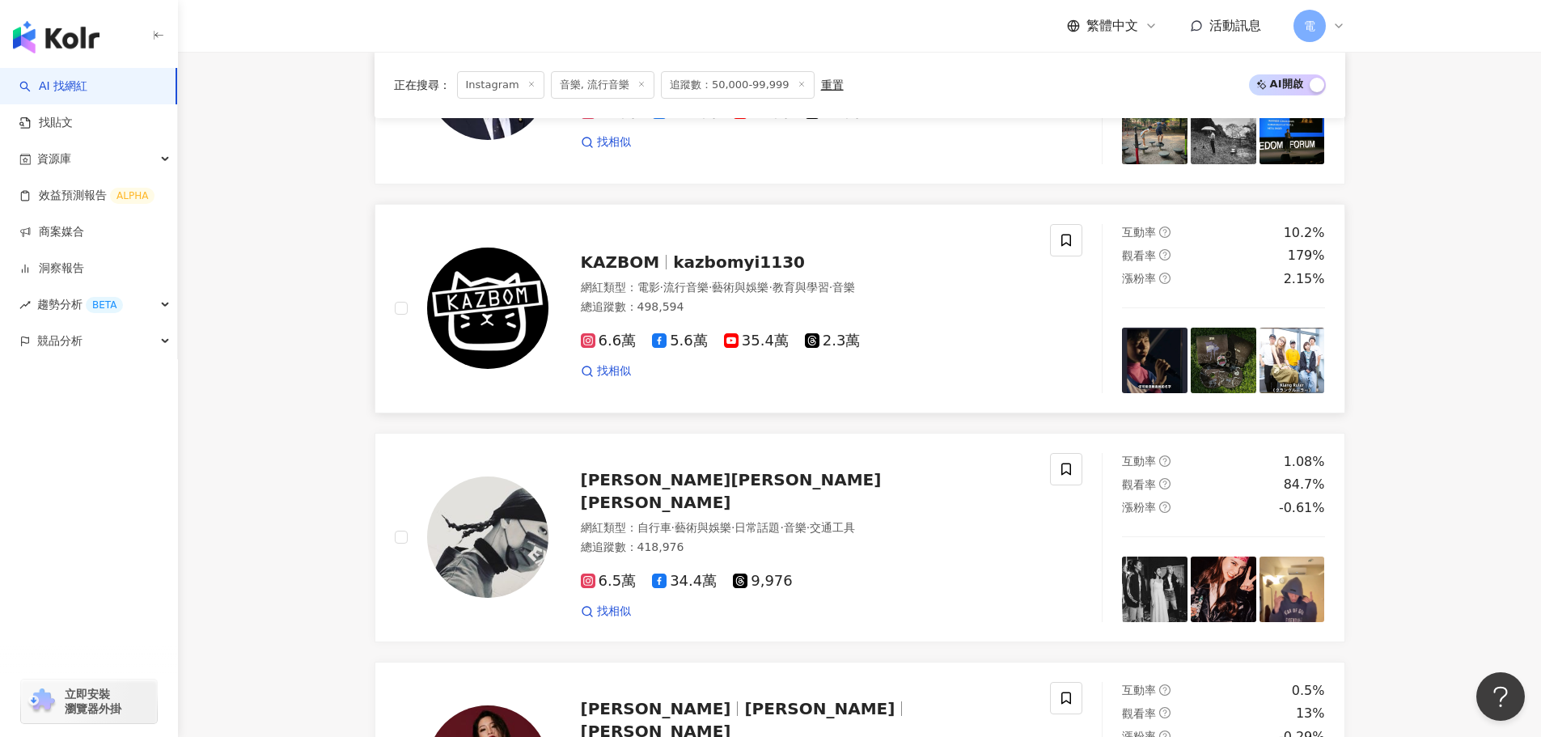
click at [681, 272] on span "kazbomyi1130" at bounding box center [739, 261] width 132 height 19
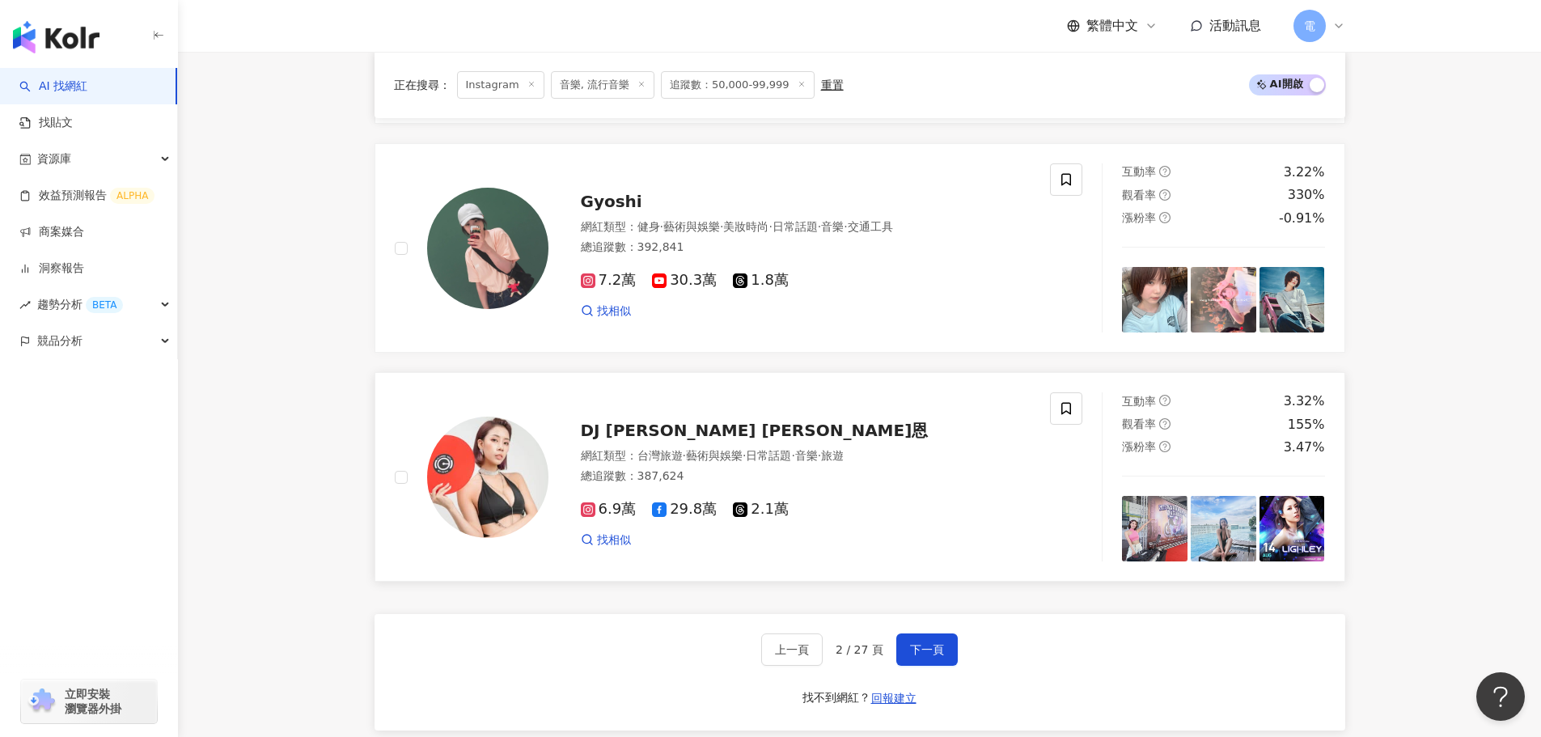
scroll to position [2993, 0]
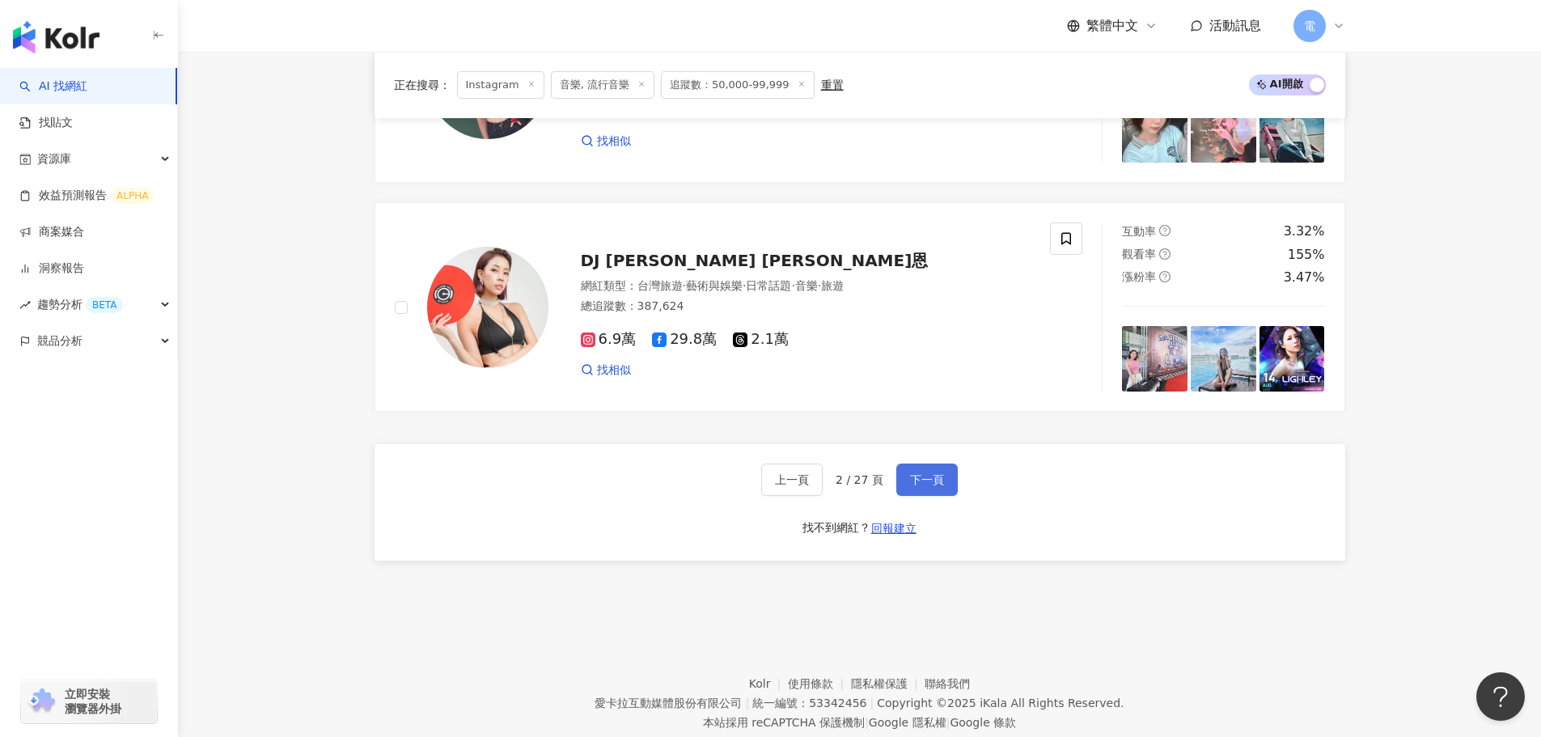
click at [938, 486] on span "下一頁" at bounding box center [927, 479] width 34 height 13
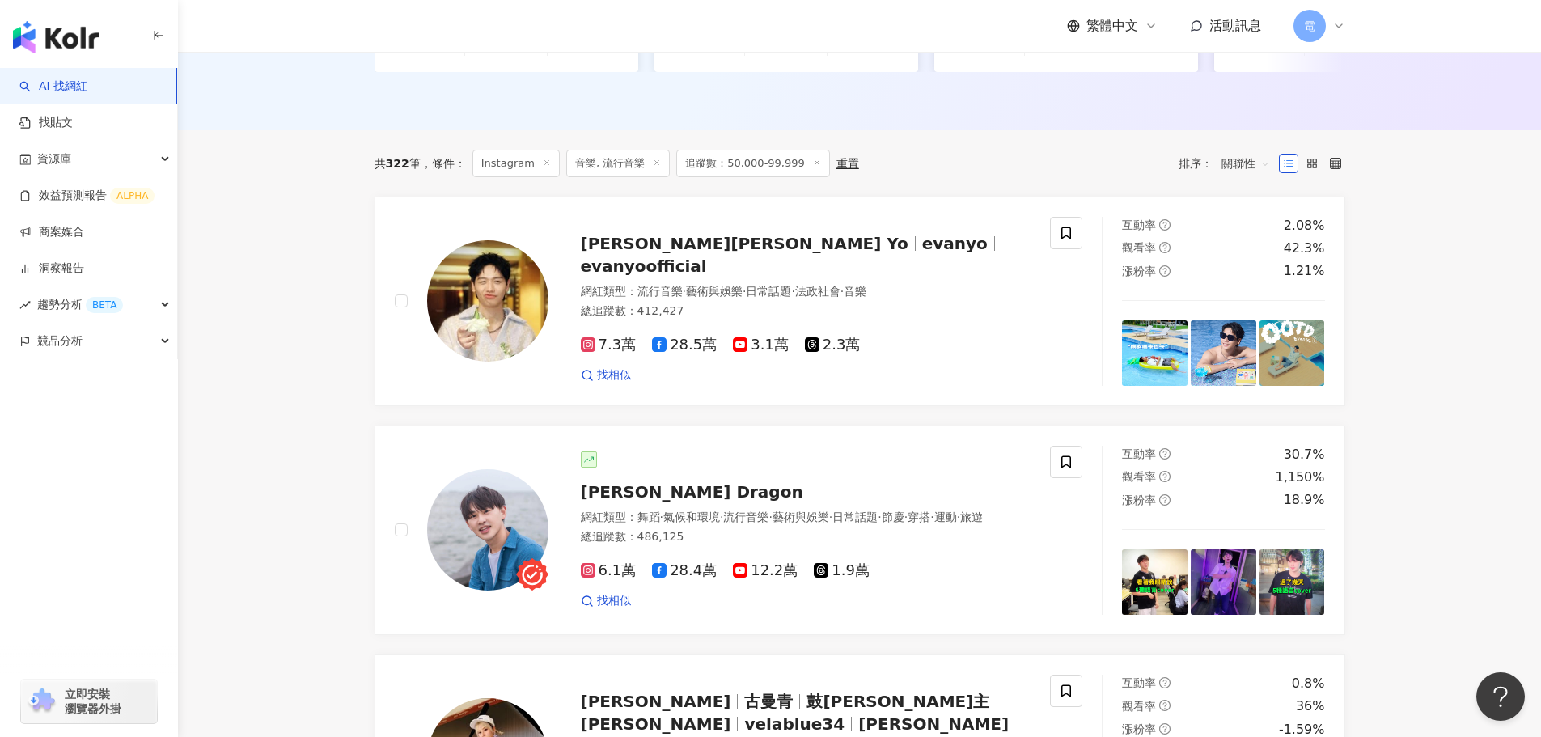
scroll to position [485, 0]
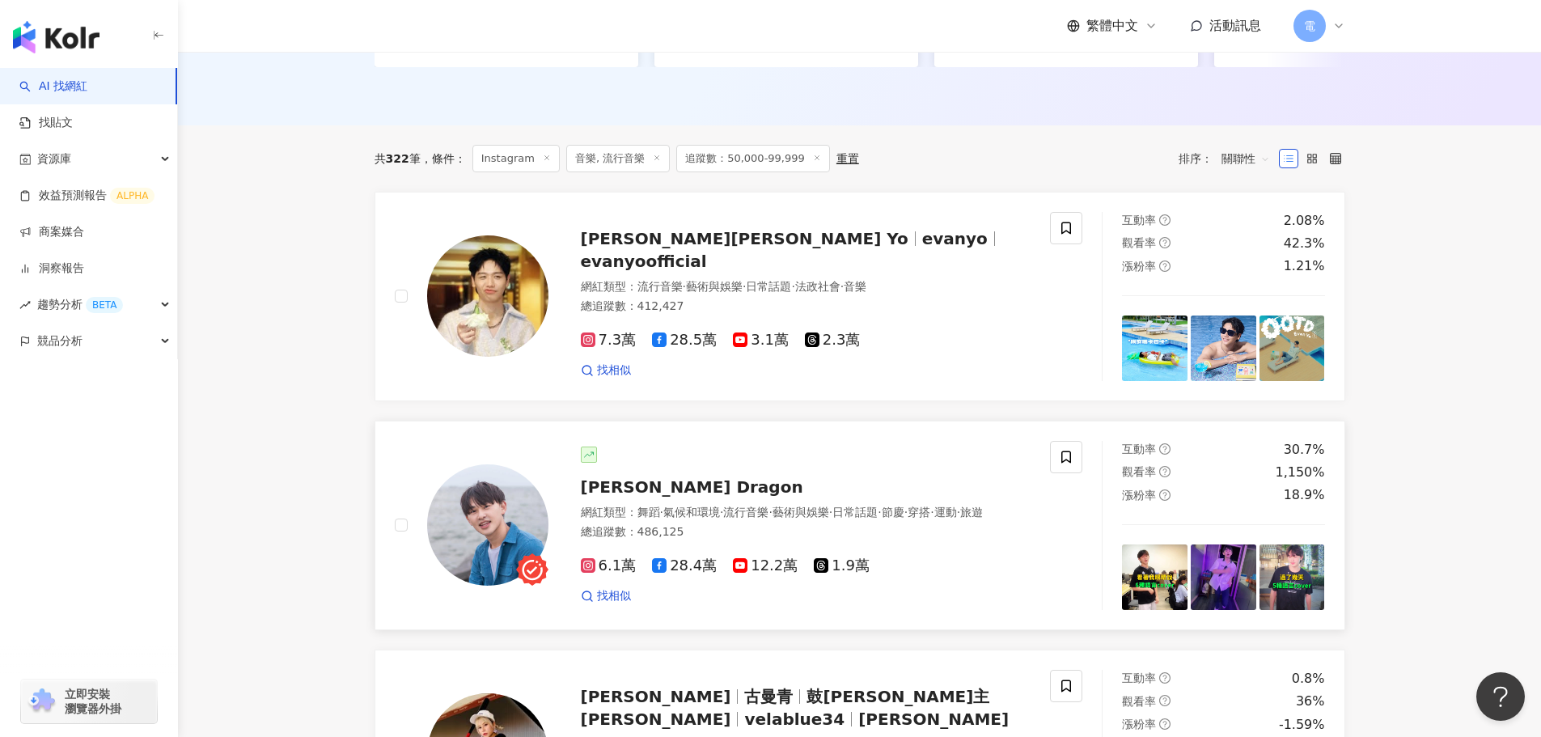
click at [632, 496] on span "雷翔 Dragon" at bounding box center [692, 486] width 222 height 19
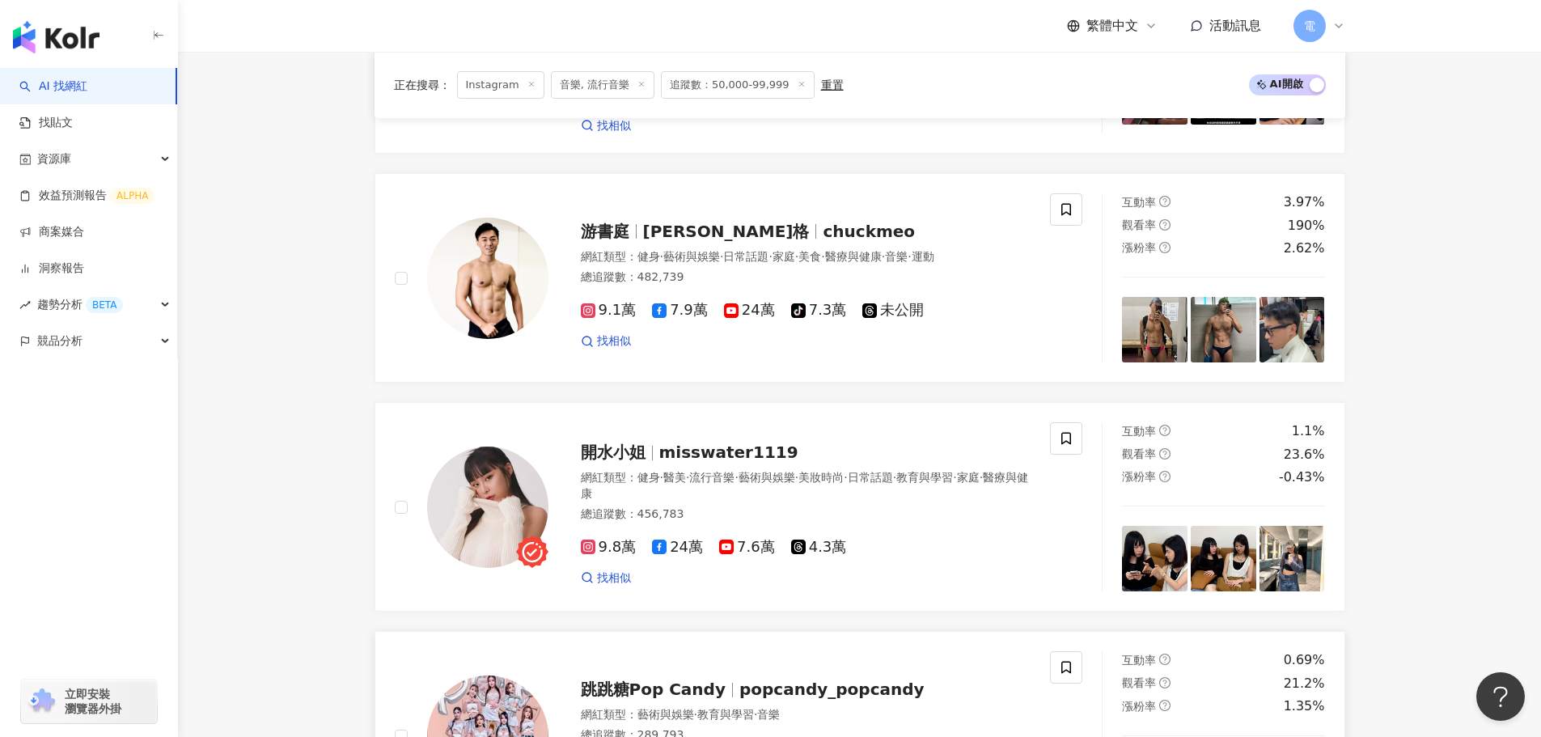
scroll to position [2831, 0]
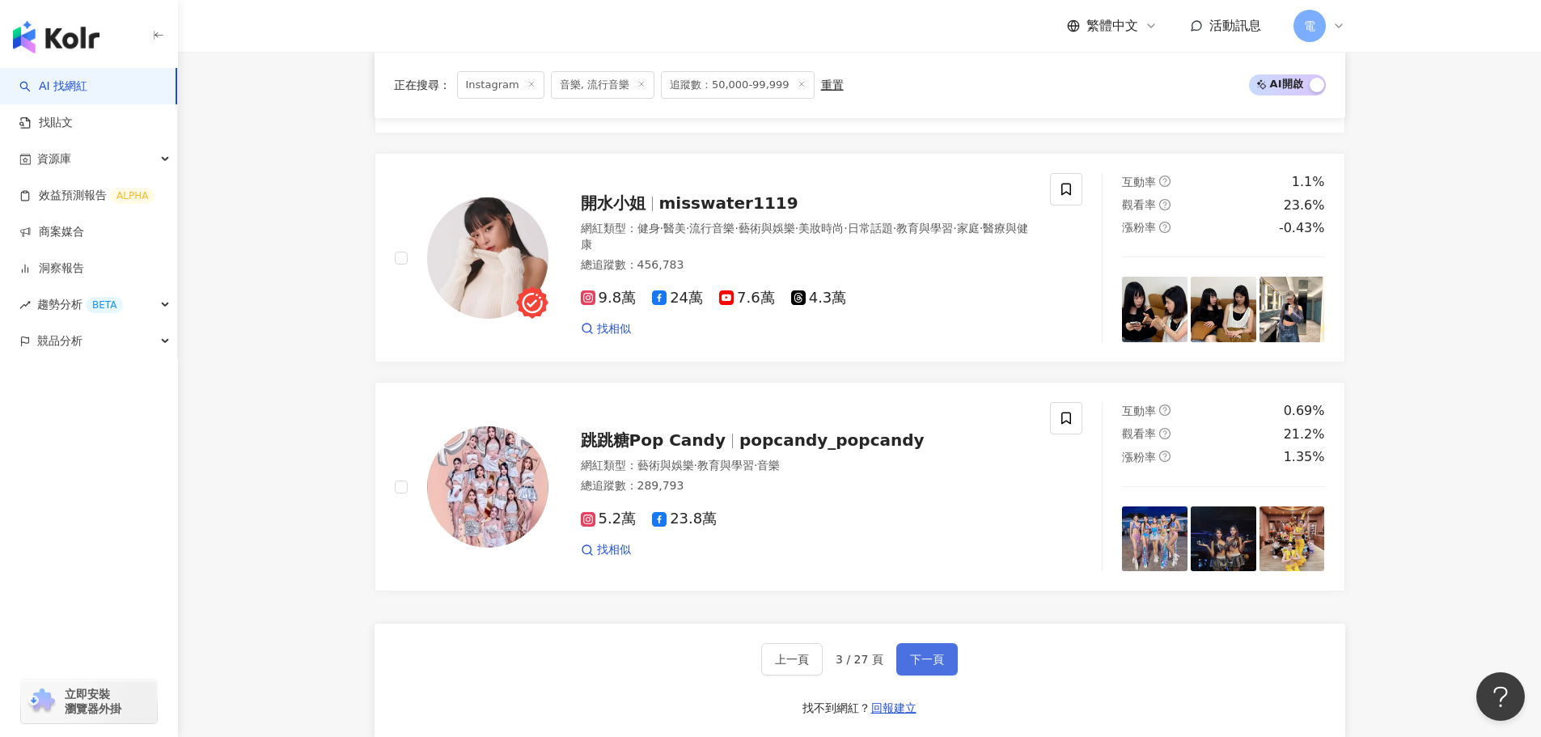
click at [899, 654] on button "下一頁" at bounding box center [926, 659] width 61 height 32
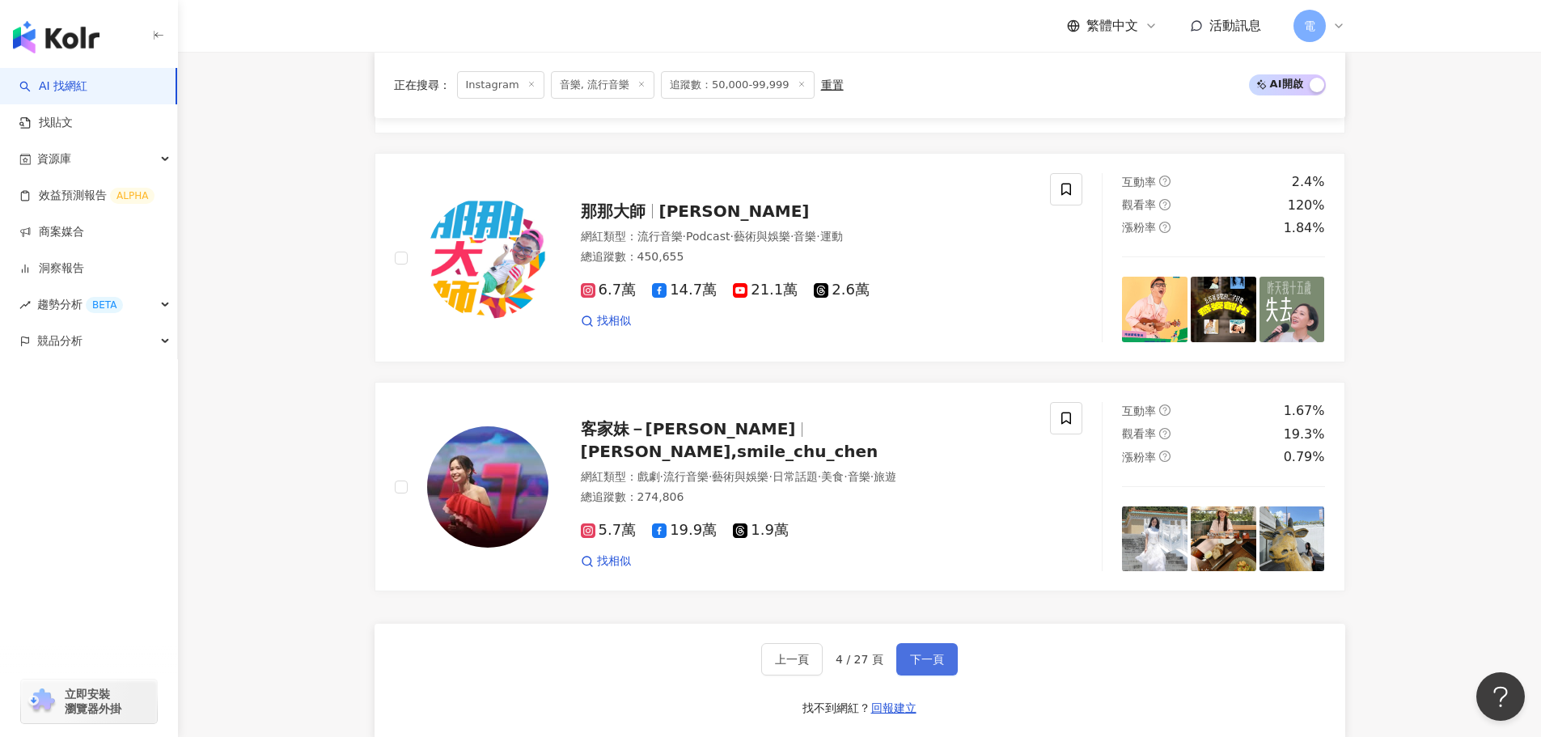
click at [940, 653] on span "下一頁" at bounding box center [927, 659] width 34 height 13
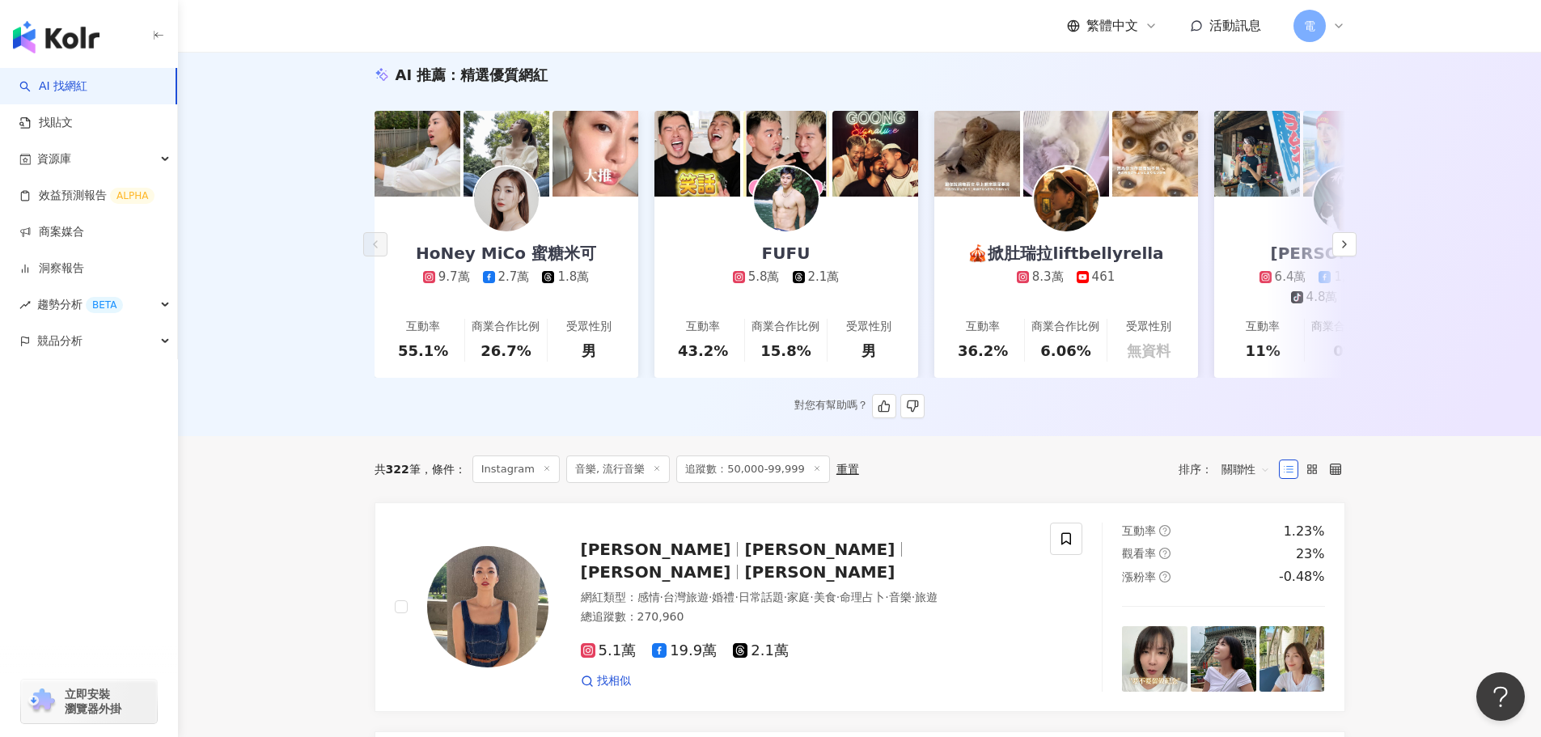
scroll to position [0, 0]
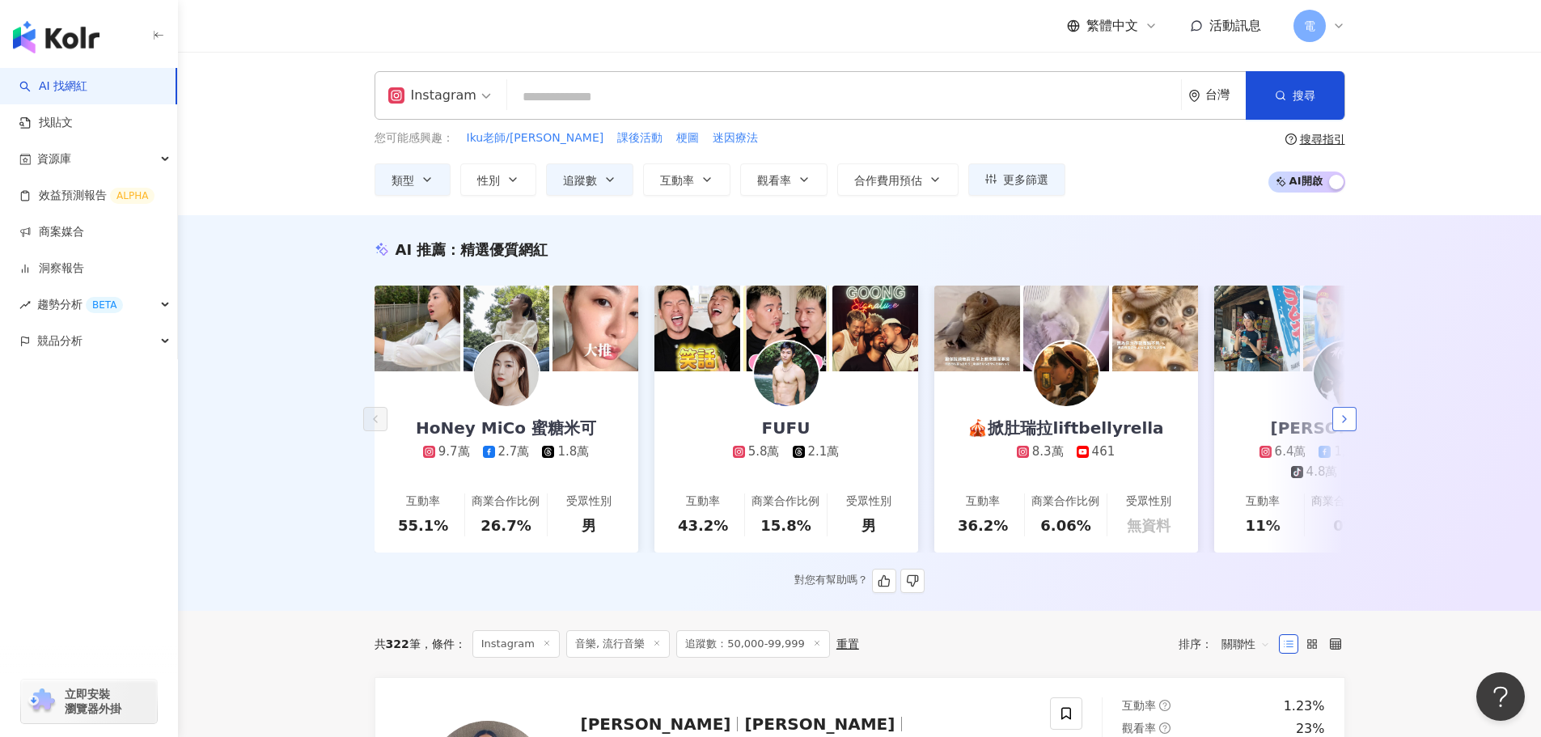
click at [1348, 424] on icon "button" at bounding box center [1344, 419] width 13 height 13
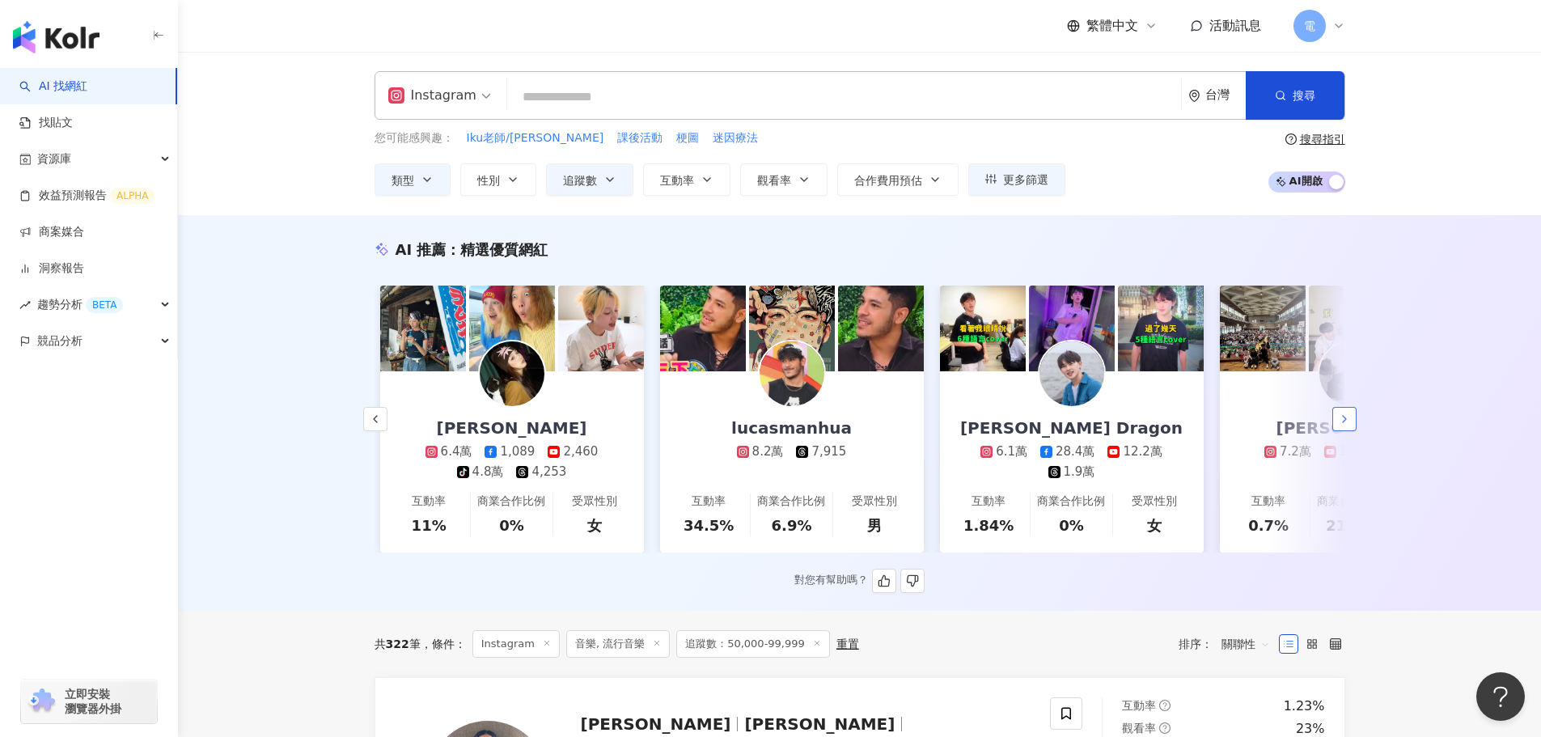
scroll to position [0, 840]
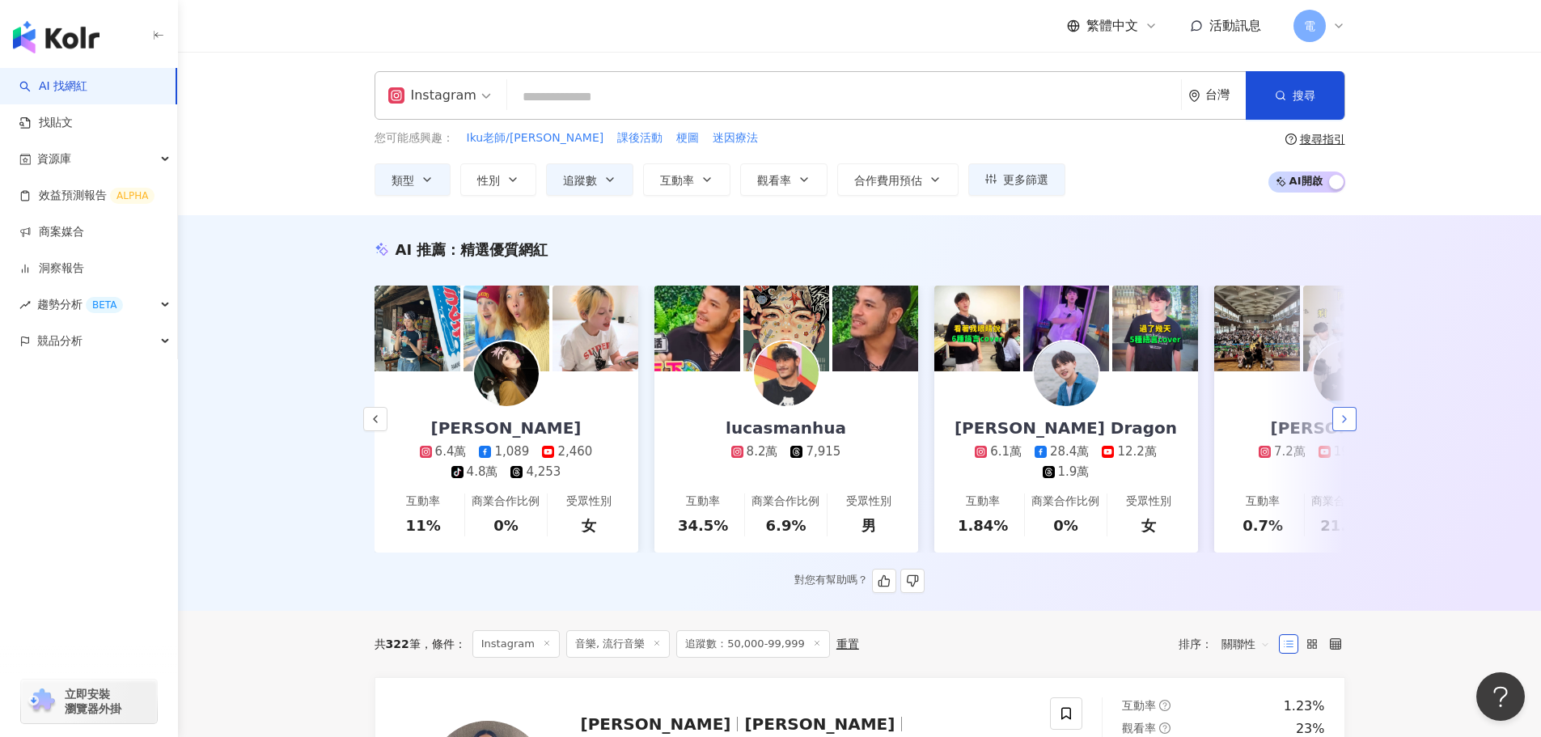
click at [1348, 424] on icon "button" at bounding box center [1344, 419] width 13 height 13
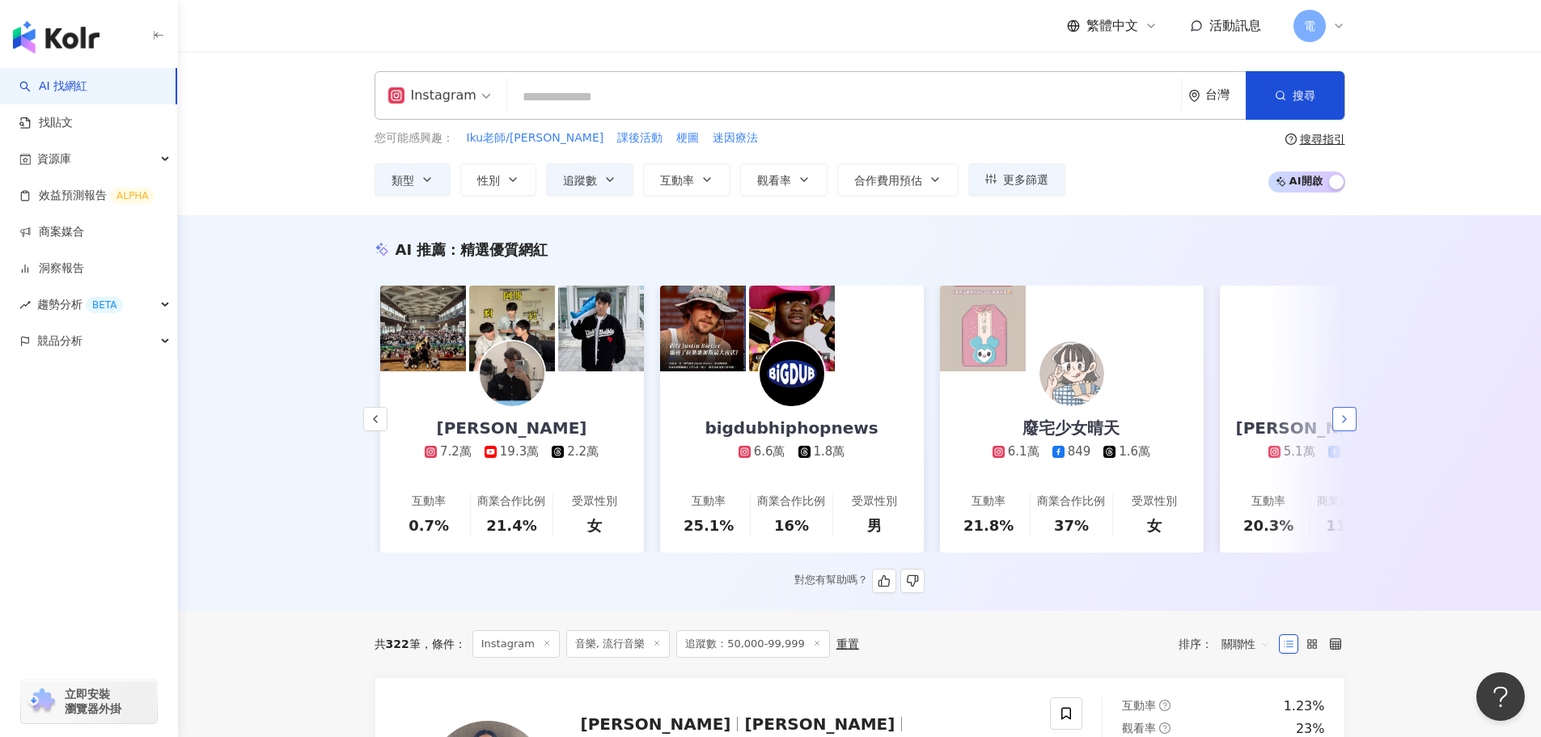
scroll to position [0, 1679]
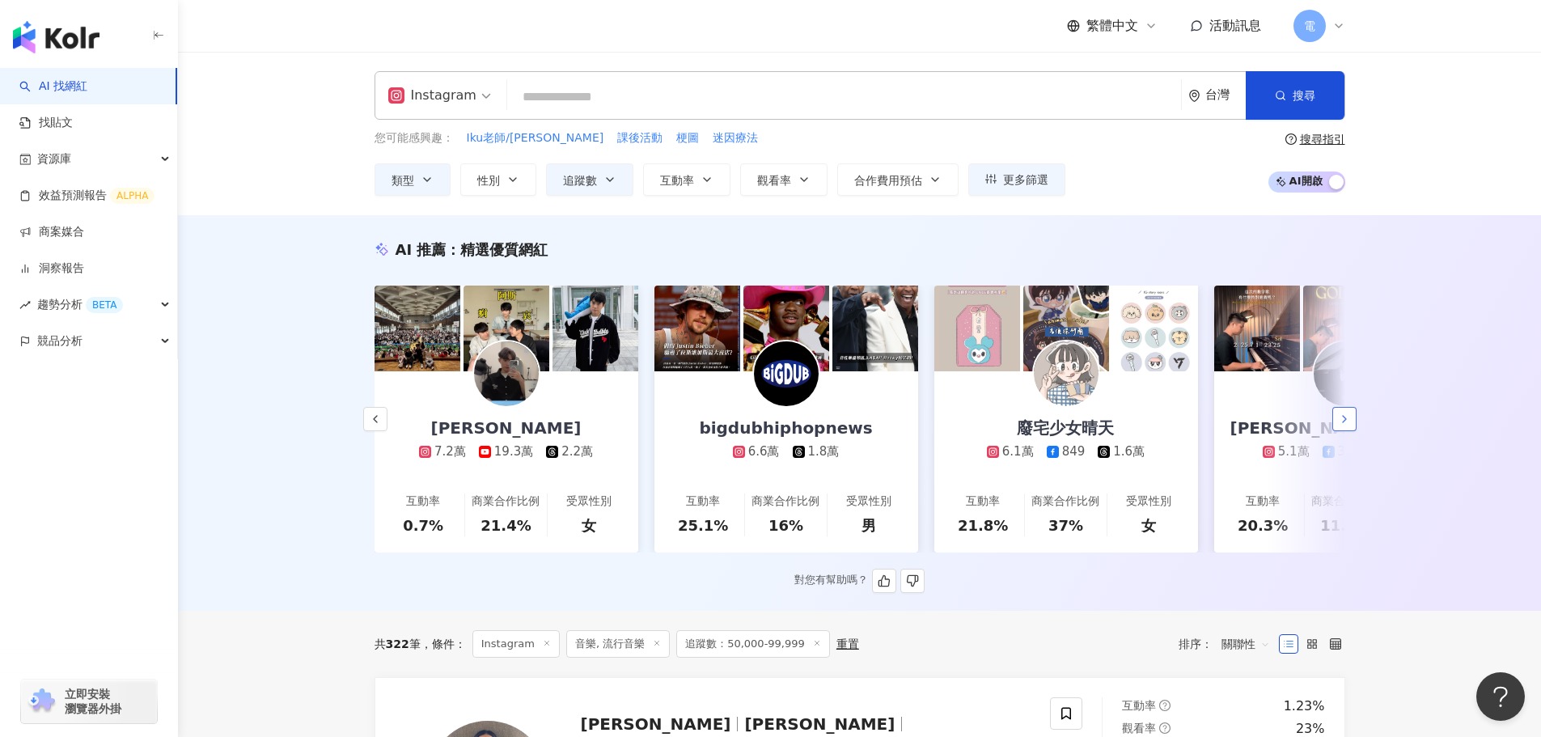
click at [1348, 424] on icon "button" at bounding box center [1344, 419] width 13 height 13
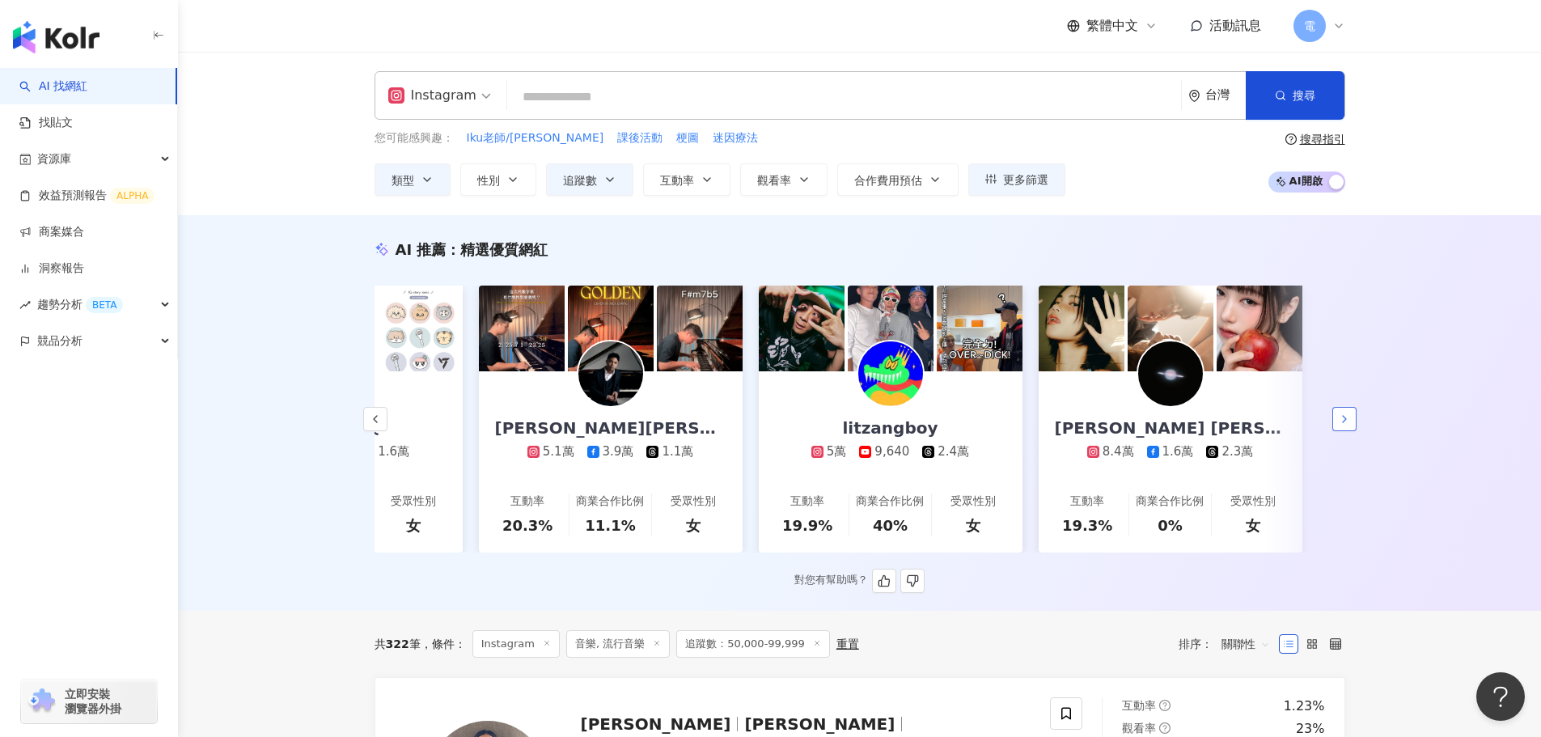
scroll to position [0, 2420]
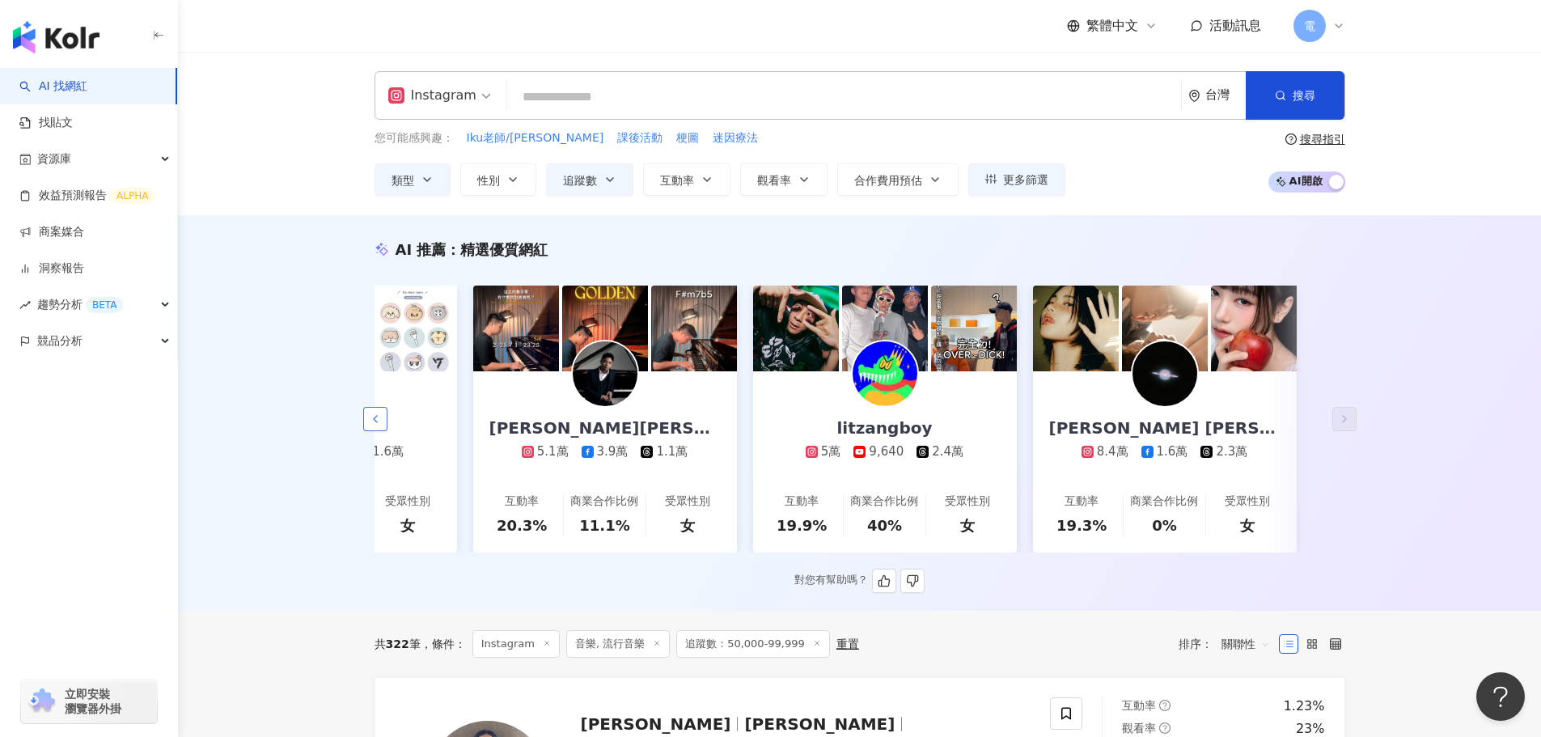
click at [369, 431] on button "button" at bounding box center [375, 419] width 24 height 24
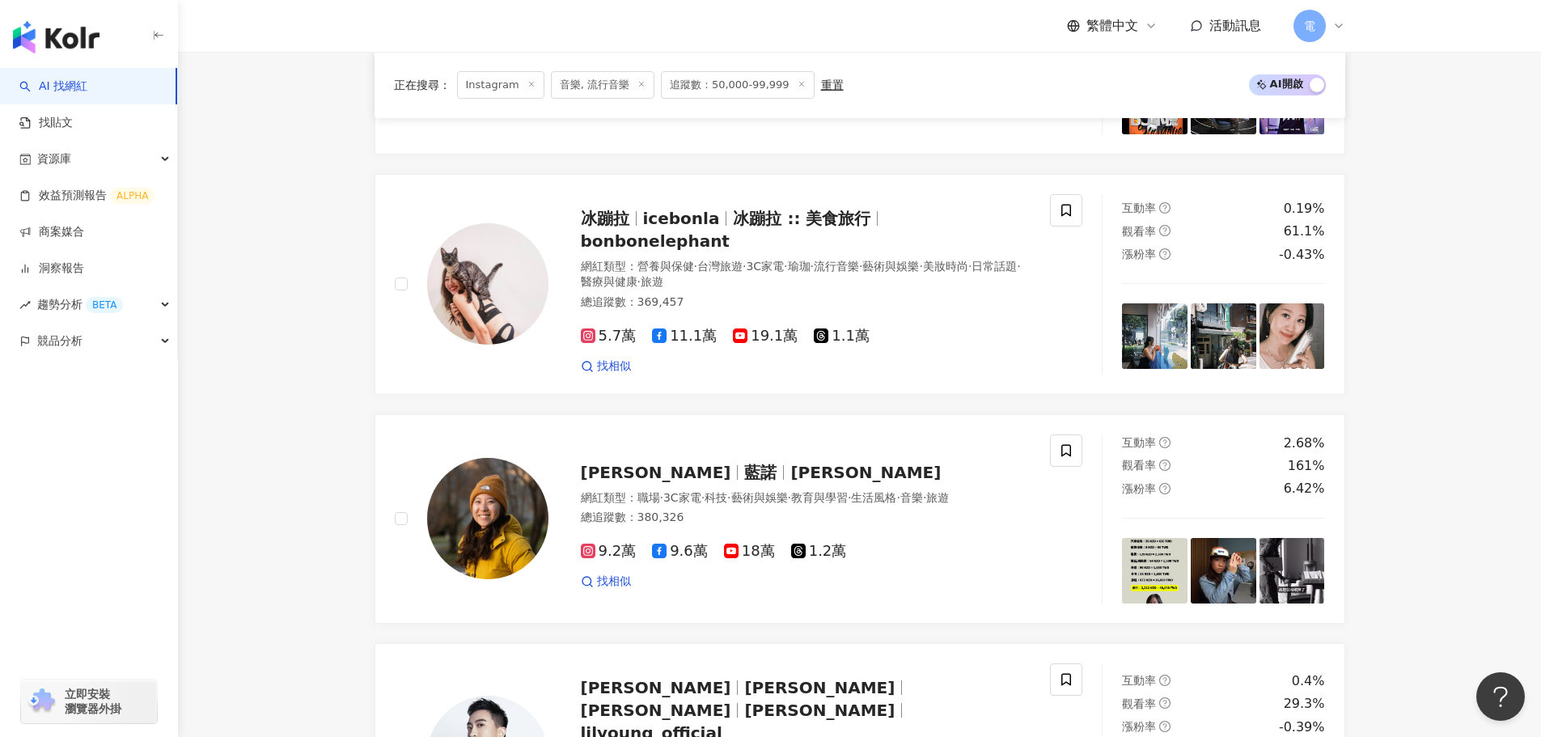
scroll to position [1699, 0]
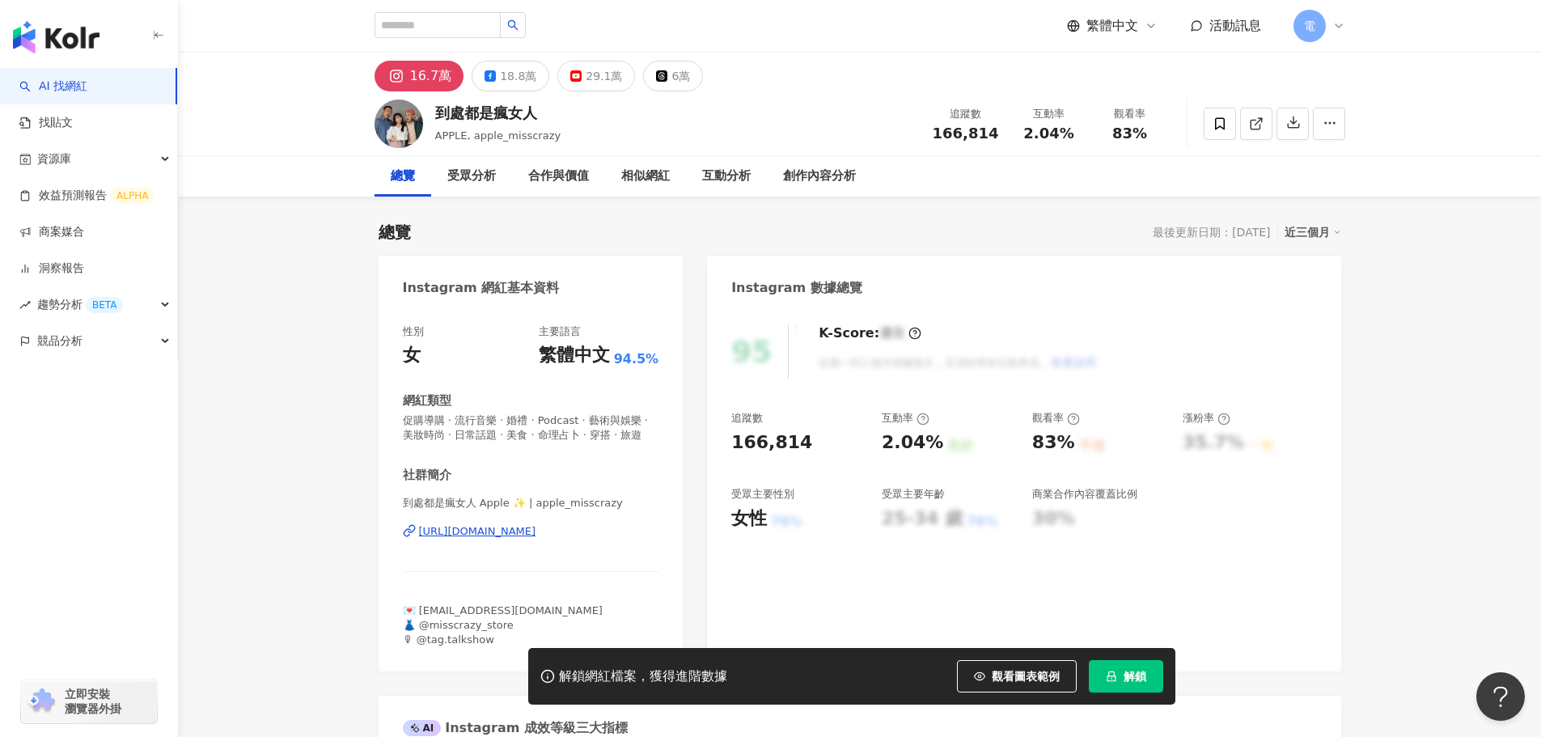
click at [471, 539] on div "https://www.instagram.com/apple_misscrazy/" at bounding box center [477, 531] width 117 height 15
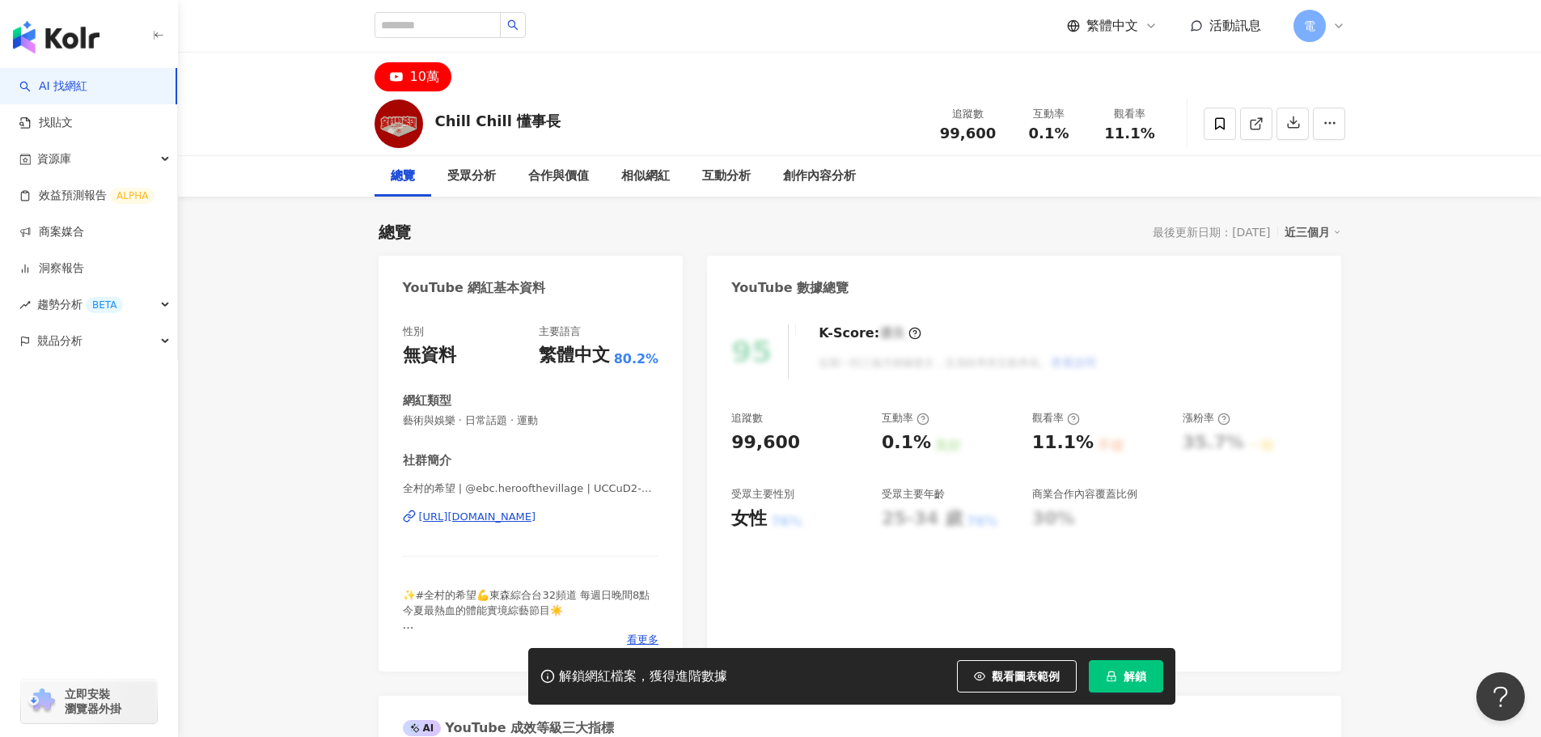
click at [504, 510] on div "[URL][DOMAIN_NAME]" at bounding box center [477, 517] width 117 height 15
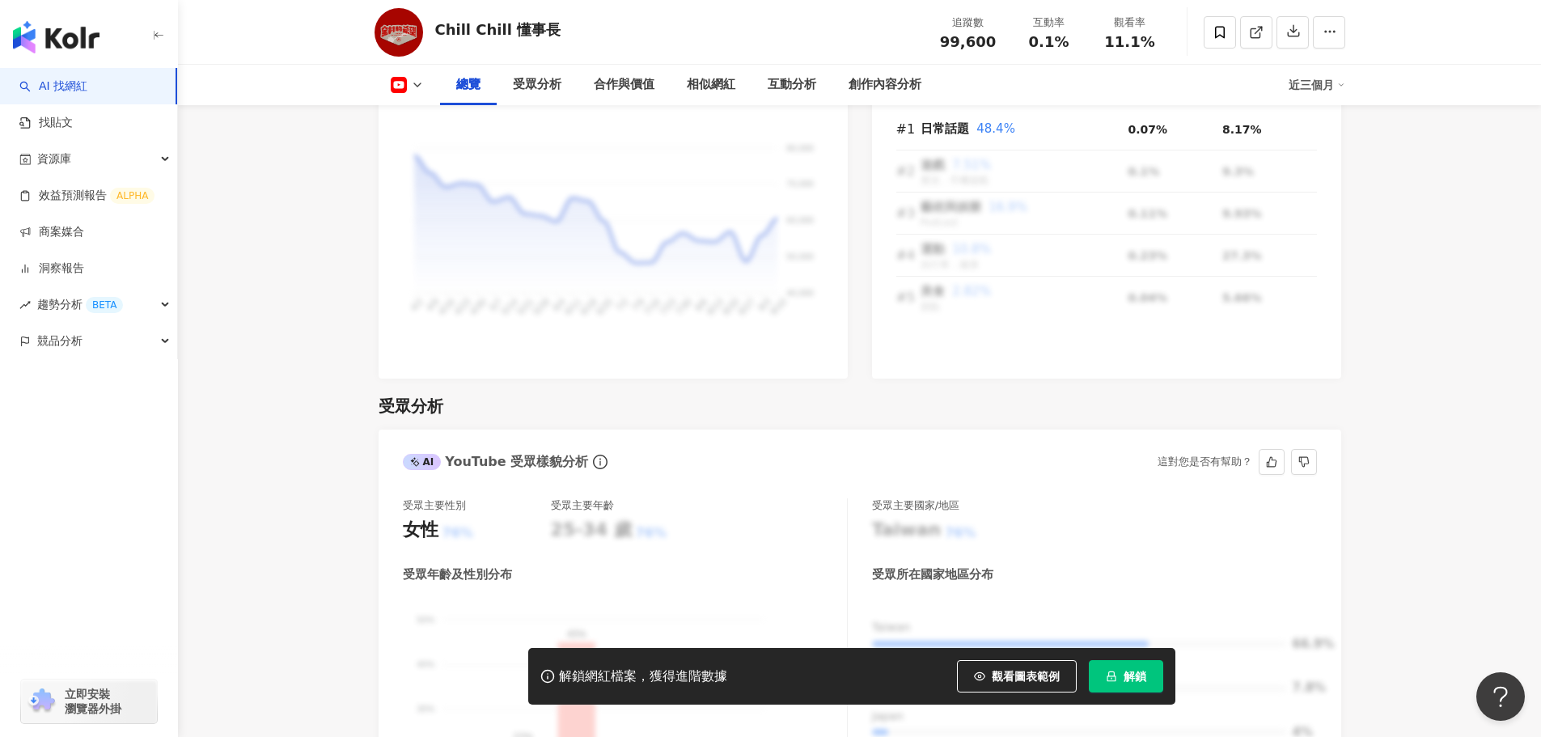
scroll to position [1699, 0]
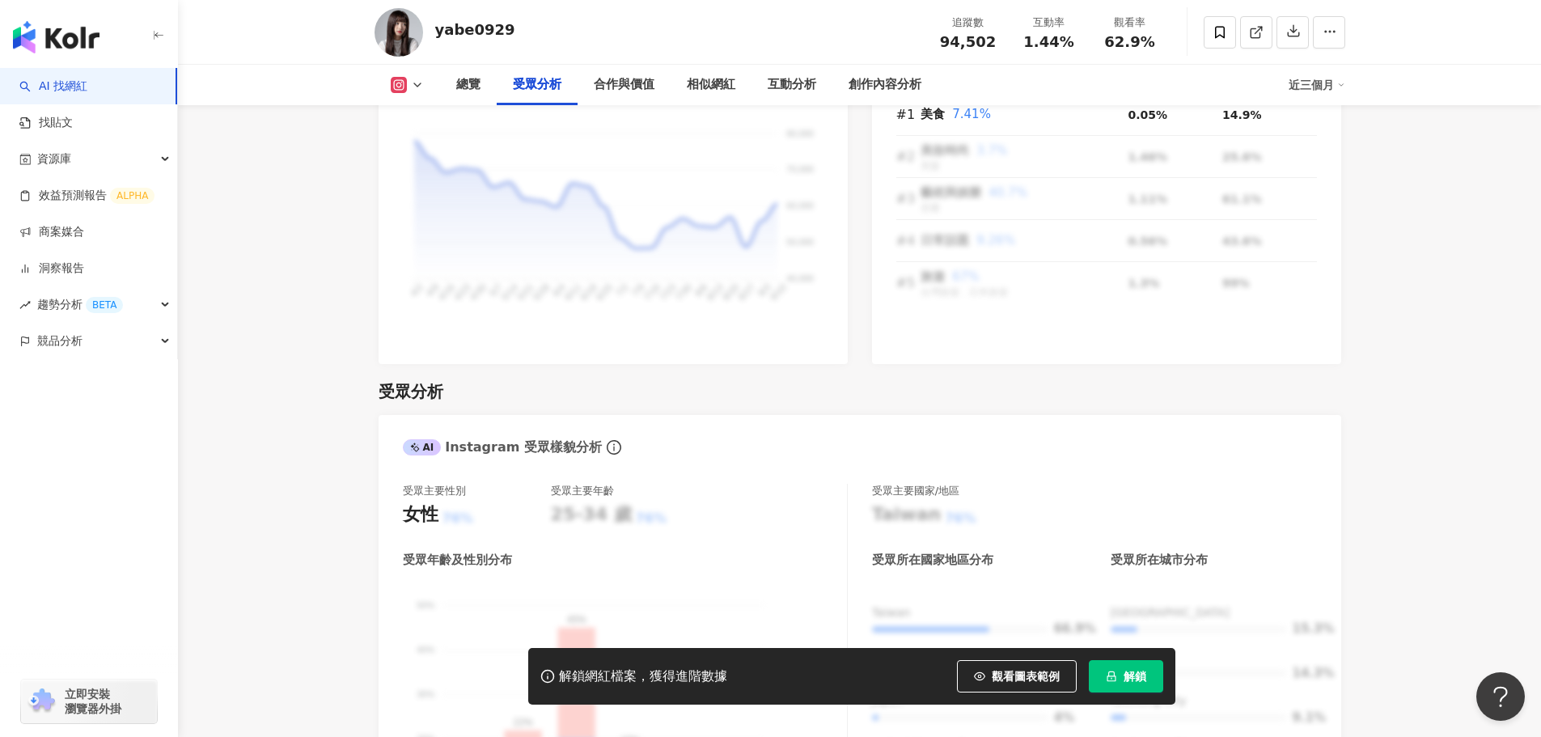
scroll to position [1537, 0]
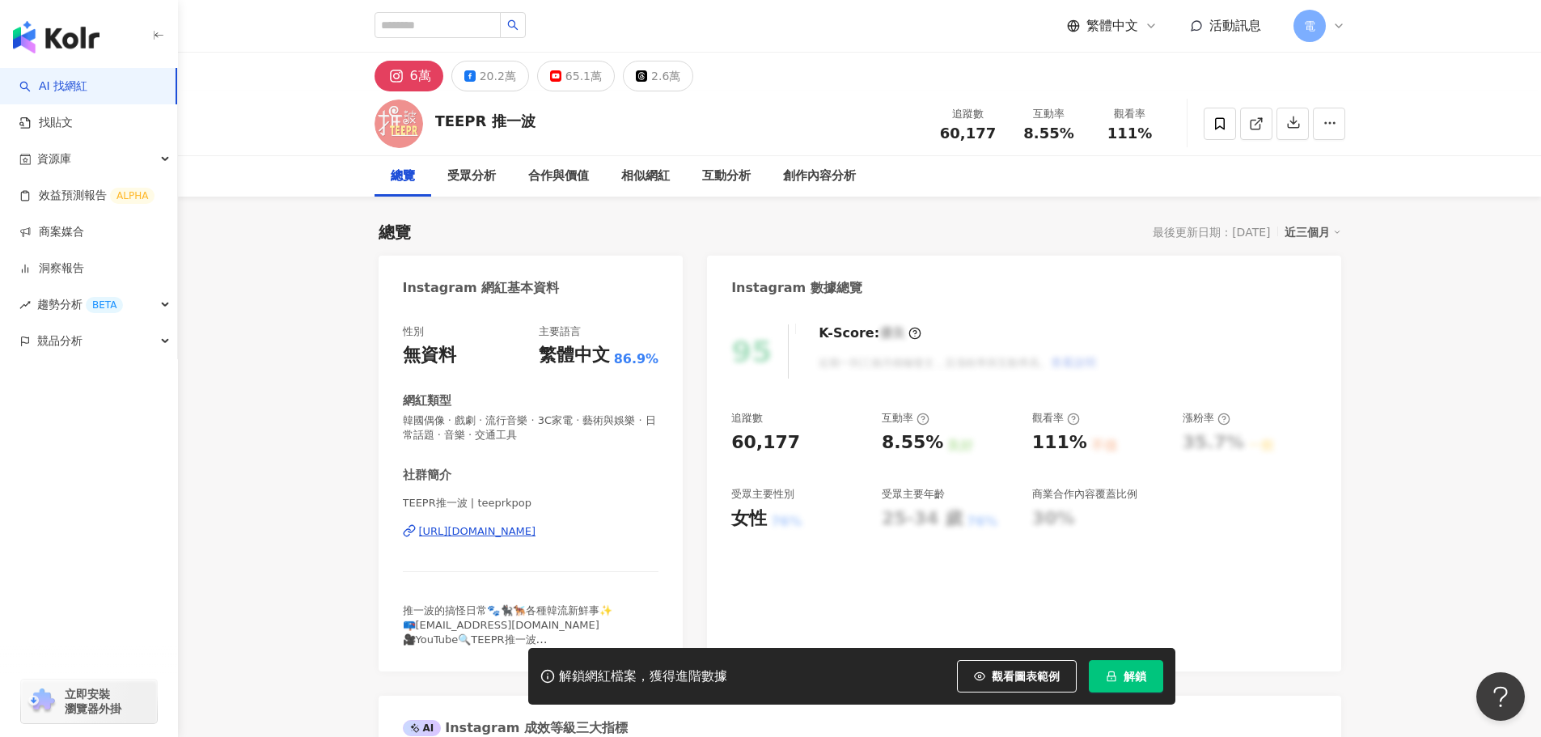
click at [524, 455] on div "性別 無資料 主要語言 繁體中文 86.9% 網紅類型 韓國偶像 · 戲劇 · 流行音樂 · 3C家電 · 藝術與娛樂 · 日常話題 · 音樂 · 交通工具 …" at bounding box center [531, 485] width 256 height 323
click at [526, 445] on div "性別 無資料 主要語言 繁體中文 86.9% 網紅類型 韓國偶像 · 戲劇 · 流行音樂 · 3C家電 · 藝術與娛樂 · 日常話題 · 音樂 · 交通工具 …" at bounding box center [531, 485] width 256 height 323
click at [530, 524] on div "https://www.instagram.com/teeprkpop/" at bounding box center [477, 531] width 117 height 15
click at [480, 531] on div "https://www.instagram.com/teeprkpop/" at bounding box center [477, 531] width 117 height 15
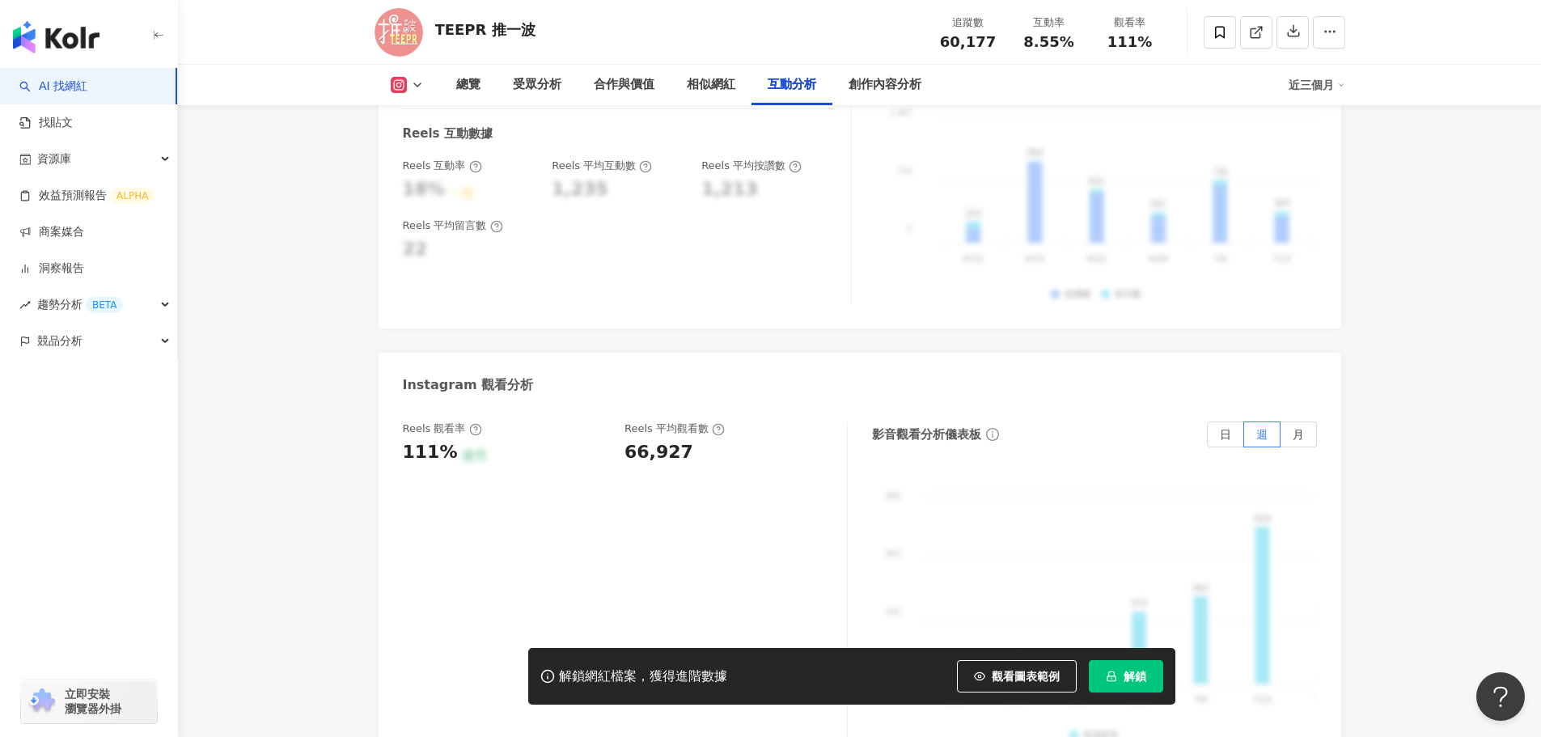
scroll to position [3721, 0]
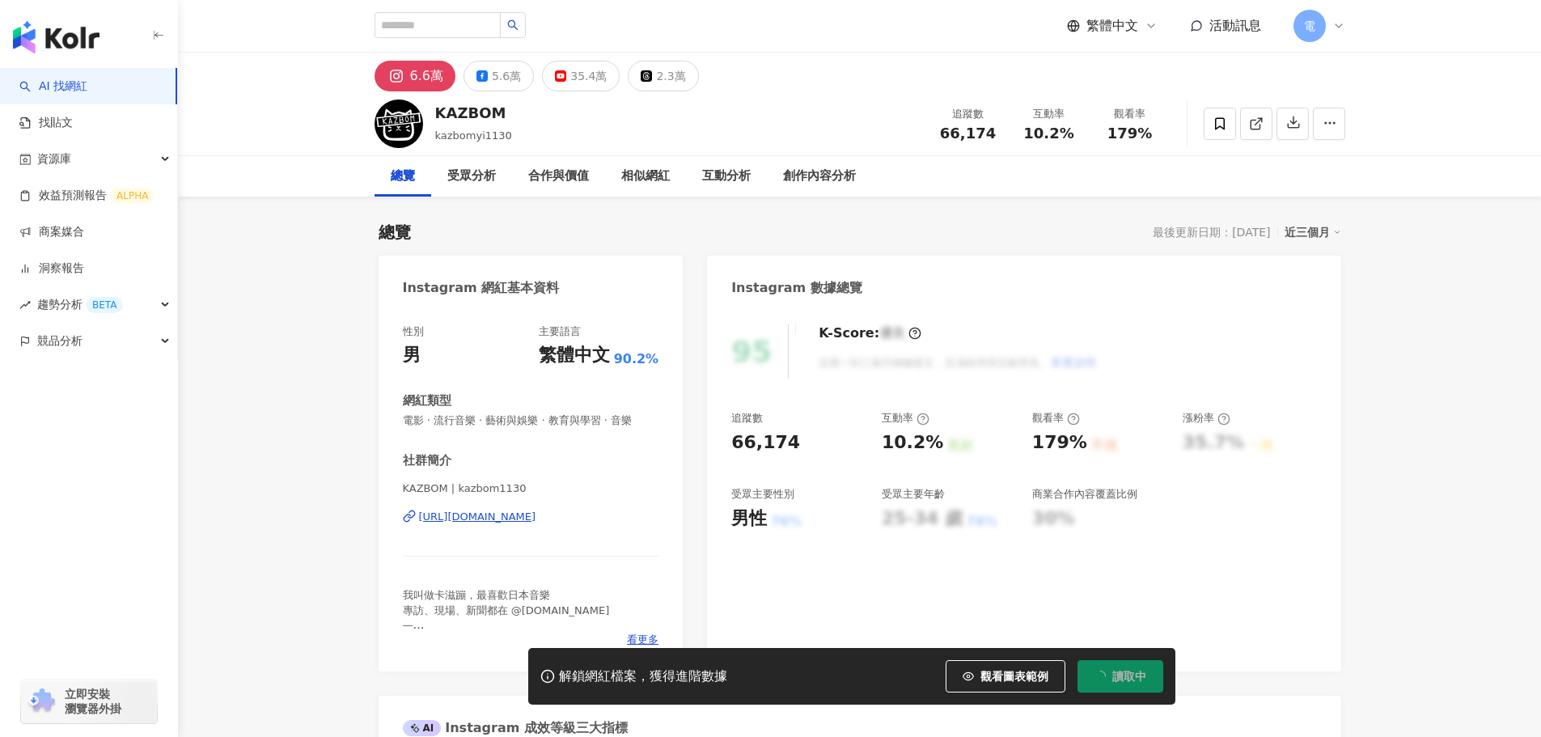
click at [510, 517] on div "[URL][DOMAIN_NAME]" at bounding box center [477, 517] width 117 height 15
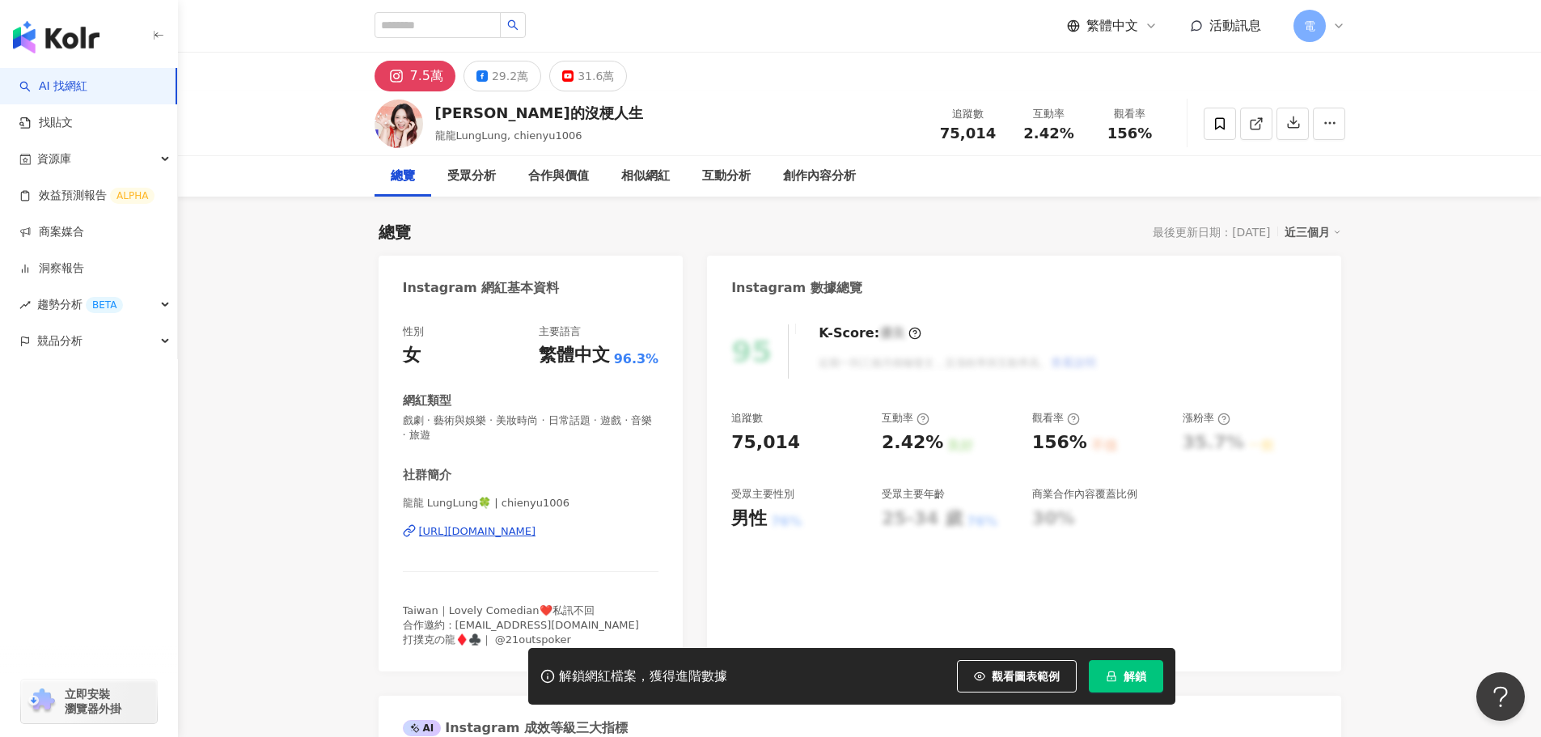
click at [572, 545] on div "龍龍 LungLung🍀 | chienyu1006 https://www.instagram.com/chienyu1006/" at bounding box center [531, 543] width 256 height 95
click at [536, 532] on div "https://www.instagram.com/chienyu1006/" at bounding box center [477, 531] width 117 height 15
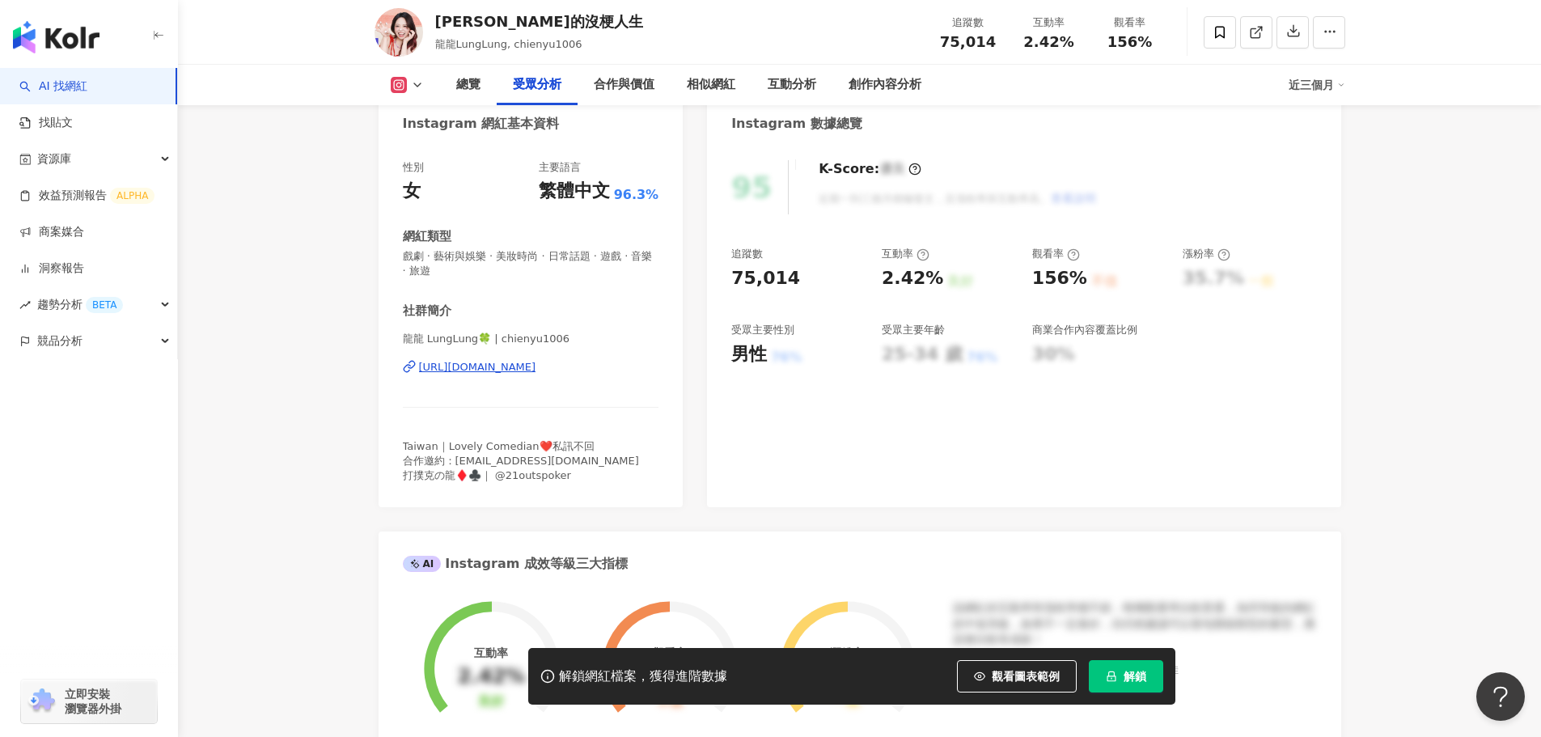
scroll to position [1456, 0]
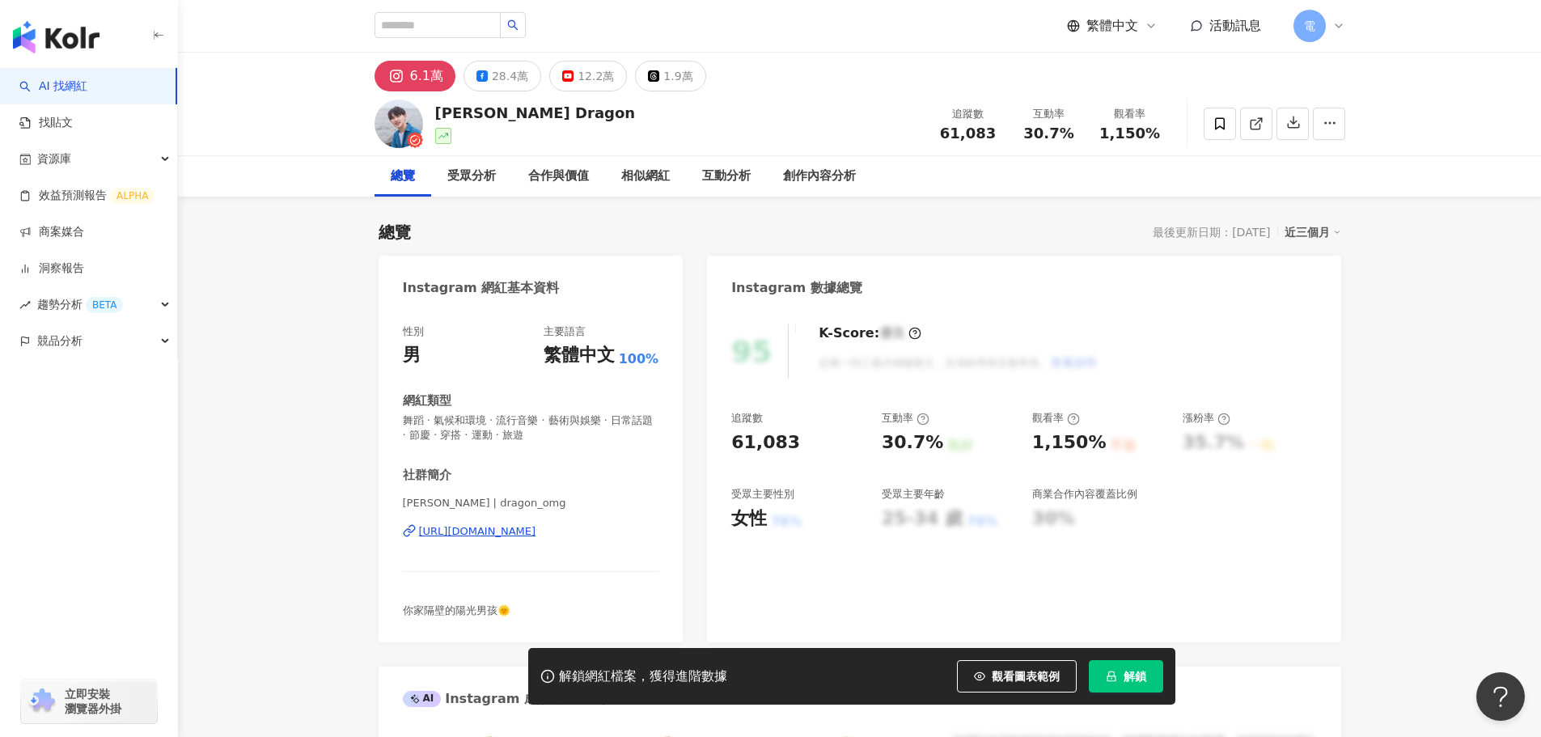
click at [536, 532] on div "[URL][DOMAIN_NAME]" at bounding box center [477, 531] width 117 height 15
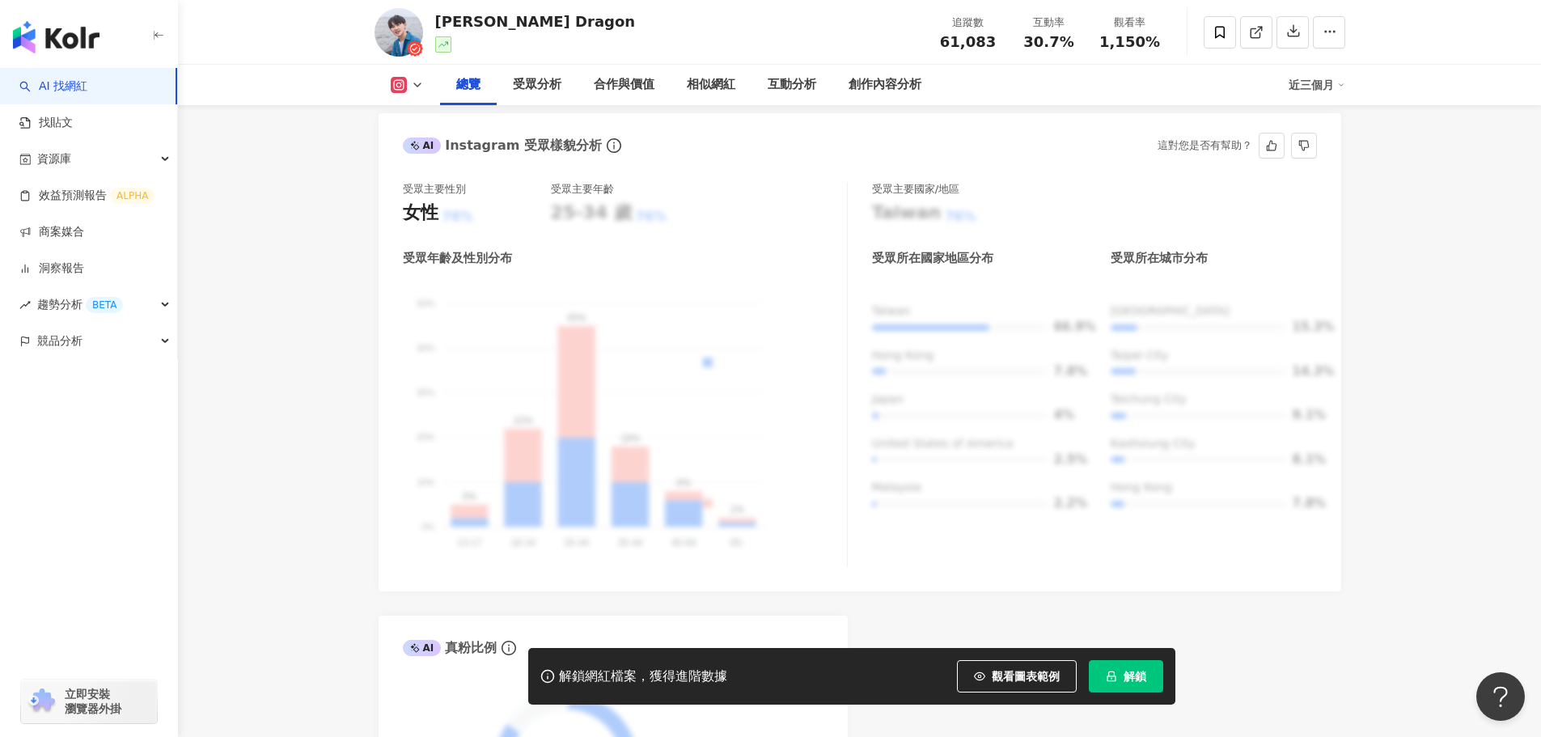
scroll to position [1699, 0]
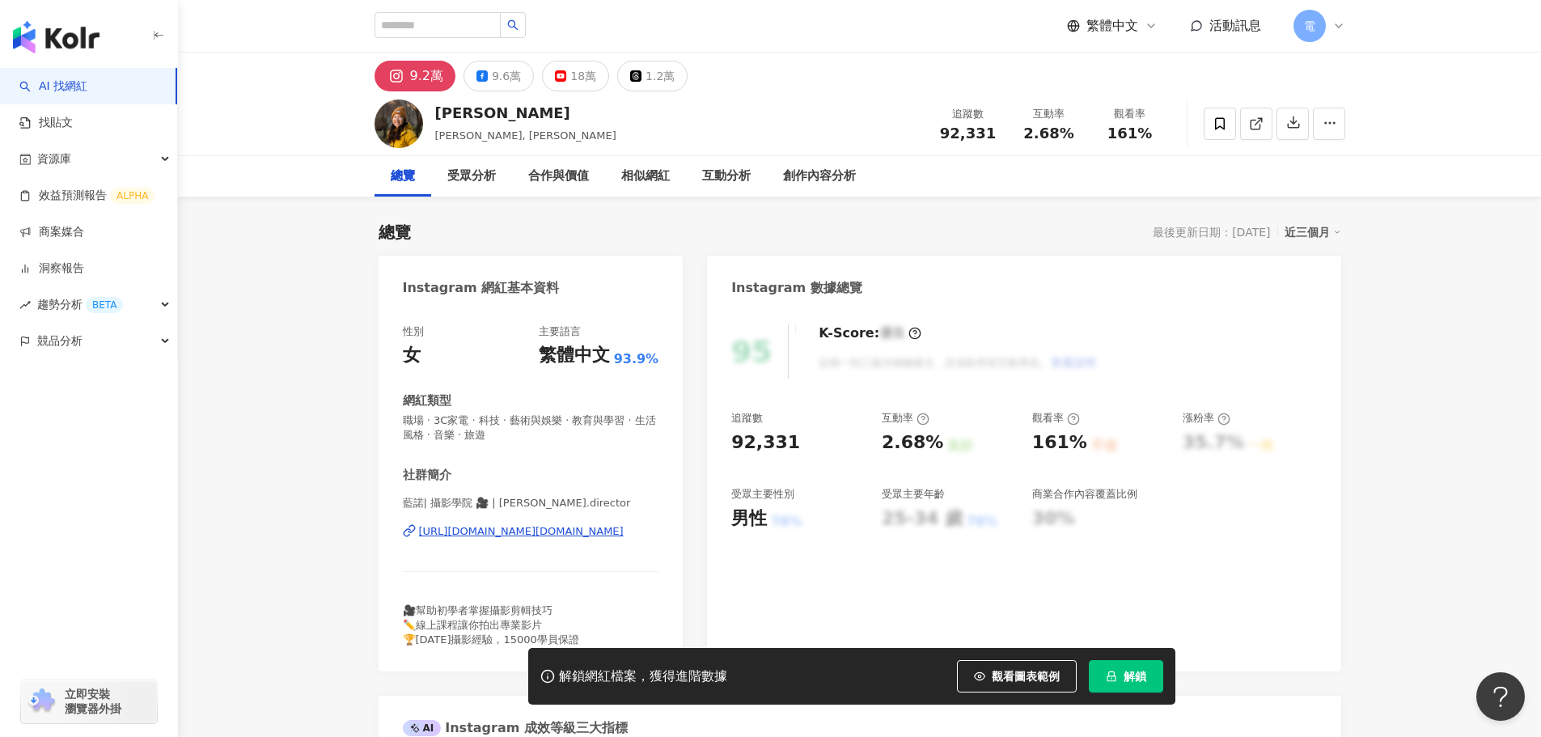
click at [615, 535] on div "[URL][DOMAIN_NAME][DOMAIN_NAME]" at bounding box center [521, 531] width 205 height 15
